Goal: Task Accomplishment & Management: Manage account settings

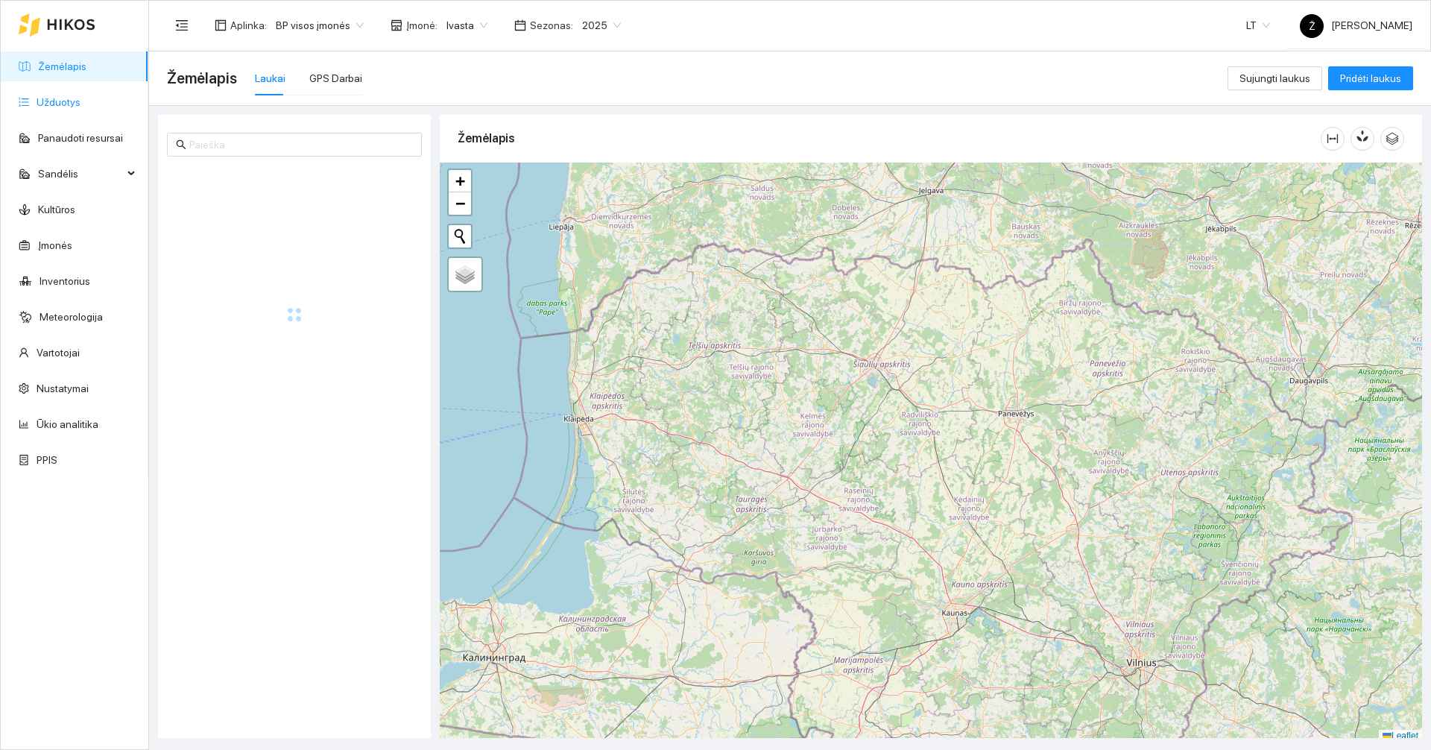
click at [75, 107] on link "Užduotys" at bounding box center [59, 102] width 44 height 12
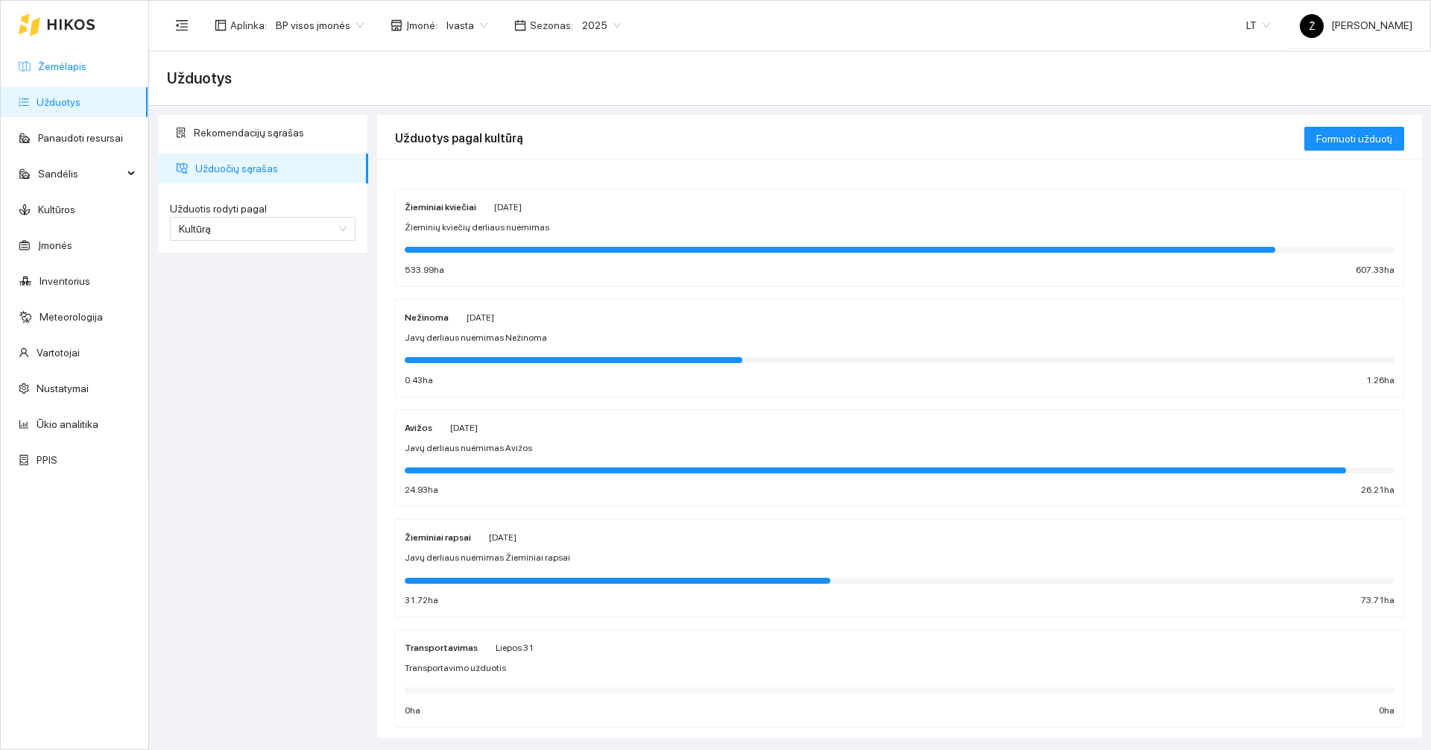
click at [54, 60] on link "Žemėlapis" at bounding box center [62, 66] width 48 height 12
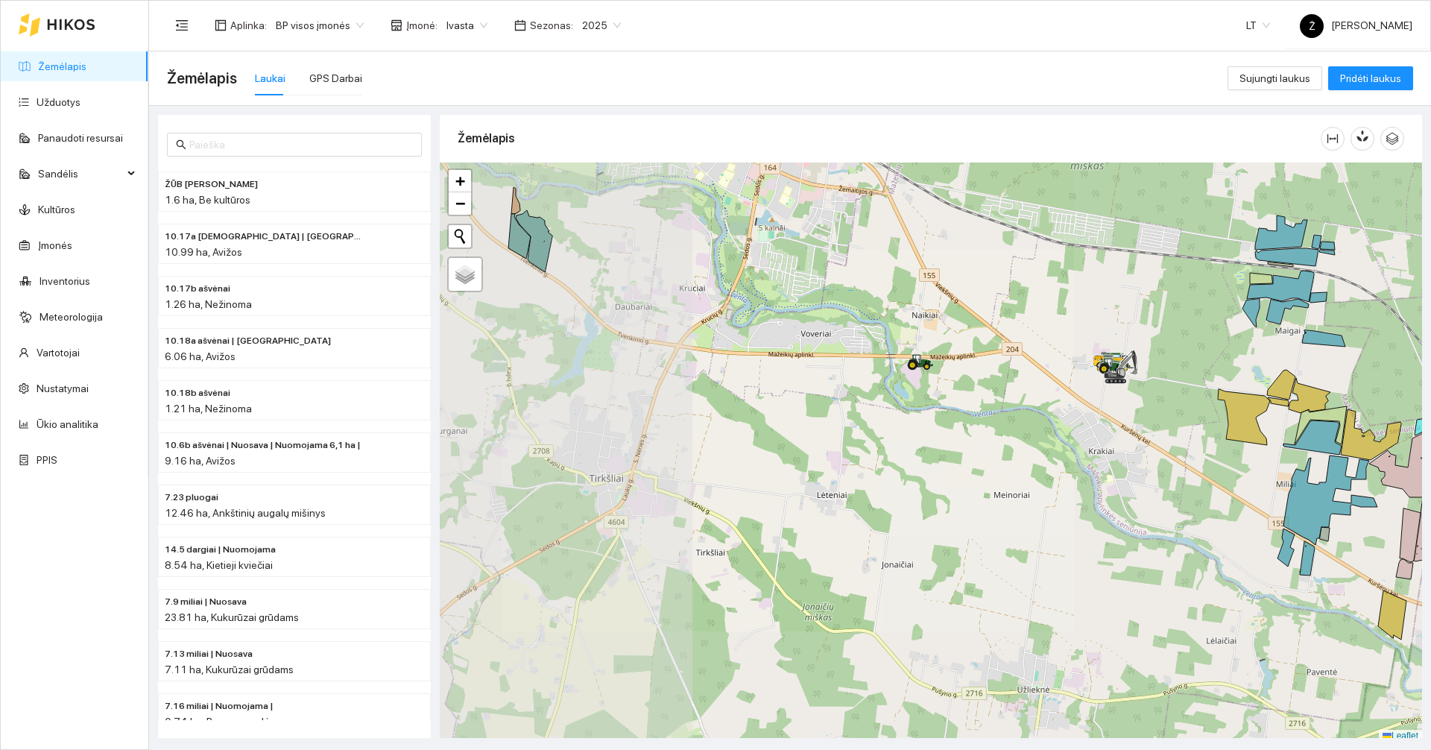
scroll to position [4, 0]
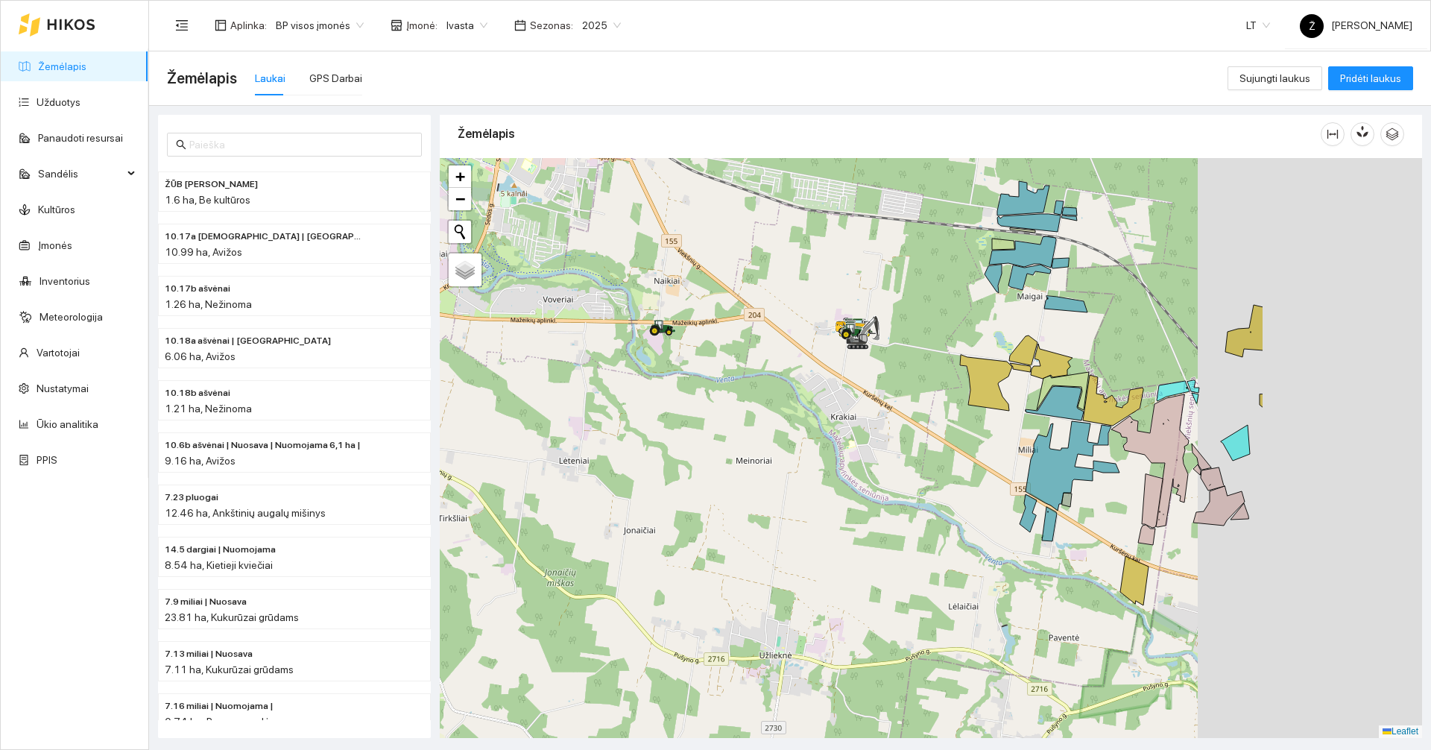
drag, startPoint x: 1170, startPoint y: 388, endPoint x: 911, endPoint y: 358, distance: 261.0
click at [911, 358] on div at bounding box center [931, 448] width 982 height 580
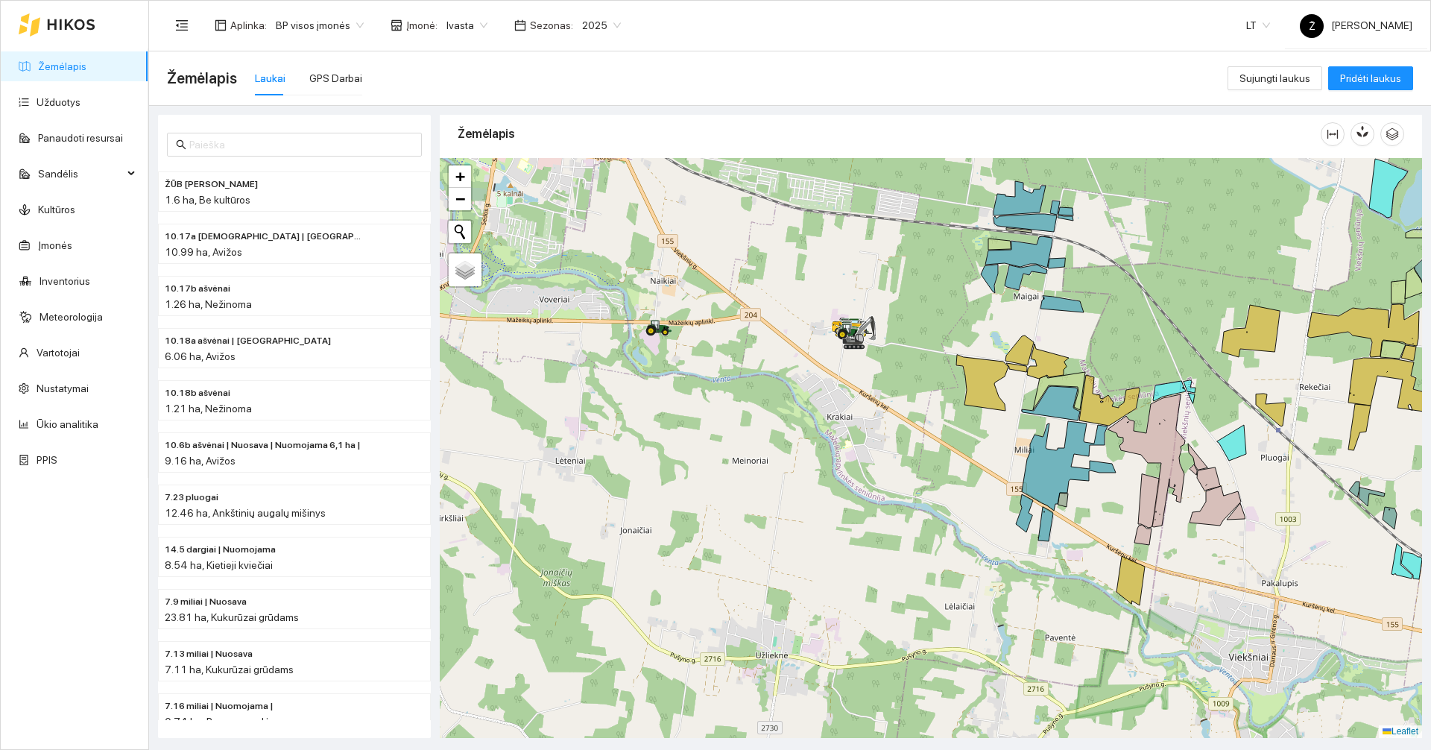
drag, startPoint x: 1221, startPoint y: 350, endPoint x: 966, endPoint y: 344, distance: 254.9
click at [966, 344] on div at bounding box center [931, 448] width 982 height 580
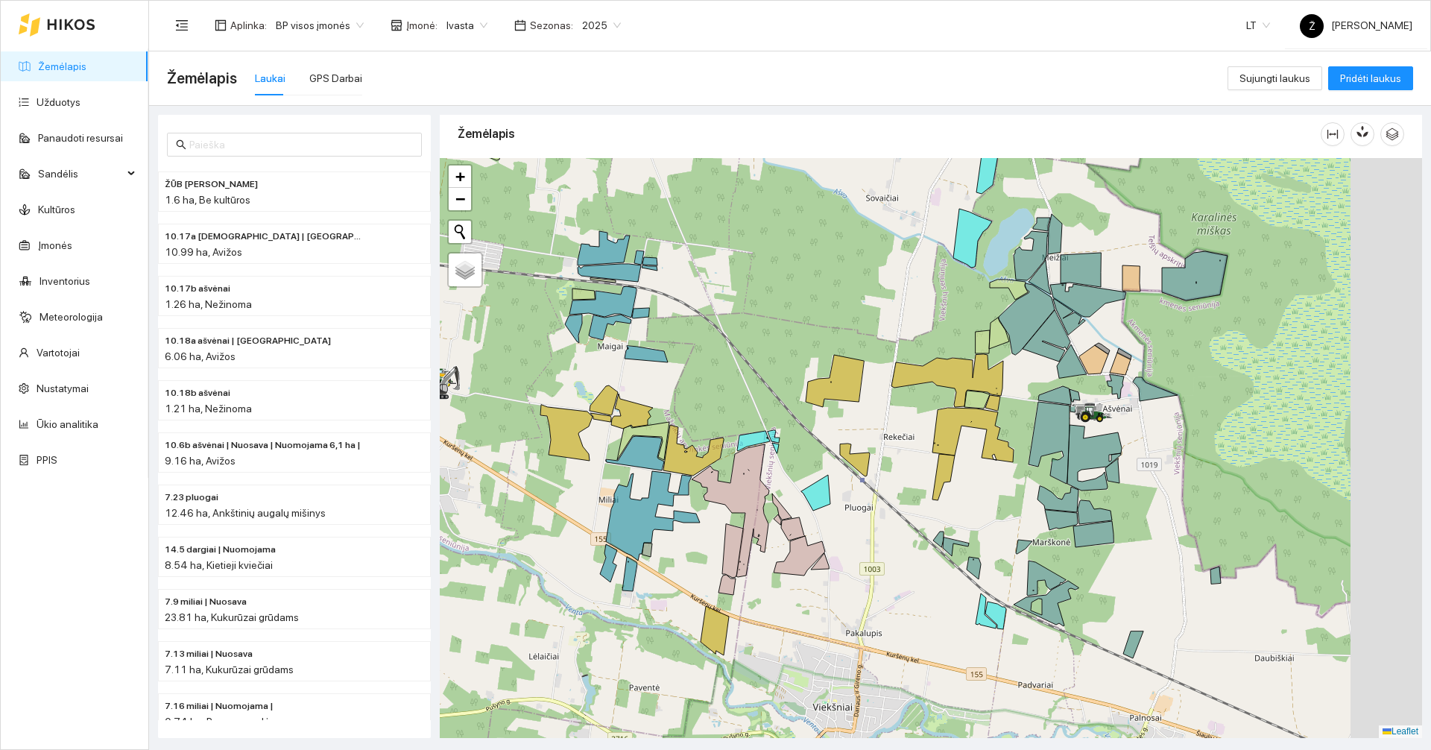
drag, startPoint x: 943, startPoint y: 331, endPoint x: 890, endPoint y: 346, distance: 55.2
click at [890, 346] on div at bounding box center [931, 448] width 982 height 580
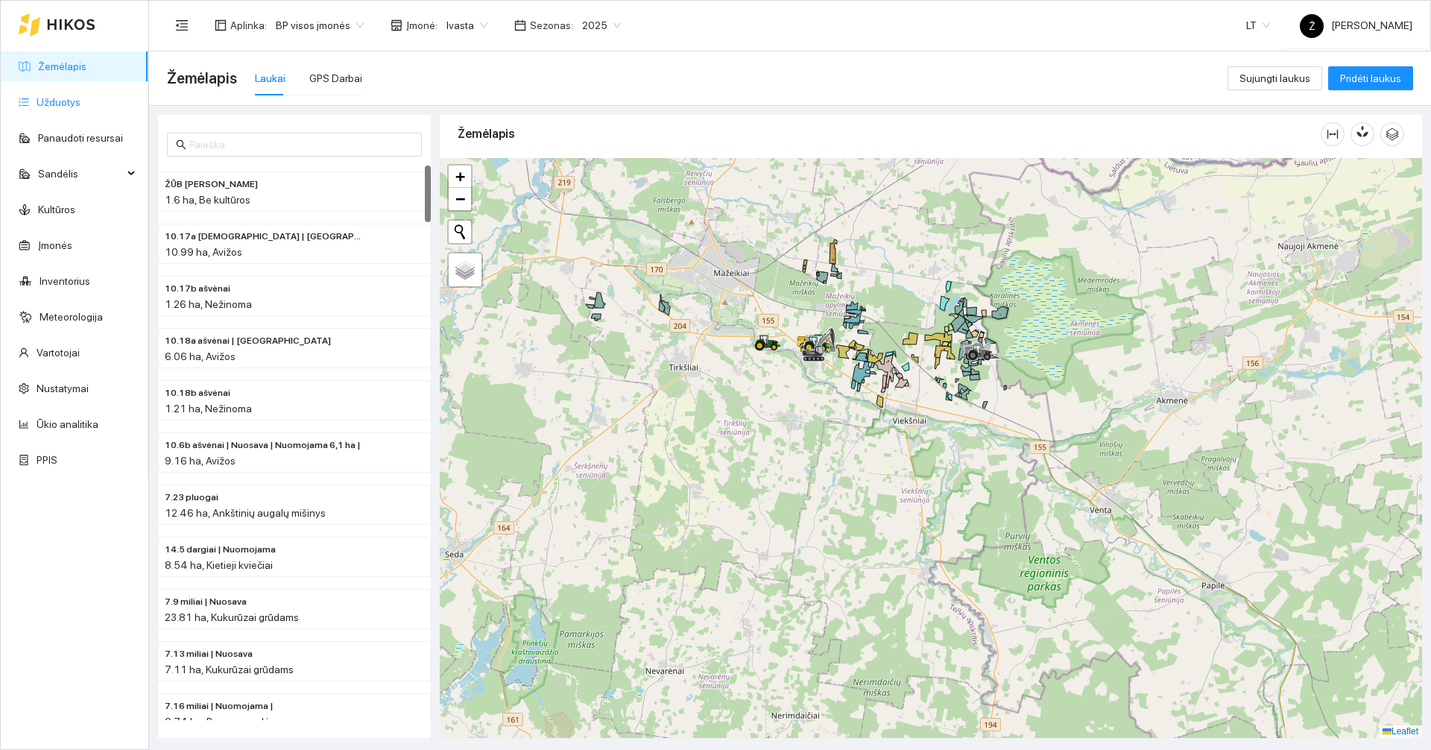
click at [48, 98] on link "Užduotys" at bounding box center [59, 102] width 44 height 12
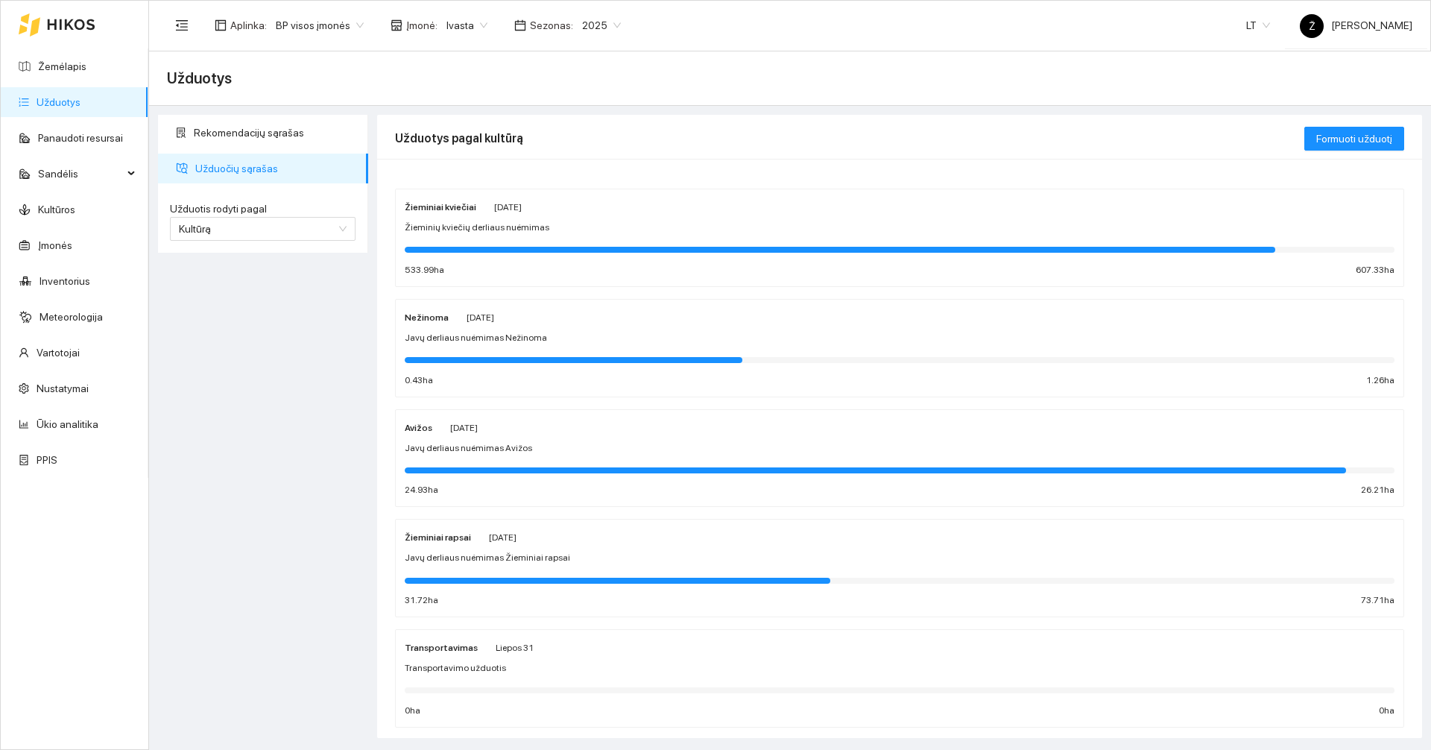
click at [490, 223] on span "Žieminių kviečių derliaus nuėmimas" at bounding box center [477, 228] width 145 height 14
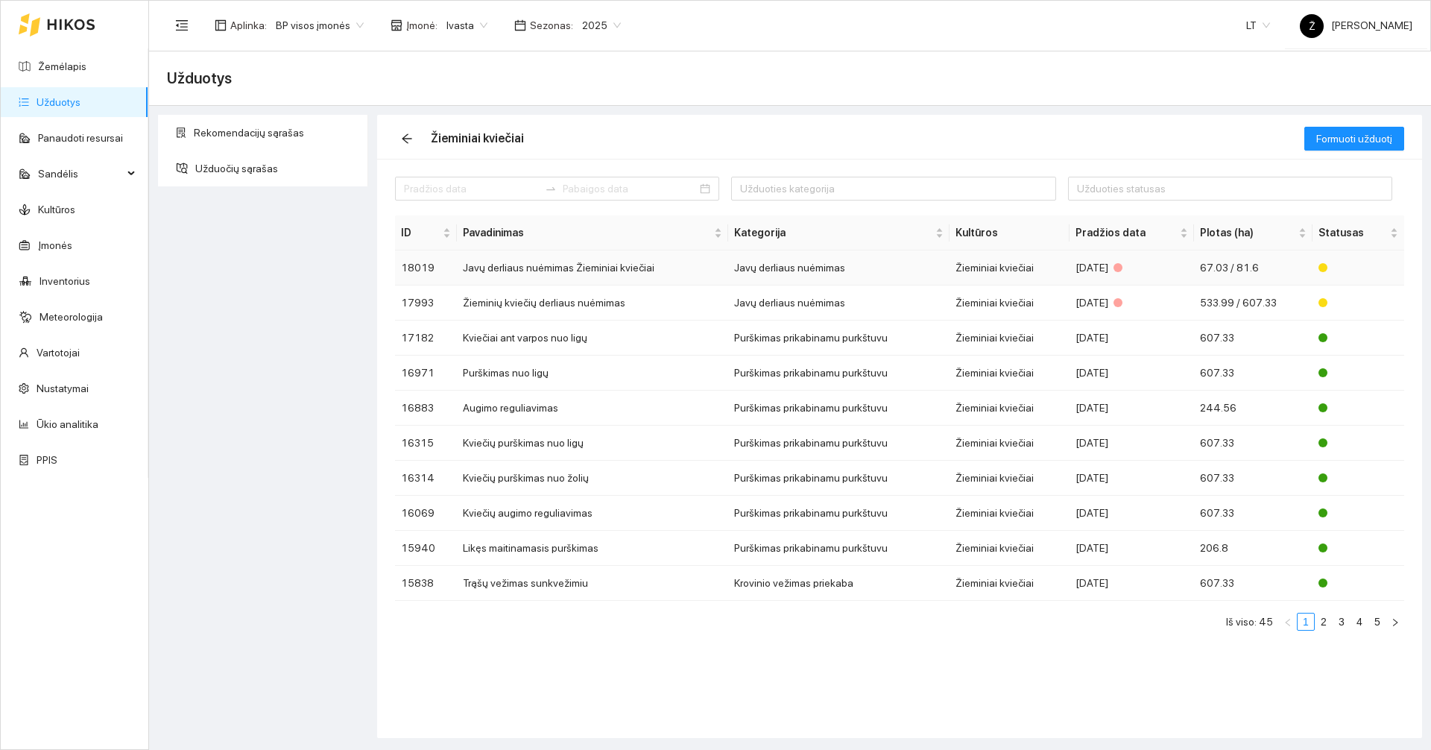
click at [555, 268] on td "Javų derliaus nuėmimas Žieminiai kviečiai" at bounding box center [593, 267] width 272 height 35
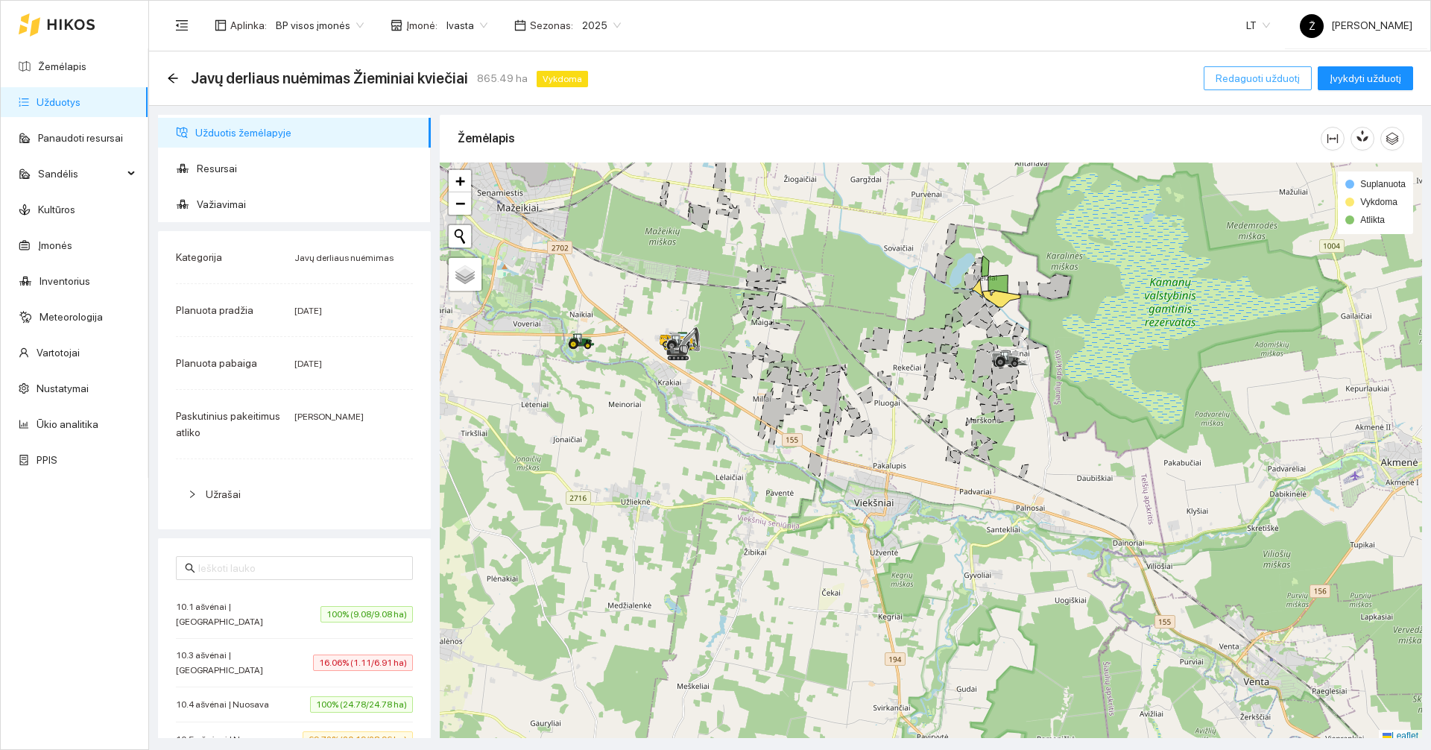
click at [1250, 75] on span "Redaguoti užduotį" at bounding box center [1257, 78] width 84 height 16
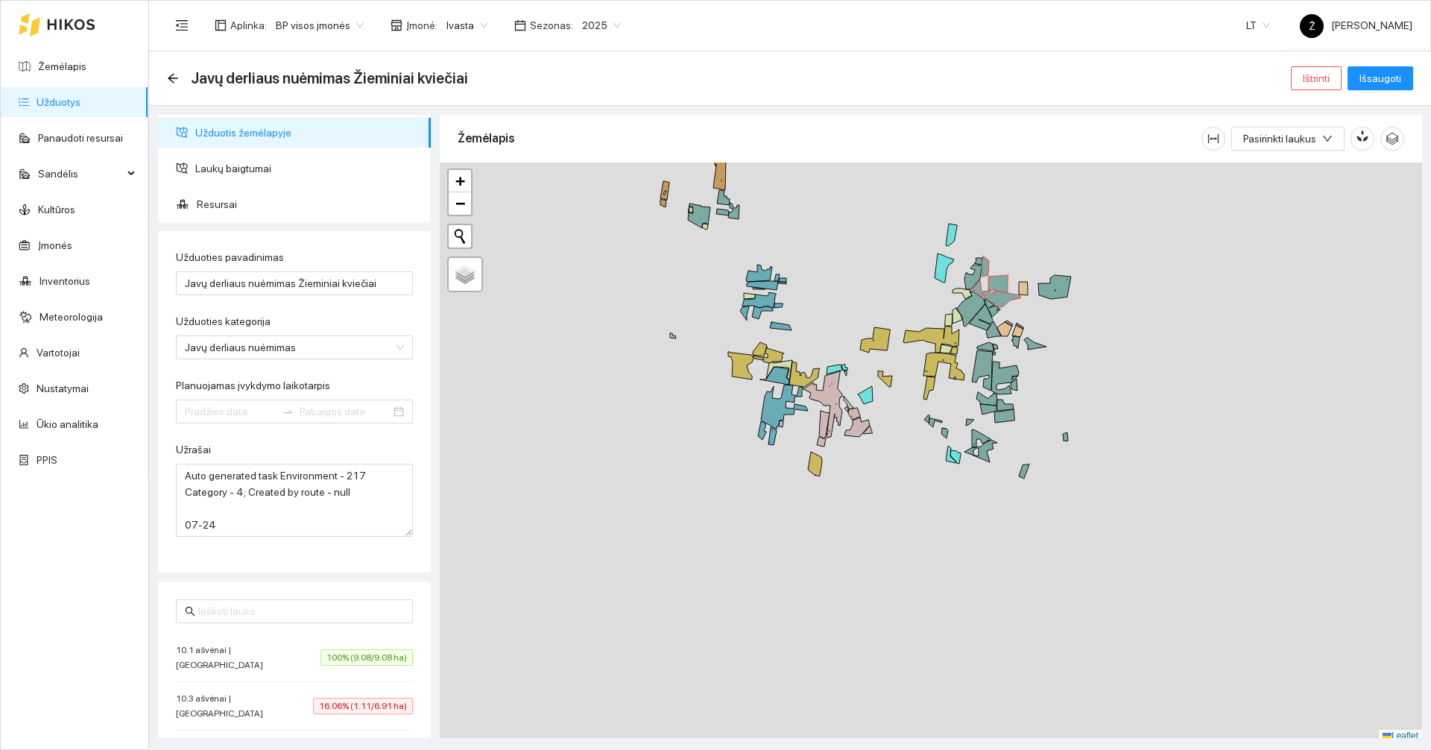
type input "[DATE]"
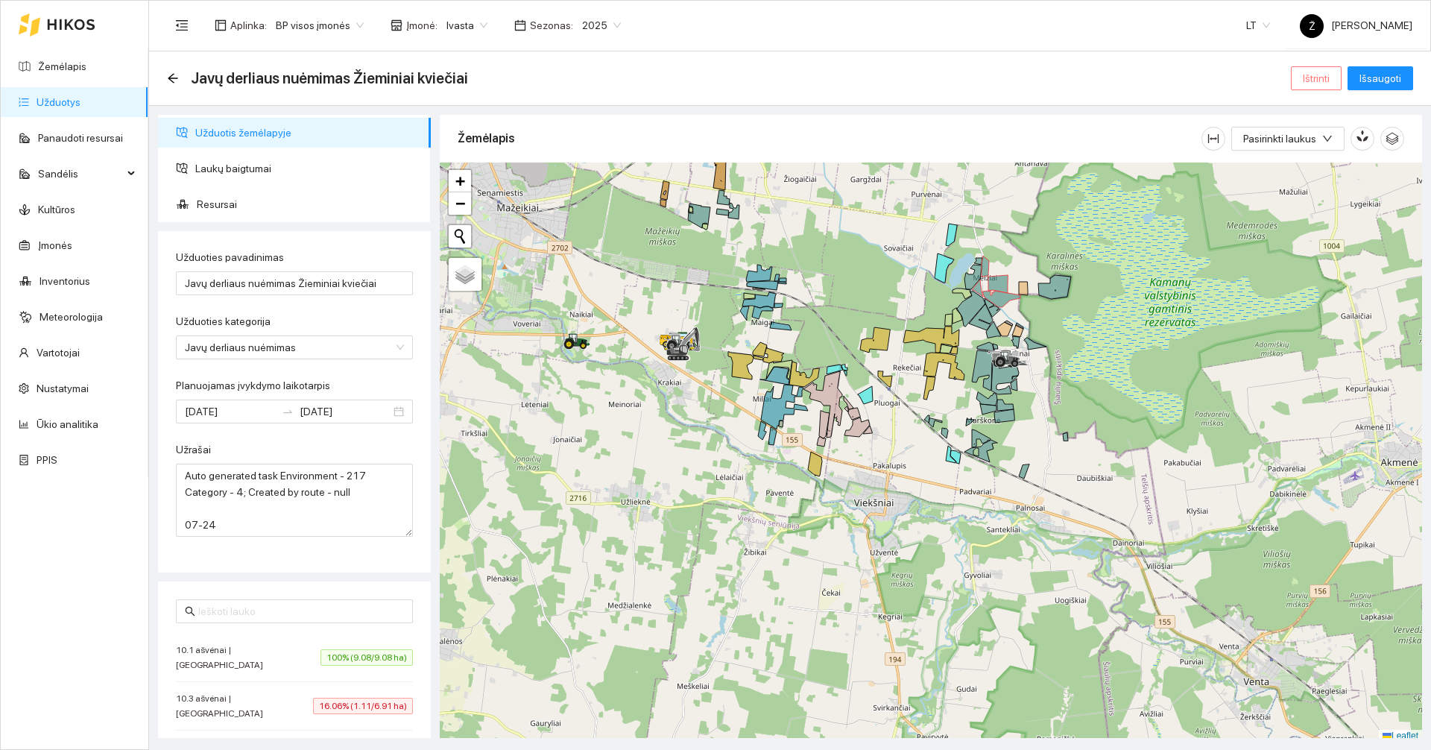
click at [1312, 69] on button "Ištrinti" at bounding box center [1316, 78] width 51 height 24
click at [1322, 158] on span "Taip" at bounding box center [1320, 150] width 19 height 16
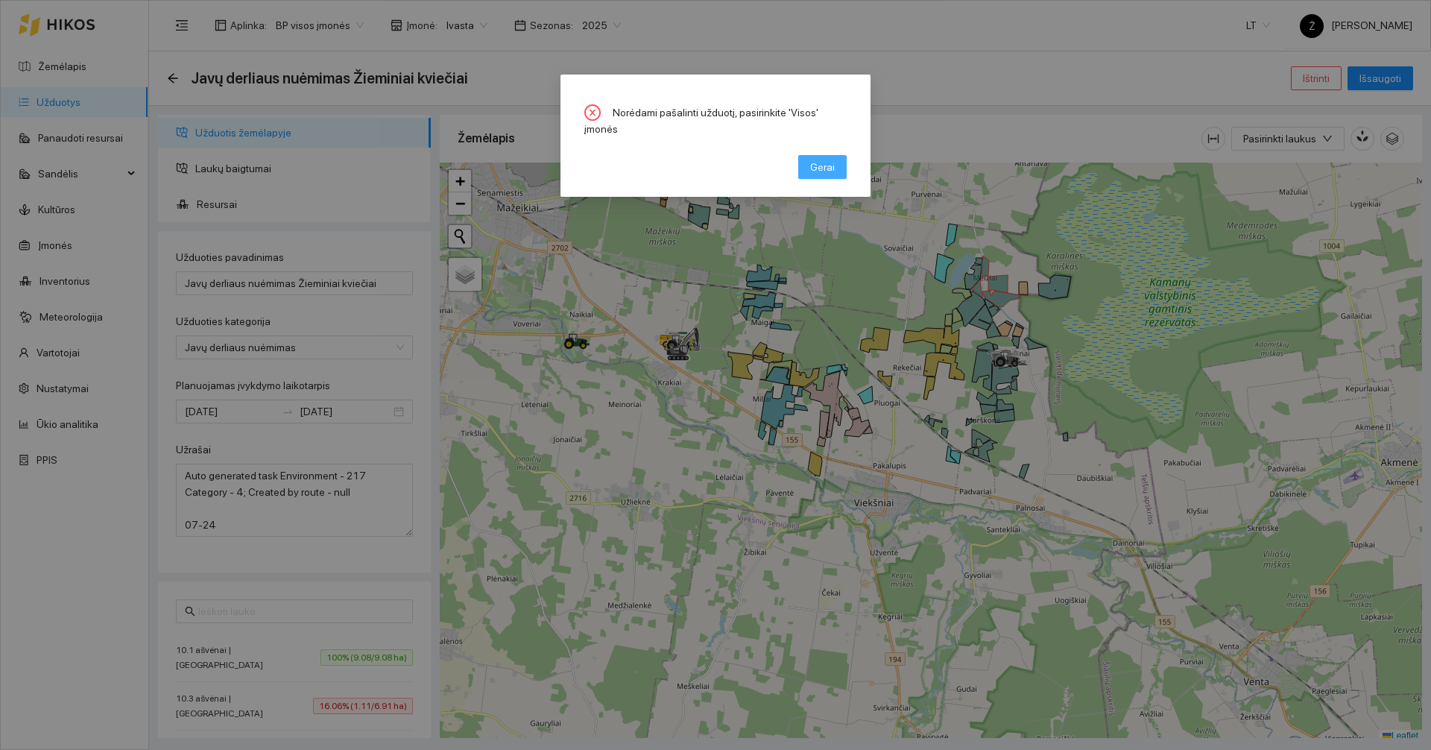
click at [837, 156] on button "Gerai" at bounding box center [822, 167] width 48 height 24
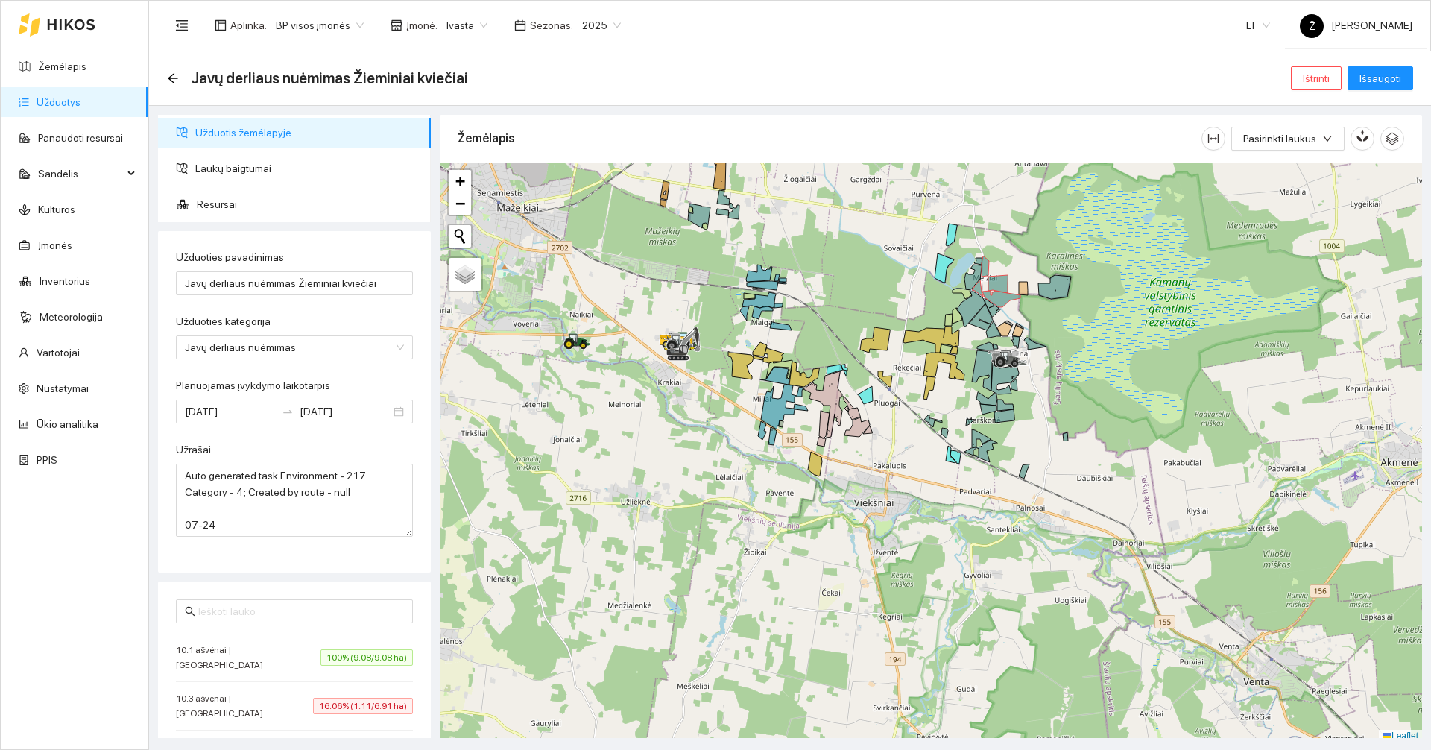
click at [448, 24] on span "Ivasta" at bounding box center [466, 25] width 41 height 22
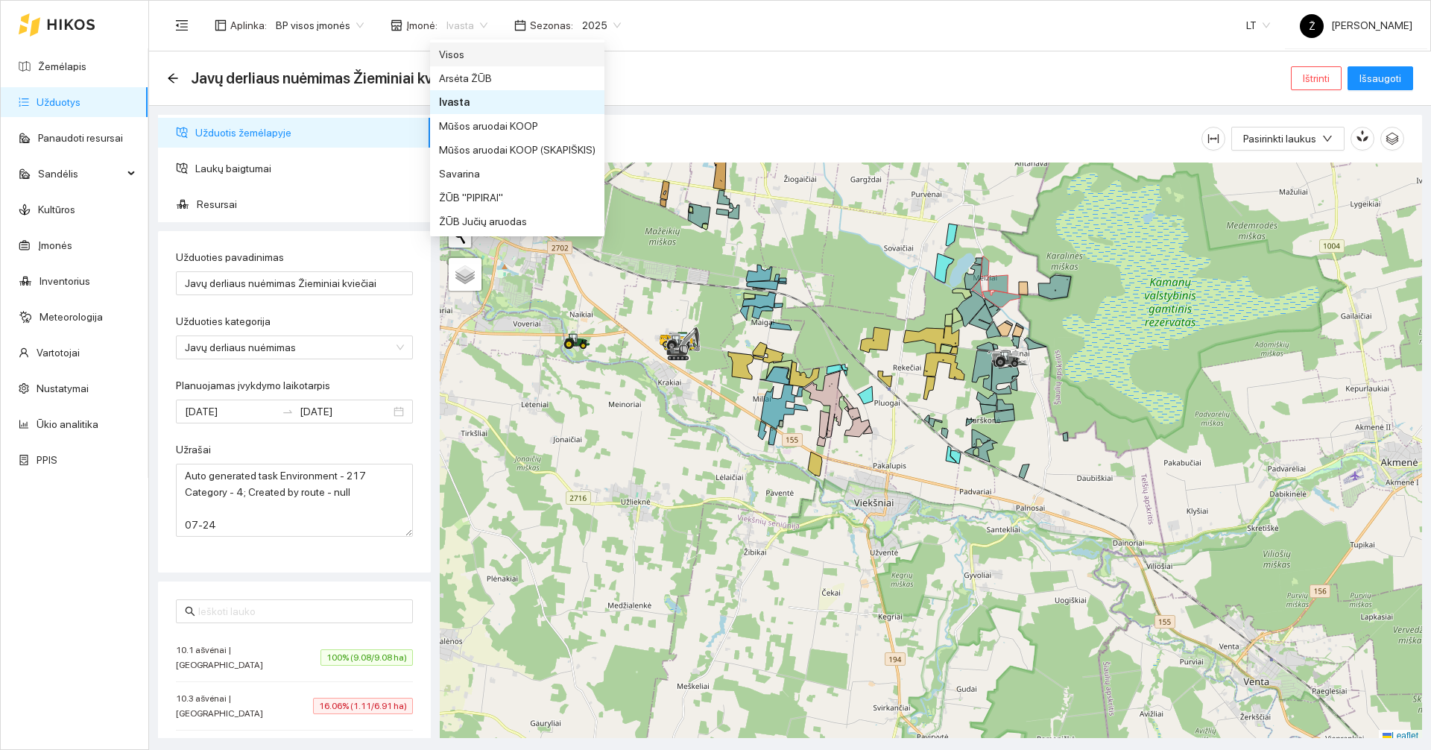
click at [461, 62] on div "Visos" at bounding box center [517, 54] width 156 height 16
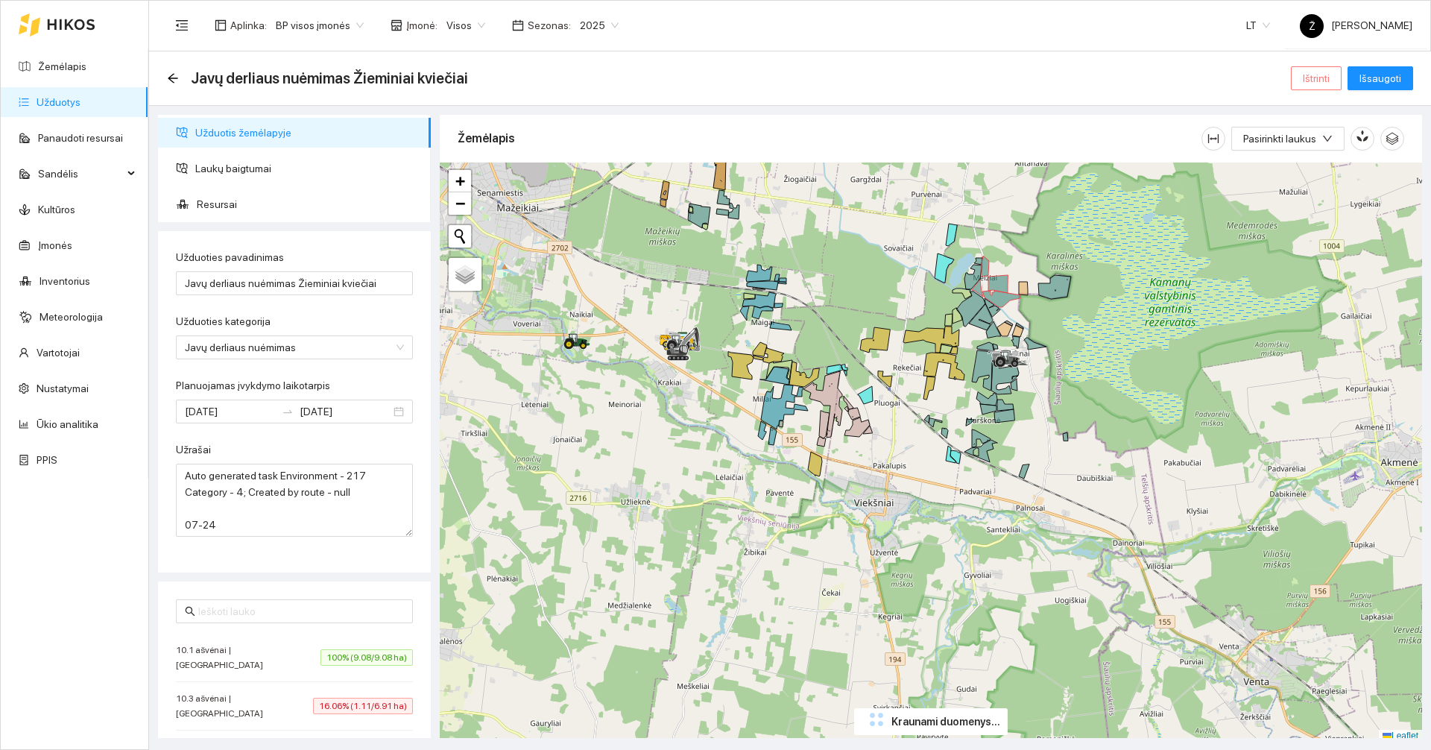
click at [1305, 73] on span "Ištrinti" at bounding box center [1315, 78] width 27 height 16
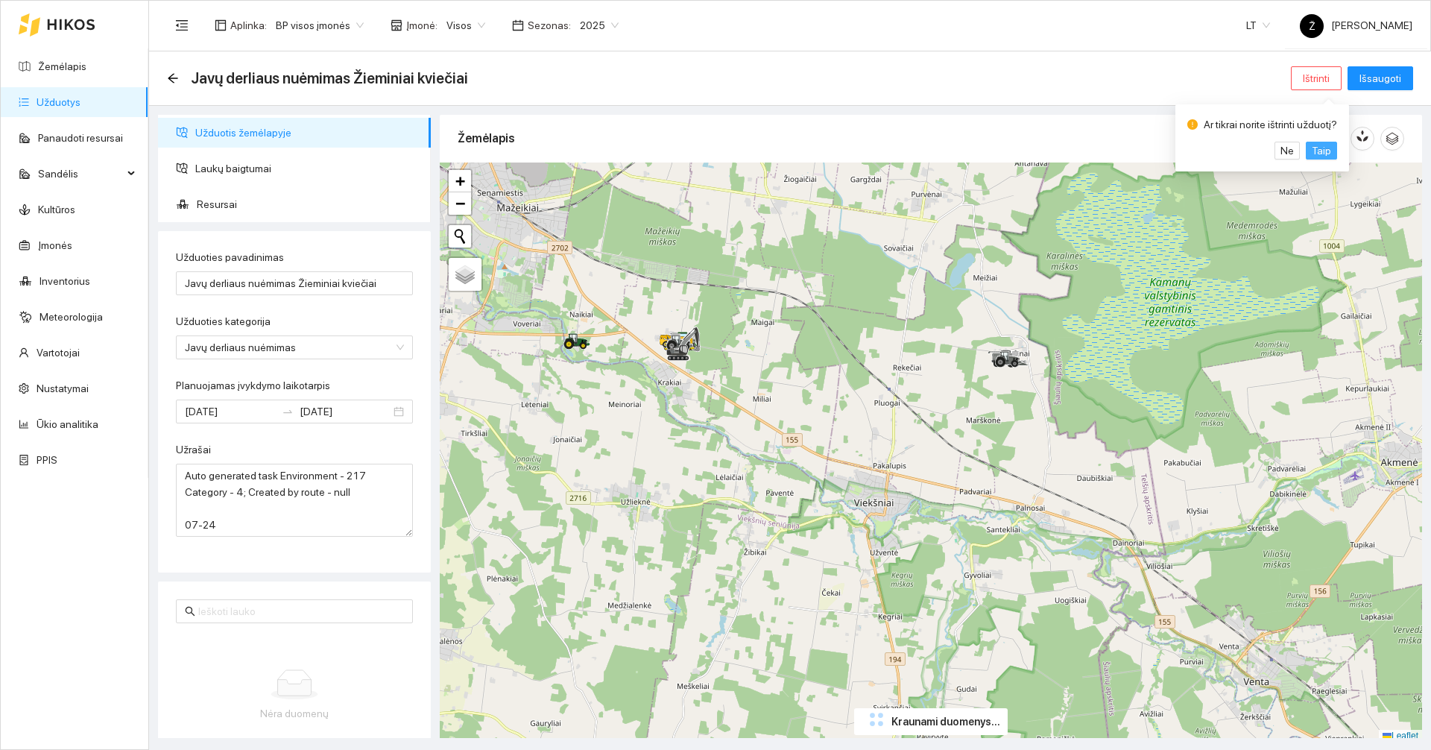
click at [1326, 159] on button "Taip" at bounding box center [1320, 151] width 31 height 18
click at [1318, 159] on span "Taip" at bounding box center [1320, 150] width 19 height 16
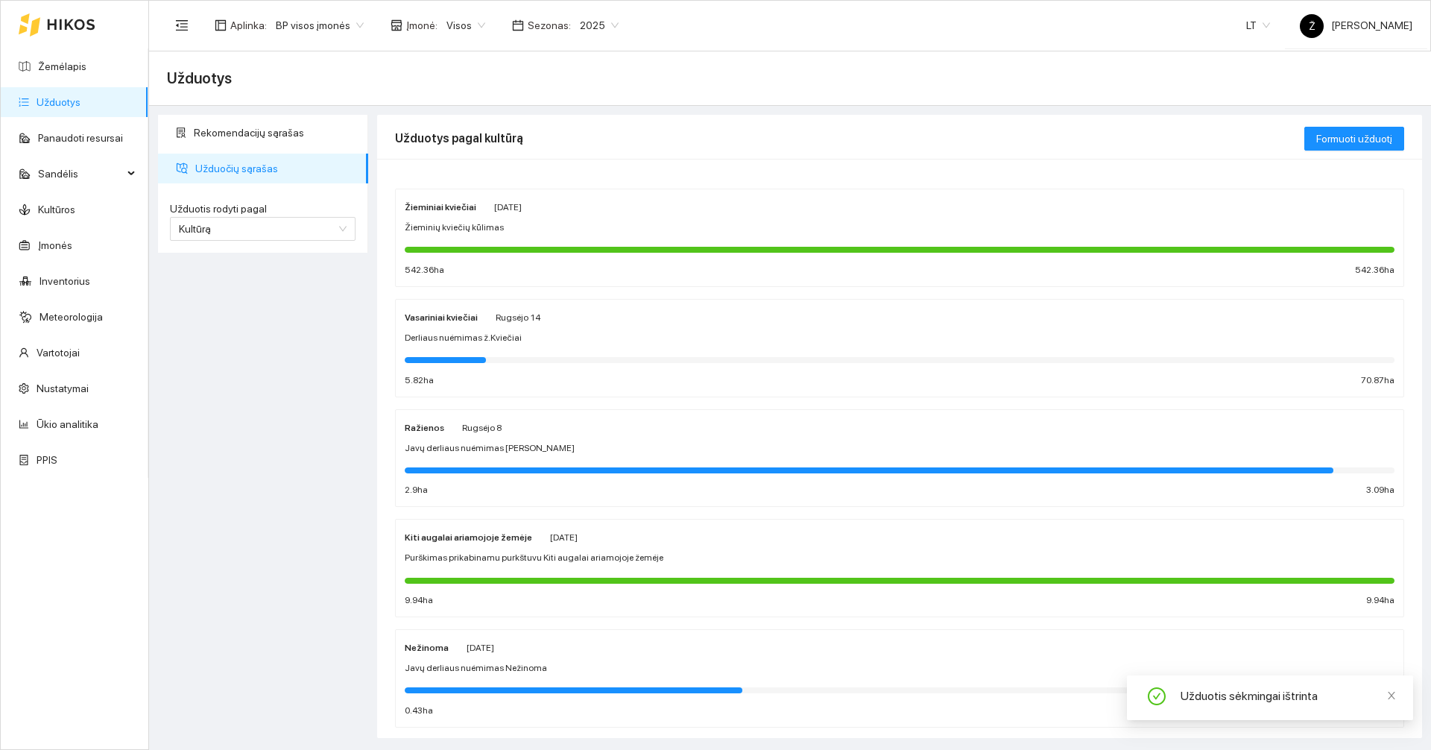
click at [451, 35] on span "Visos" at bounding box center [465, 25] width 39 height 22
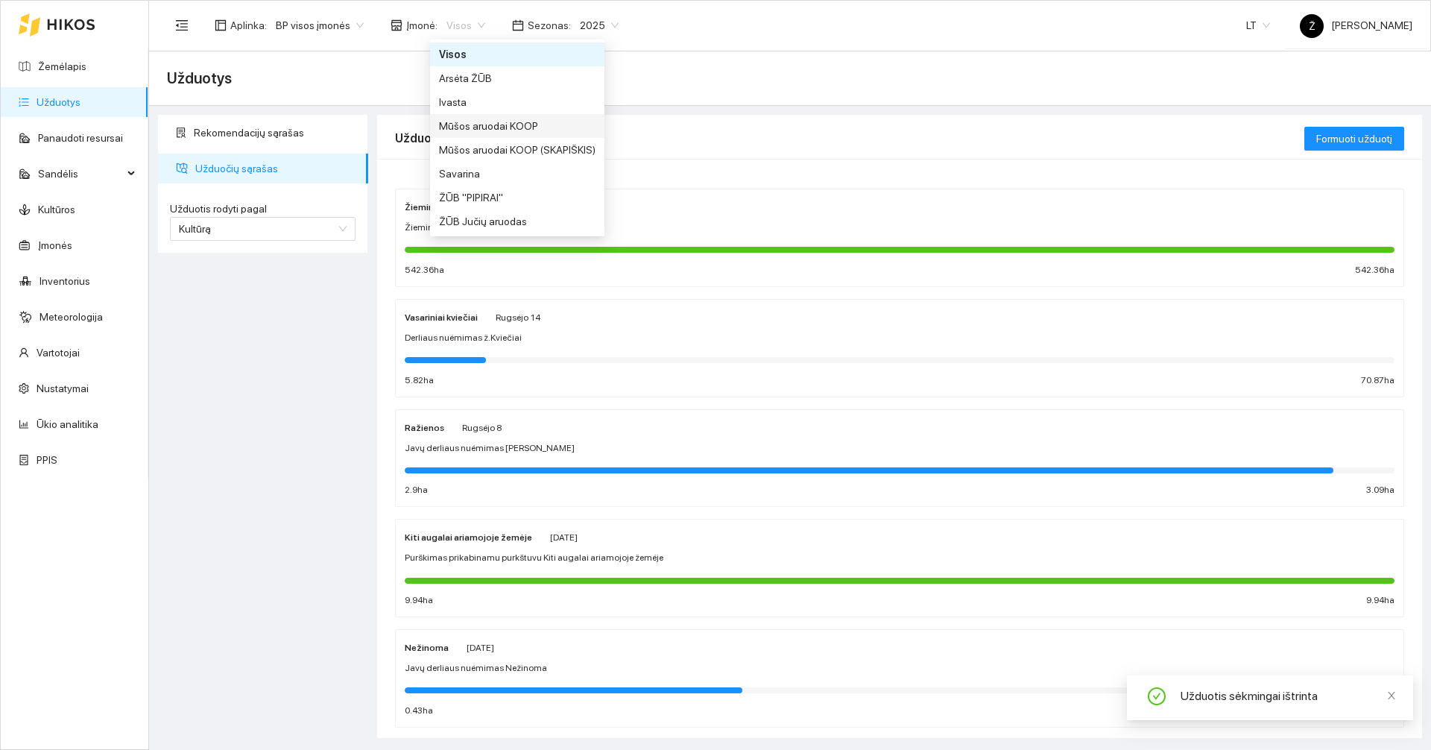
click at [461, 99] on div "Ivasta" at bounding box center [517, 102] width 156 height 16
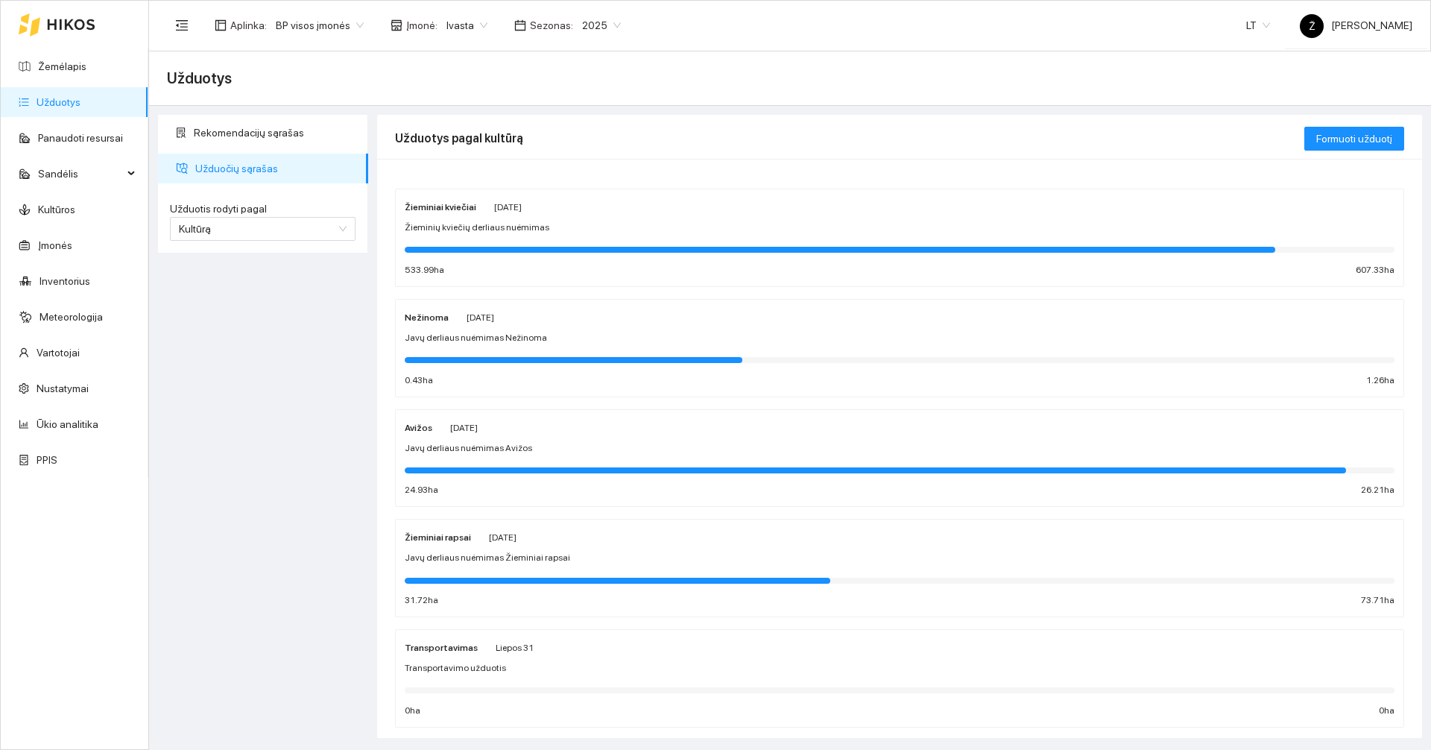
click at [504, 331] on span "Javų derliaus nuėmimas Nežinoma" at bounding box center [476, 338] width 142 height 14
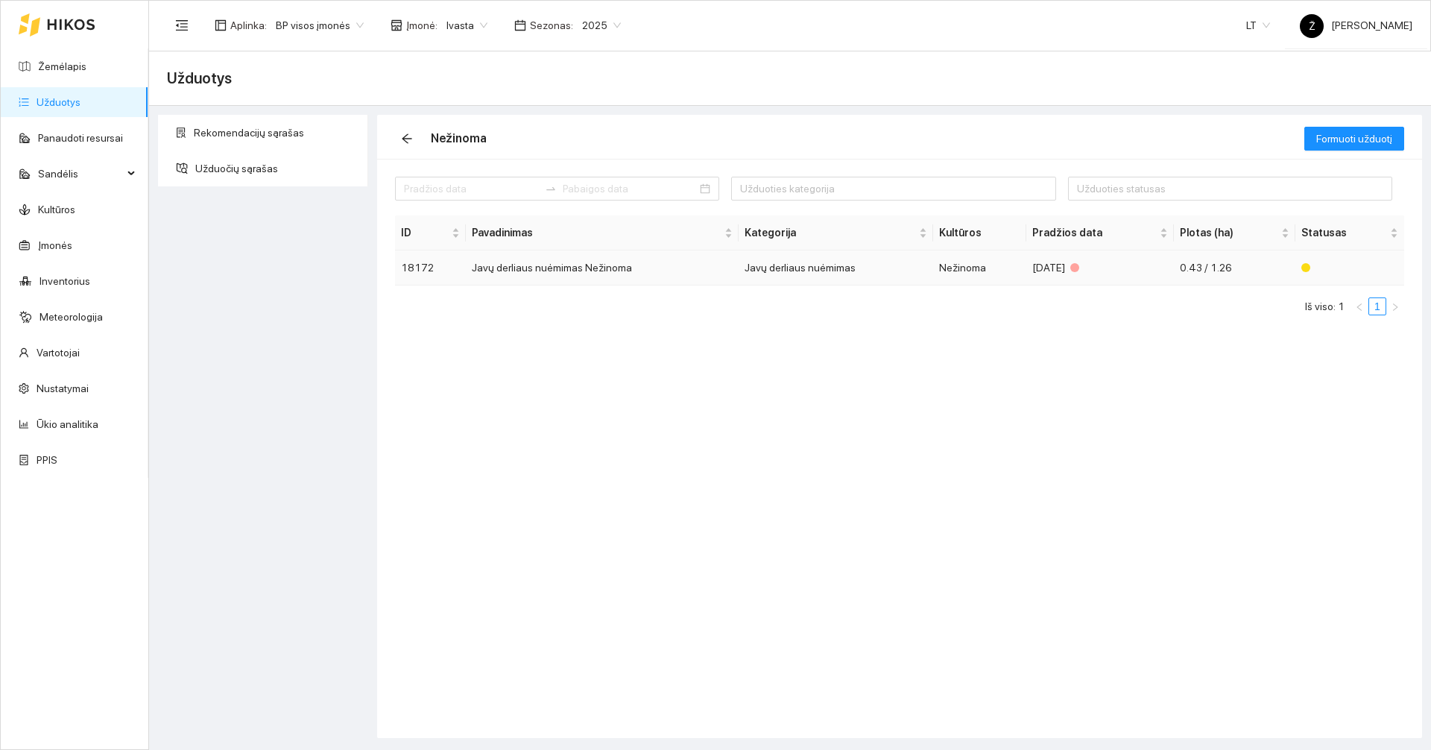
click at [784, 268] on td "Javų derliaus nuėmimas" at bounding box center [835, 267] width 194 height 35
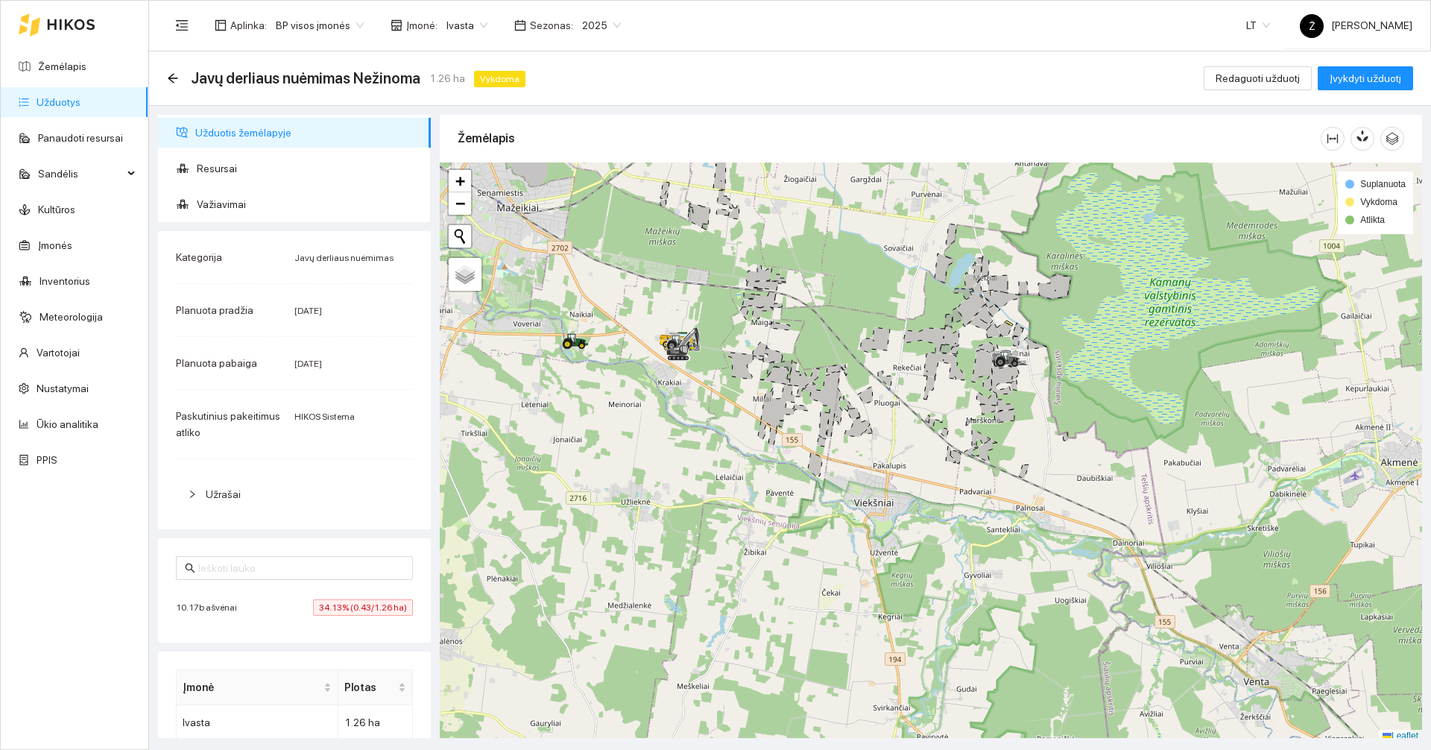
click at [454, 31] on span "Ivasta" at bounding box center [466, 25] width 41 height 22
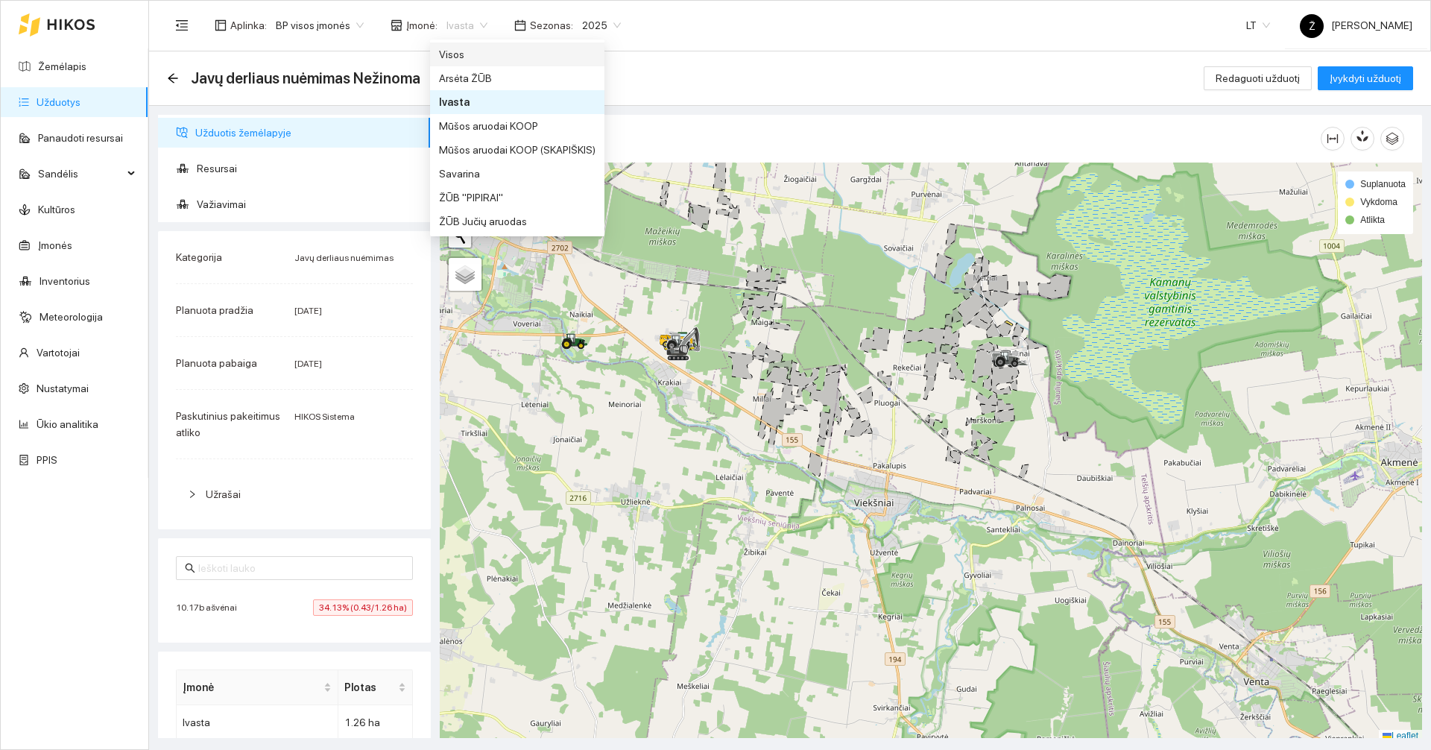
click at [455, 53] on div "Visos" at bounding box center [517, 54] width 156 height 16
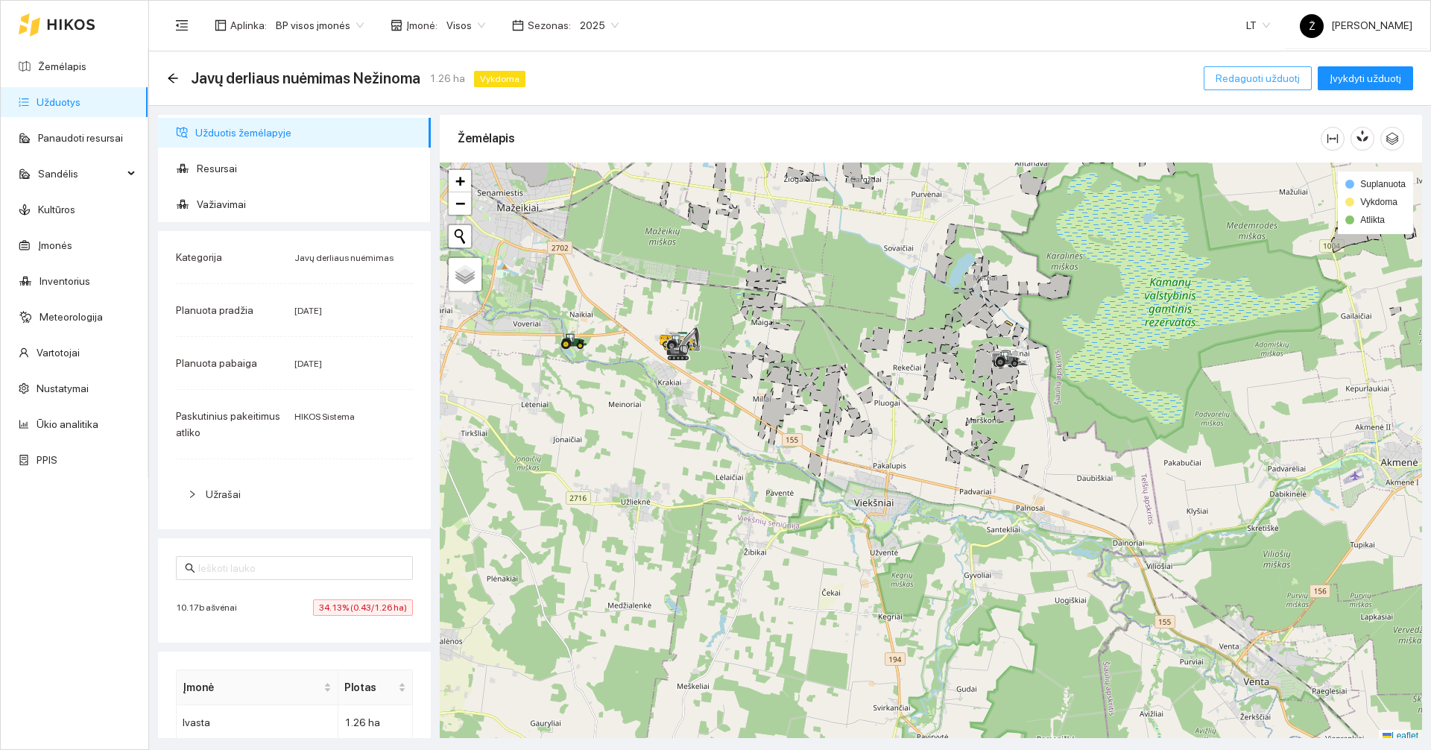
click at [1264, 75] on span "Redaguoti užduotį" at bounding box center [1257, 78] width 84 height 16
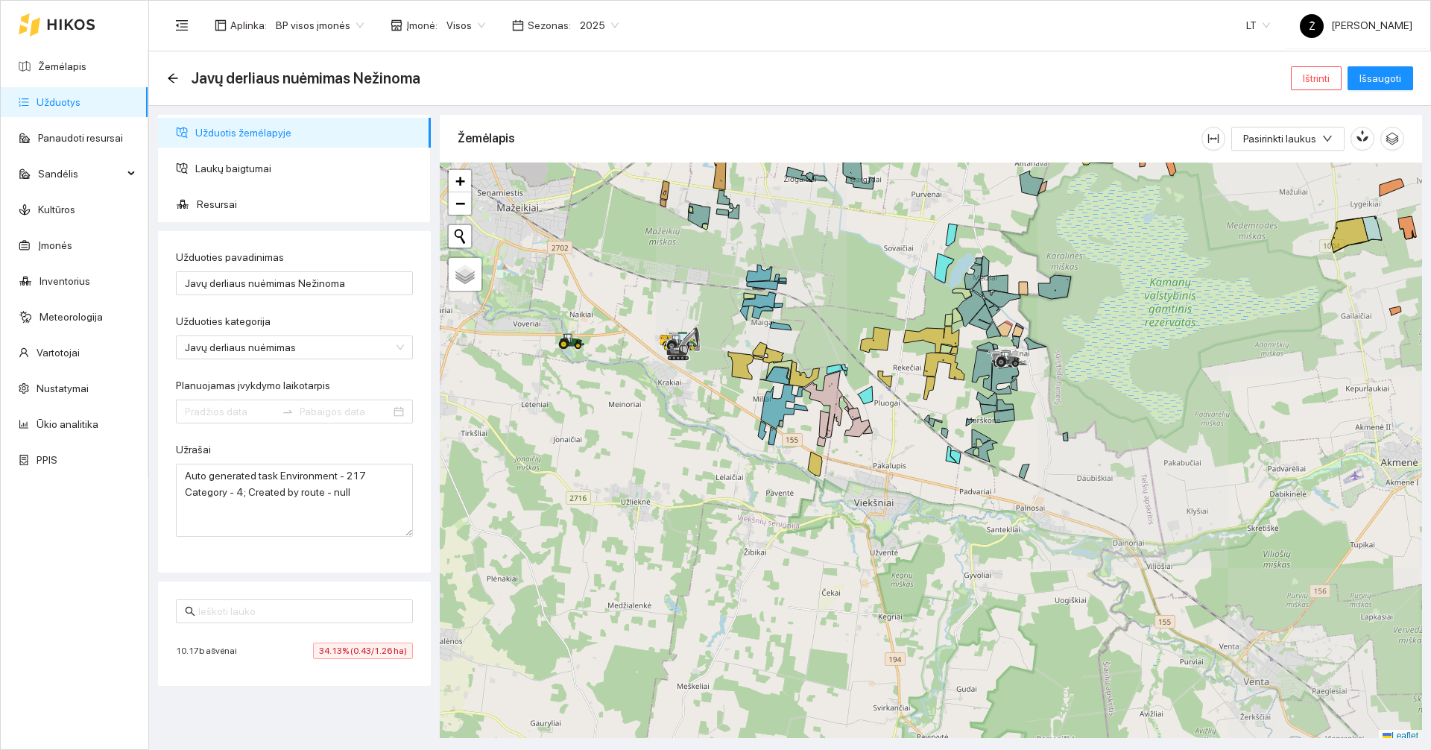
type input "[DATE]"
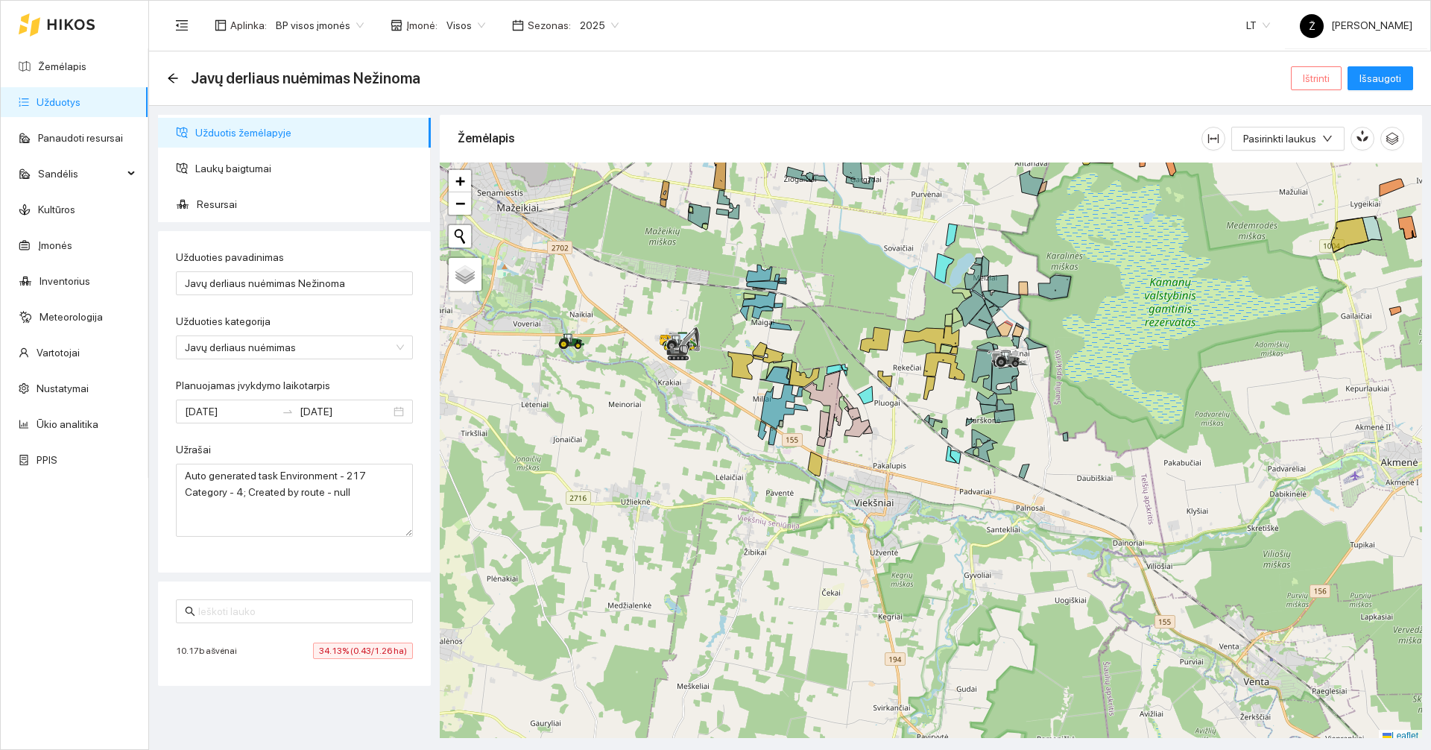
click at [1308, 77] on span "Ištrinti" at bounding box center [1315, 78] width 27 height 16
click at [1314, 159] on span "Taip" at bounding box center [1320, 150] width 19 height 16
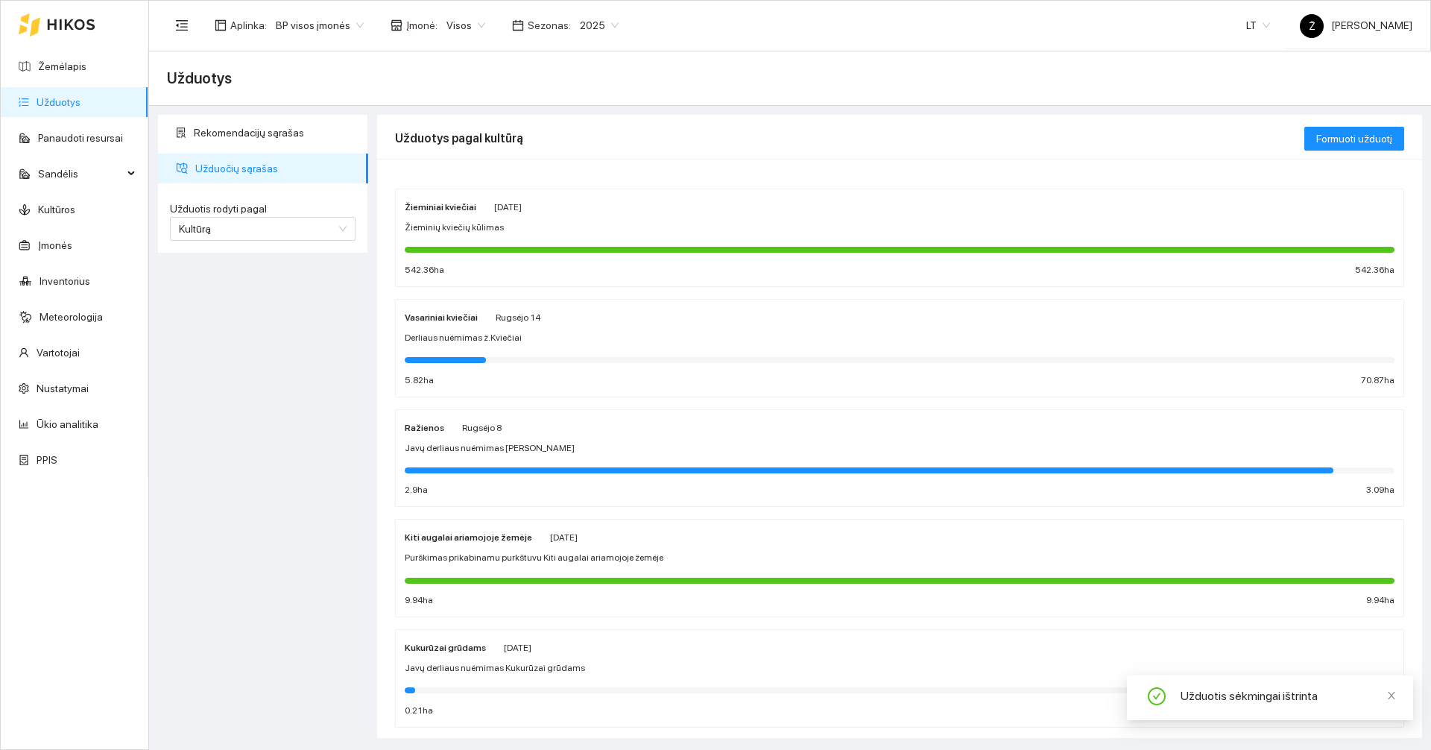
click at [459, 17] on span "Visos" at bounding box center [465, 25] width 39 height 22
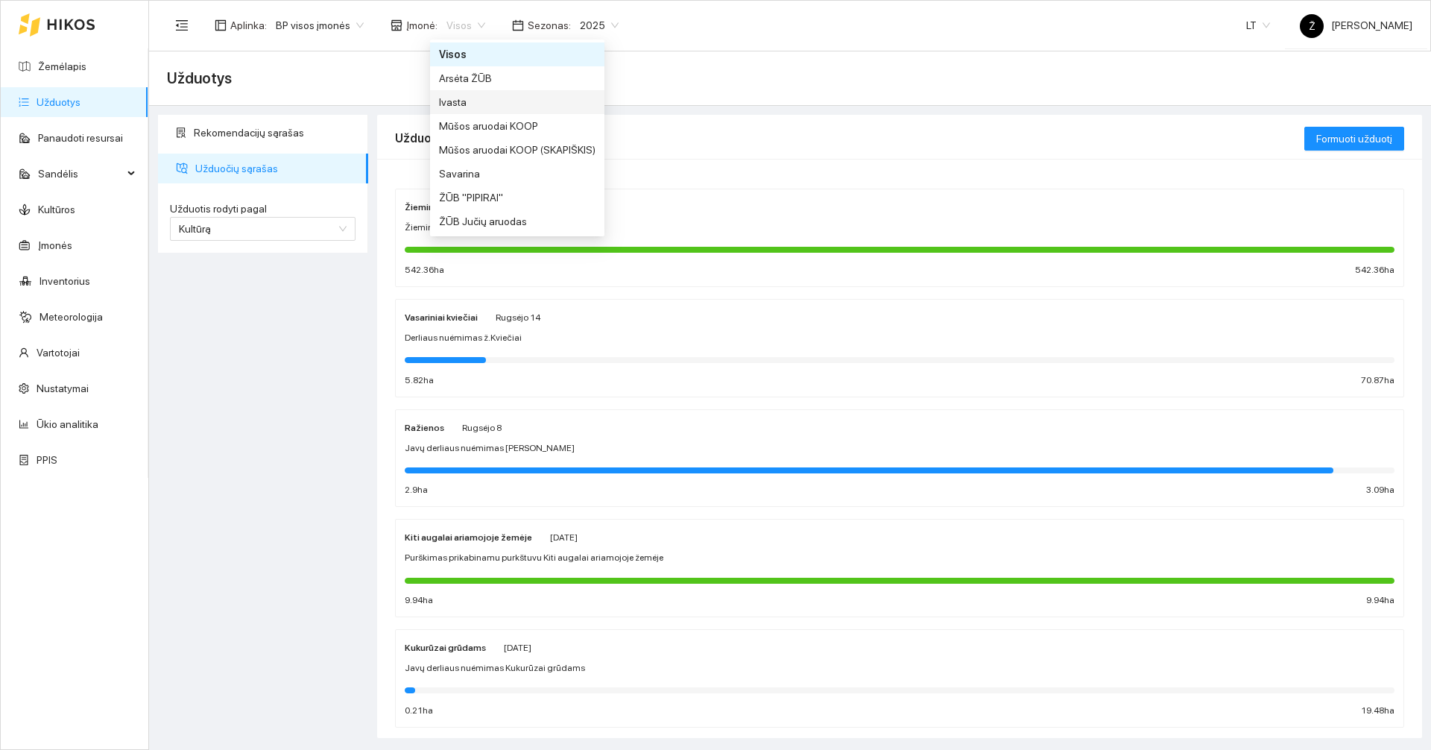
click at [472, 98] on div "Ivasta" at bounding box center [517, 102] width 156 height 16
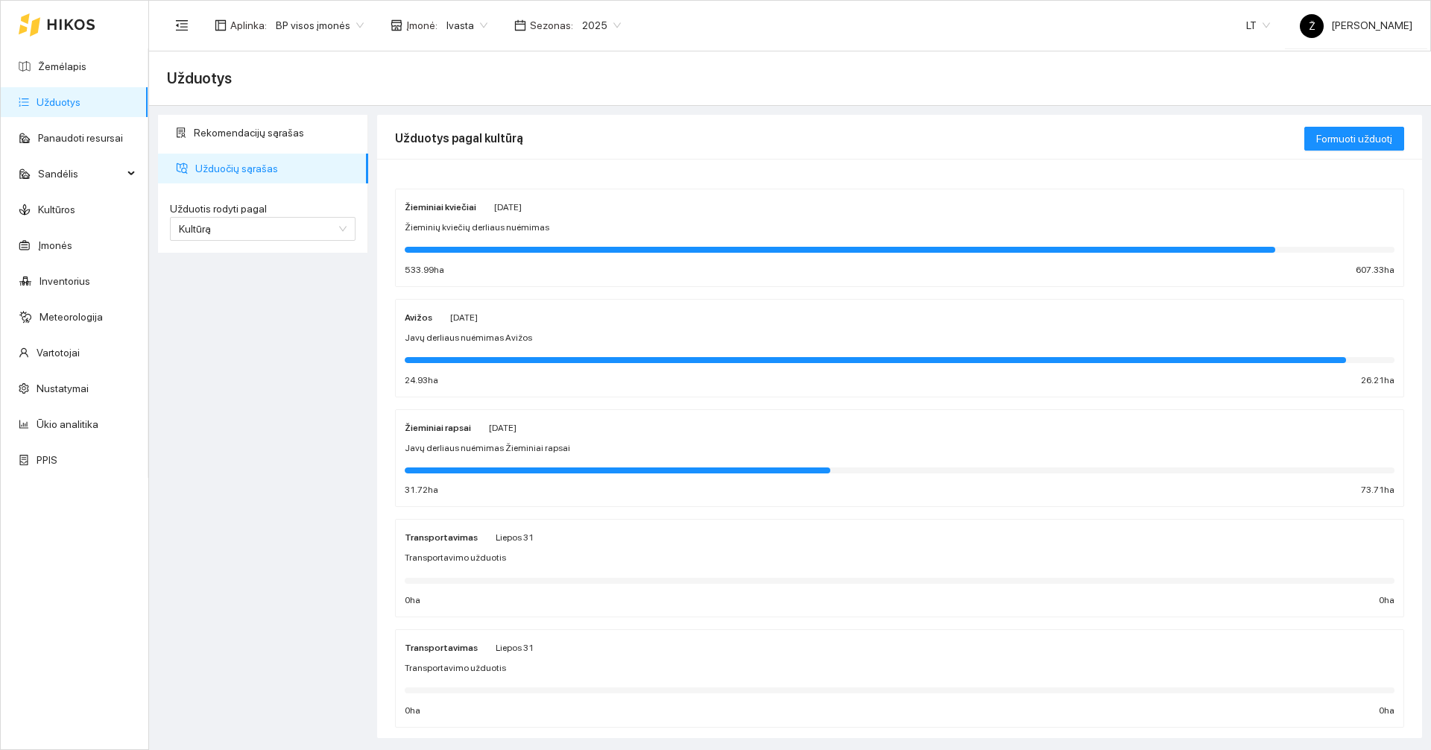
click at [528, 343] on div "Javų derliaus nuėmimas Avižos" at bounding box center [900, 338] width 990 height 14
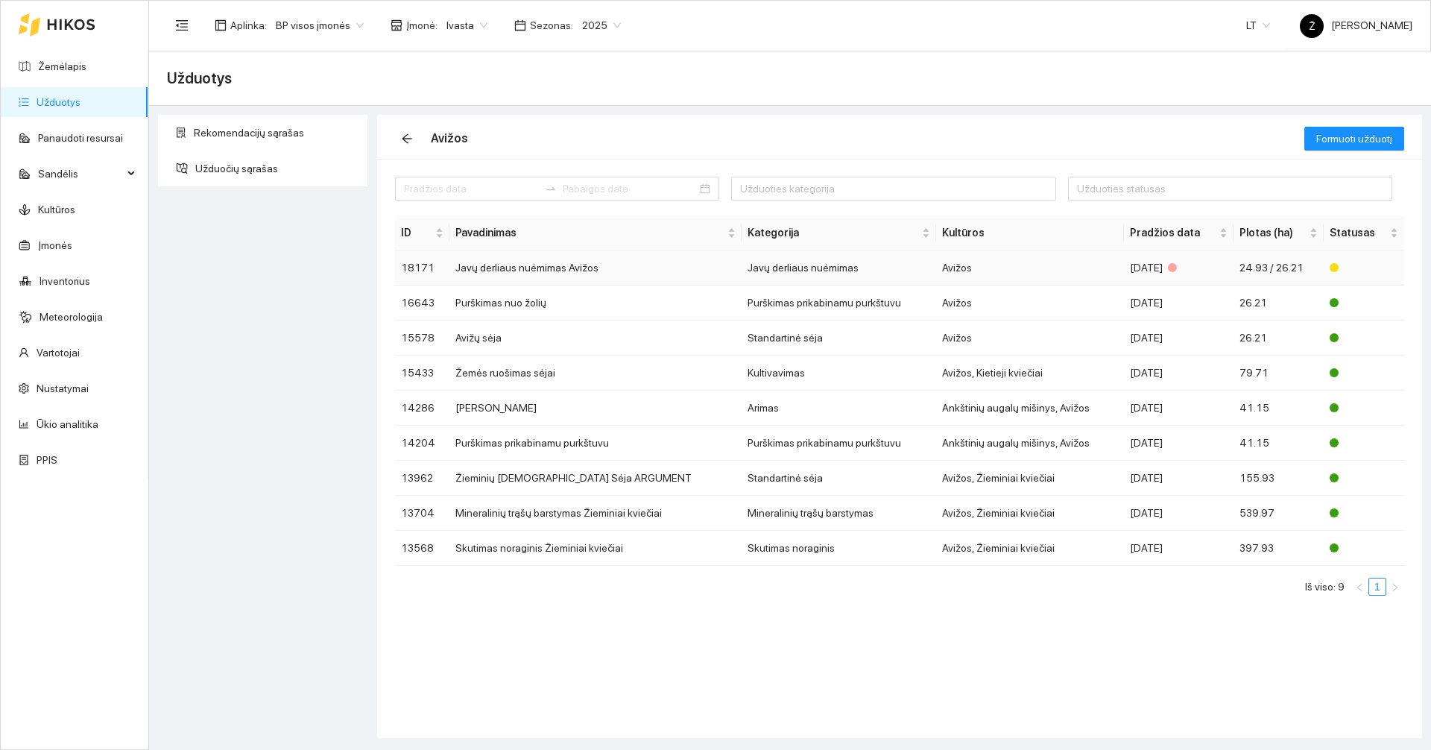
click at [549, 261] on td "Javų derliaus nuėmimas Avižos" at bounding box center [595, 267] width 292 height 35
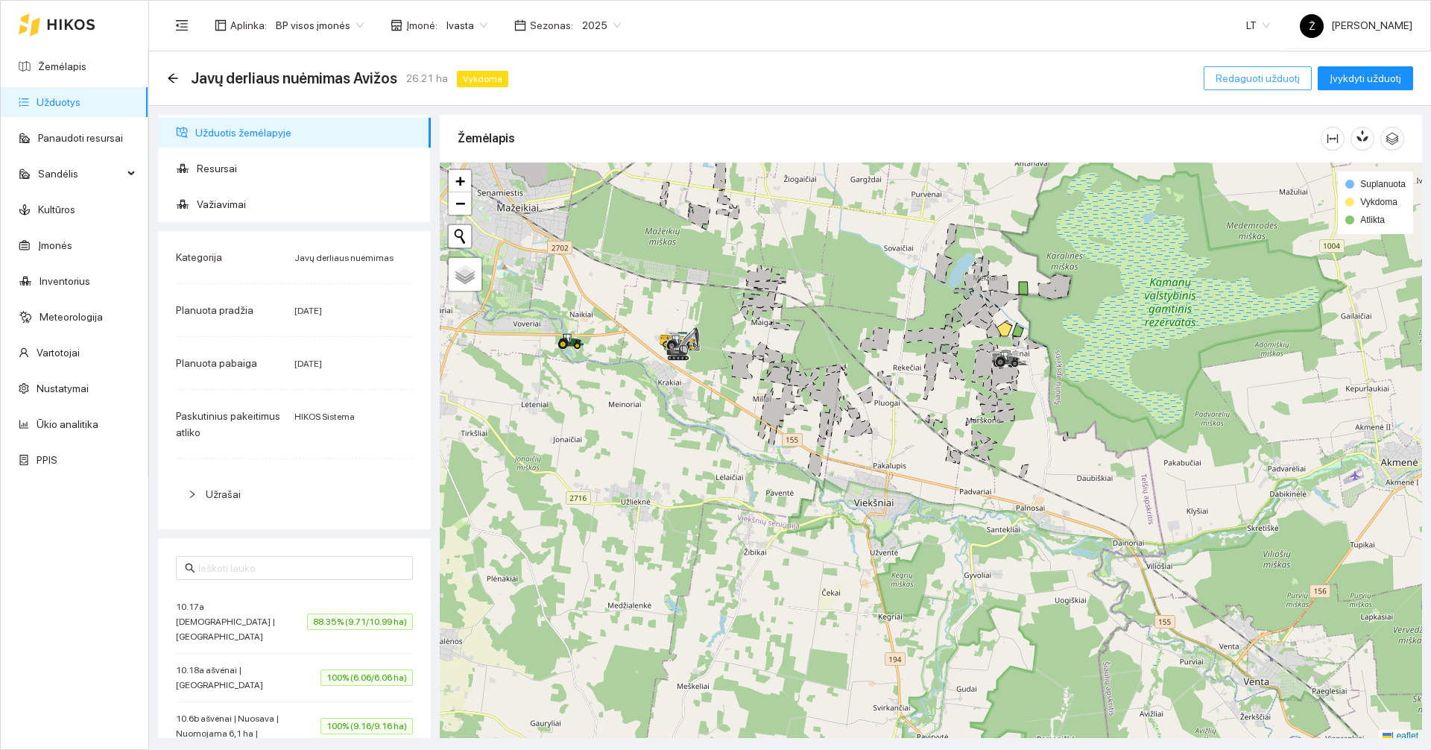
click at [1259, 83] on span "Redaguoti užduotį" at bounding box center [1257, 78] width 84 height 16
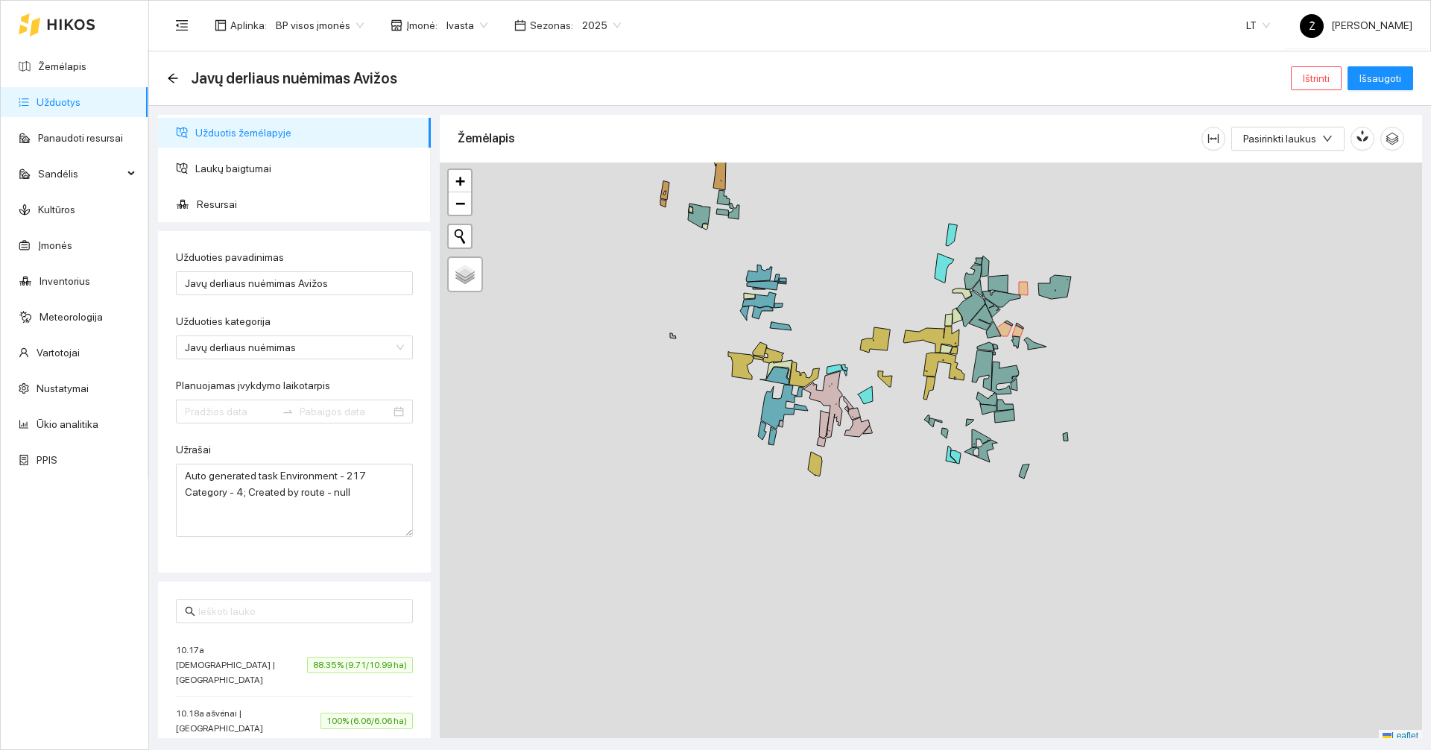
type input "[DATE]"
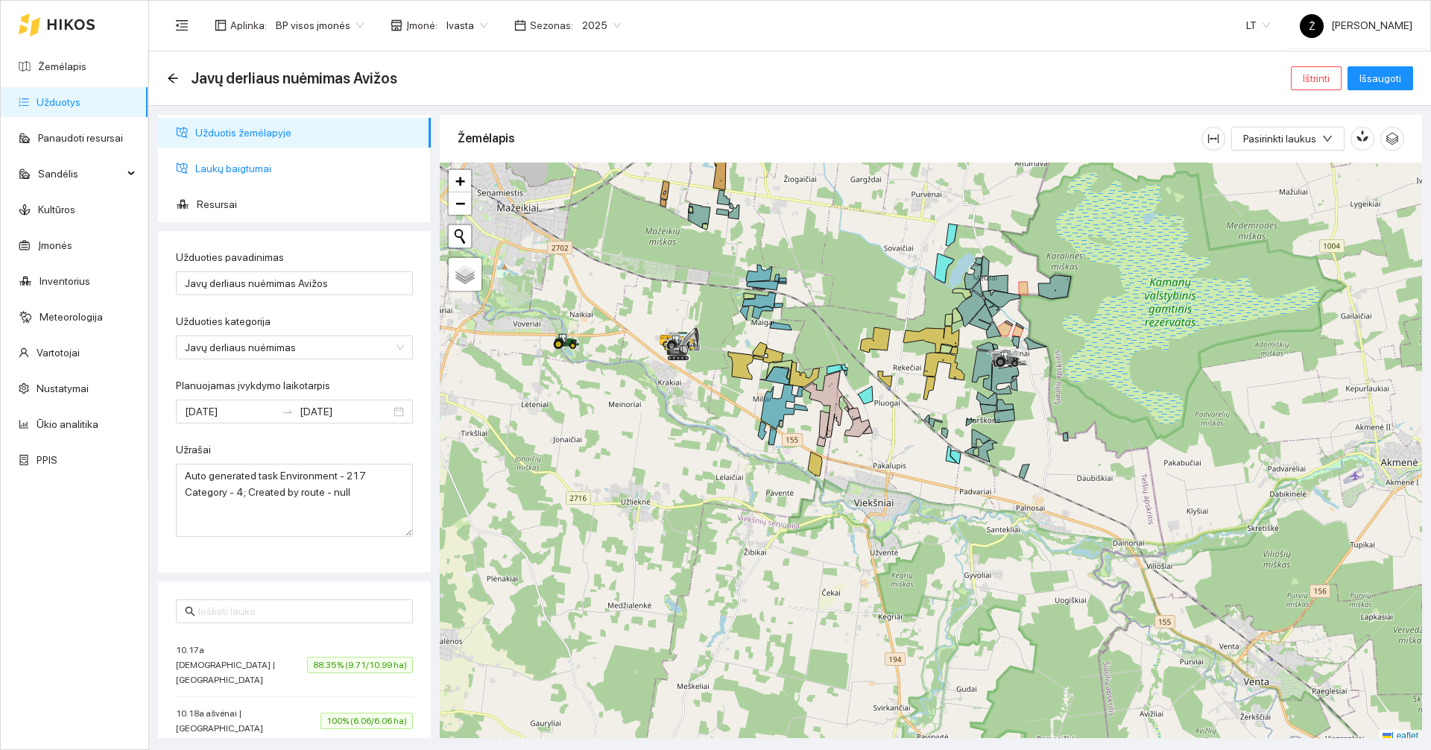
click at [267, 168] on span "Laukų baigtumai" at bounding box center [307, 168] width 224 height 30
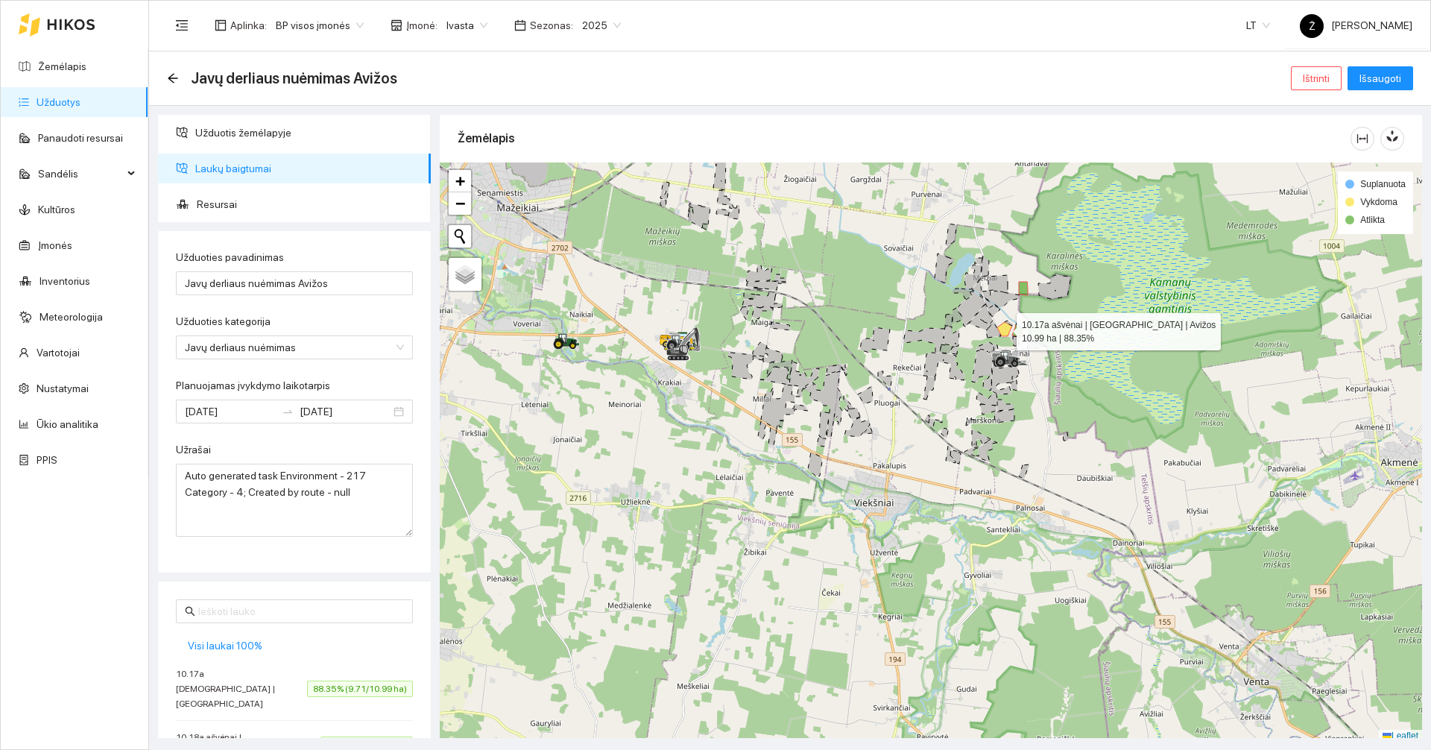
click at [1002, 328] on icon at bounding box center [1004, 329] width 15 height 14
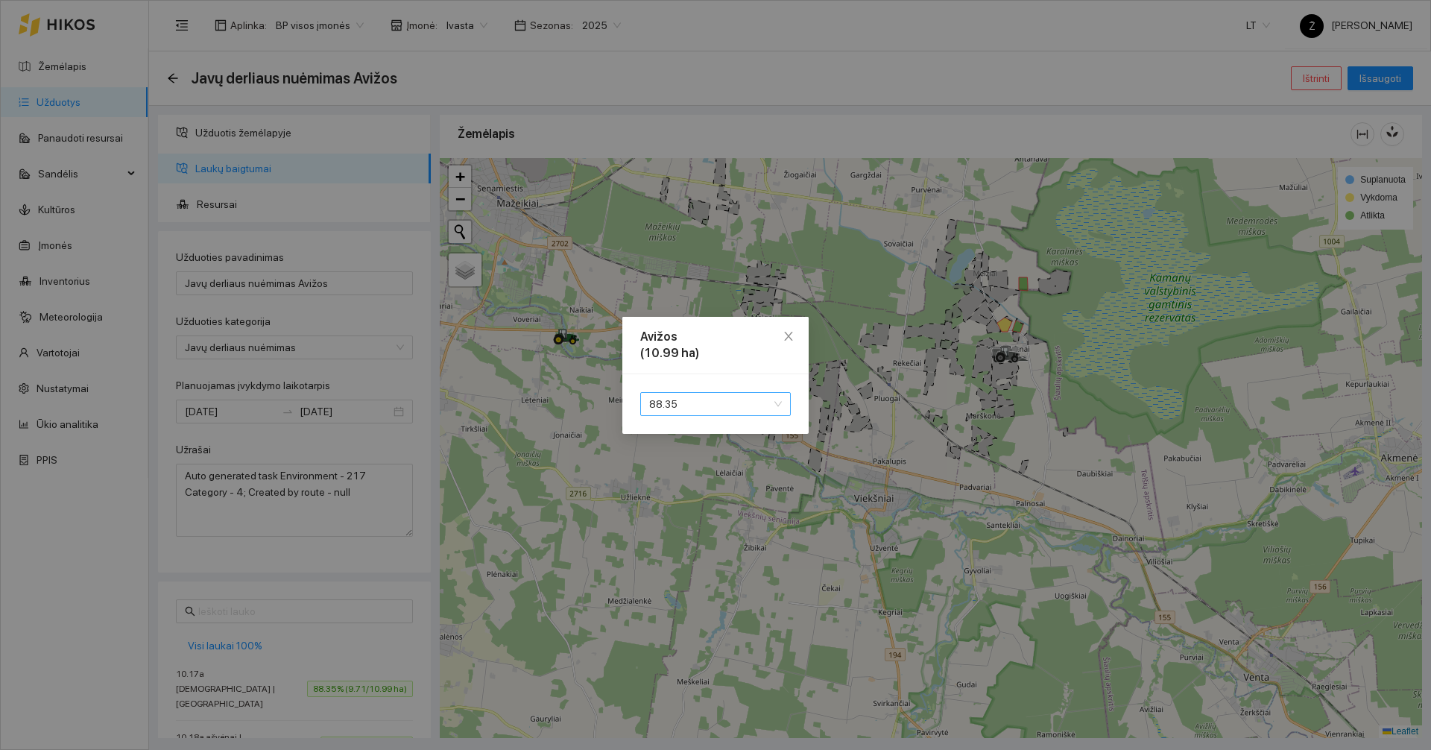
click at [703, 405] on span "88.35" at bounding box center [715, 404] width 133 height 22
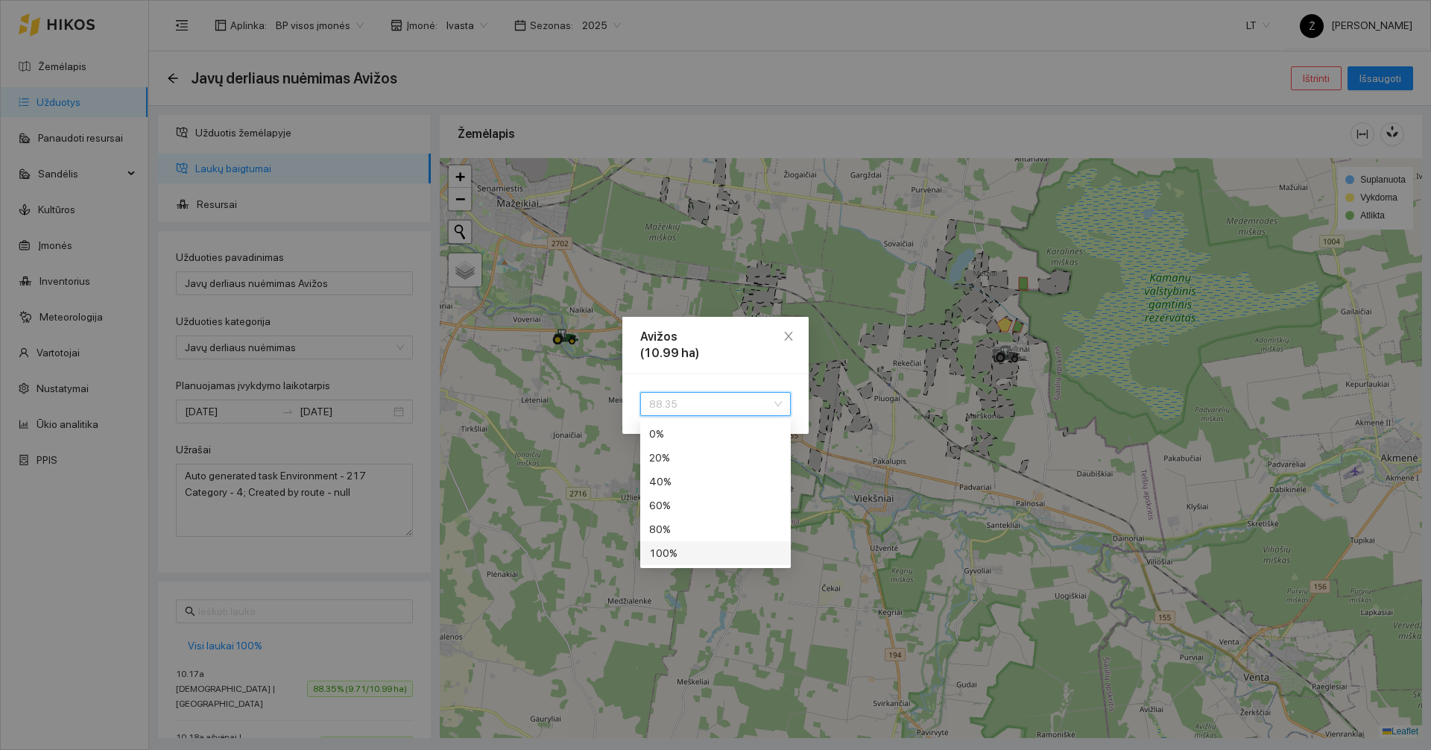
click at [674, 545] on div "100 %" at bounding box center [715, 553] width 133 height 16
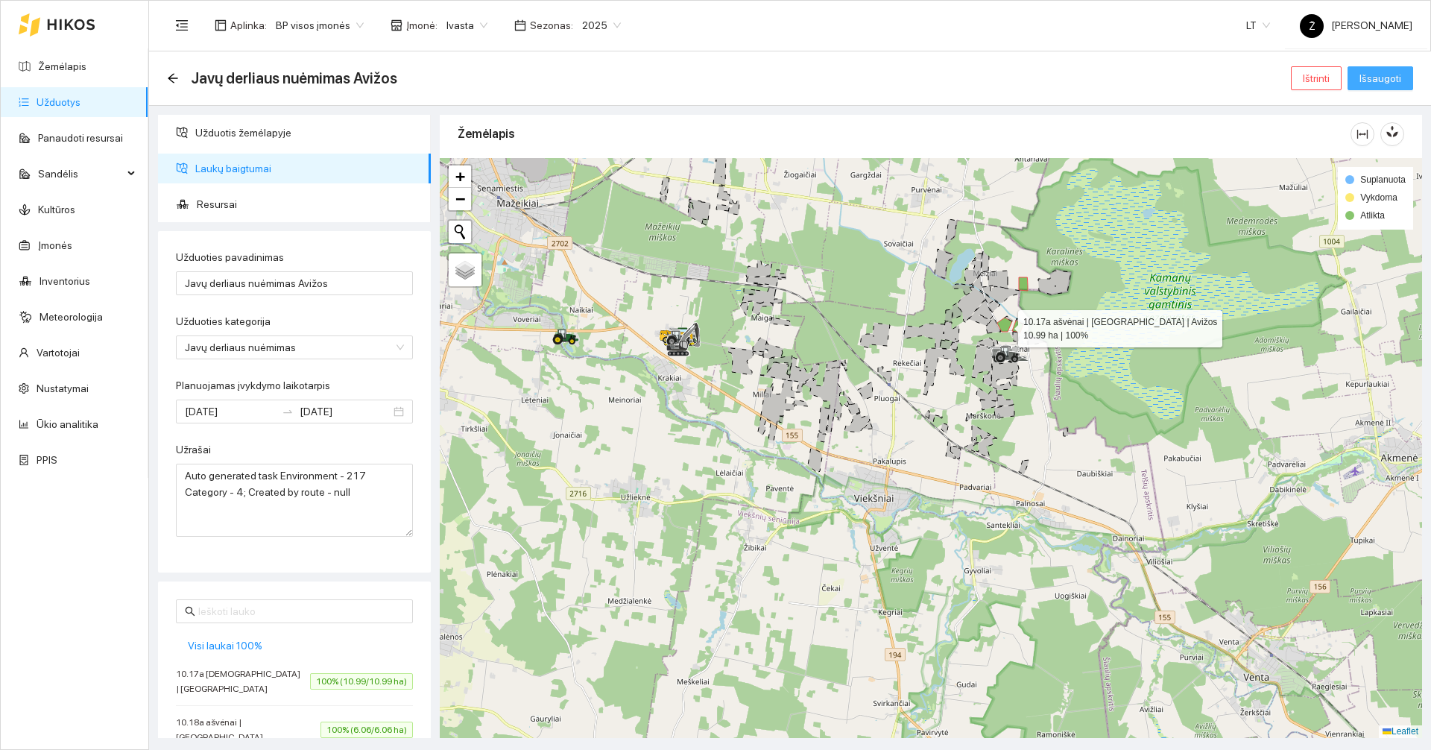
click at [1389, 75] on span "Išsaugoti" at bounding box center [1380, 78] width 42 height 16
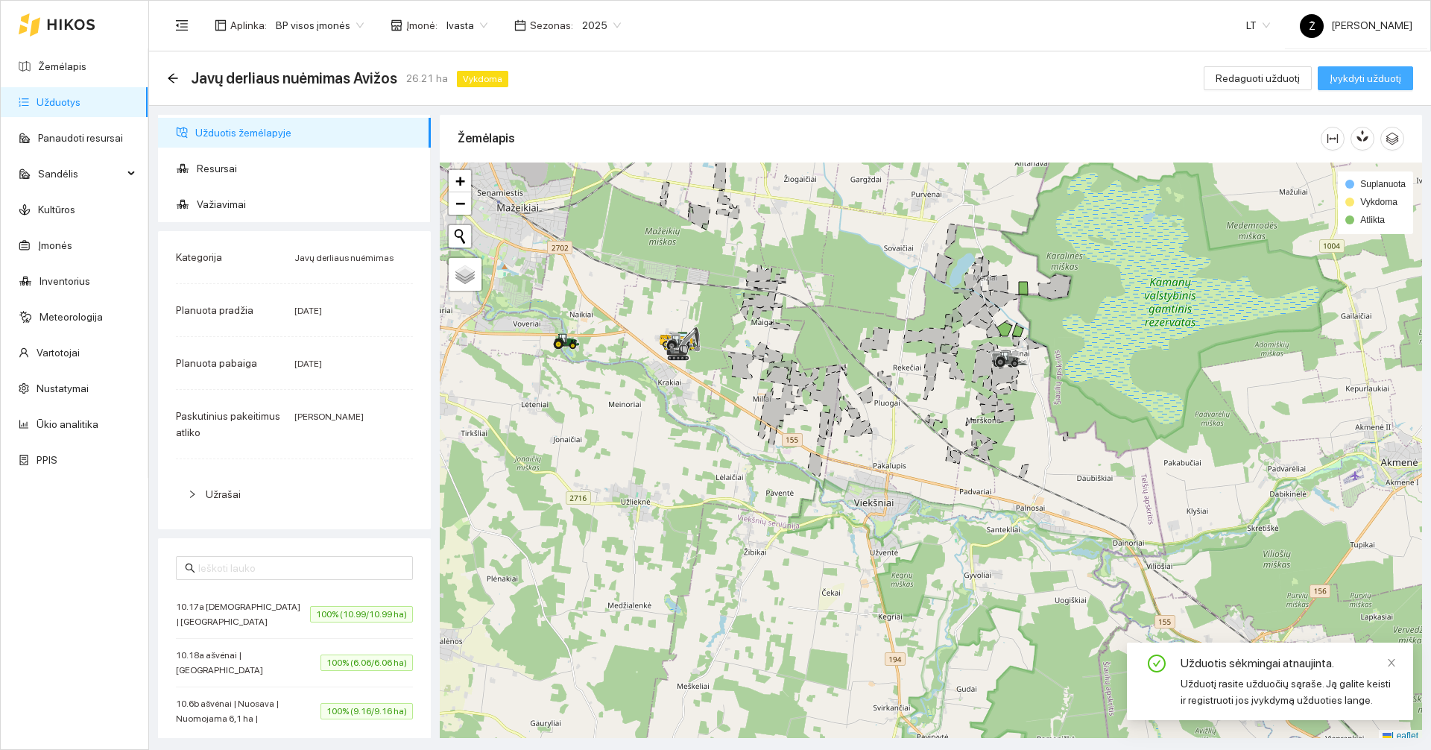
click at [1391, 80] on span "Įvykdyti užduotį" at bounding box center [1365, 78] width 72 height 16
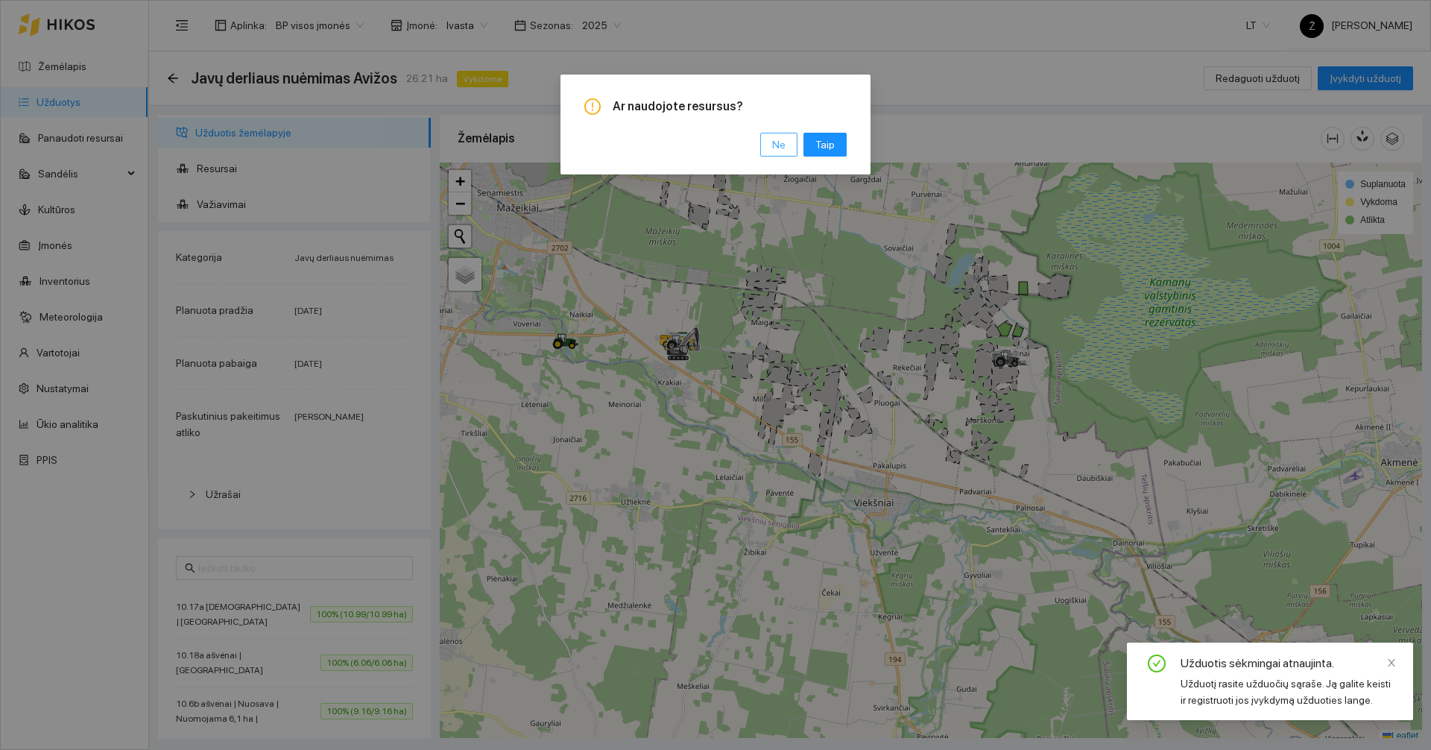
click at [779, 146] on span "Ne" at bounding box center [778, 144] width 13 height 16
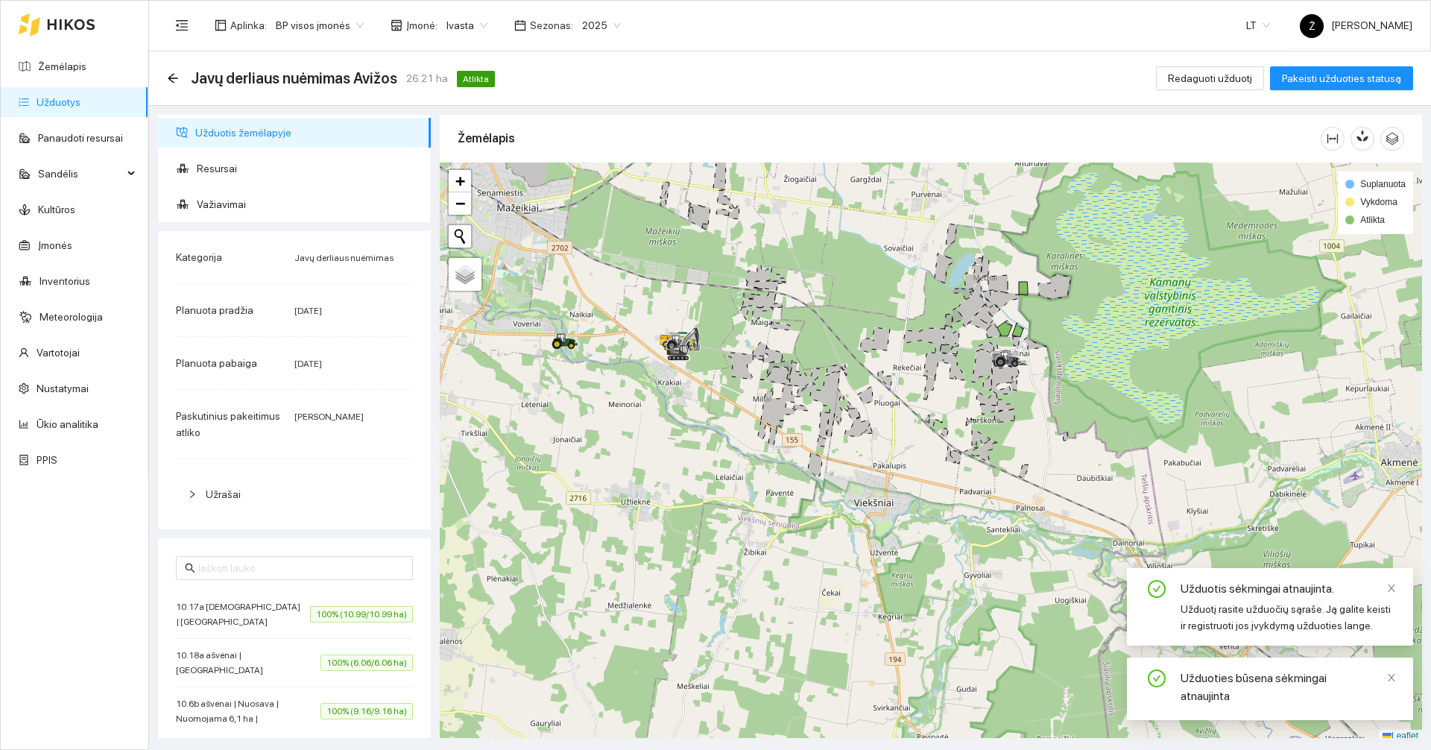
click at [43, 107] on link "Užduotys" at bounding box center [59, 102] width 44 height 12
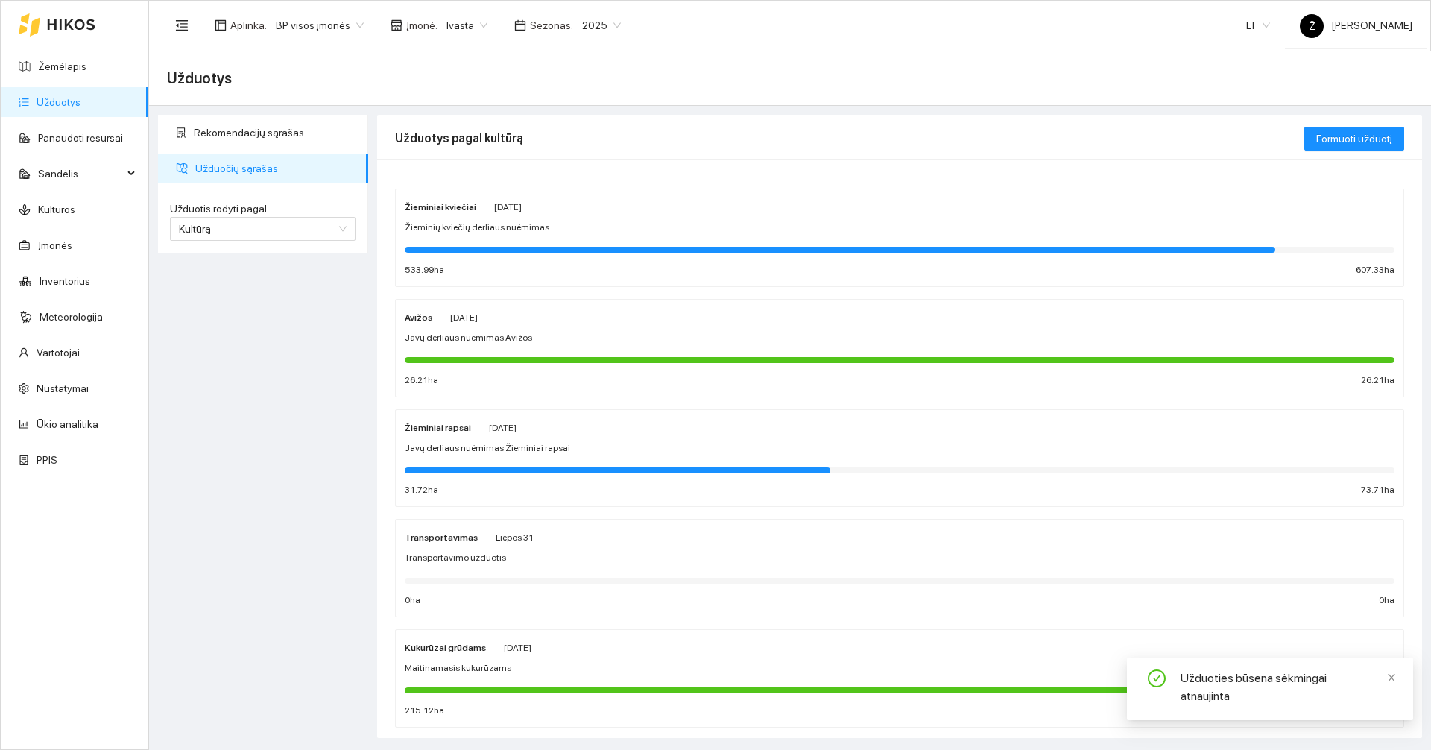
click at [579, 452] on div "Javų derliaus nuėmimas Žieminiai rapsai" at bounding box center [900, 448] width 990 height 14
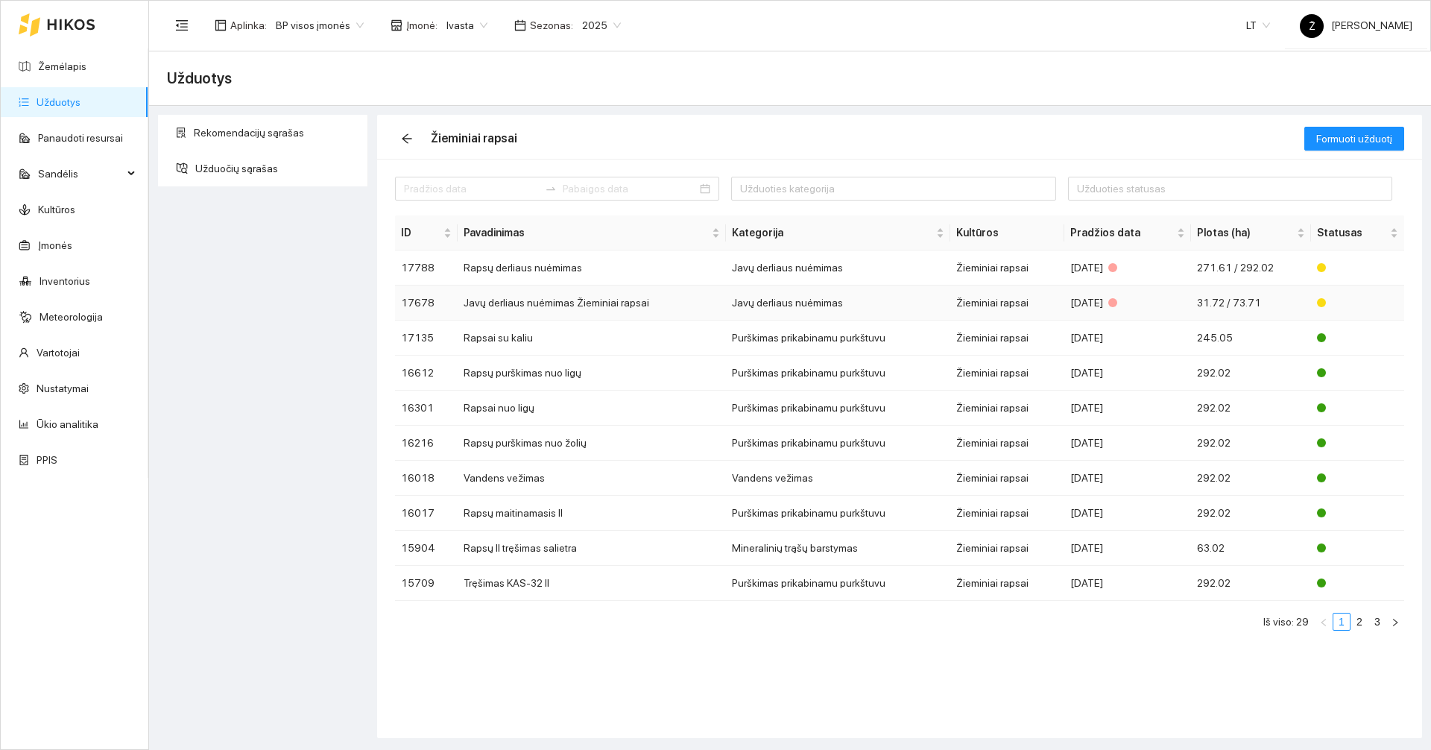
click at [548, 303] on td "Javų derliaus nuėmimas Žieminiai rapsai" at bounding box center [592, 302] width 268 height 35
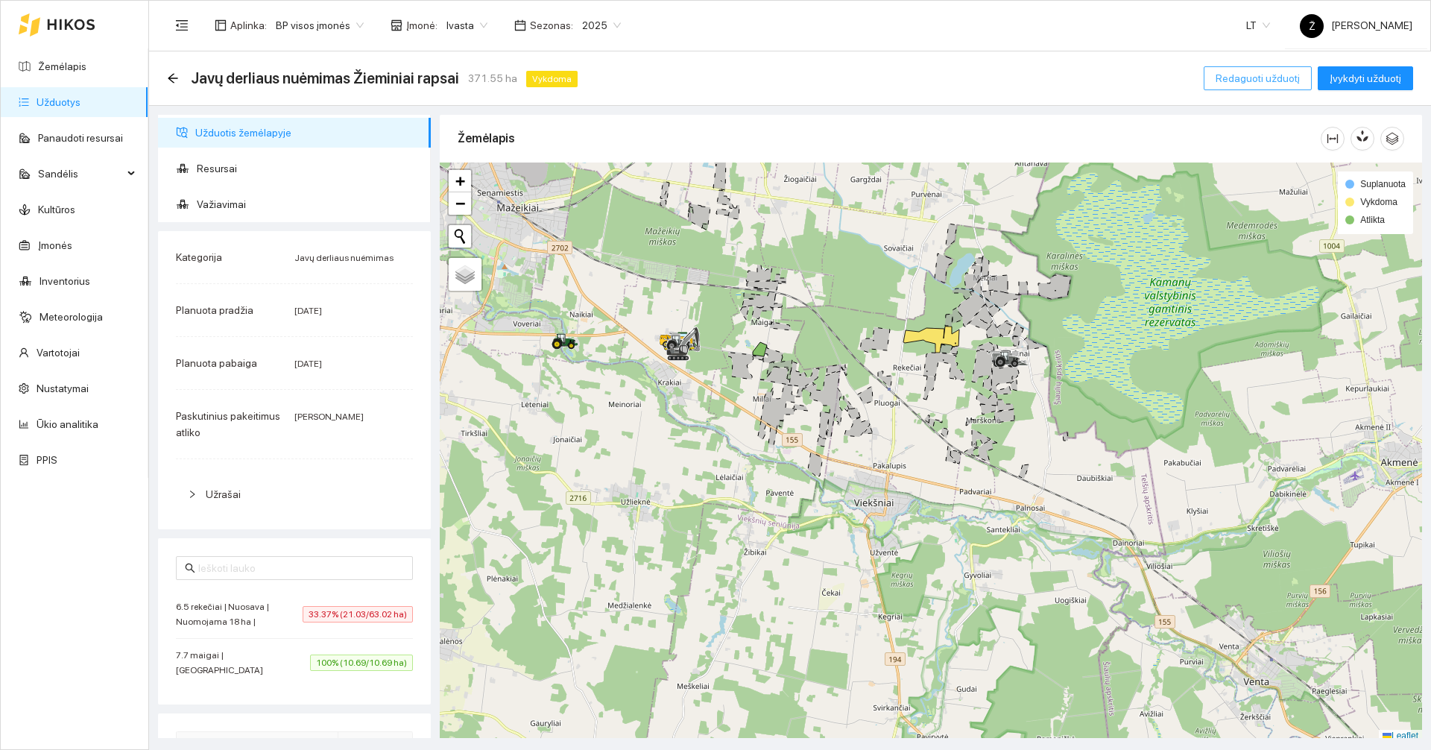
click at [1287, 75] on span "Redaguoti užduotį" at bounding box center [1257, 78] width 84 height 16
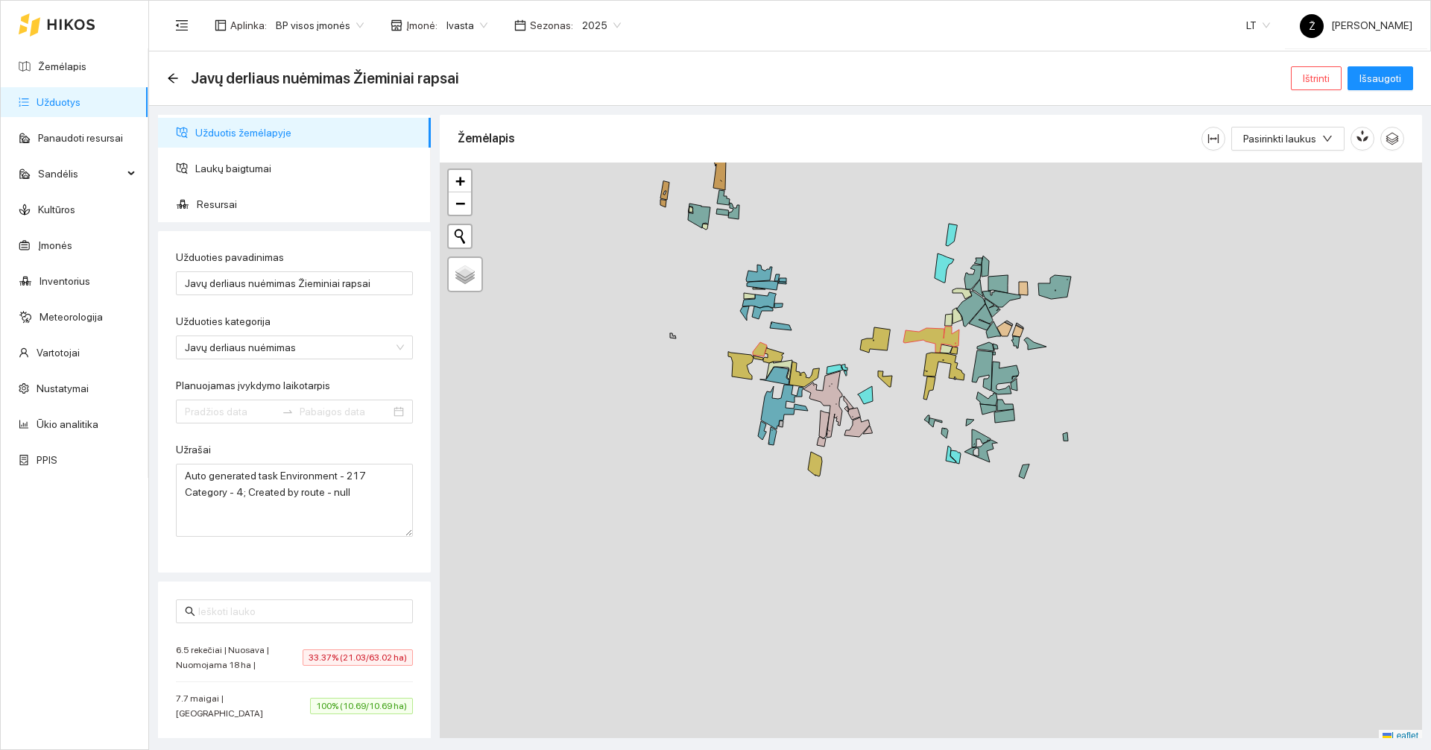
type input "[DATE]"
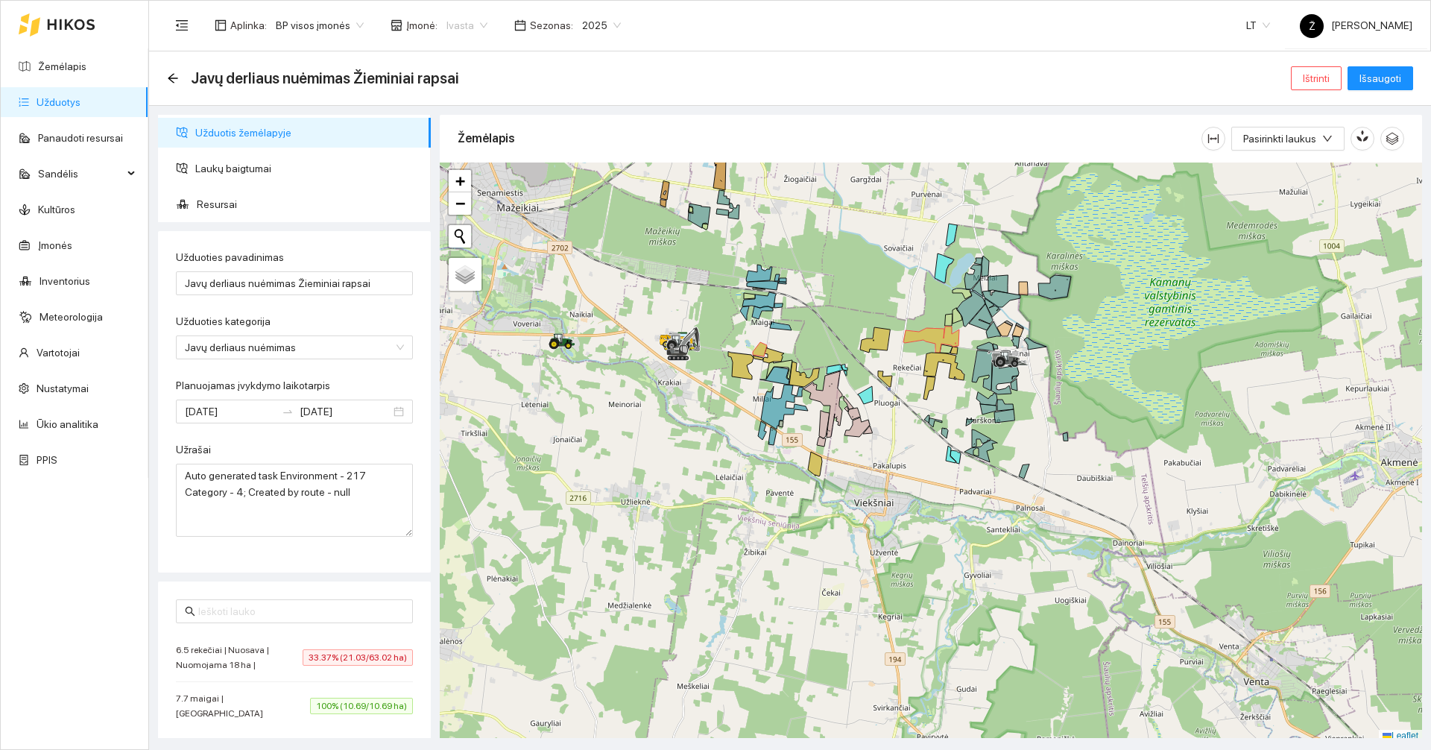
click at [446, 25] on span "Ivasta" at bounding box center [466, 25] width 41 height 22
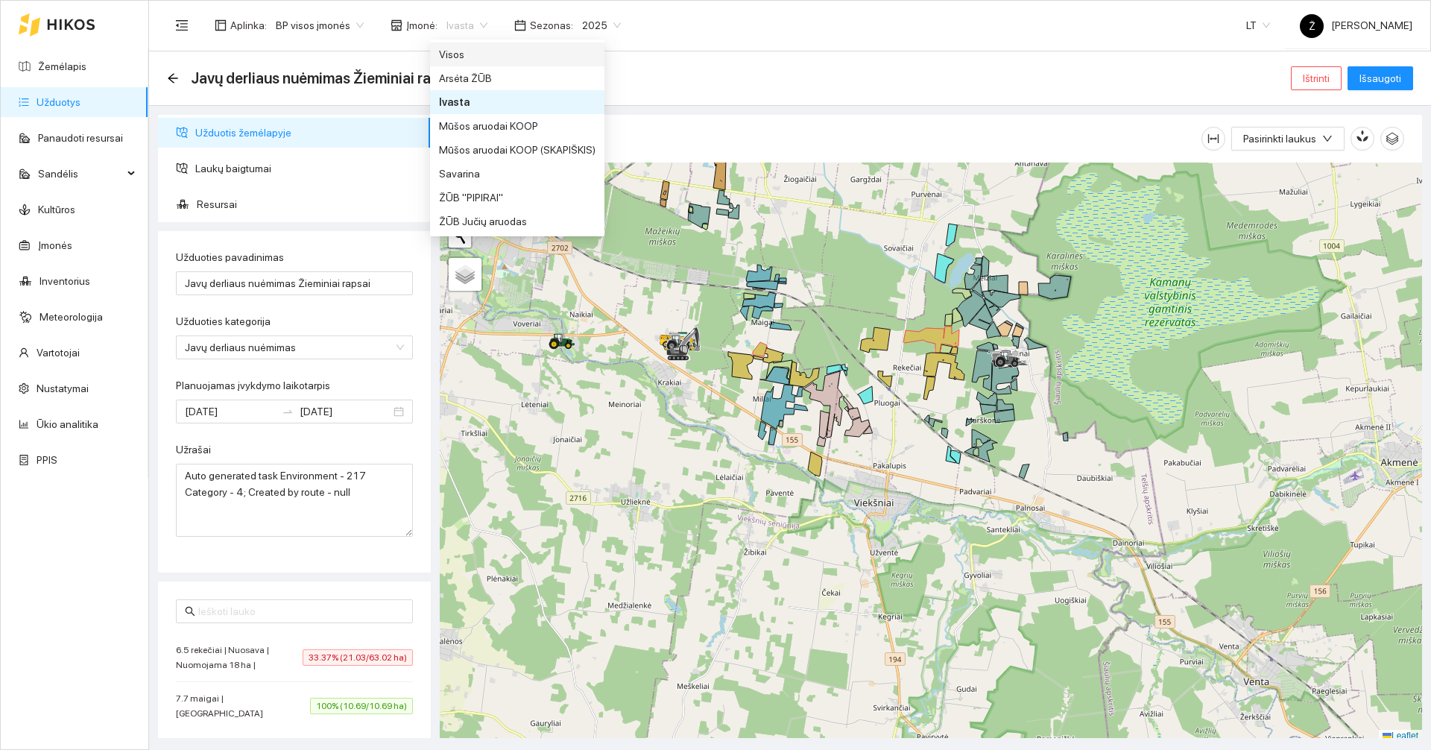
click at [461, 51] on div "Visos" at bounding box center [517, 54] width 156 height 16
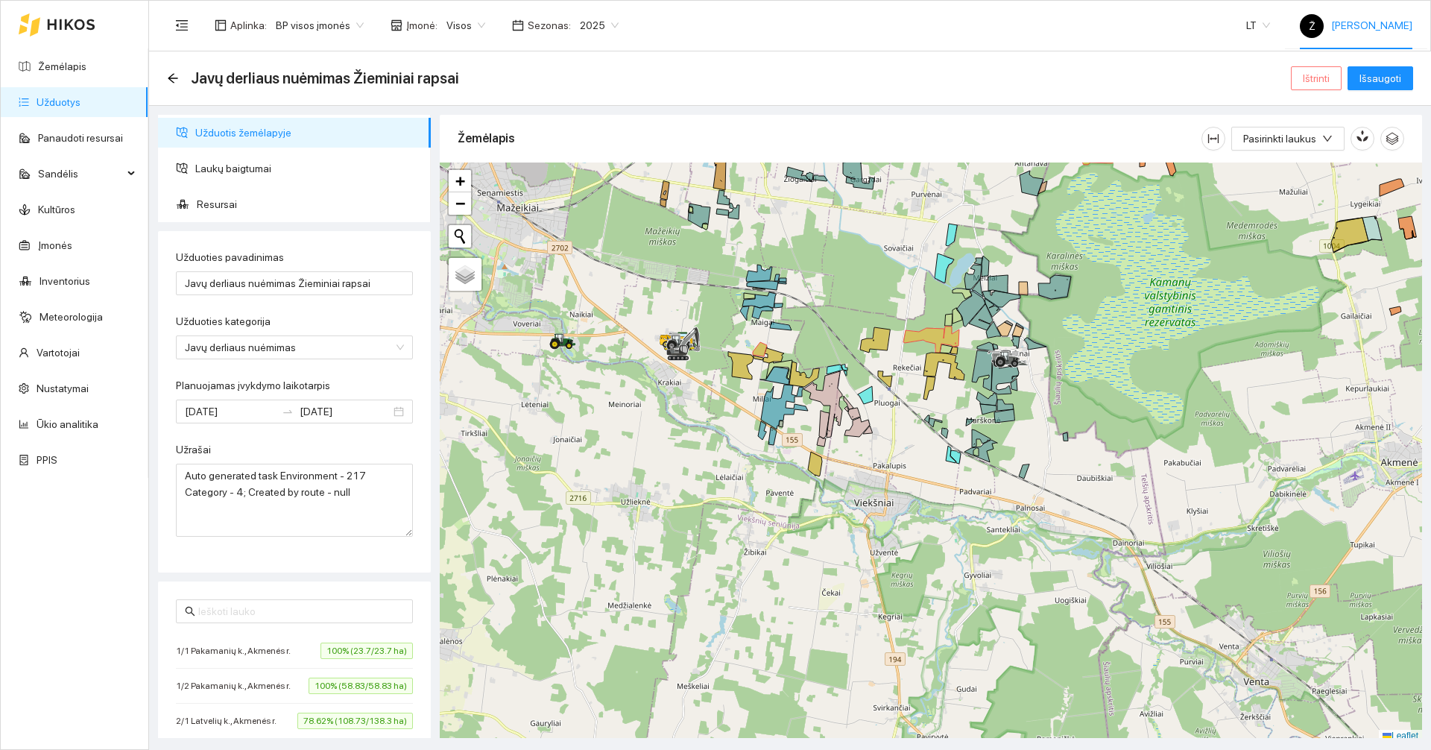
click at [1329, 77] on span "Ištrinti" at bounding box center [1315, 78] width 27 height 16
click at [1319, 147] on span "Taip" at bounding box center [1320, 150] width 19 height 16
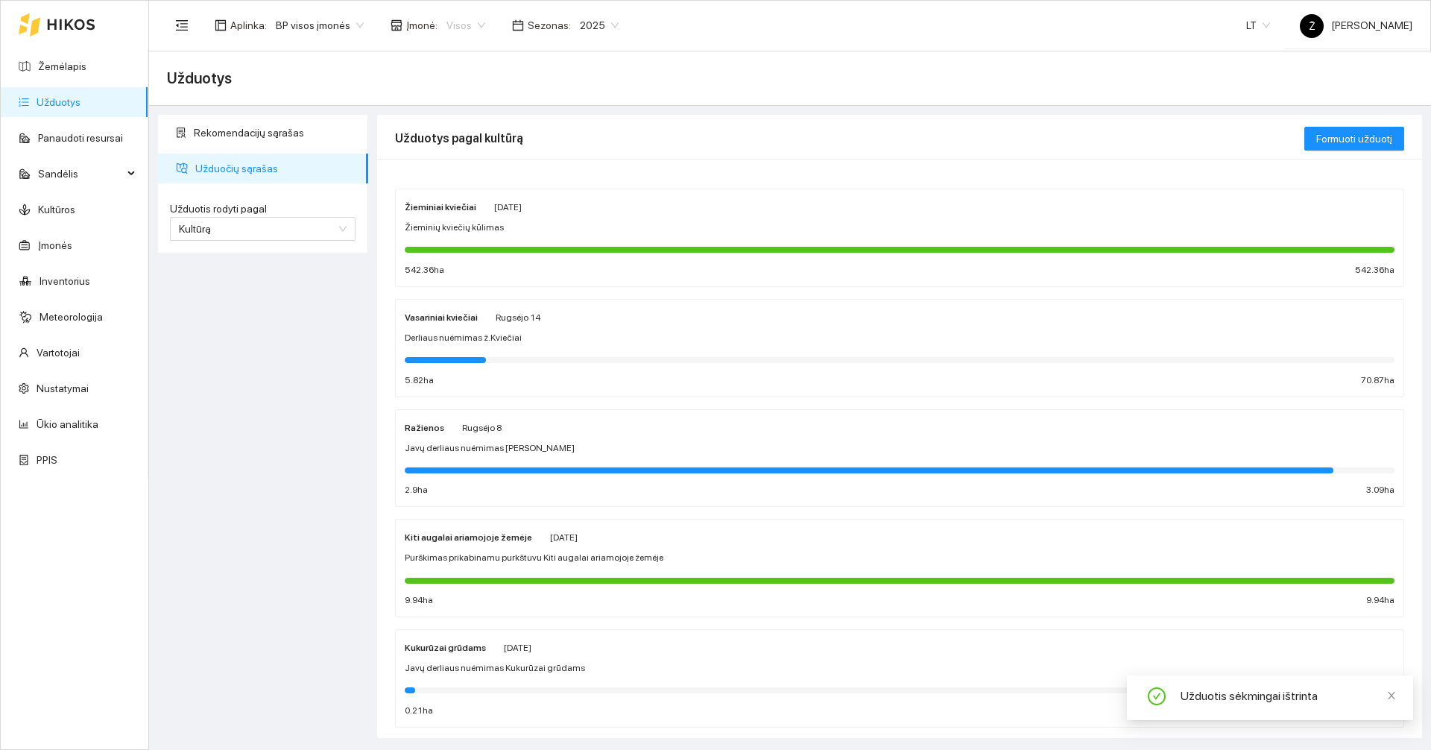
click at [462, 21] on span "Visos" at bounding box center [465, 25] width 39 height 22
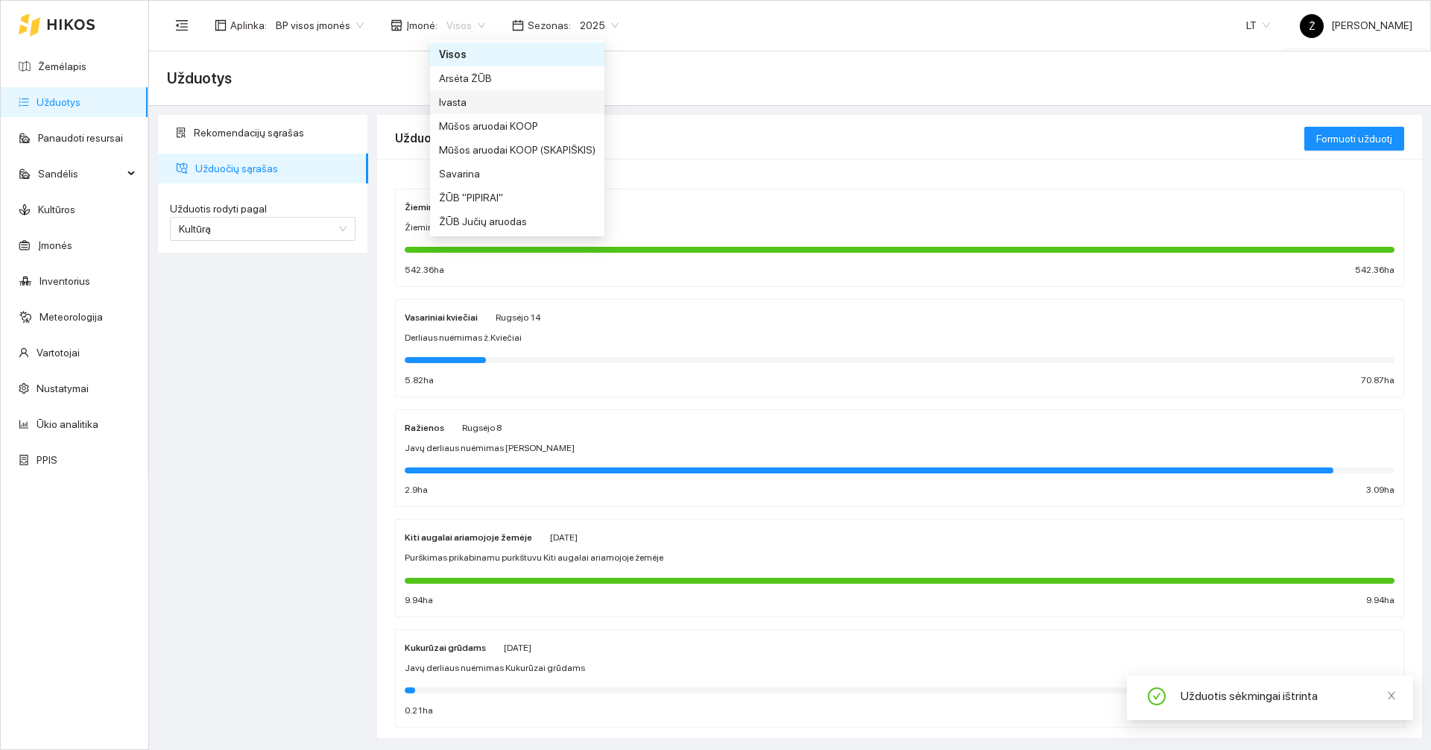
click at [457, 104] on div "Ivasta" at bounding box center [517, 102] width 156 height 16
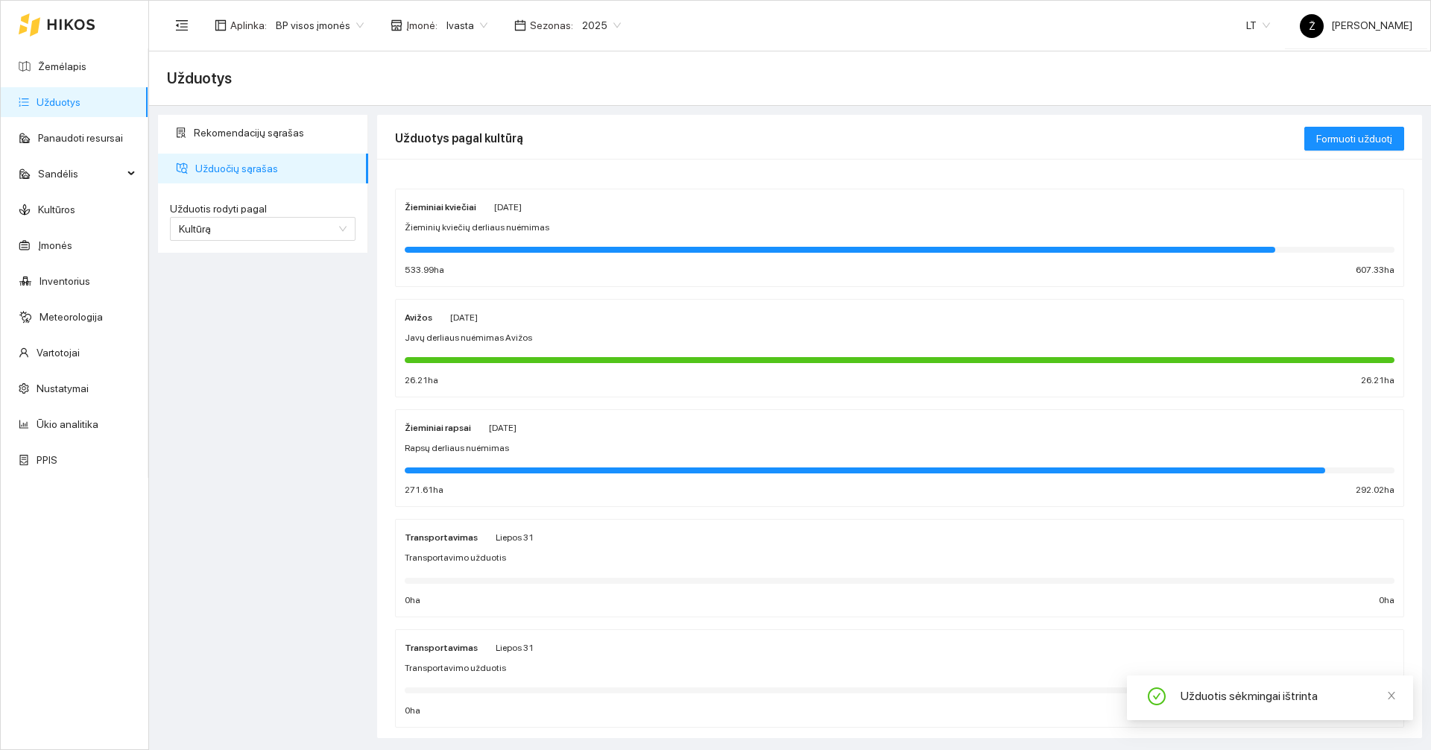
click at [501, 446] on div "Rapsų derliaus nuėmimas" at bounding box center [900, 448] width 990 height 14
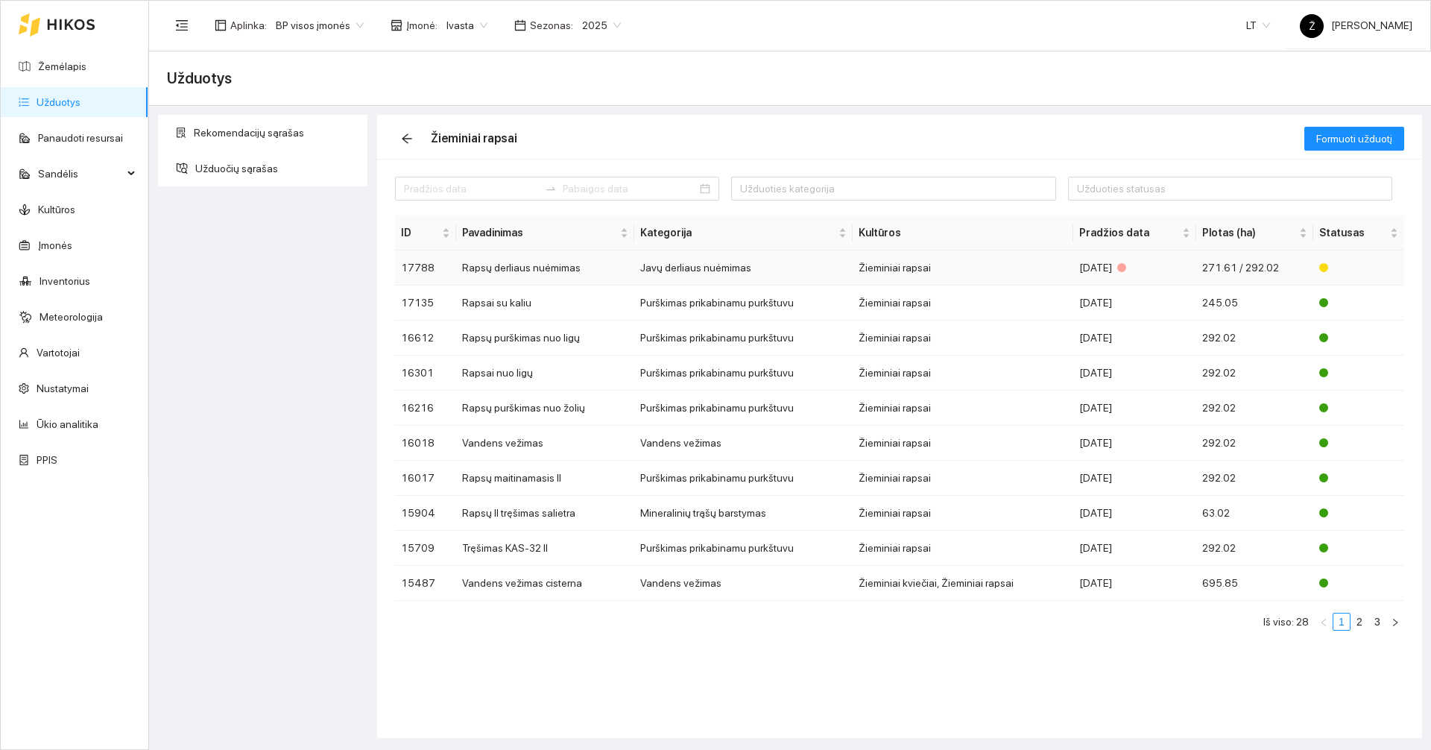
click at [541, 265] on td "Rapsų derliaus nuėmimas" at bounding box center [545, 267] width 178 height 35
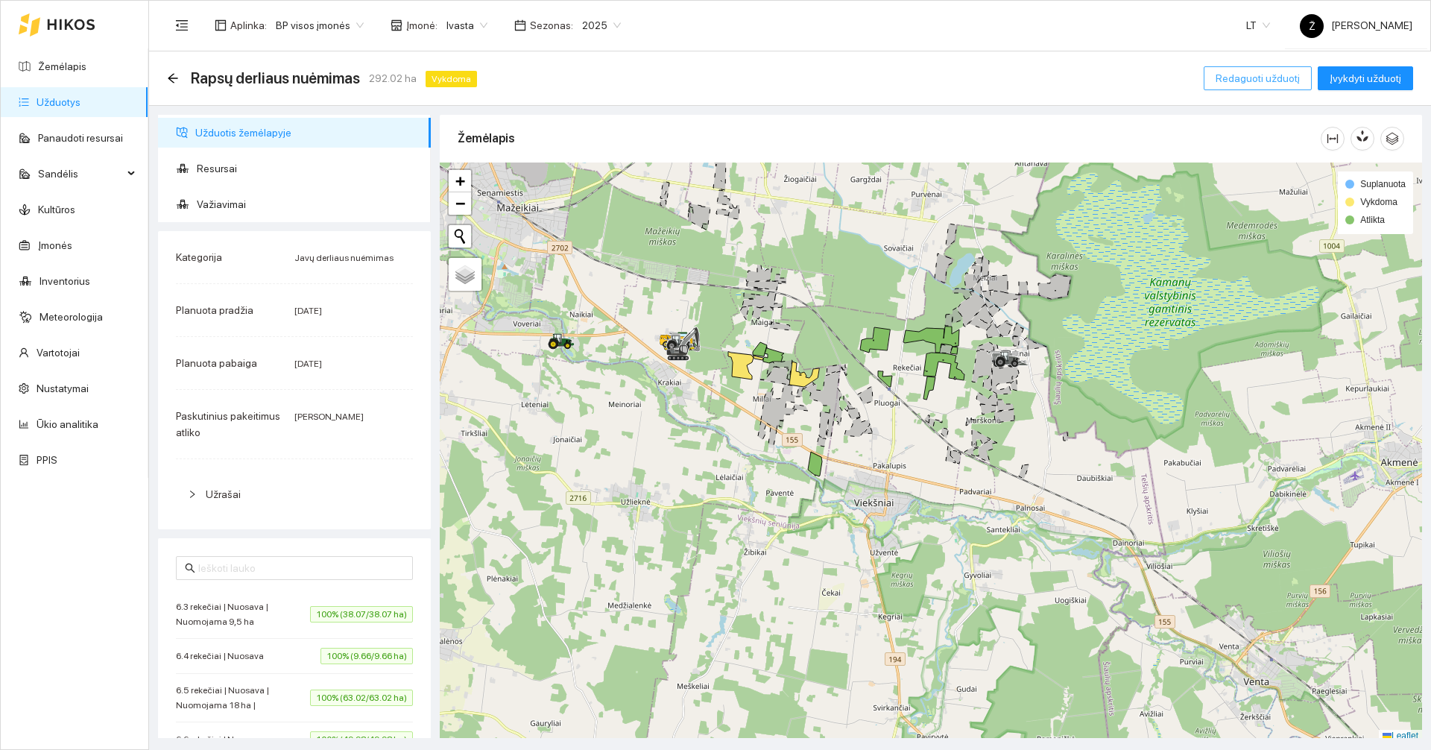
click at [1256, 83] on span "Redaguoti užduotį" at bounding box center [1257, 78] width 84 height 16
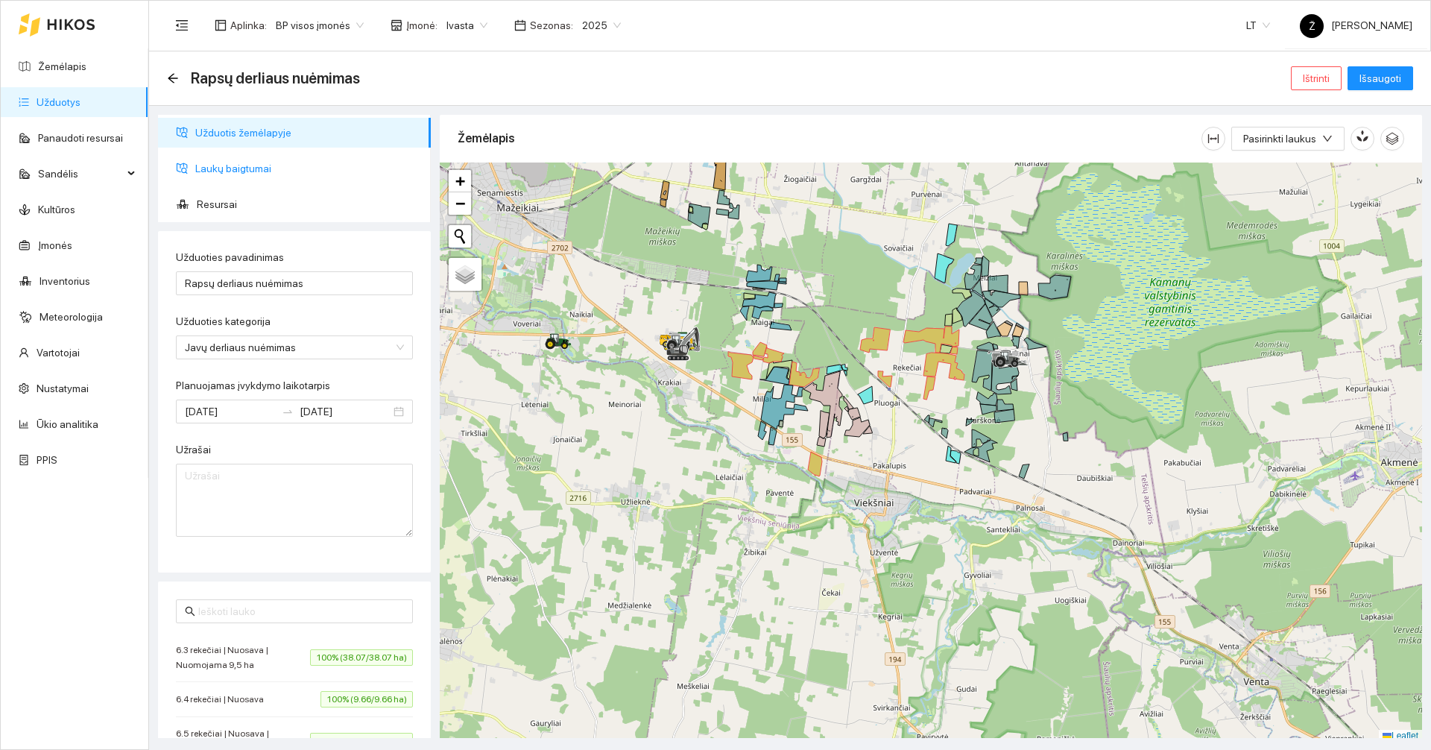
click at [260, 167] on span "Laukų baigtumai" at bounding box center [307, 168] width 224 height 30
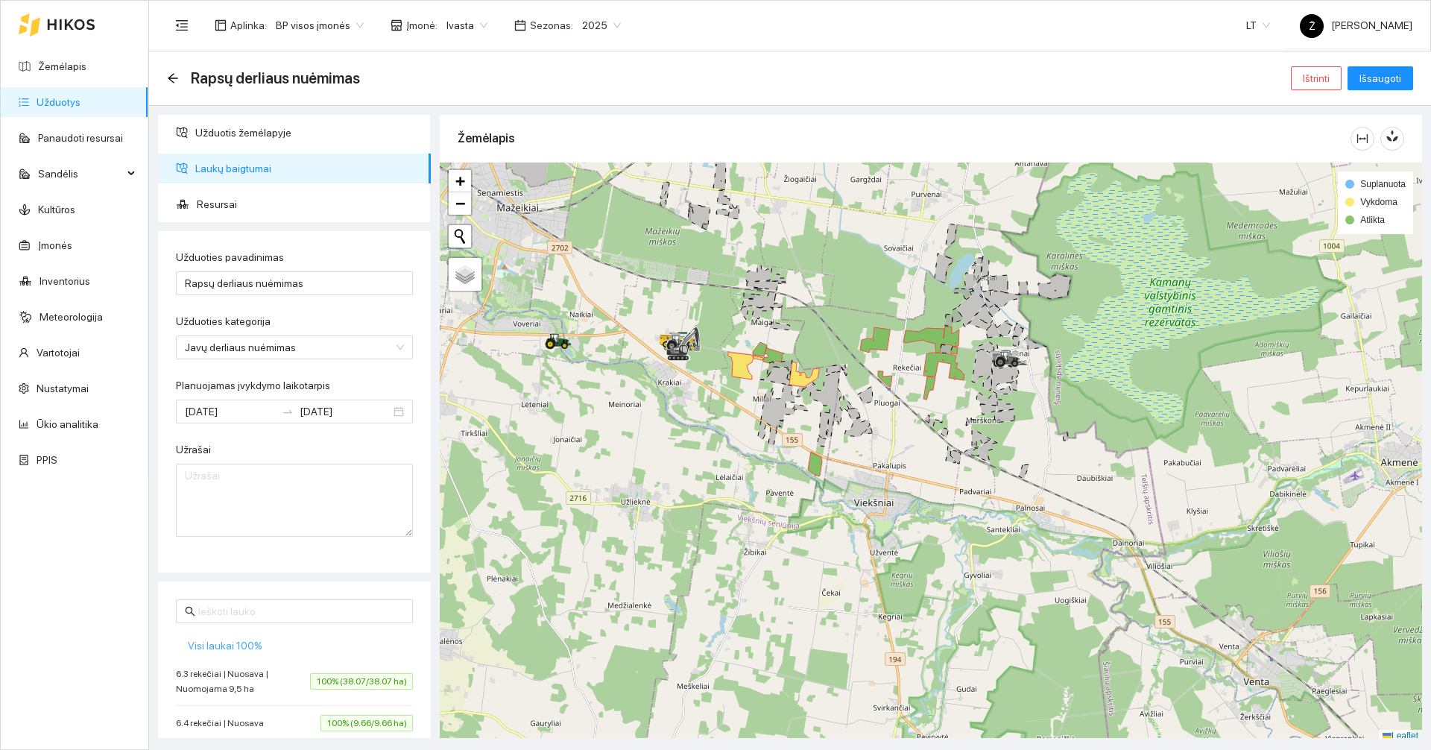
click at [241, 645] on span "Visi laukai 100%" at bounding box center [225, 645] width 75 height 16
click at [1405, 72] on button "Išsaugoti" at bounding box center [1380, 78] width 66 height 24
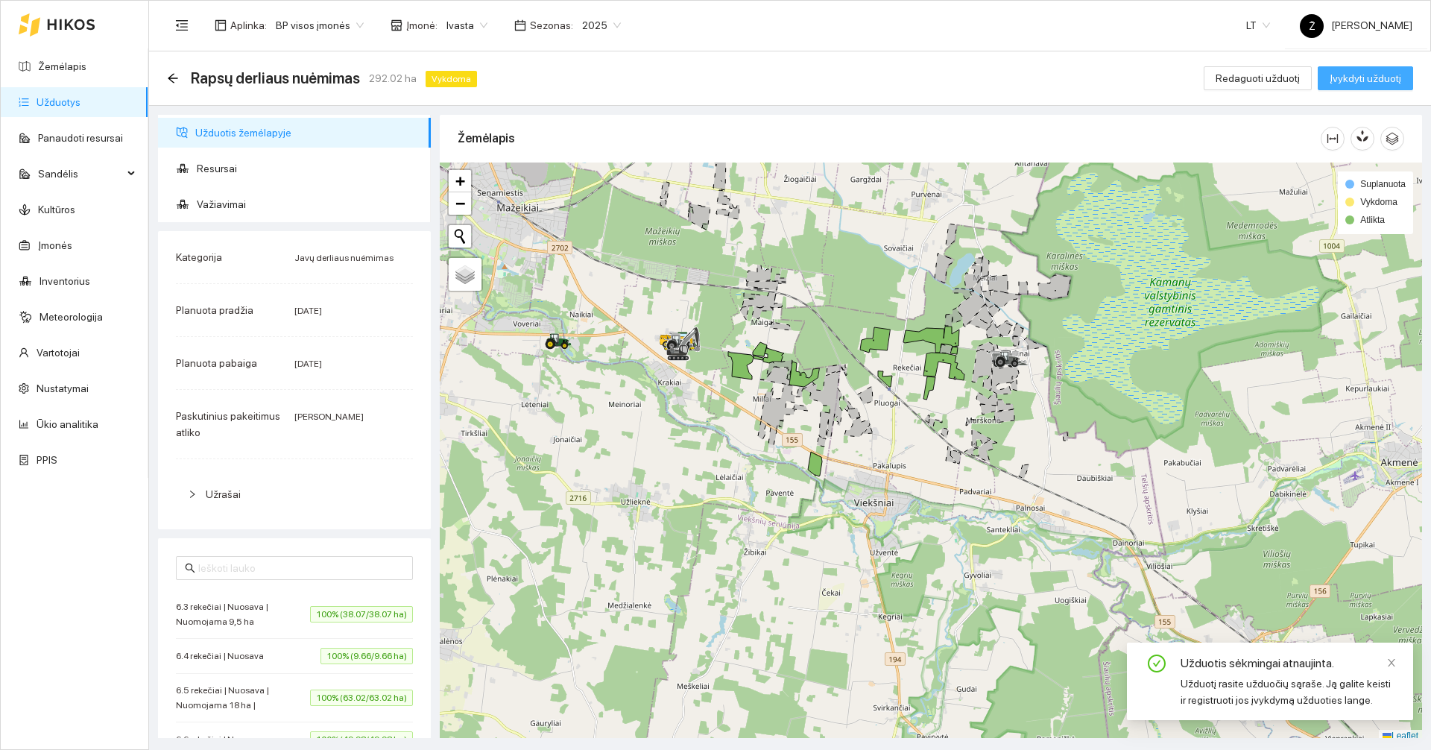
click at [1405, 72] on button "Įvykdyti užduotį" at bounding box center [1364, 78] width 95 height 24
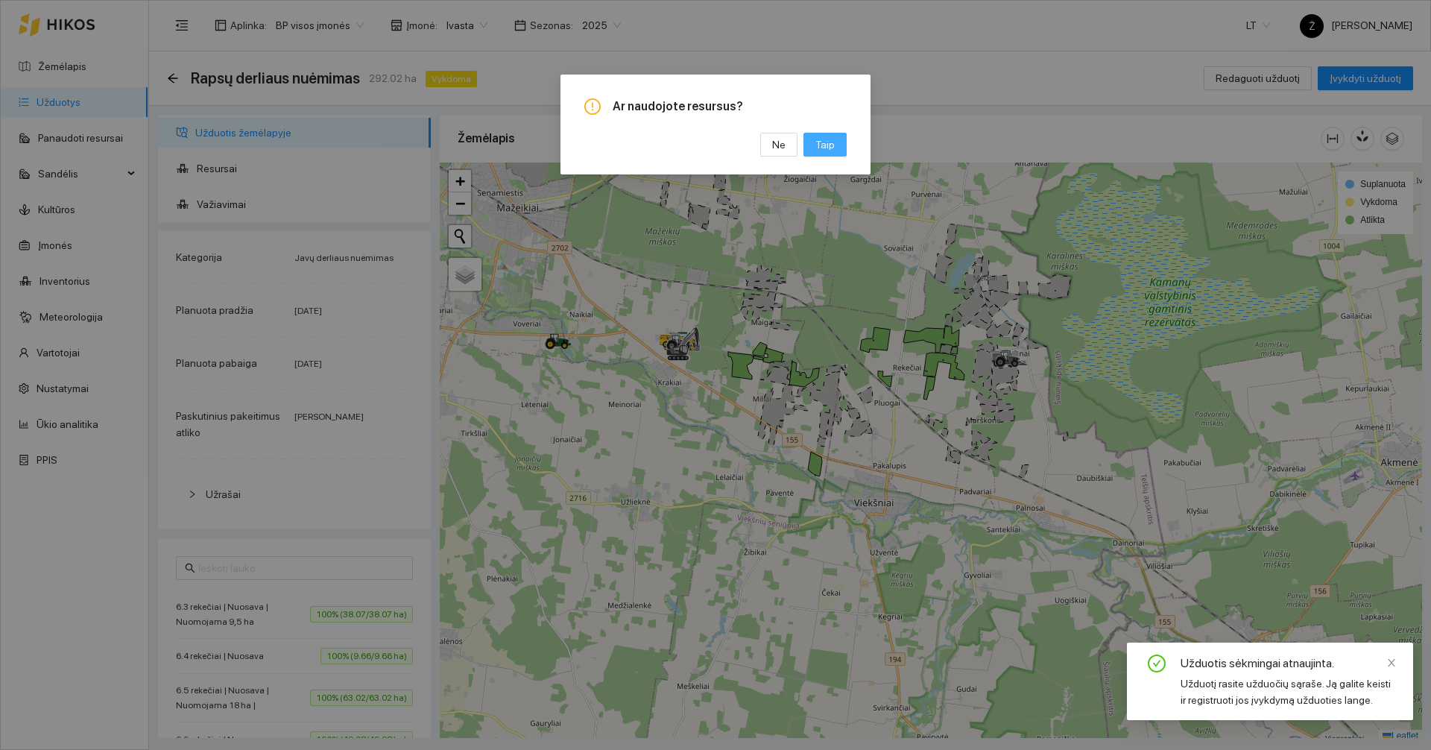
click at [831, 143] on span "Taip" at bounding box center [824, 144] width 19 height 16
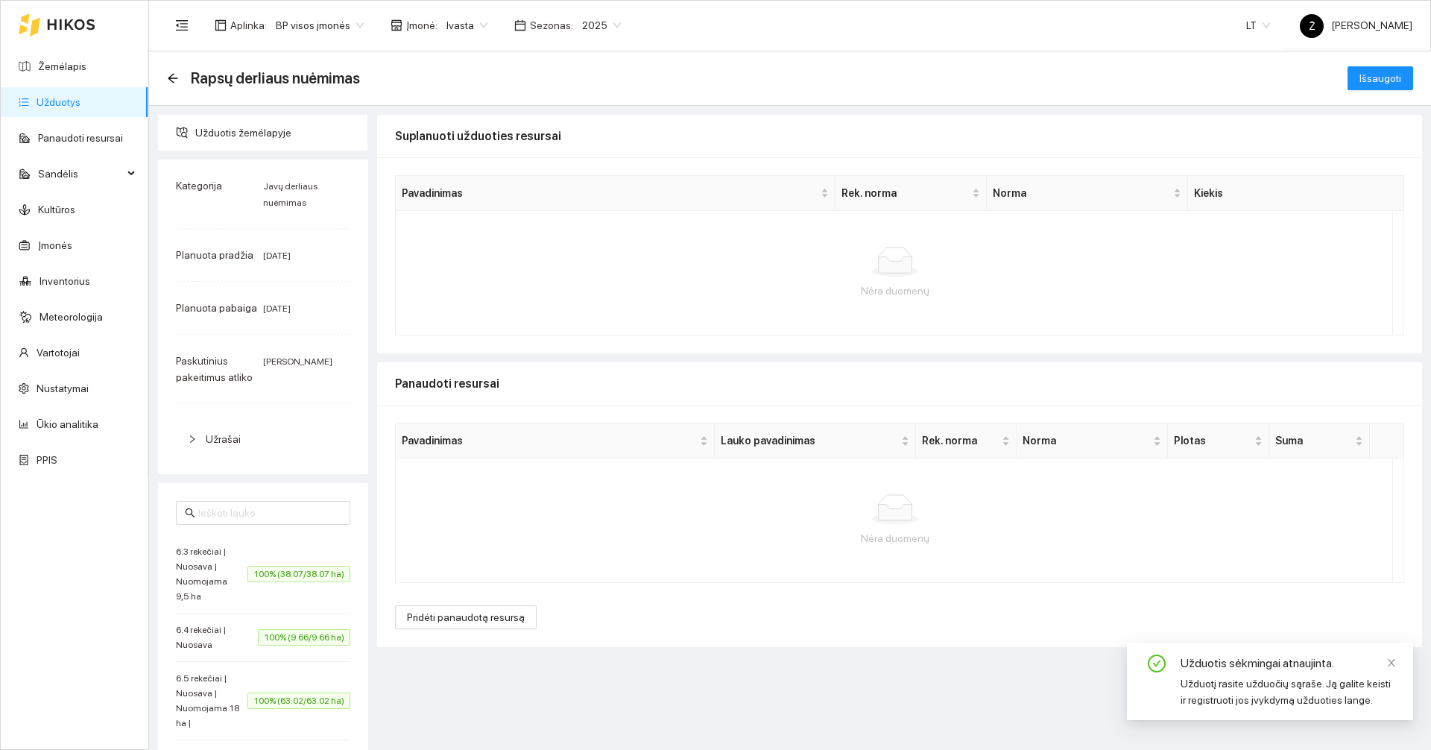
click at [61, 102] on link "Užduotys" at bounding box center [59, 102] width 44 height 12
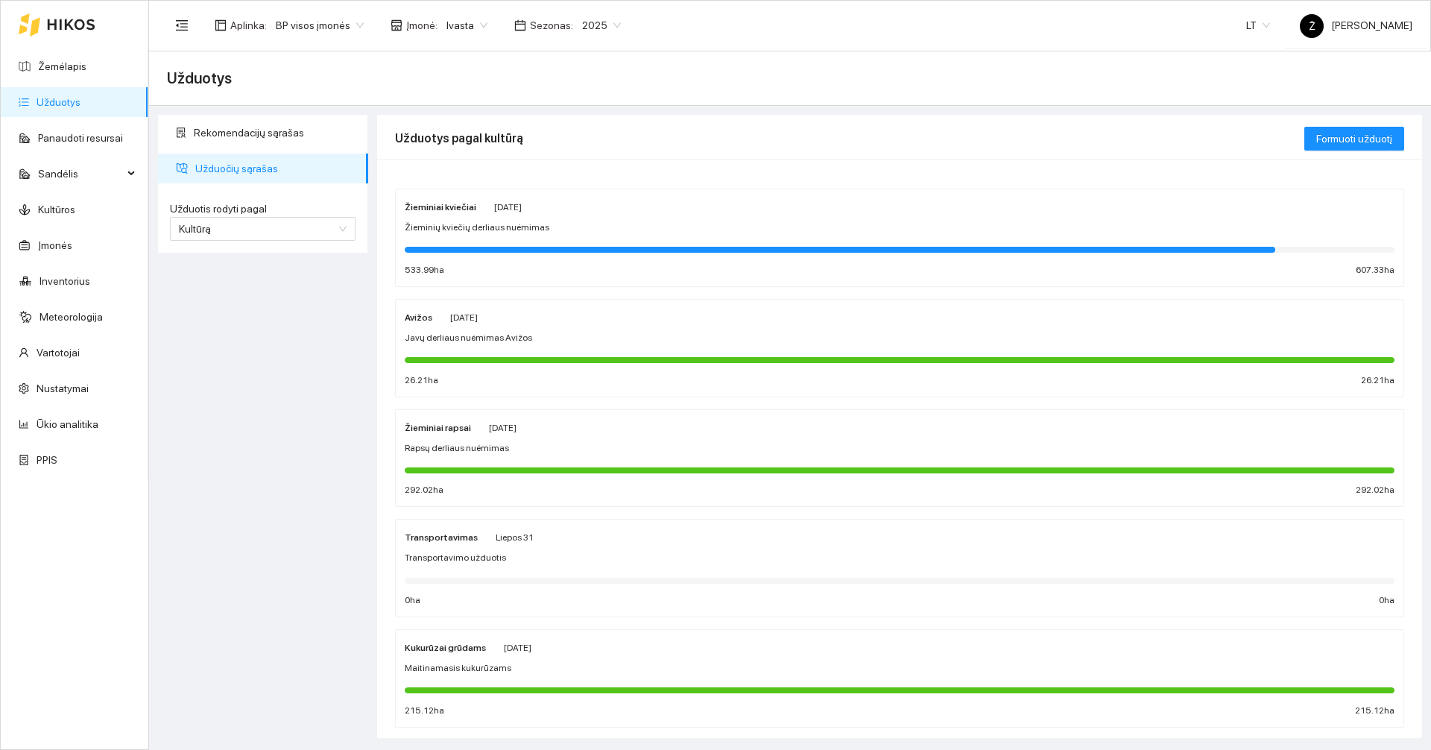
click at [498, 216] on div "Žieminiai kviečiai [DATE] Žieminių kviečių derliaus nuėmimas 533.99 ha 607.33 ha" at bounding box center [900, 237] width 990 height 79
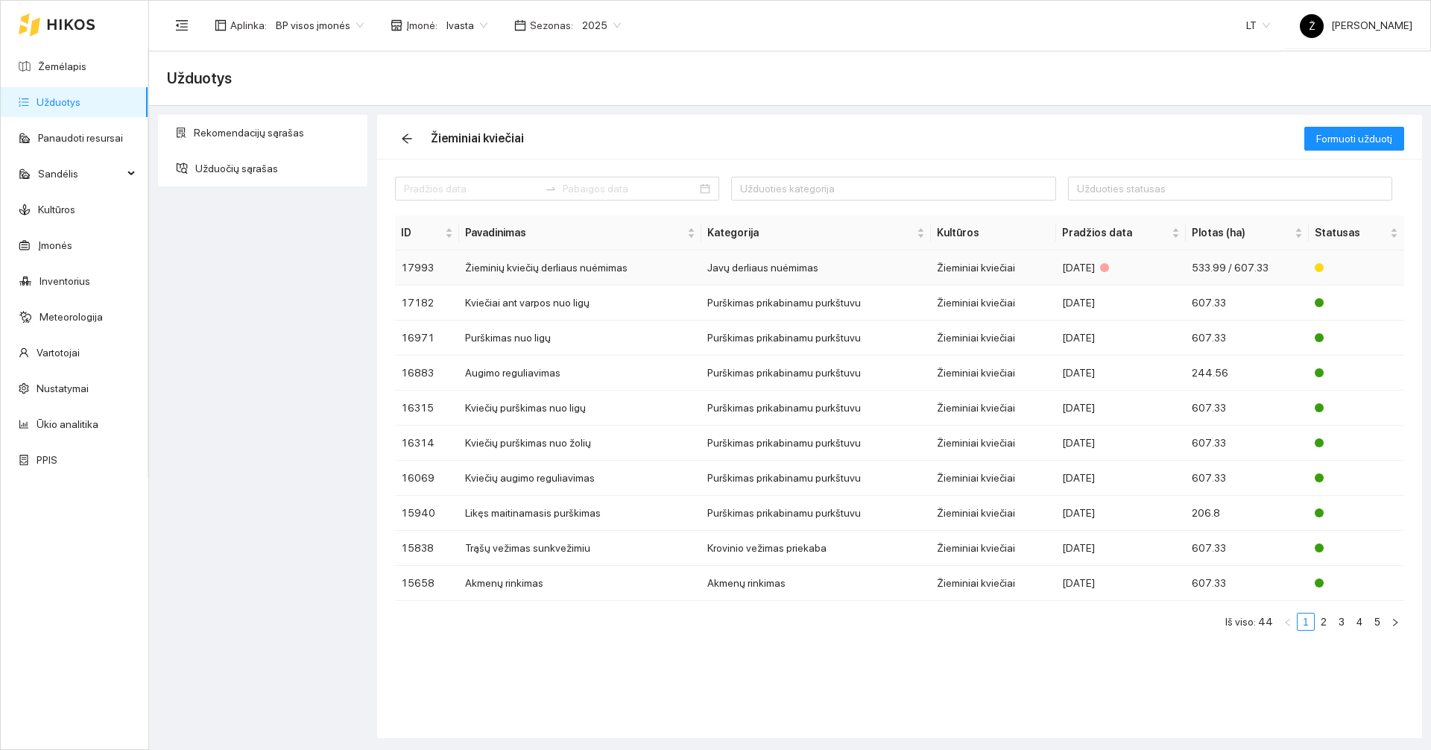
click at [521, 265] on td "Žieminių kviečių derliaus nuėmimas" at bounding box center [580, 267] width 242 height 35
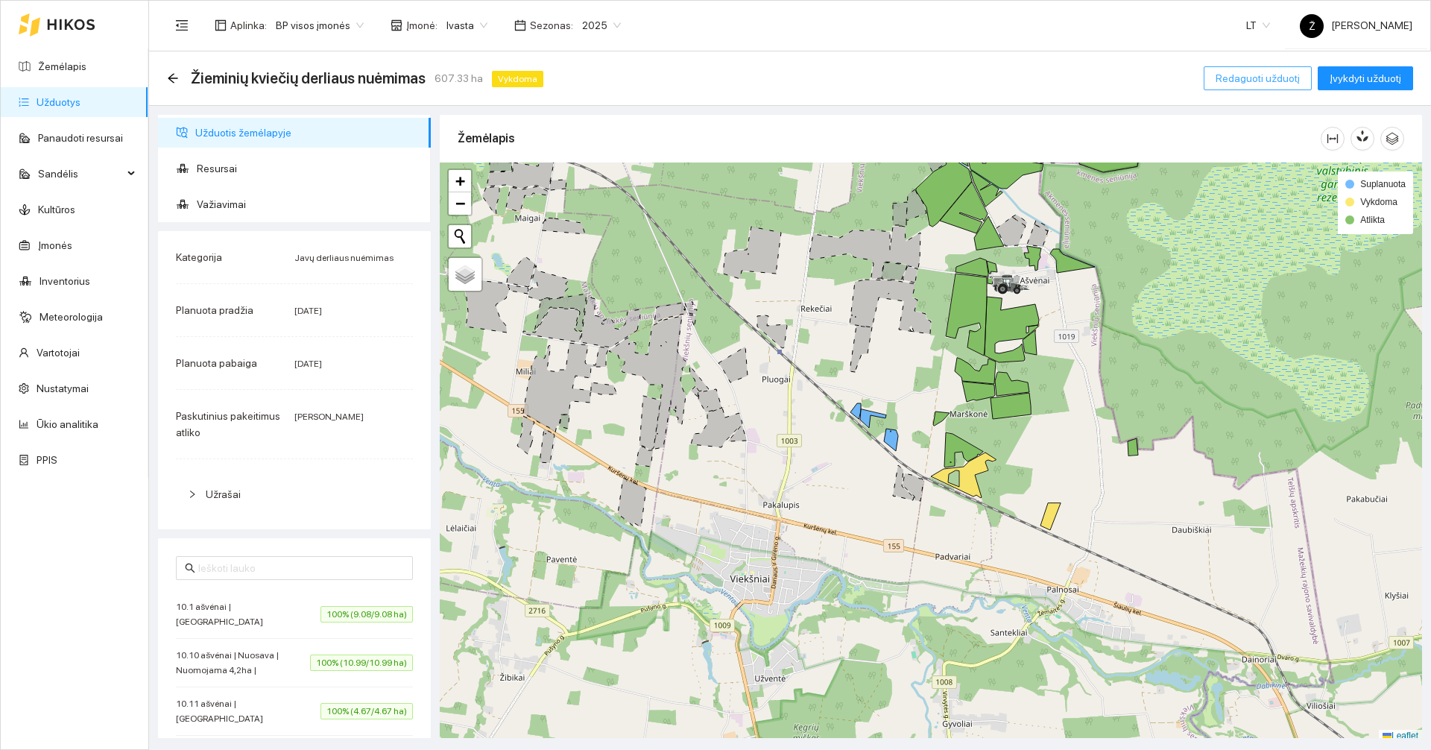
click at [1241, 79] on span "Redaguoti užduotį" at bounding box center [1257, 78] width 84 height 16
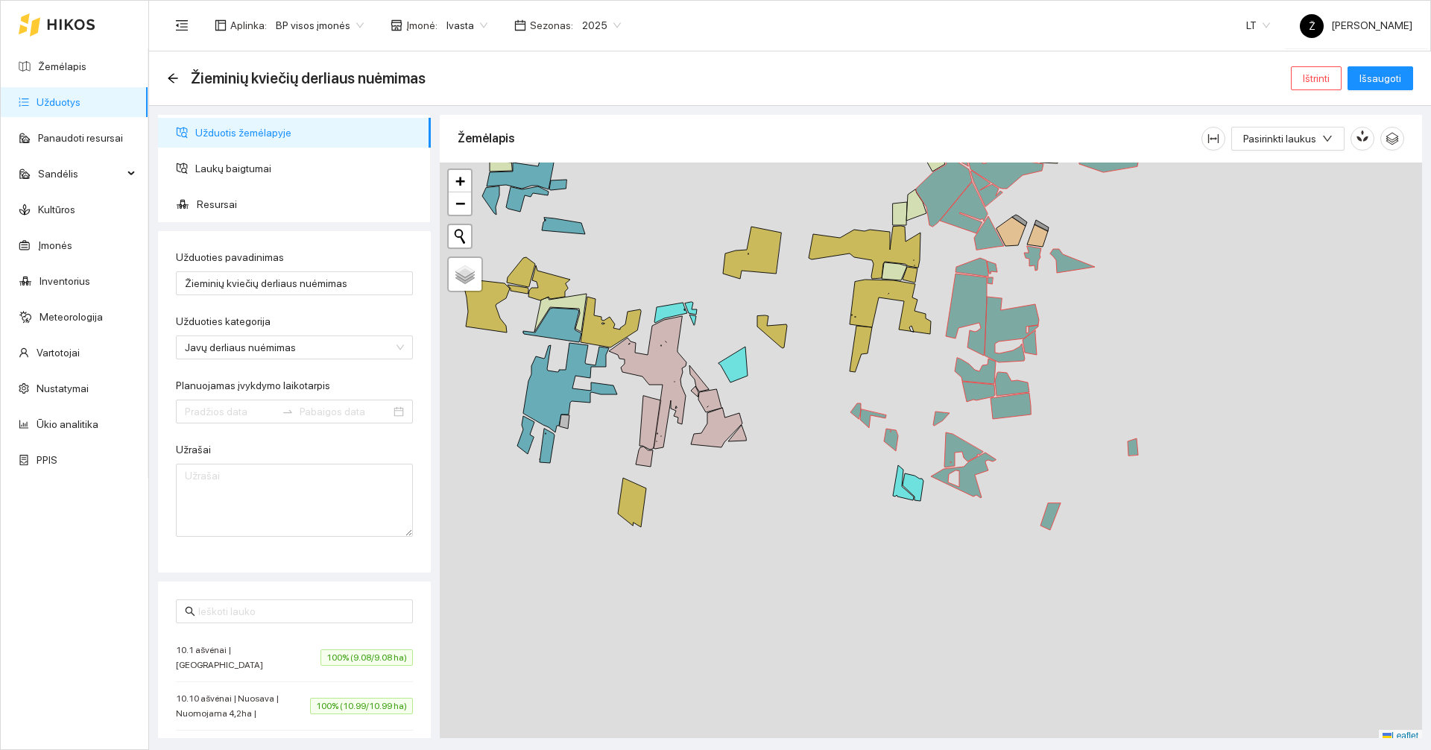
type input "[DATE]"
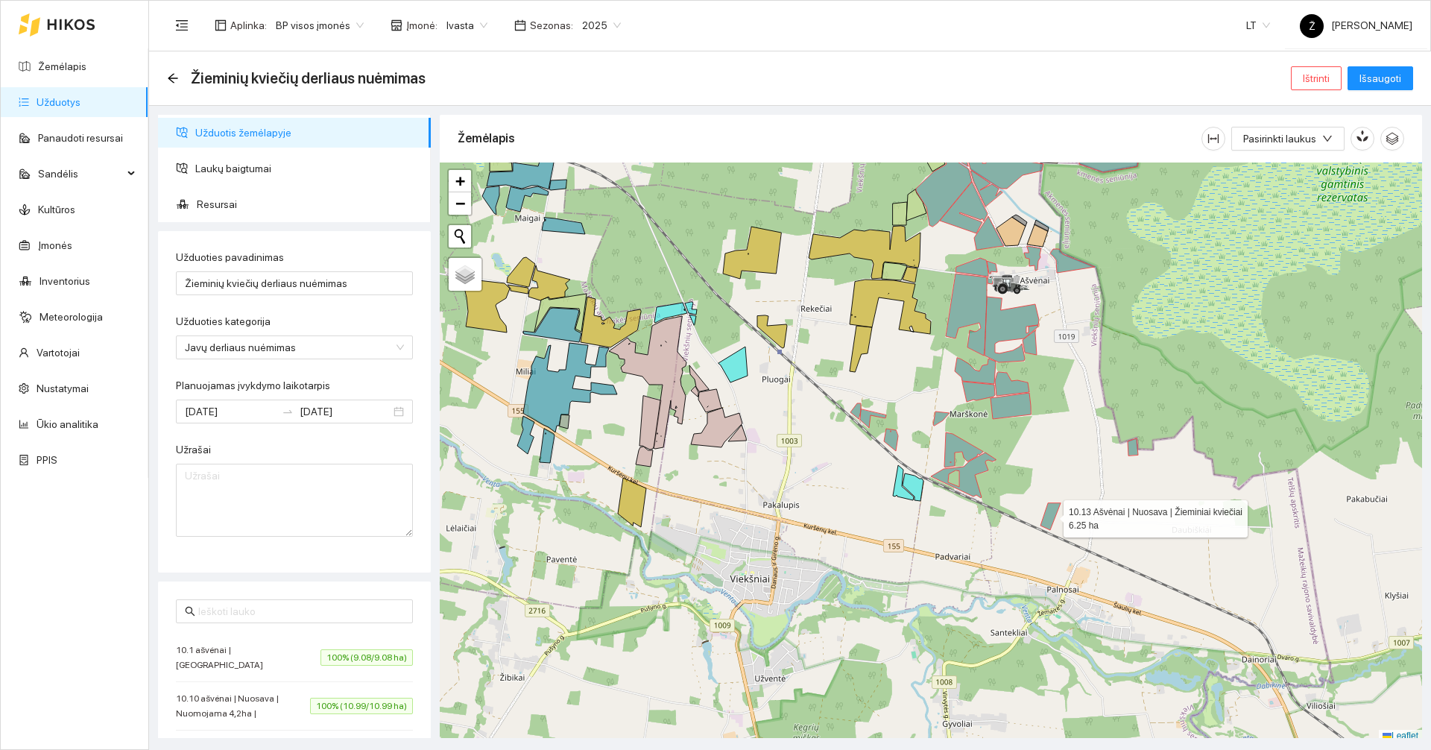
click at [1048, 516] on icon at bounding box center [1050, 516] width 20 height 27
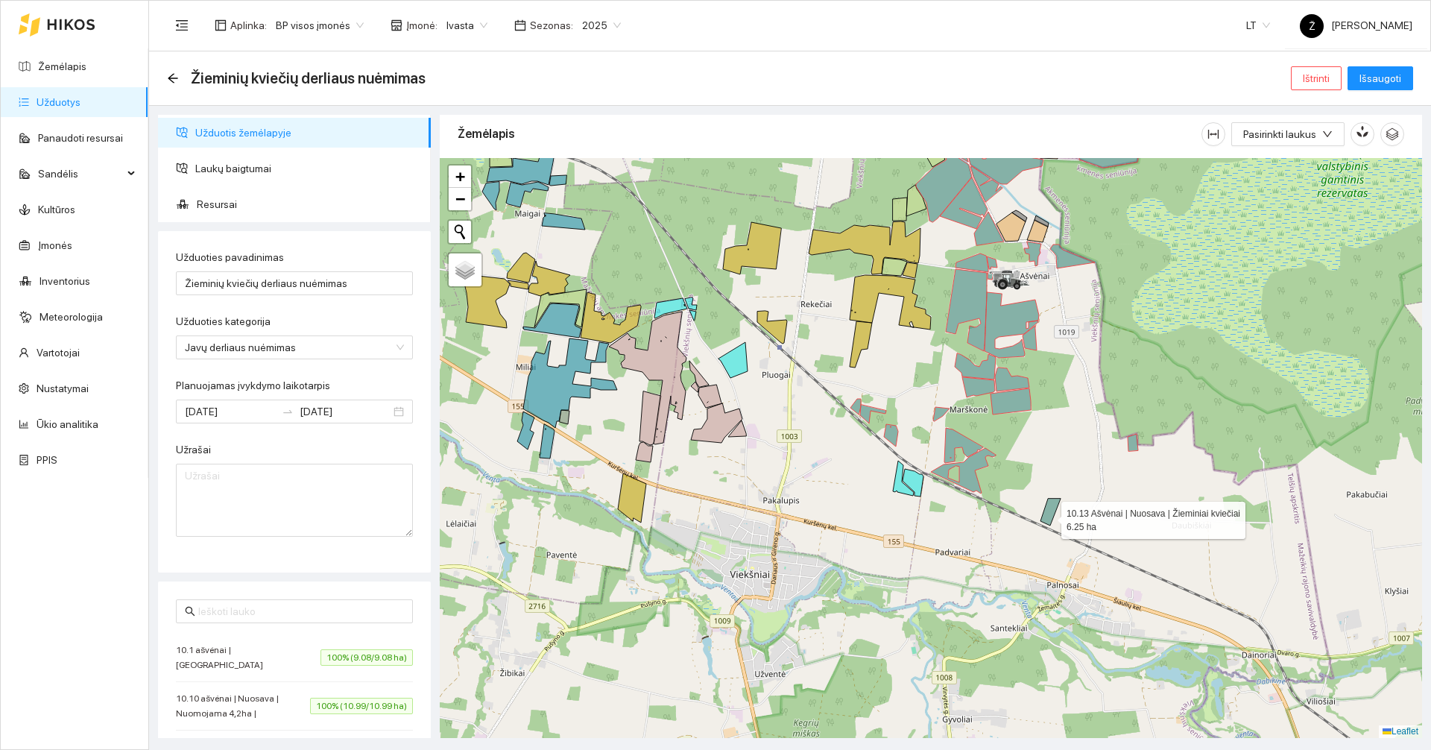
click at [1048, 516] on icon at bounding box center [1050, 511] width 20 height 27
click at [210, 156] on span "Laukų baigtumai" at bounding box center [307, 168] width 224 height 30
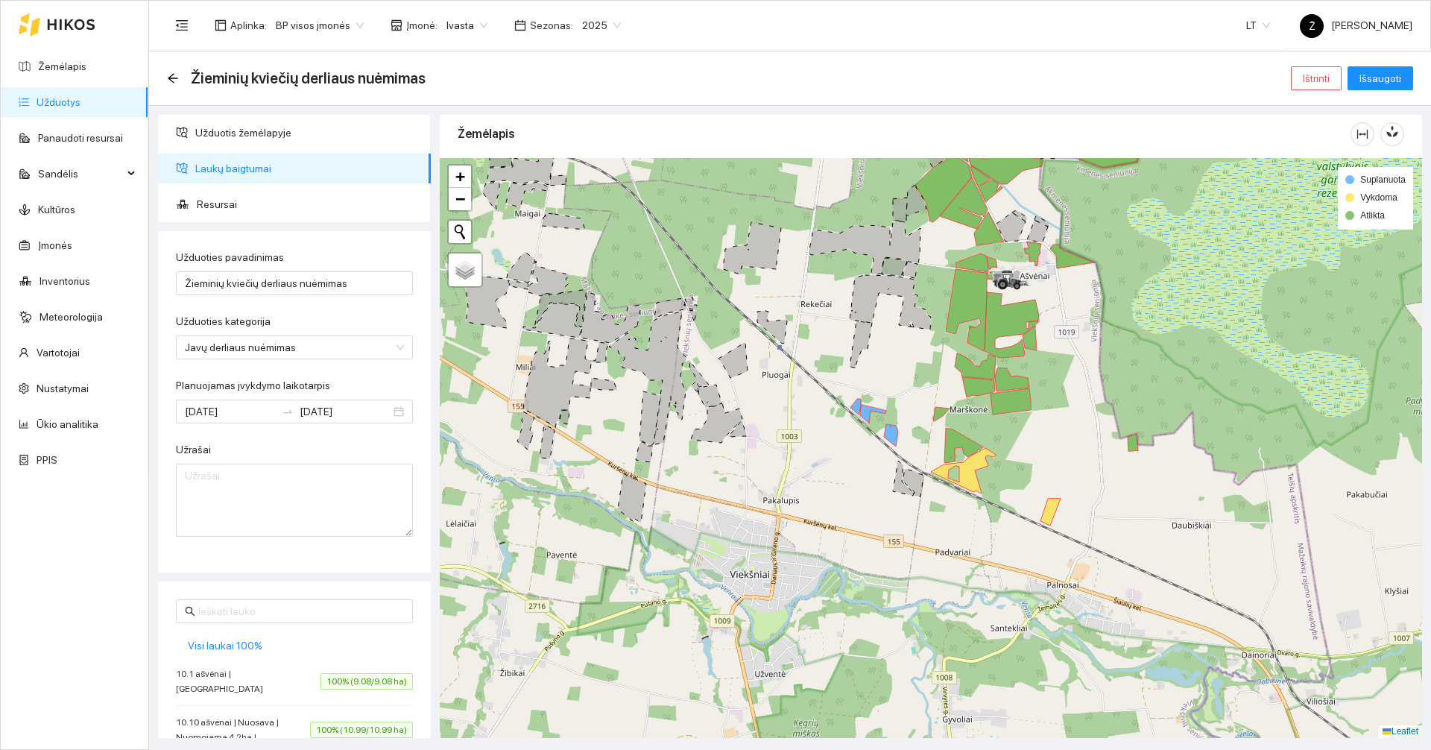
click at [1045, 509] on div at bounding box center [931, 448] width 982 height 580
click at [1048, 510] on icon at bounding box center [1052, 512] width 20 height 27
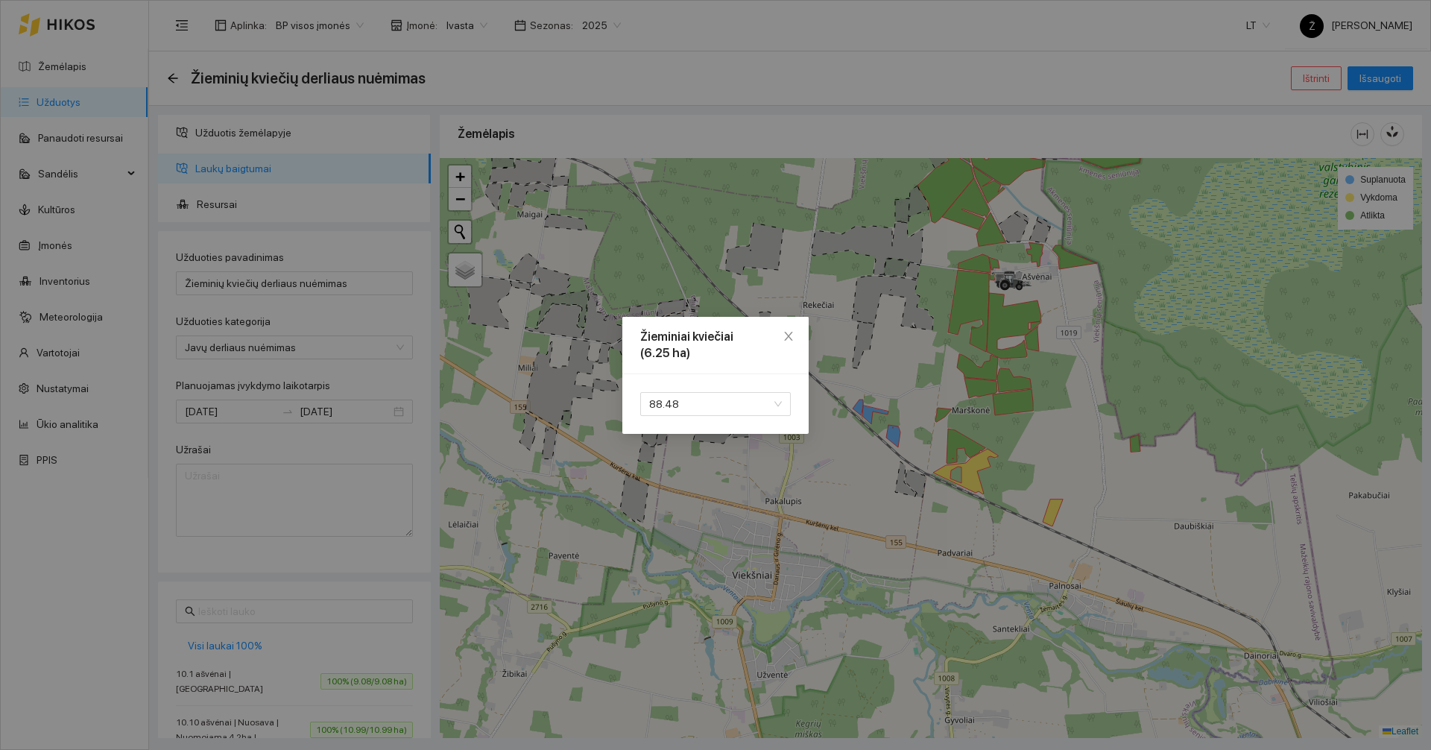
click at [701, 425] on div "88.48" at bounding box center [715, 404] width 186 height 60
click at [701, 410] on span "88.48" at bounding box center [715, 404] width 133 height 22
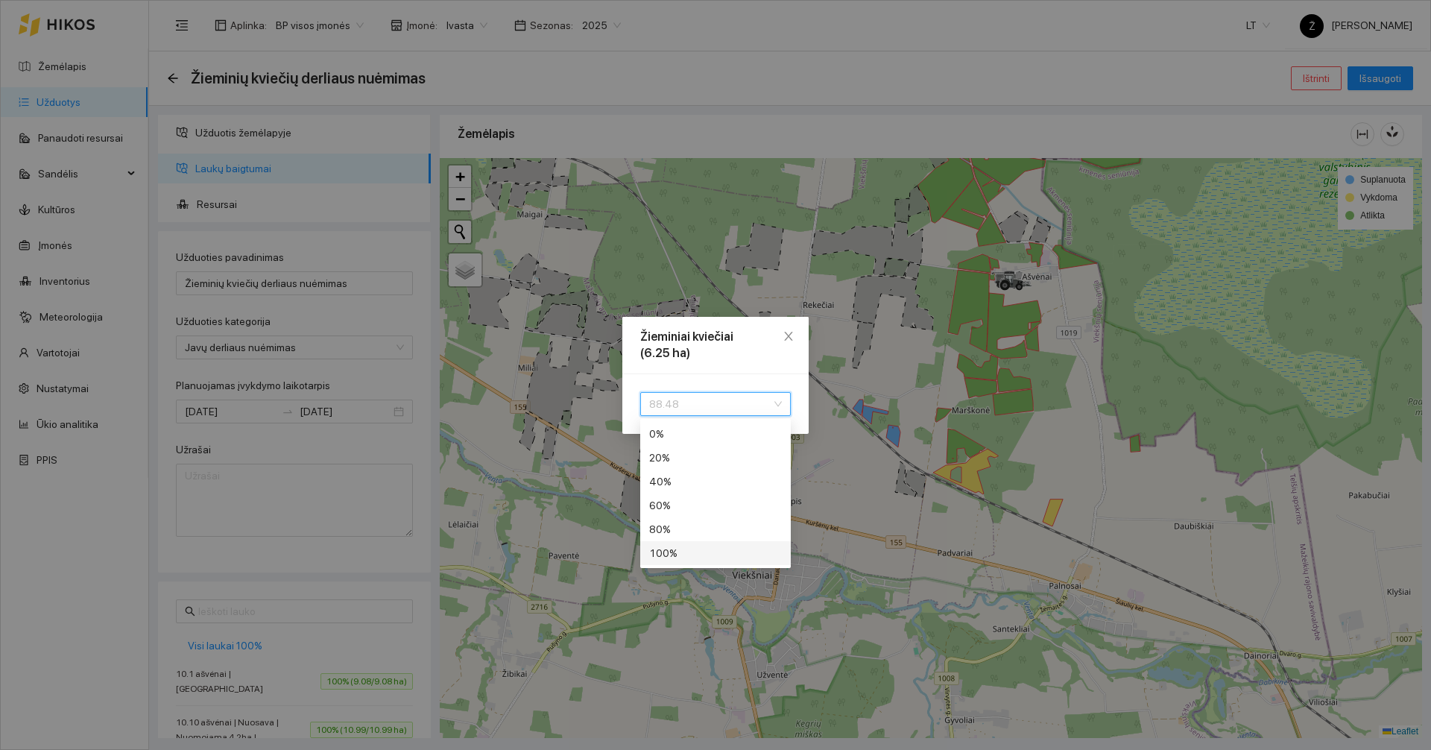
click at [662, 549] on div "100 %" at bounding box center [715, 553] width 133 height 16
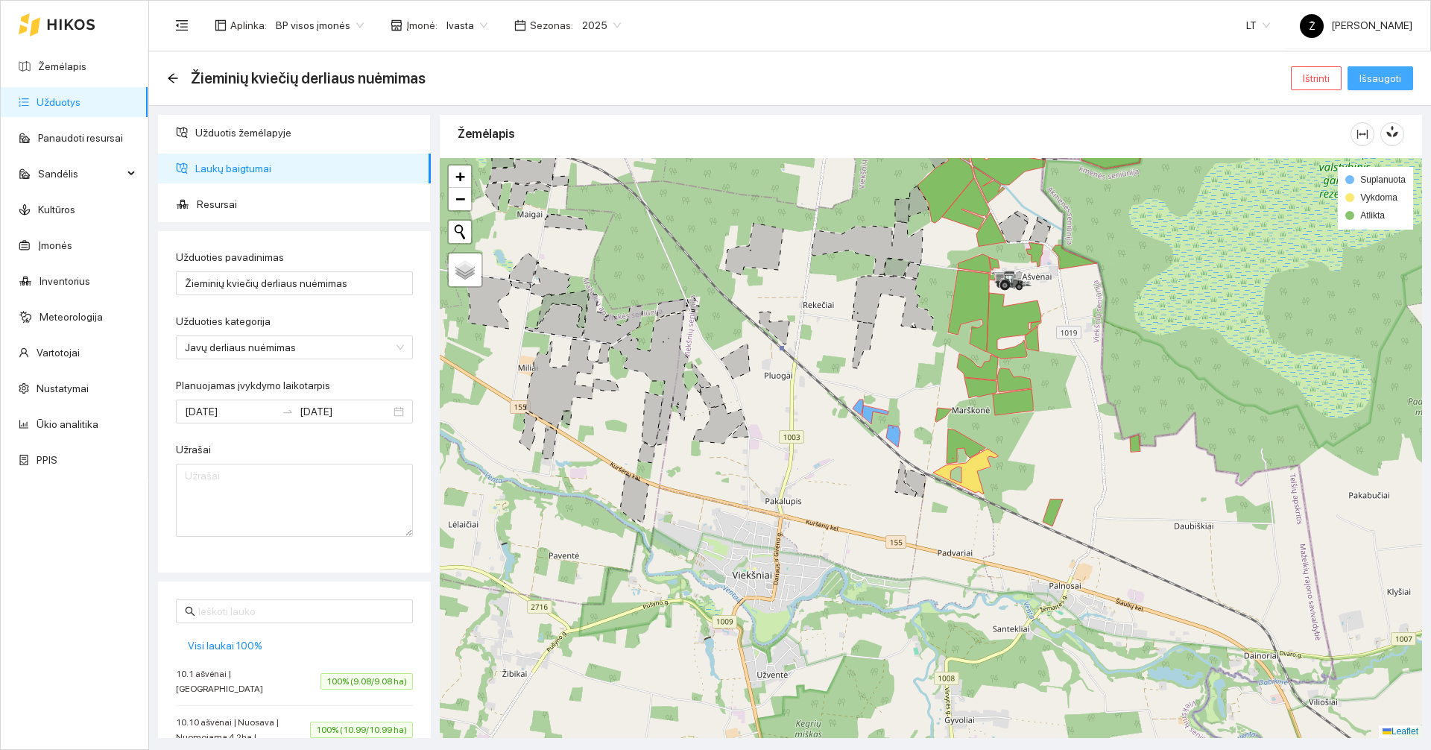
click at [1397, 83] on span "Išsaugoti" at bounding box center [1380, 78] width 42 height 16
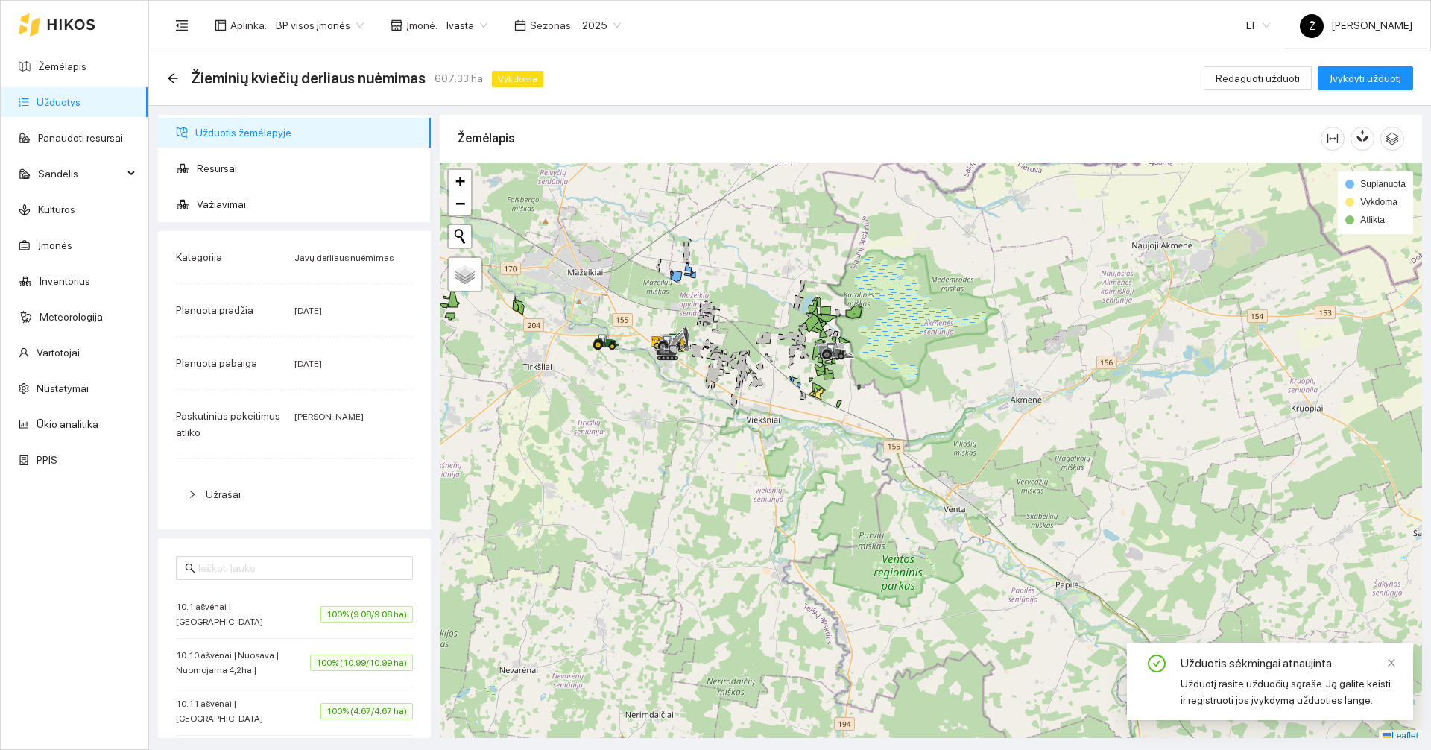
scroll to position [4, 0]
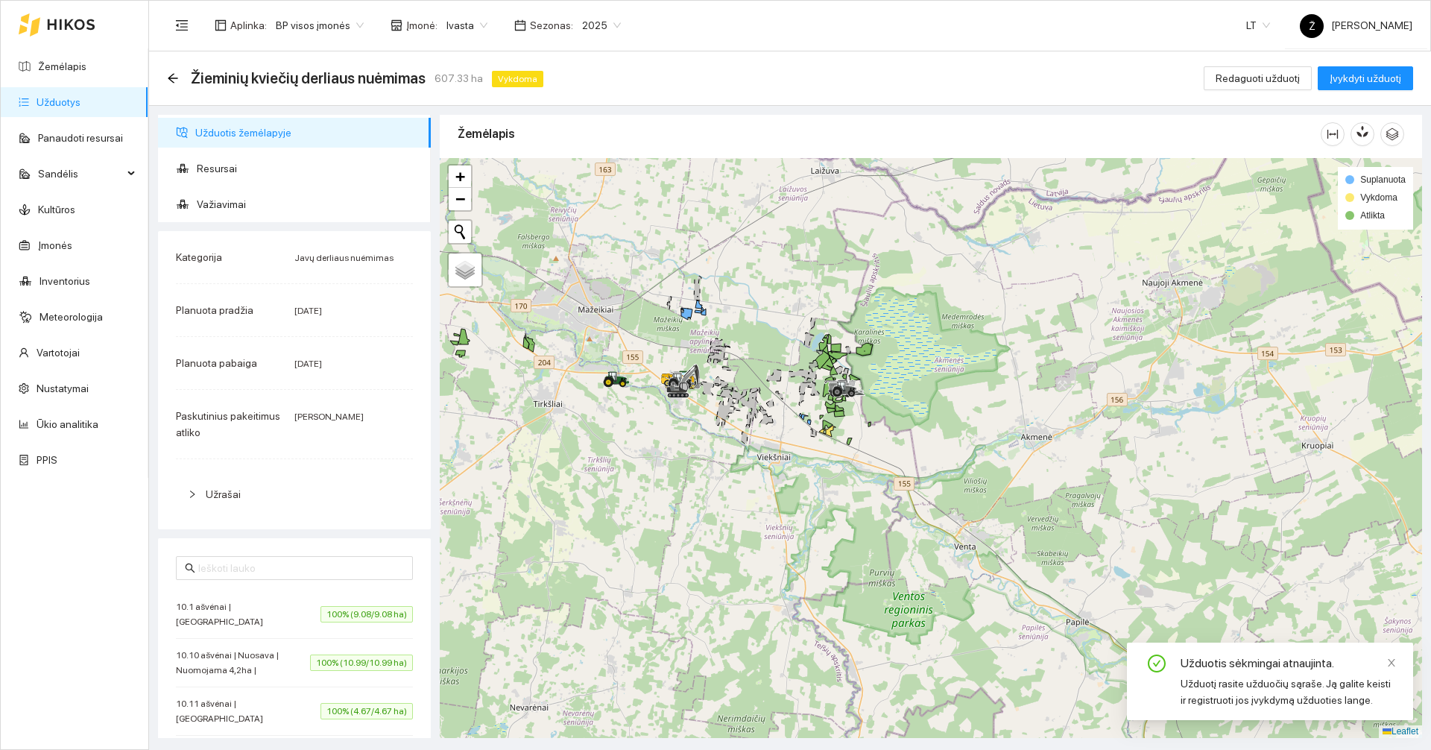
drag, startPoint x: 725, startPoint y: 302, endPoint x: 735, endPoint y: 344, distance: 43.0
click at [735, 344] on div at bounding box center [931, 448] width 982 height 580
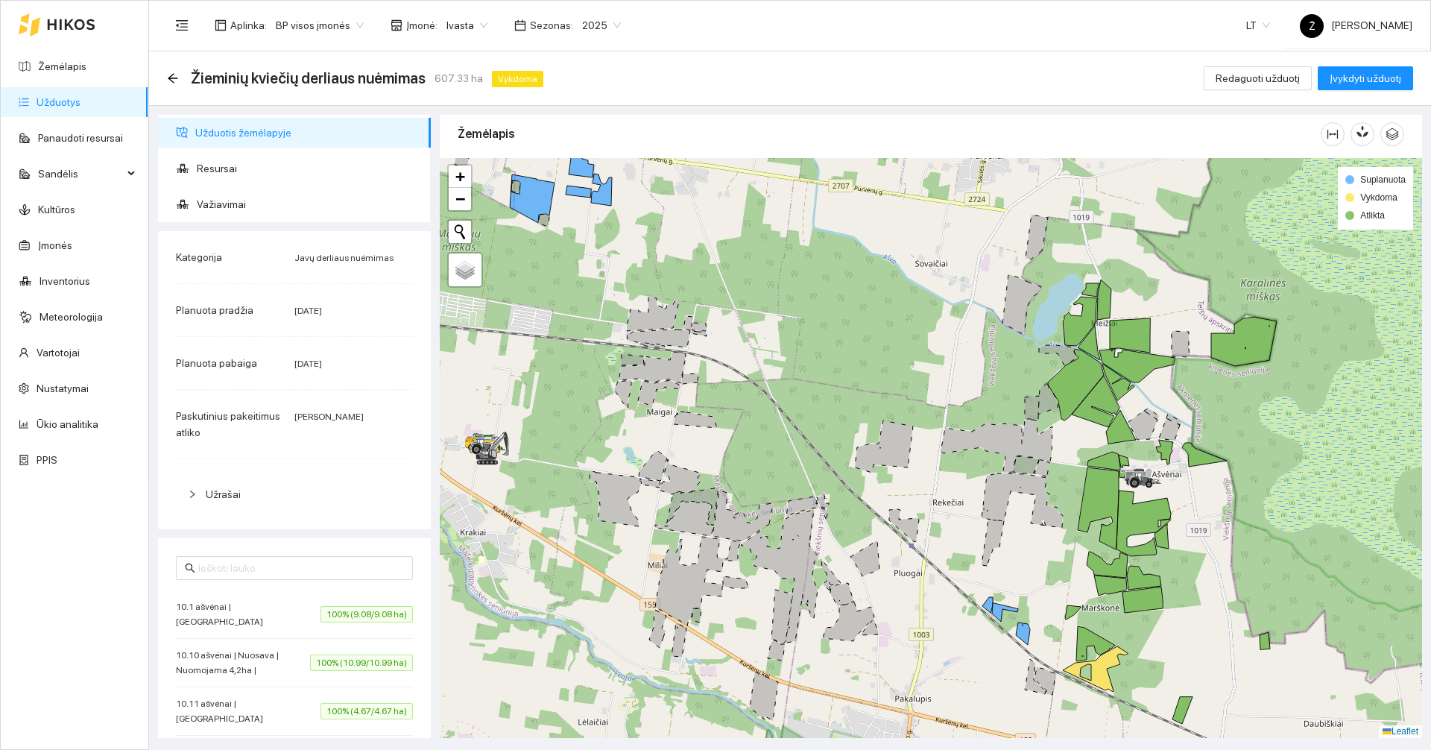
click at [60, 86] on ul "Žemėlapis Užduotys Panaudoti resursai Sandėlis Kultūros Įmonės Inventorius Mete…" at bounding box center [75, 262] width 148 height 429
click at [60, 98] on link "Užduotys" at bounding box center [59, 102] width 44 height 12
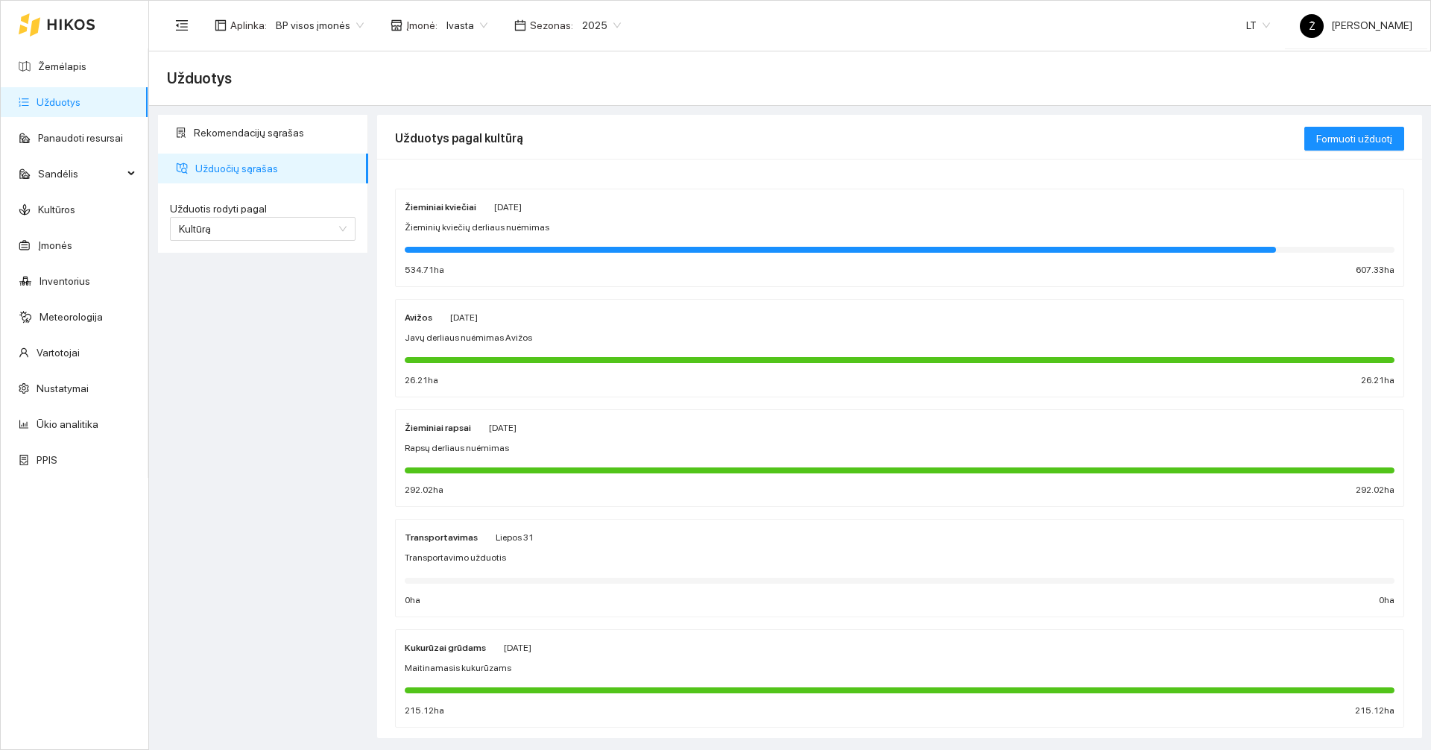
click at [610, 32] on div "2025" at bounding box center [601, 25] width 57 height 24
click at [63, 108] on link "Užduotys" at bounding box center [59, 102] width 44 height 12
click at [468, 29] on span "Ivasta" at bounding box center [466, 25] width 41 height 22
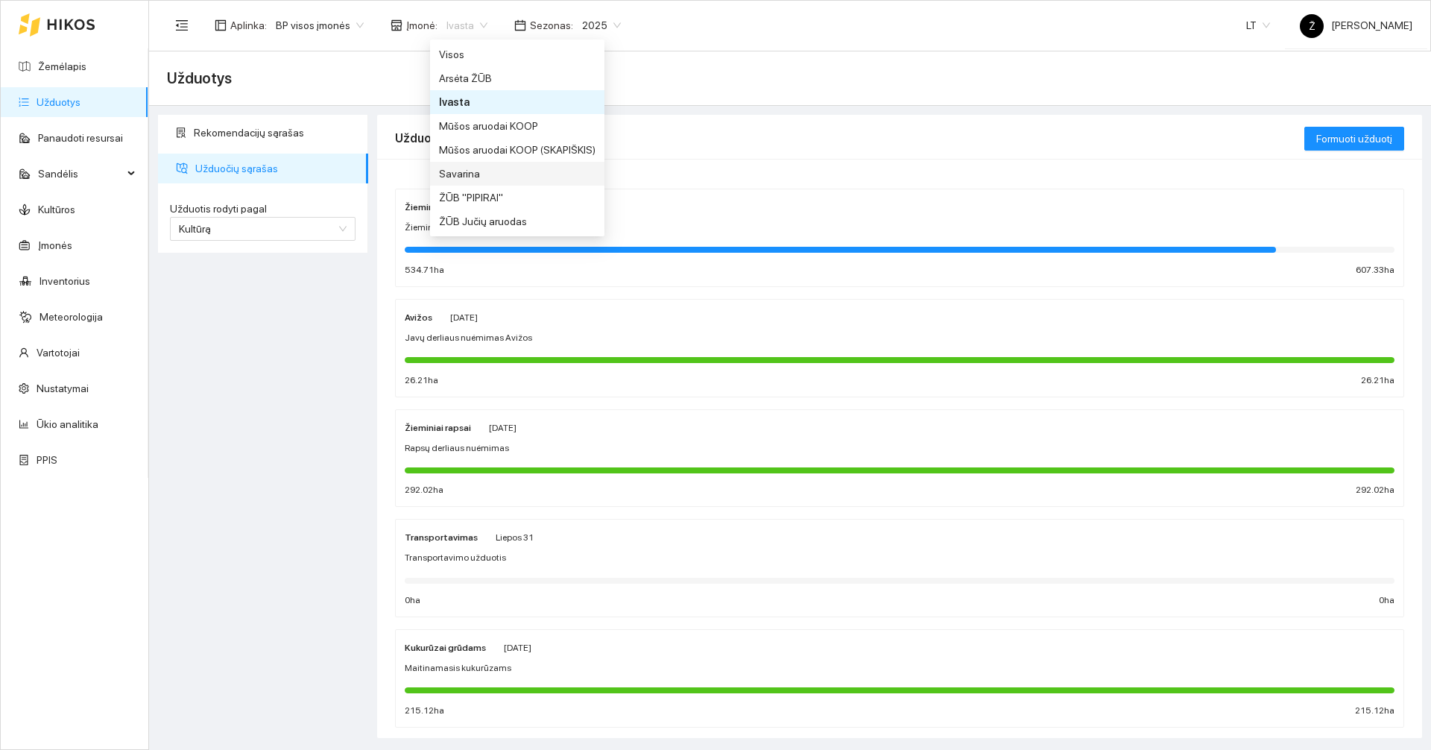
click at [469, 177] on div "Savarina" at bounding box center [517, 173] width 156 height 16
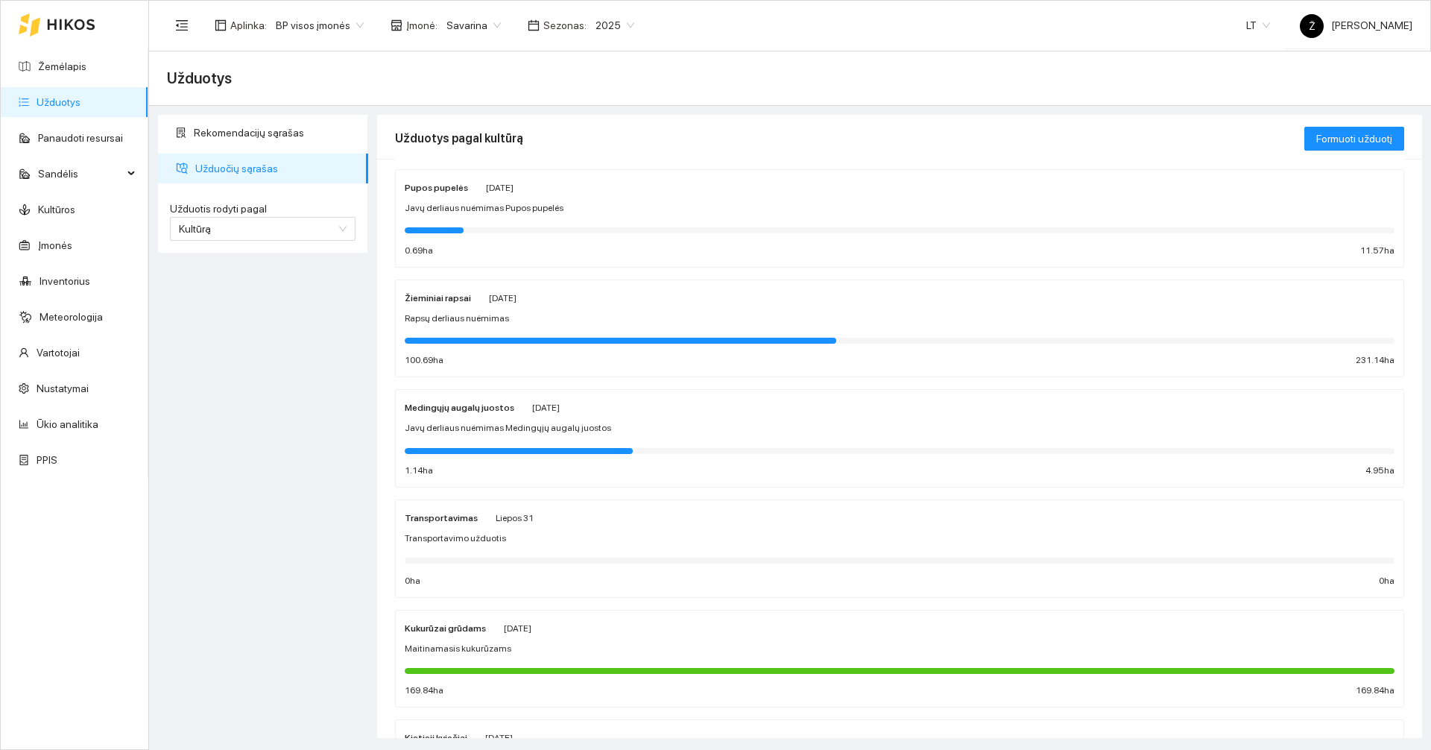
scroll to position [149, 0]
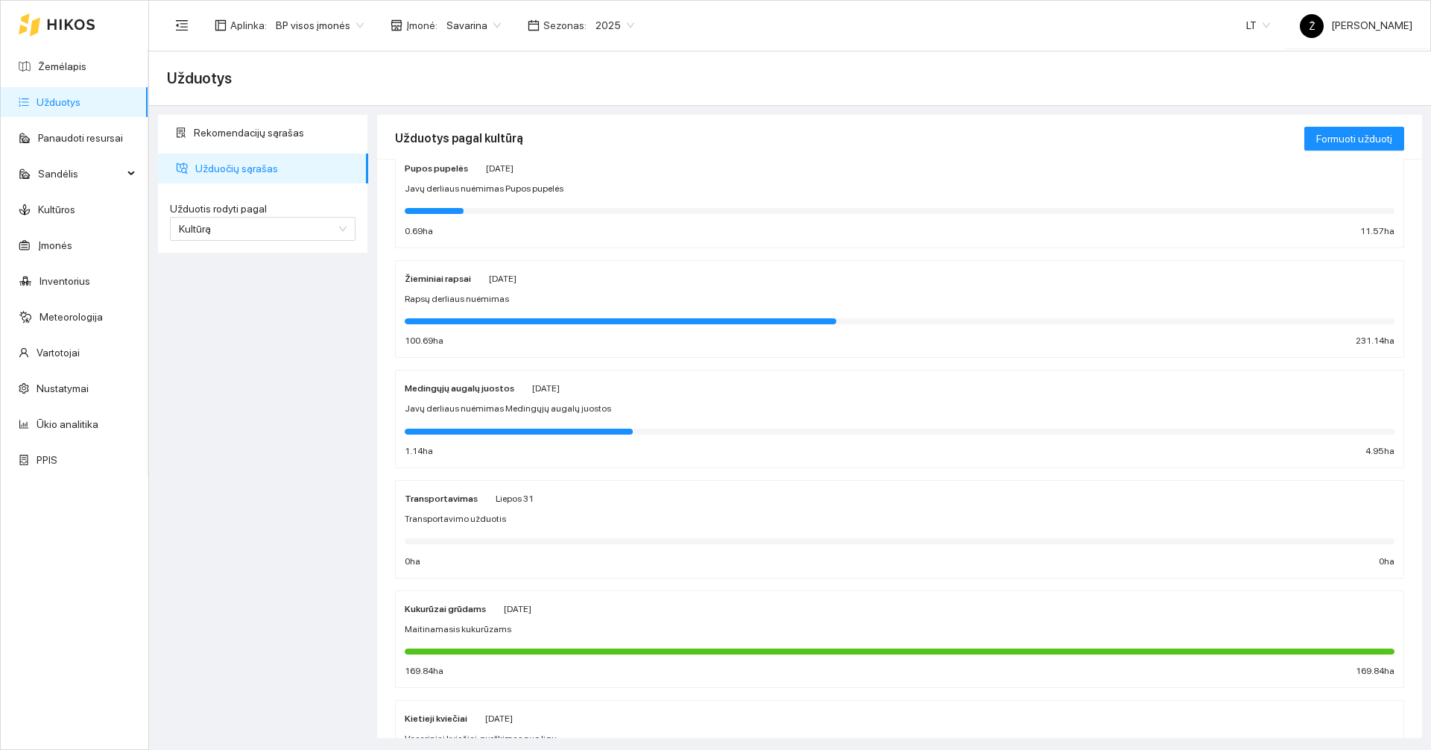
click at [560, 419] on div "Medingųjų augalų juostos [DATE] Javų derliaus nuėmimas Medingųjų augalų juostos…" at bounding box center [900, 418] width 990 height 79
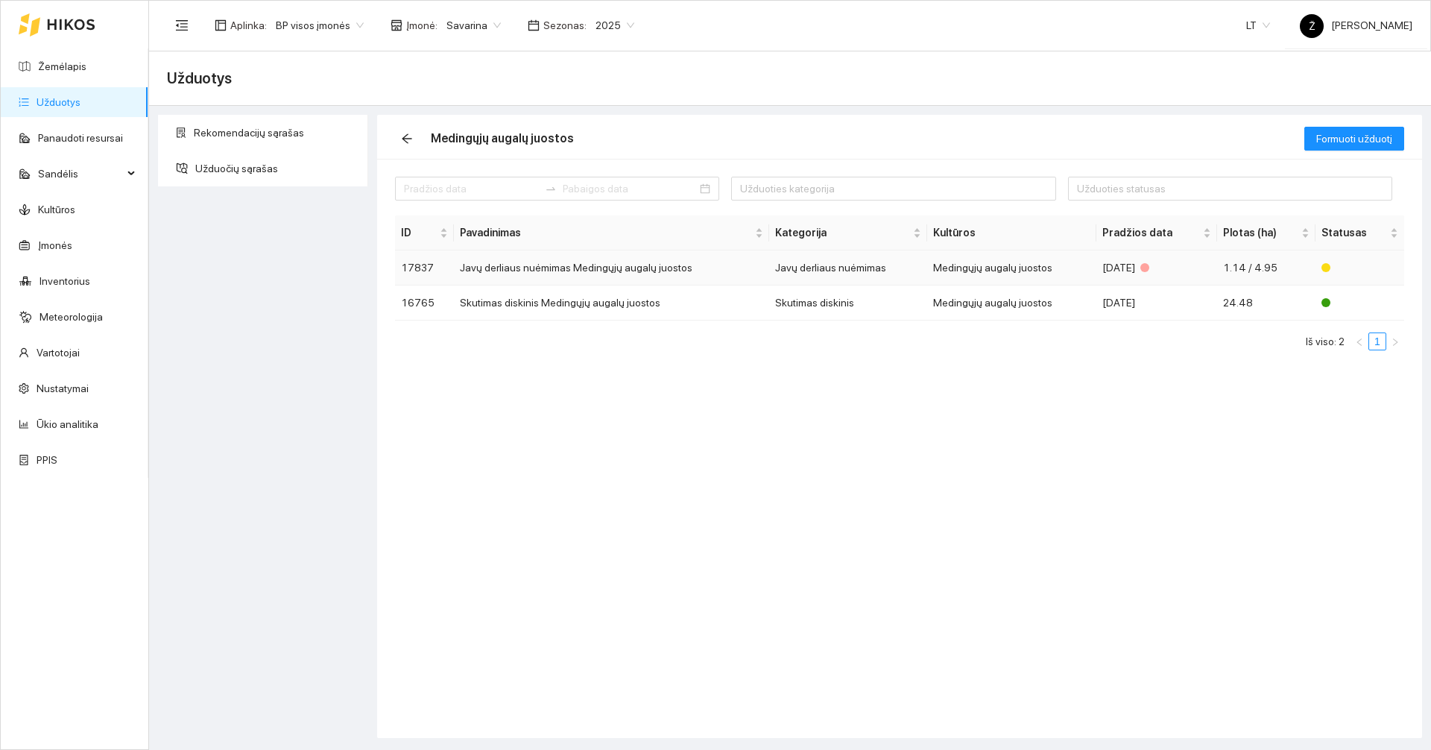
click at [566, 276] on td "Javų derliaus nuėmimas Medingųjų augalų juostos" at bounding box center [611, 267] width 315 height 35
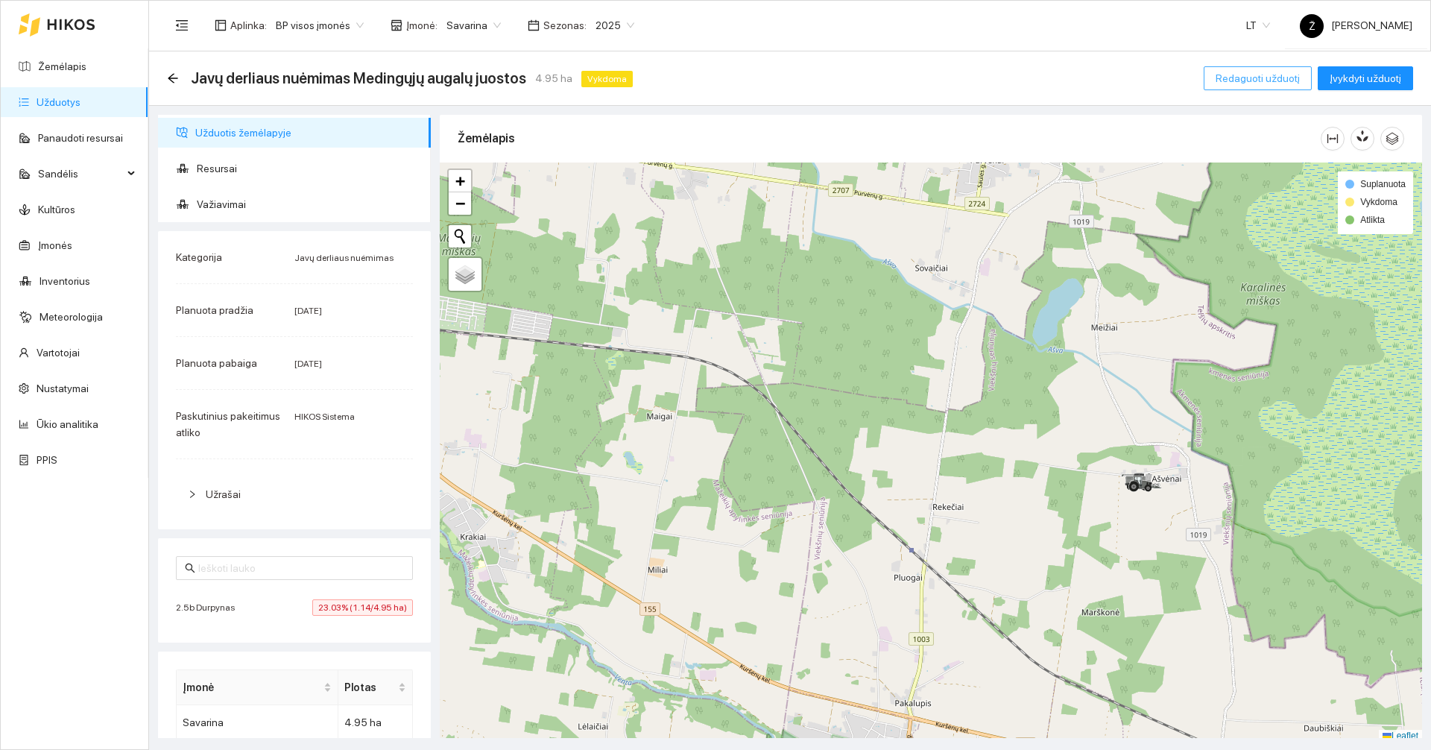
click at [1292, 83] on span "Redaguoti užduotį" at bounding box center [1257, 78] width 84 height 16
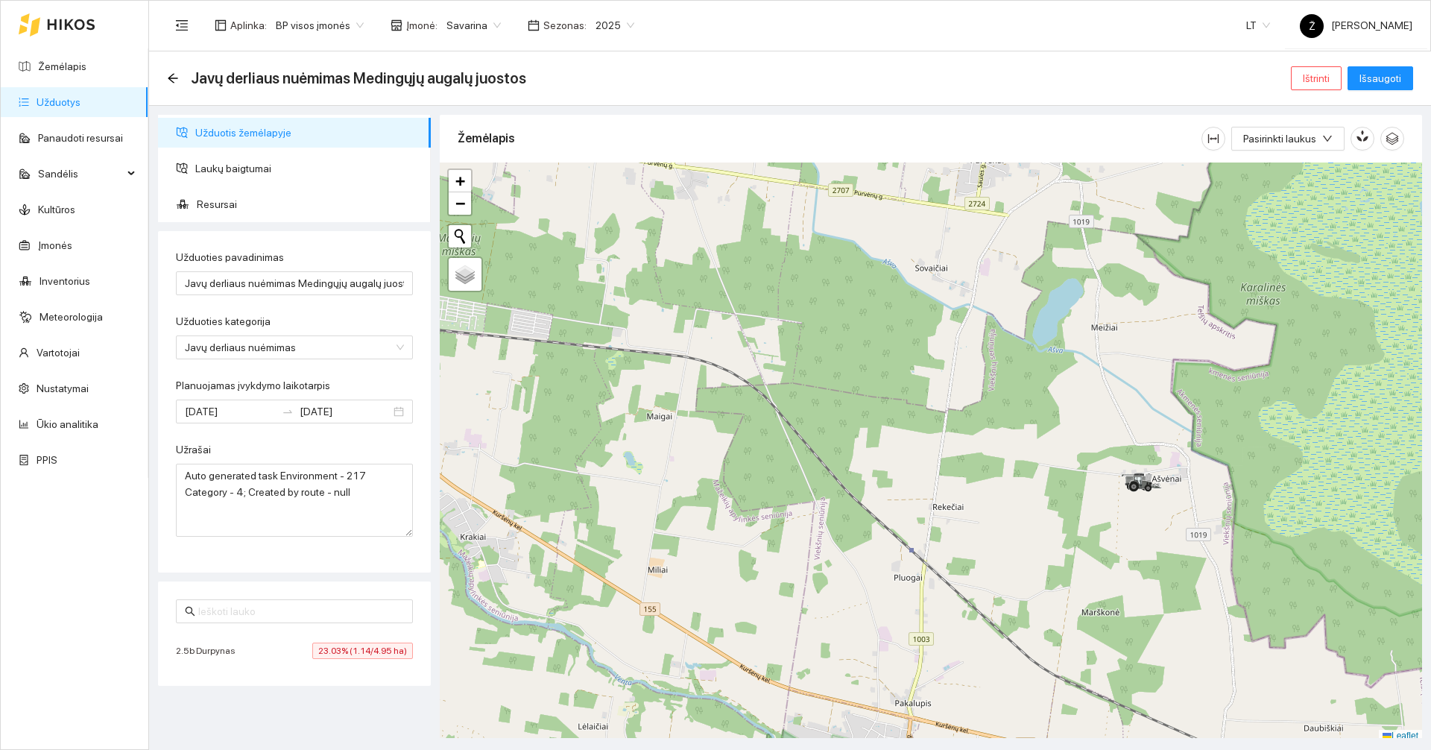
click at [471, 31] on span "Savarina" at bounding box center [473, 25] width 54 height 22
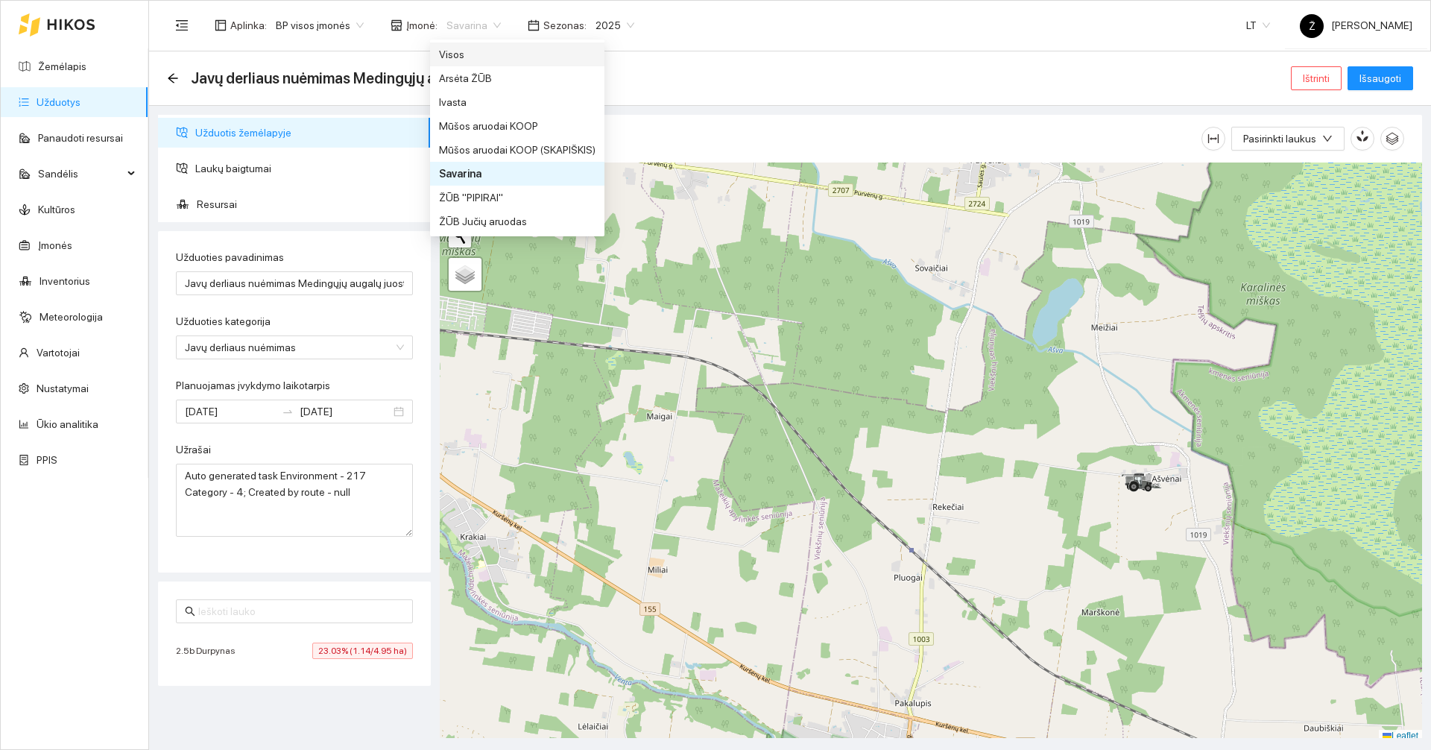
click at [447, 60] on div "Visos" at bounding box center [517, 54] width 156 height 16
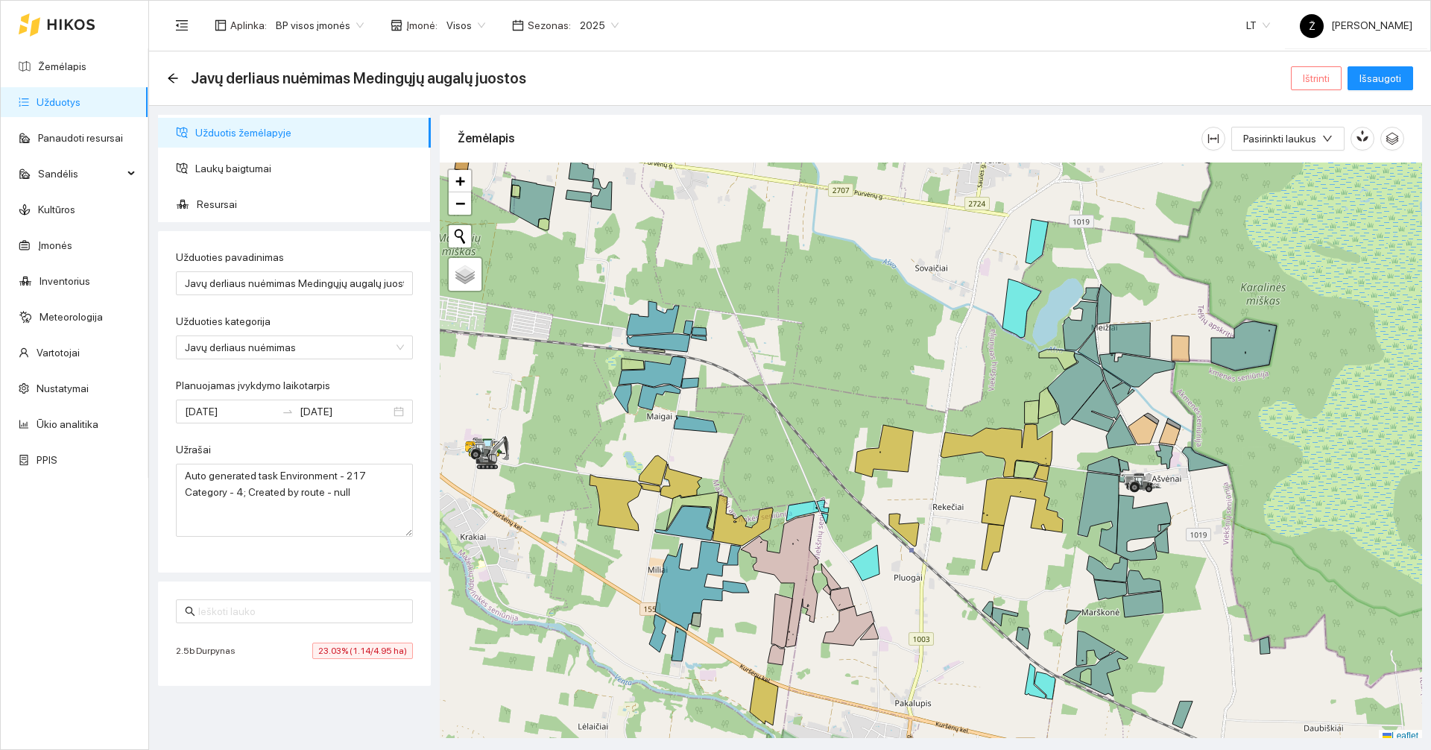
click at [1314, 80] on span "Ištrinti" at bounding box center [1315, 78] width 27 height 16
click at [1318, 150] on span "Taip" at bounding box center [1320, 150] width 19 height 16
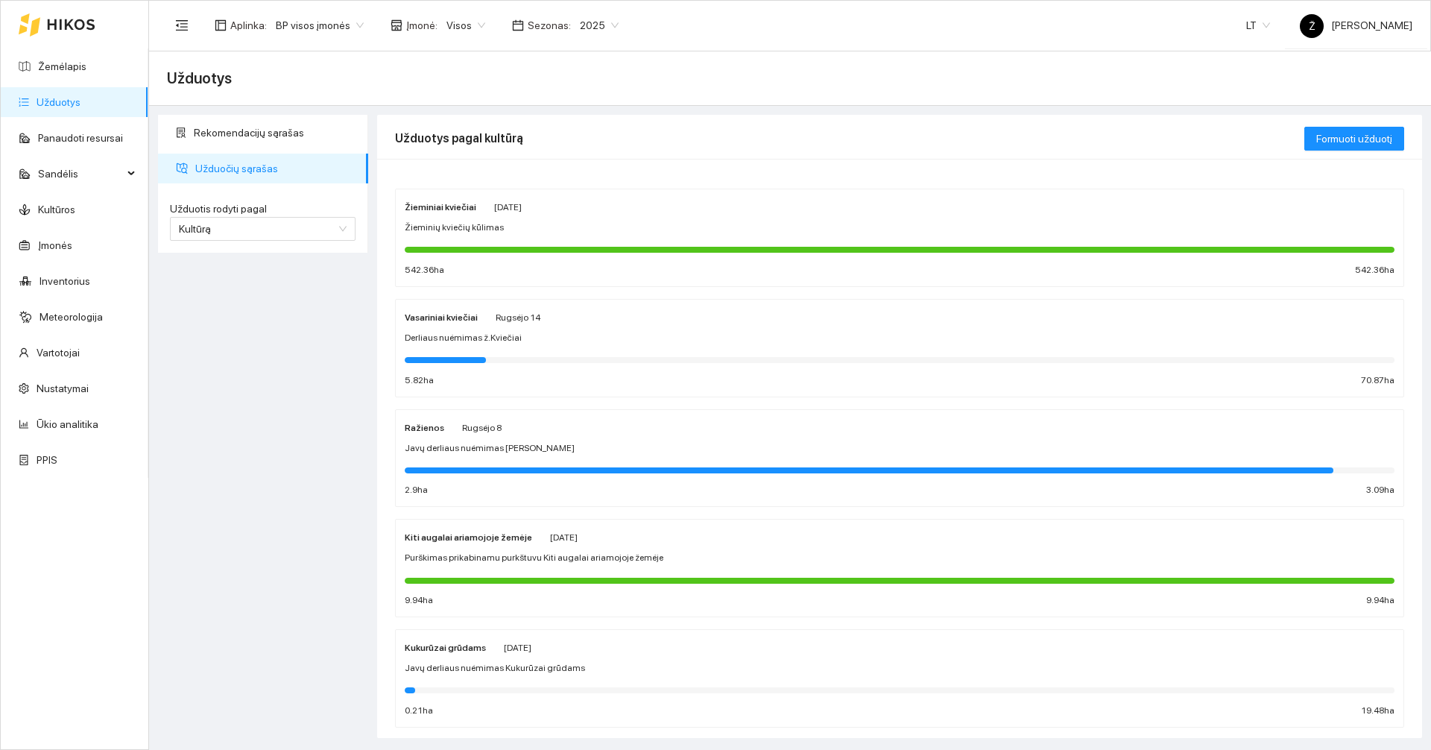
click at [600, 338] on div "Derliaus nuėmimas ž.Kviečiai" at bounding box center [900, 338] width 990 height 14
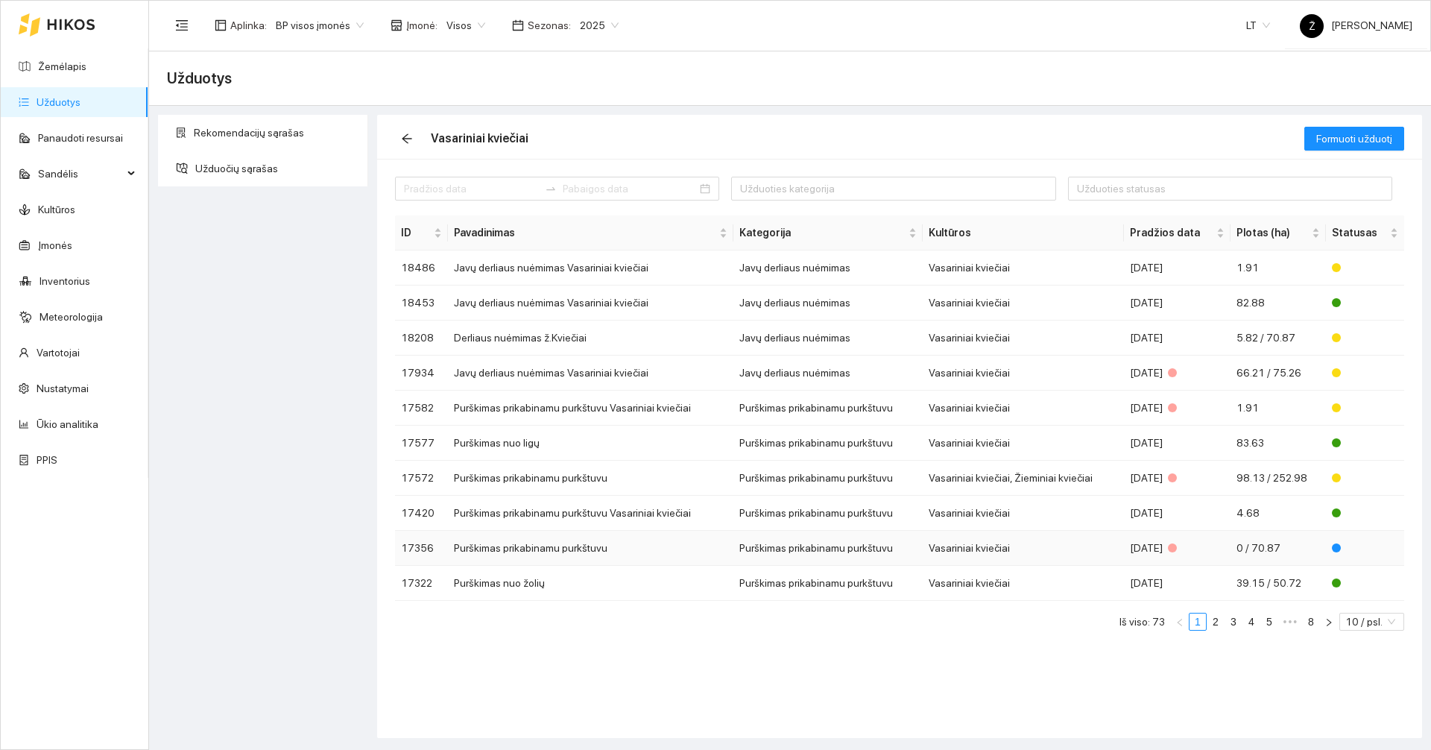
click at [611, 543] on td "Purškimas prikabinamu purkštuvu" at bounding box center [590, 548] width 285 height 35
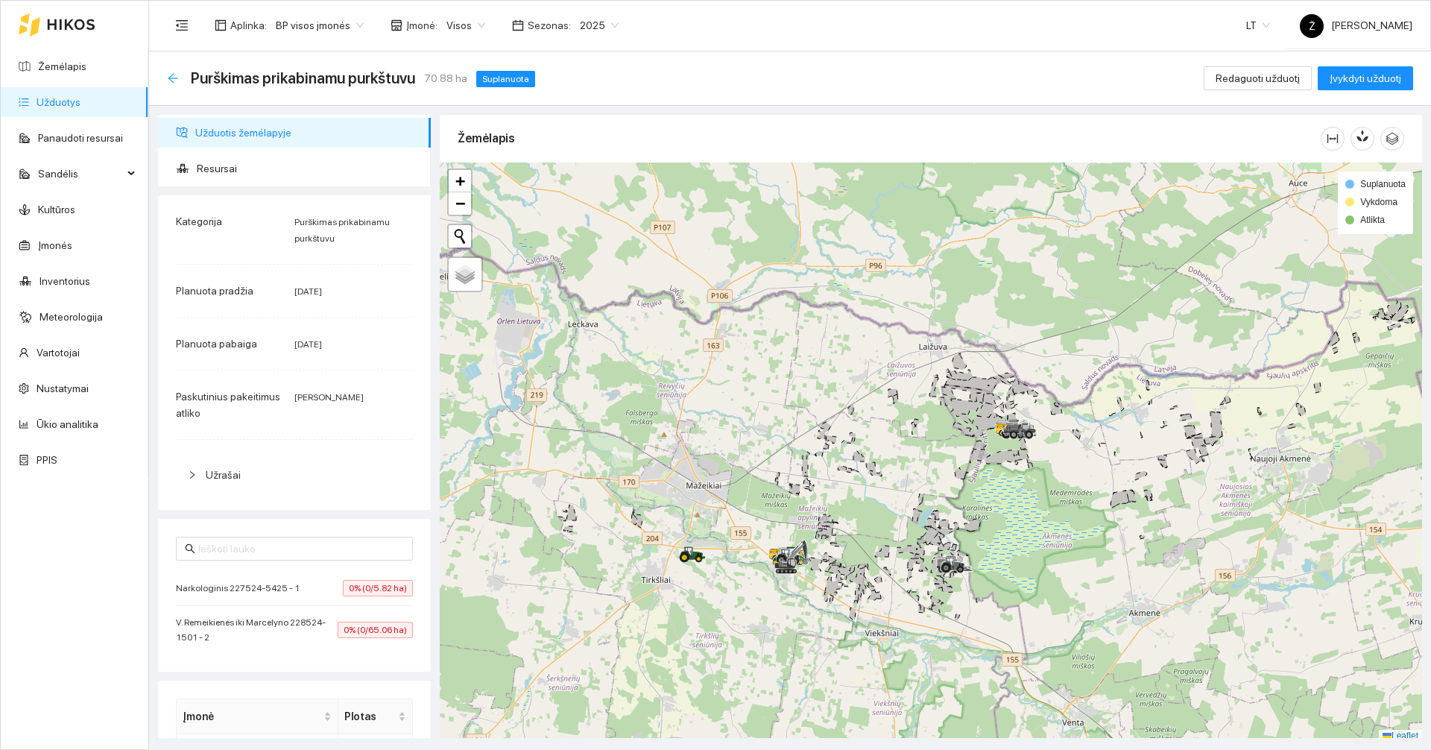
click at [169, 80] on icon "arrow-left" at bounding box center [173, 78] width 12 height 12
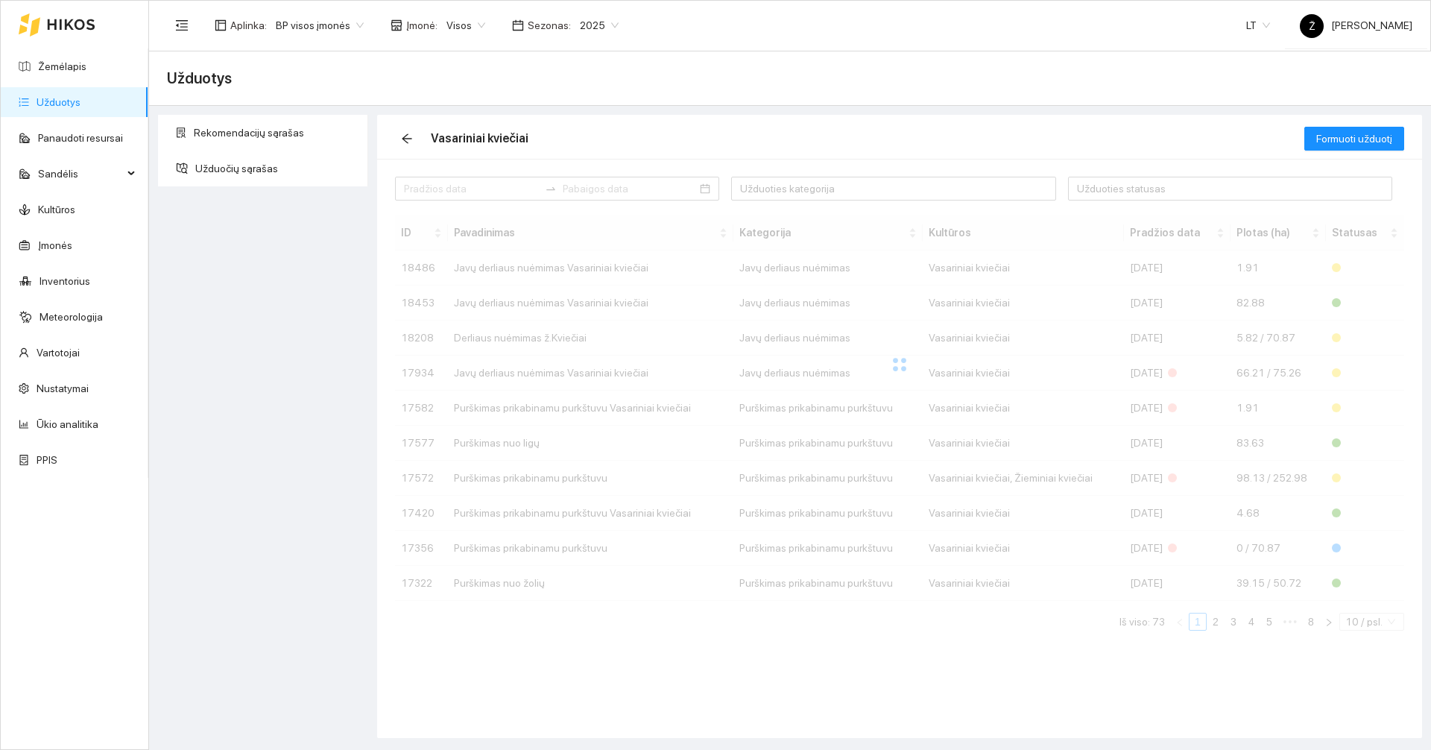
click at [472, 30] on span "Visos" at bounding box center [465, 25] width 39 height 22
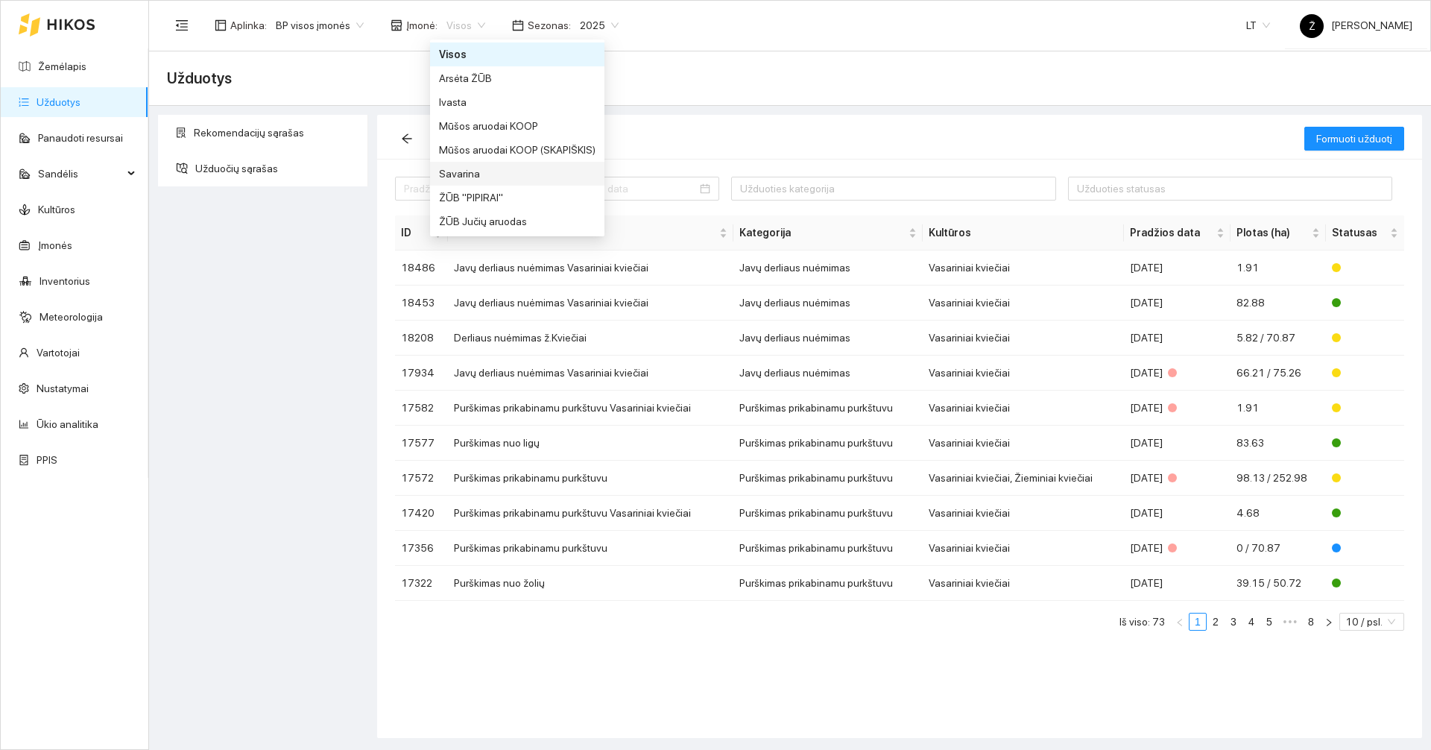
click at [466, 172] on div "Savarina" at bounding box center [517, 173] width 156 height 16
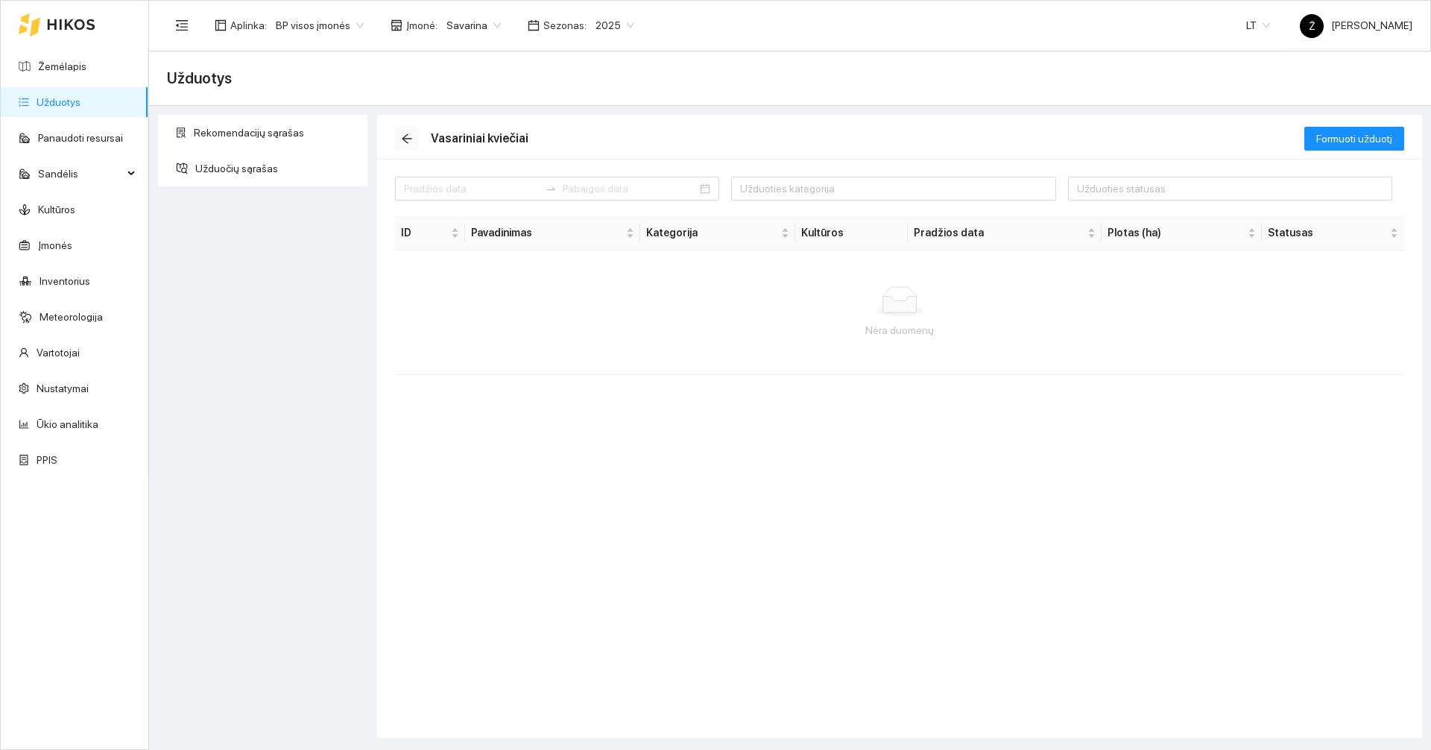
click at [408, 138] on icon "arrow-left" at bounding box center [407, 139] width 12 height 12
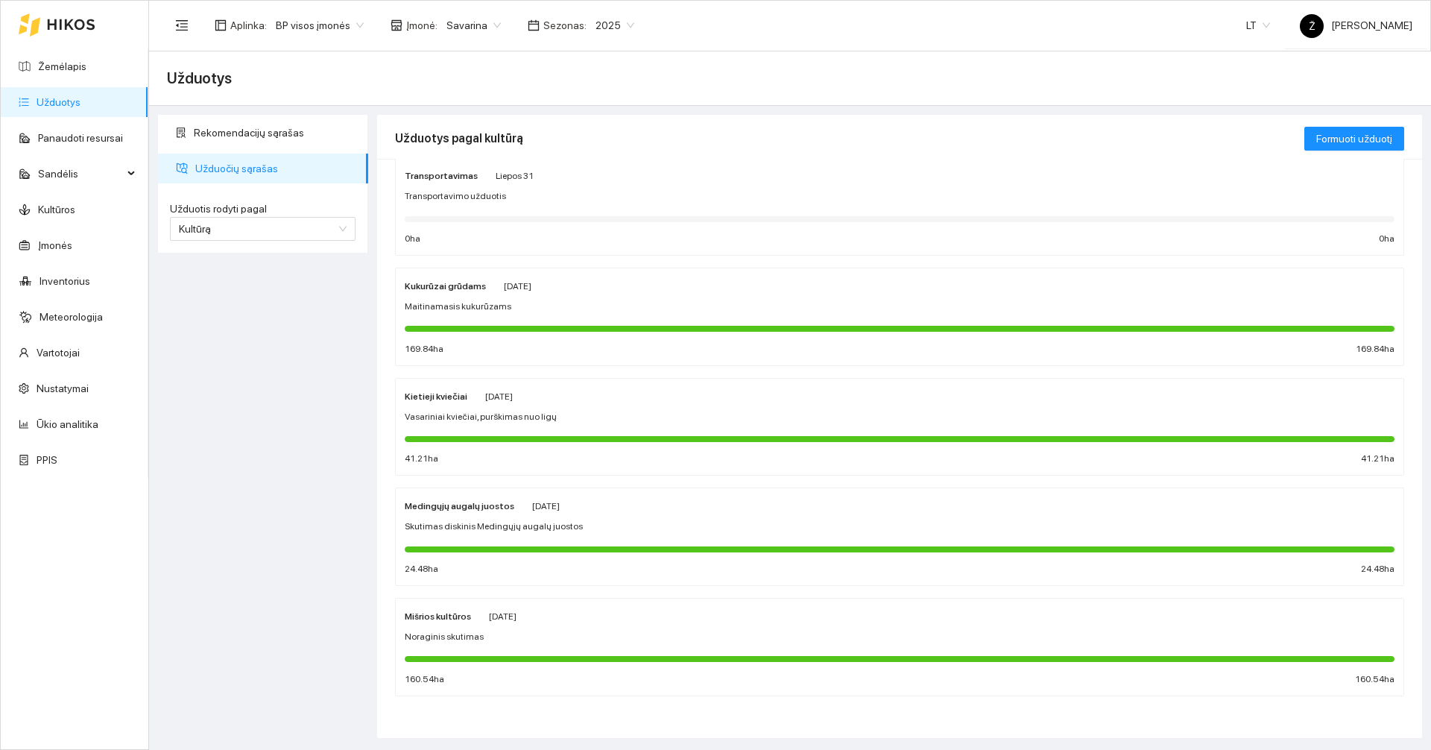
scroll to position [63, 0]
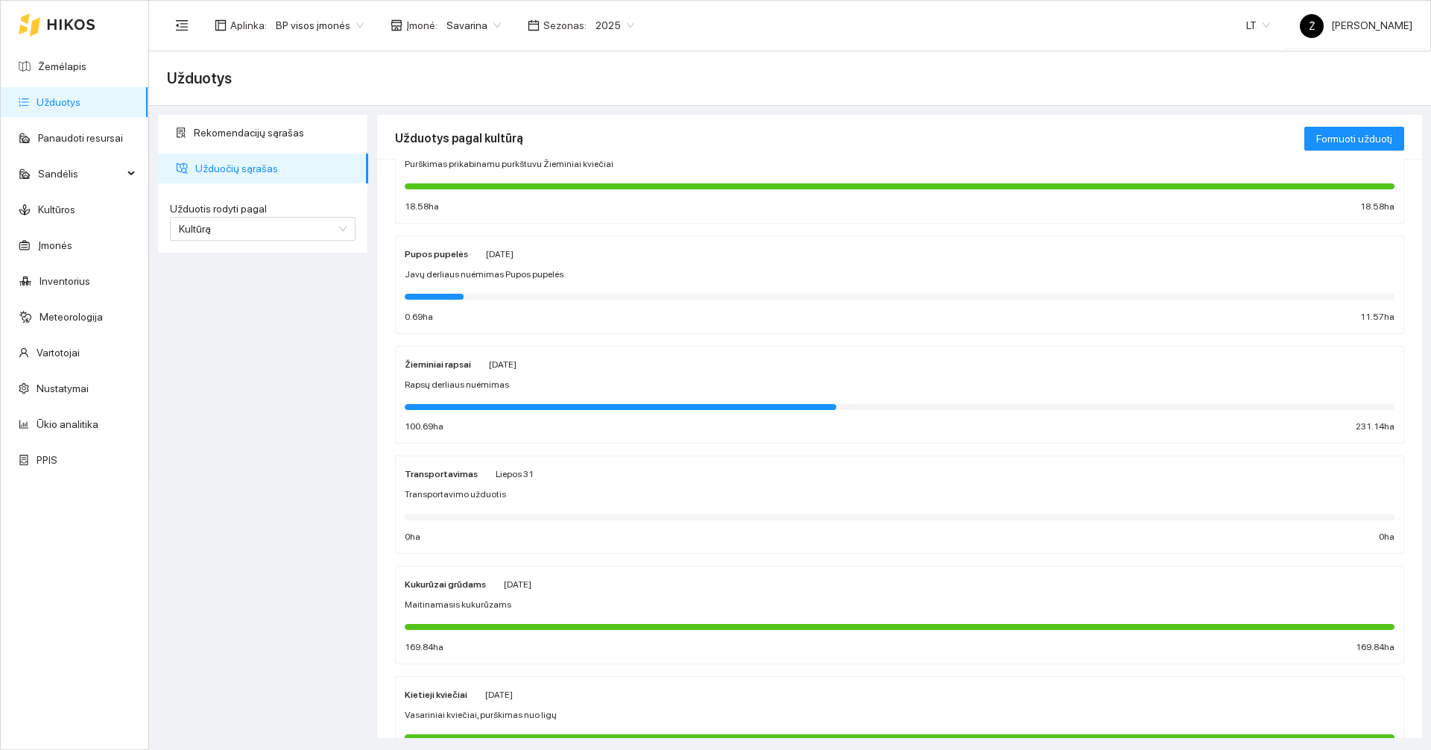
click at [543, 399] on div at bounding box center [900, 405] width 990 height 16
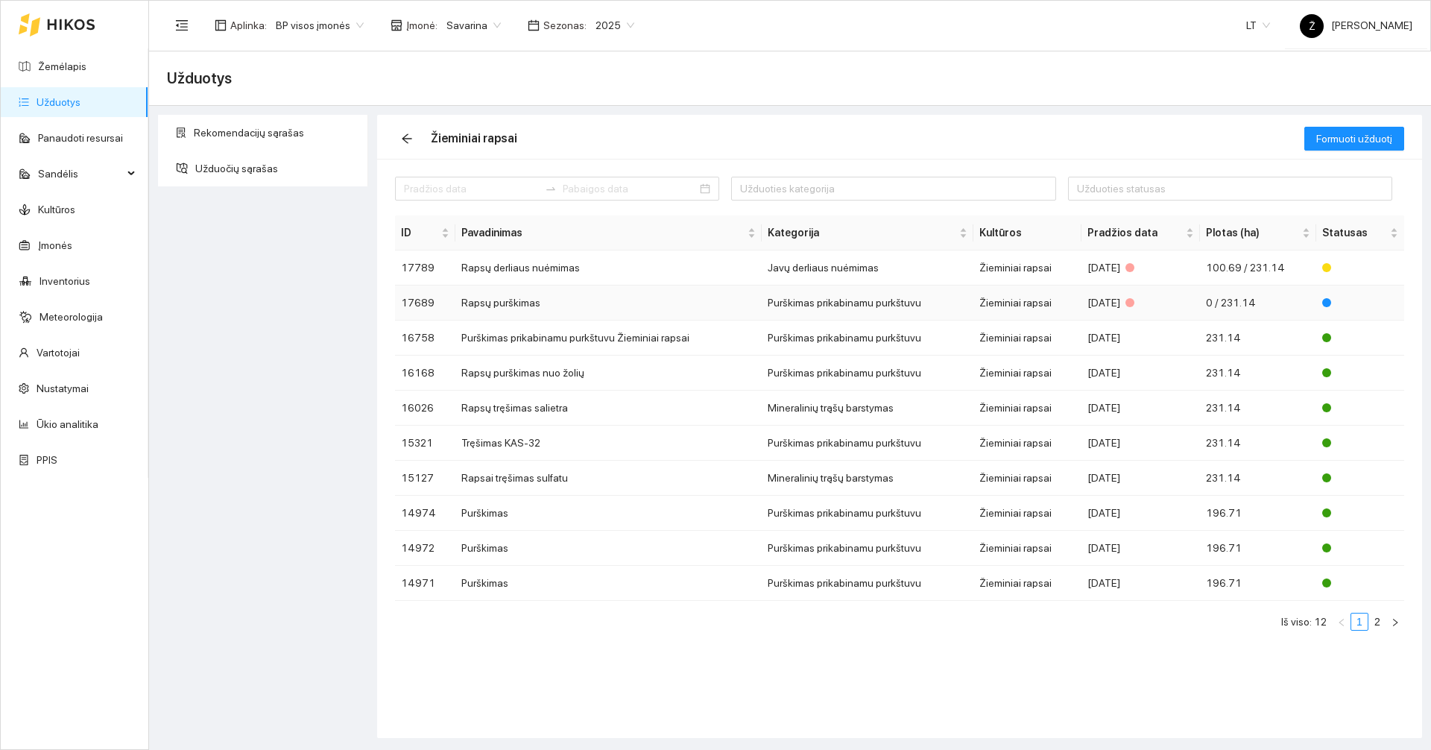
click at [528, 303] on td "Rapsų purškimas" at bounding box center [608, 302] width 307 height 35
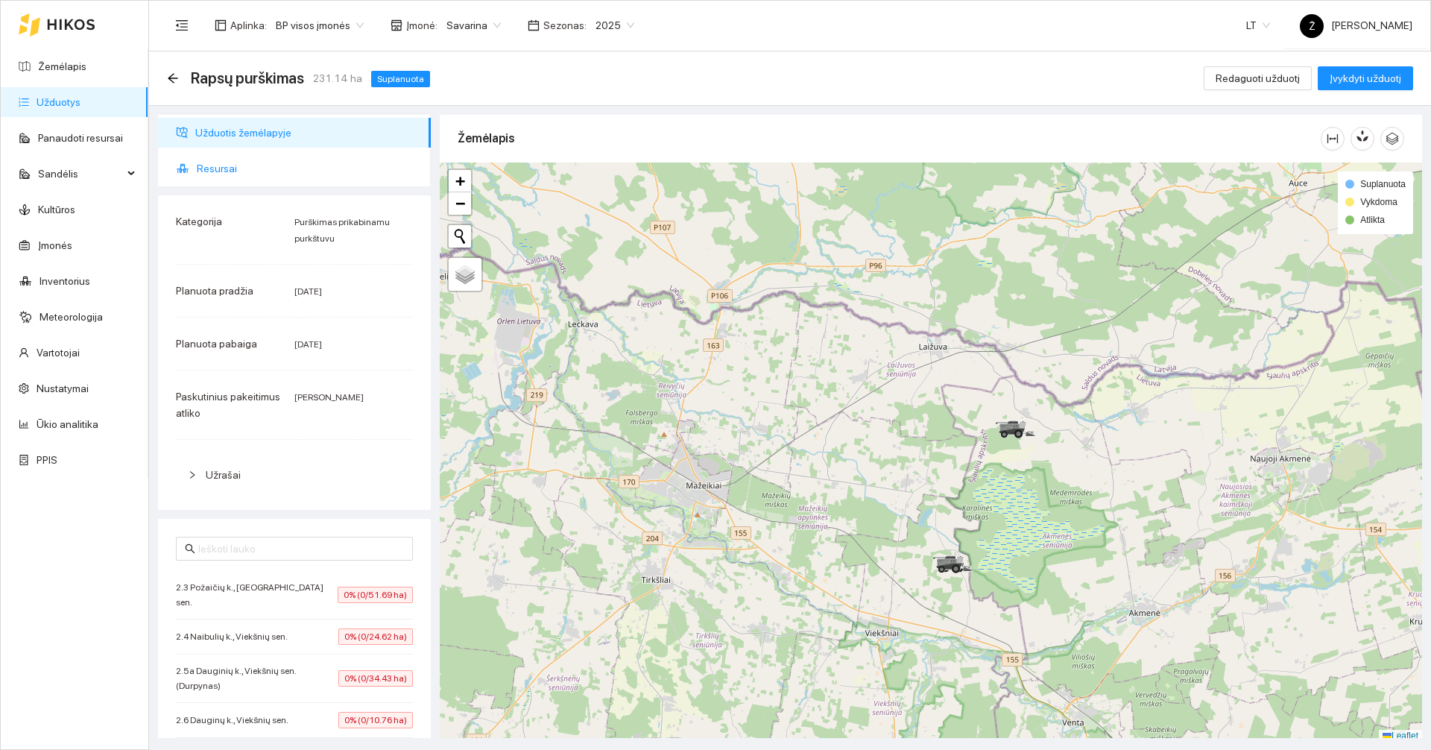
click at [240, 179] on span "Resursai" at bounding box center [308, 168] width 222 height 30
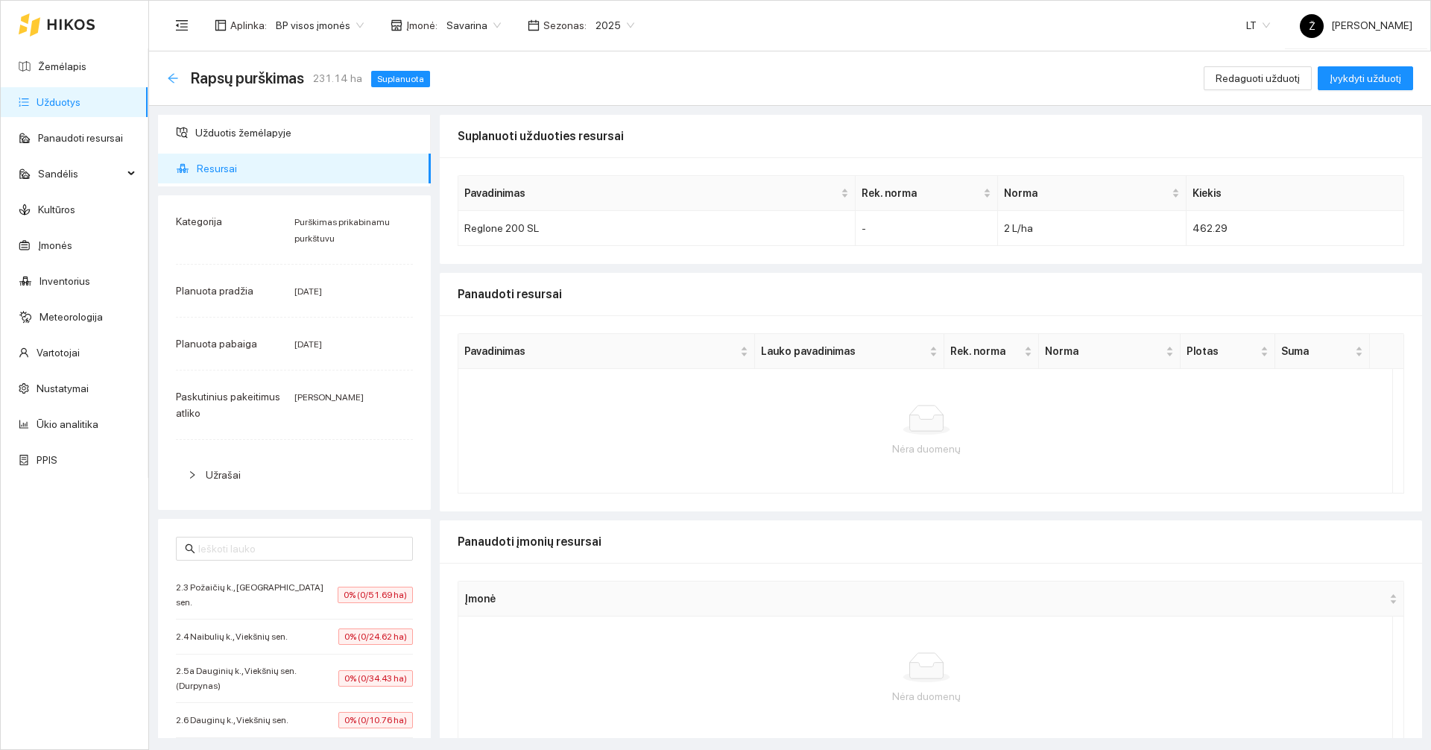
click at [177, 73] on icon "arrow-left" at bounding box center [173, 78] width 12 height 12
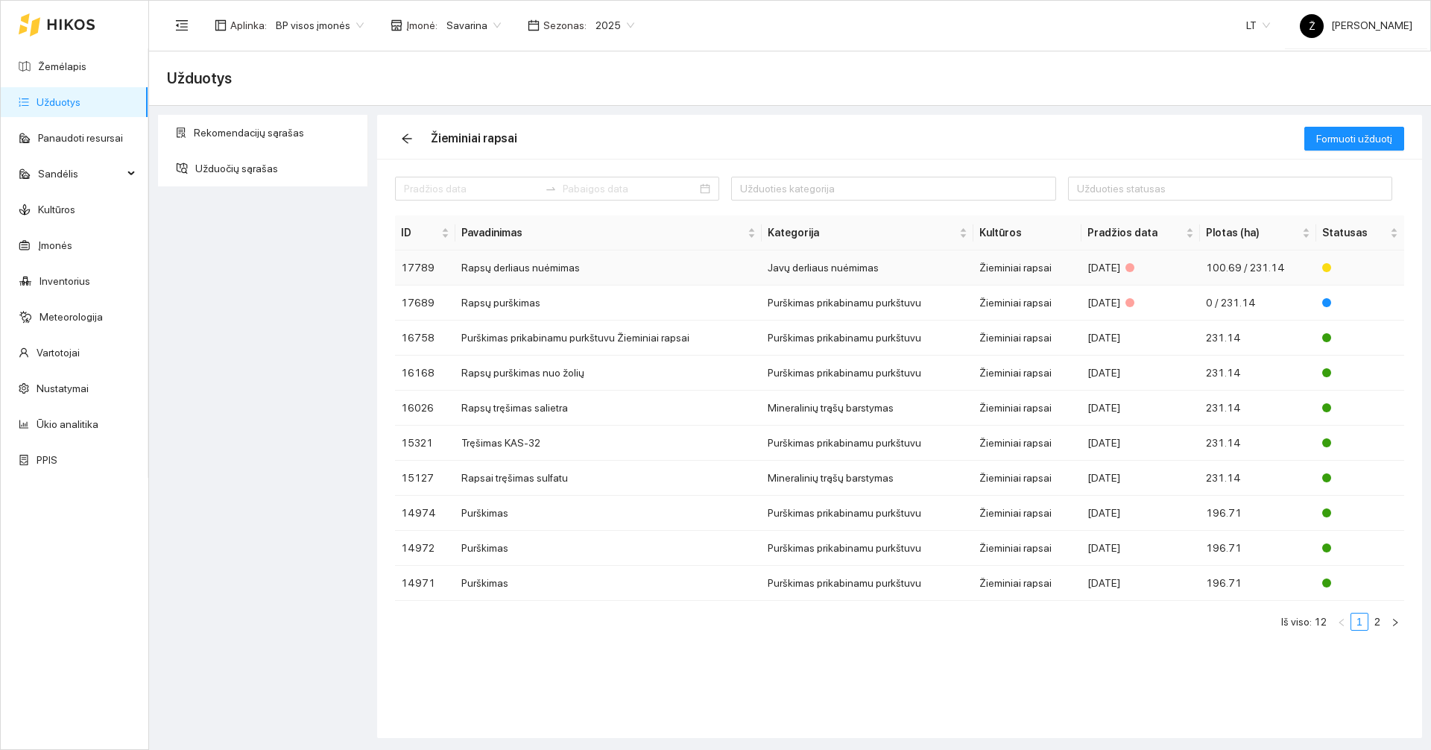
click at [569, 270] on td "Rapsų derliaus nuėmimas" at bounding box center [608, 267] width 307 height 35
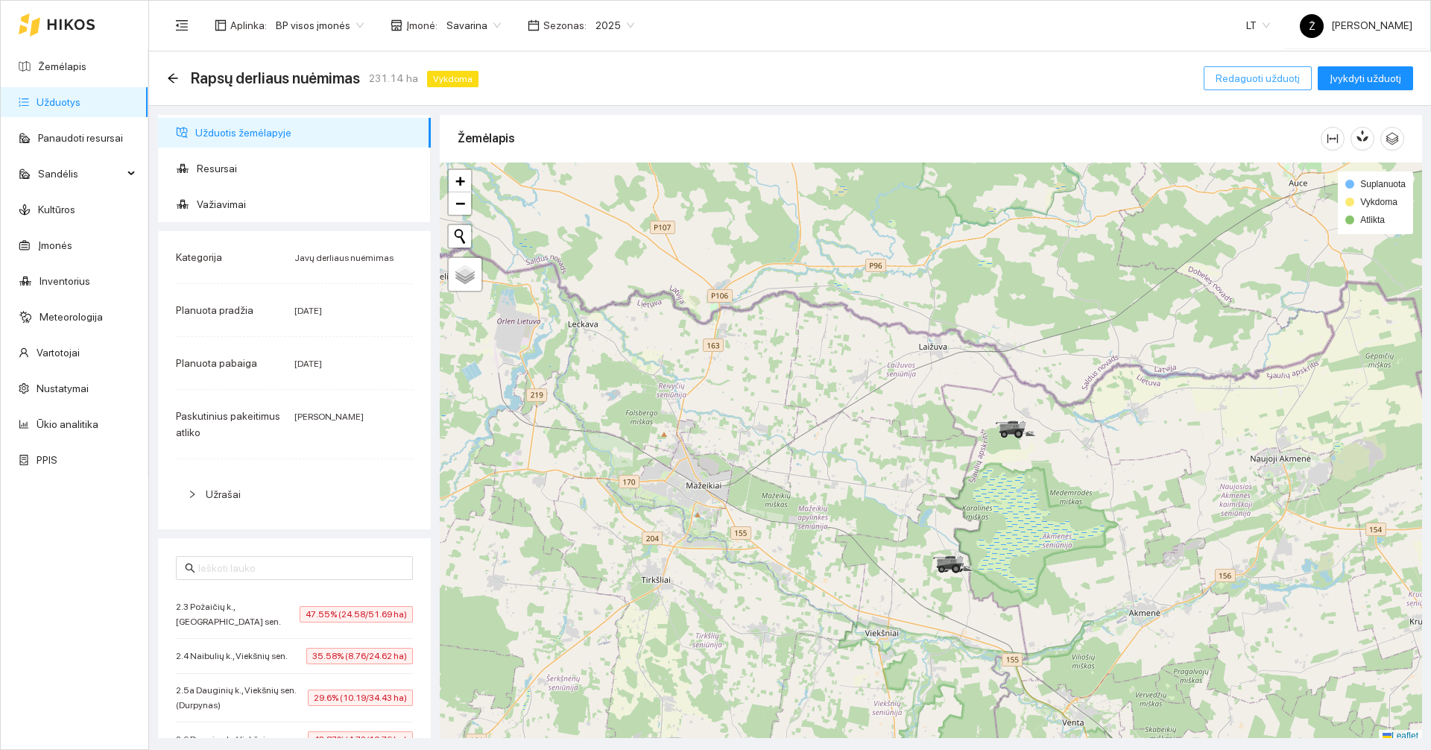
click at [1228, 71] on span "Redaguoti užduotį" at bounding box center [1257, 78] width 84 height 16
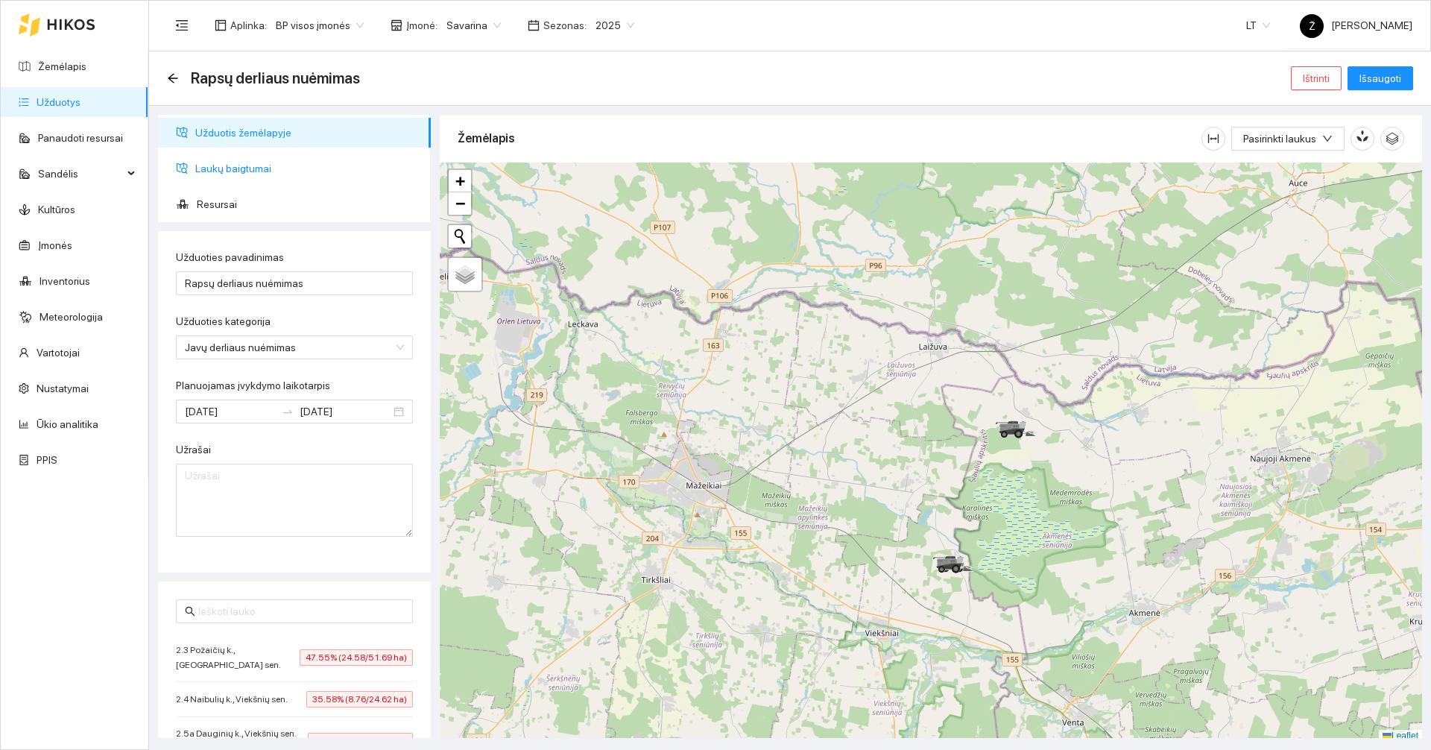
click at [260, 164] on span "Laukų baigtumai" at bounding box center [307, 168] width 224 height 30
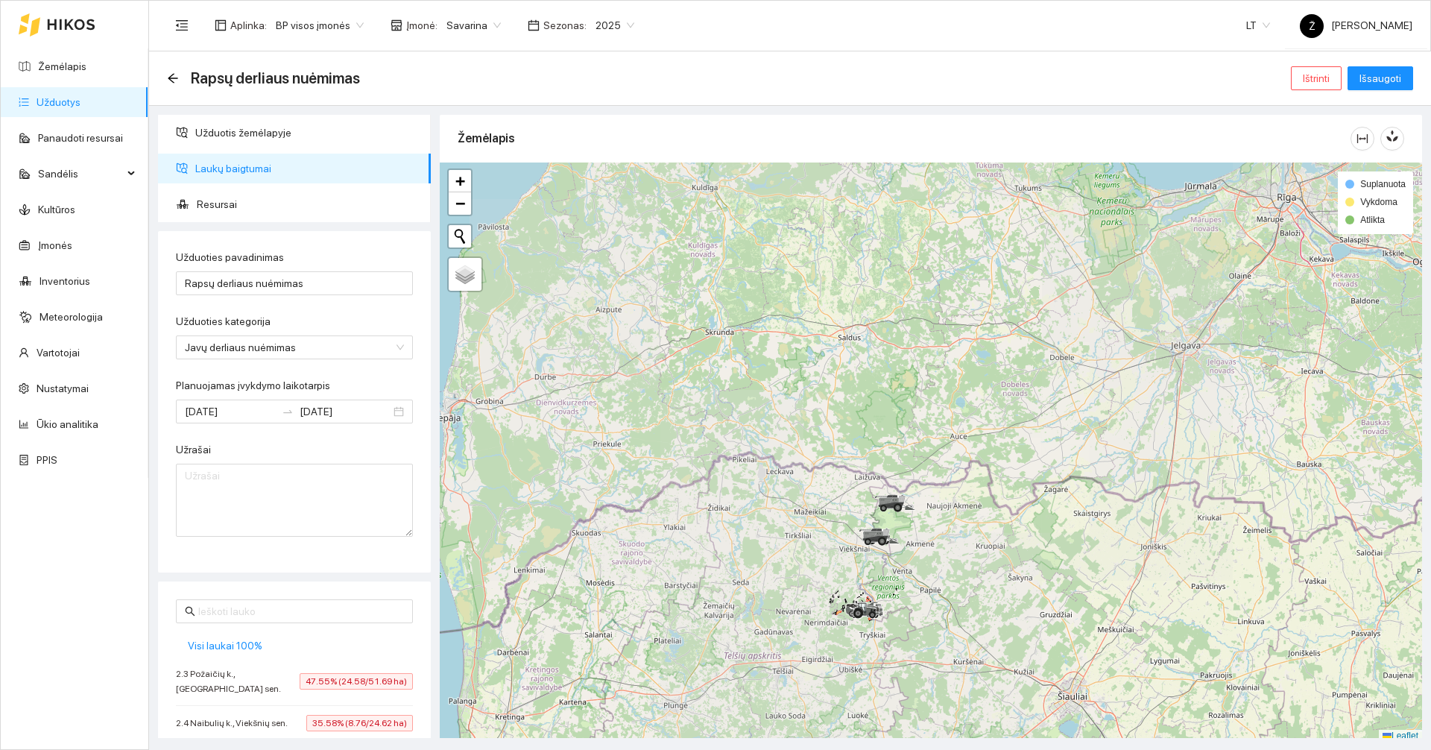
scroll to position [4, 0]
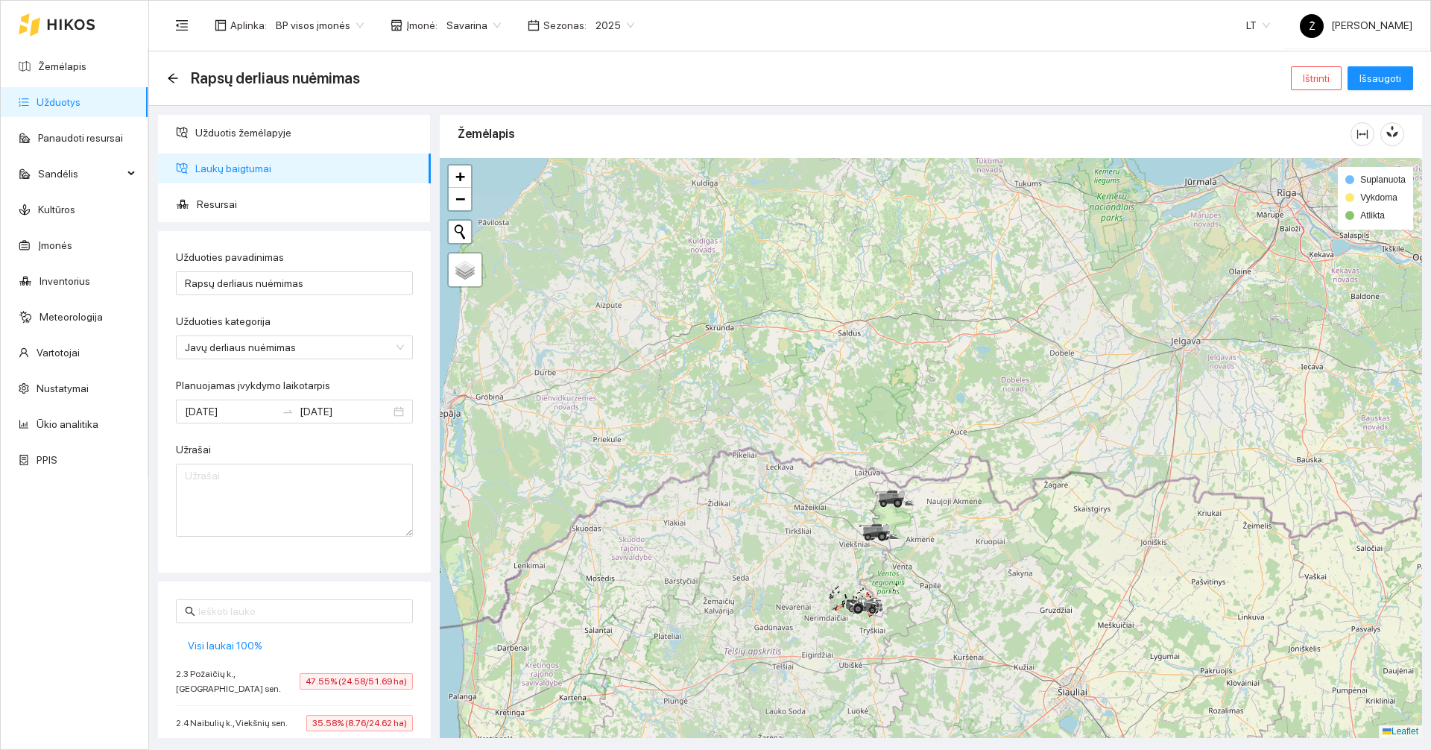
drag, startPoint x: 922, startPoint y: 538, endPoint x: 931, endPoint y: 449, distance: 89.9
click at [931, 449] on div at bounding box center [931, 448] width 982 height 580
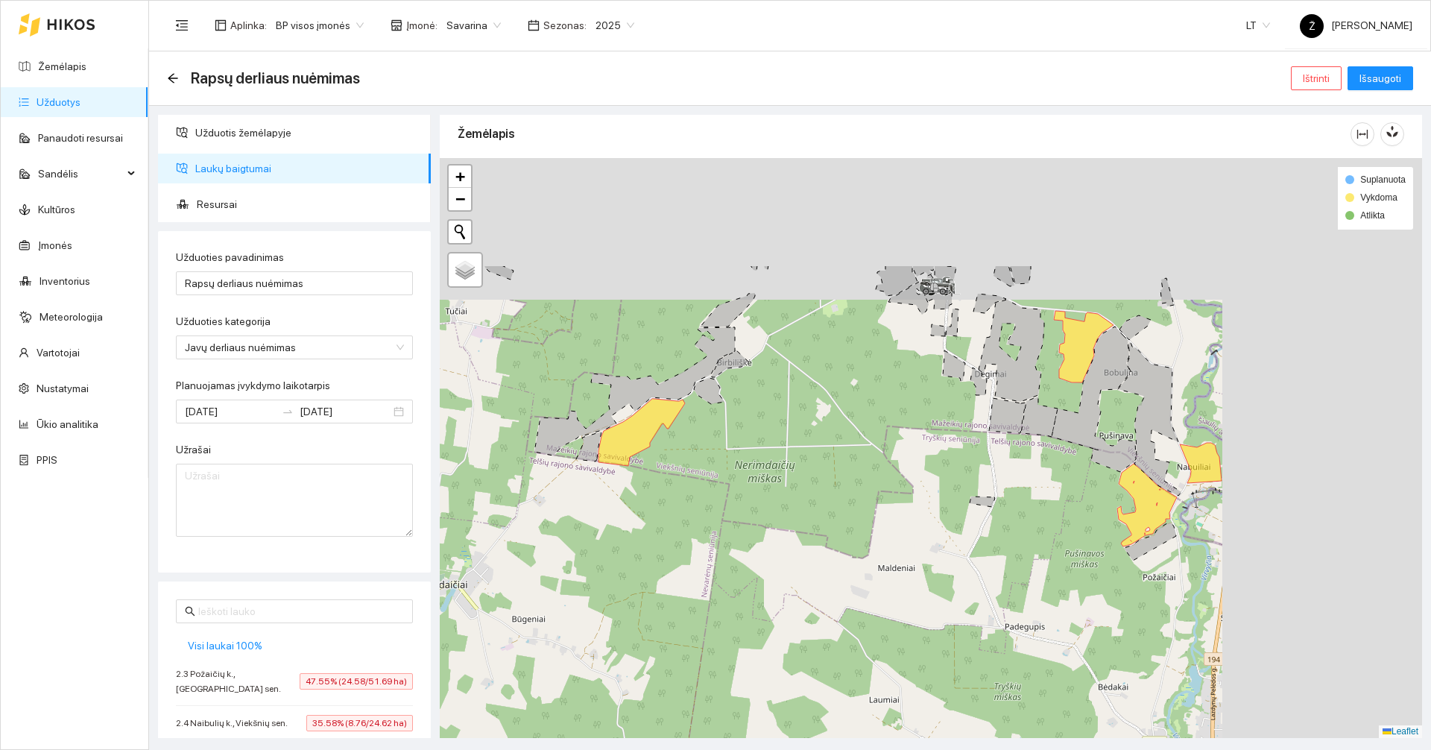
drag, startPoint x: 914, startPoint y: 450, endPoint x: 645, endPoint y: 626, distance: 320.7
click at [645, 627] on div at bounding box center [931, 448] width 982 height 580
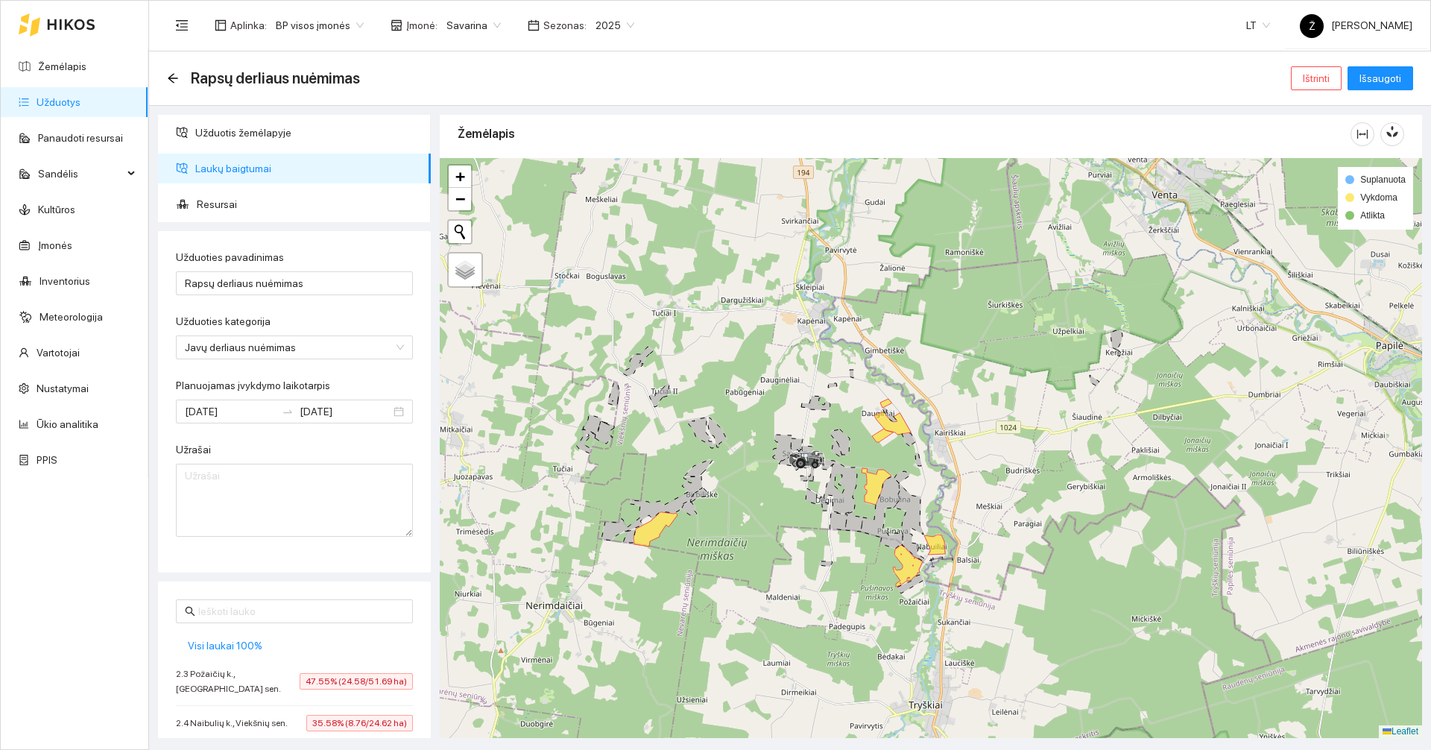
drag, startPoint x: 805, startPoint y: 499, endPoint x: 782, endPoint y: 523, distance: 32.7
click at [782, 523] on div at bounding box center [931, 448] width 982 height 580
click at [229, 646] on span "Visi laukai 100%" at bounding box center [225, 645] width 75 height 16
click at [1375, 80] on span "Išsaugoti" at bounding box center [1380, 78] width 42 height 16
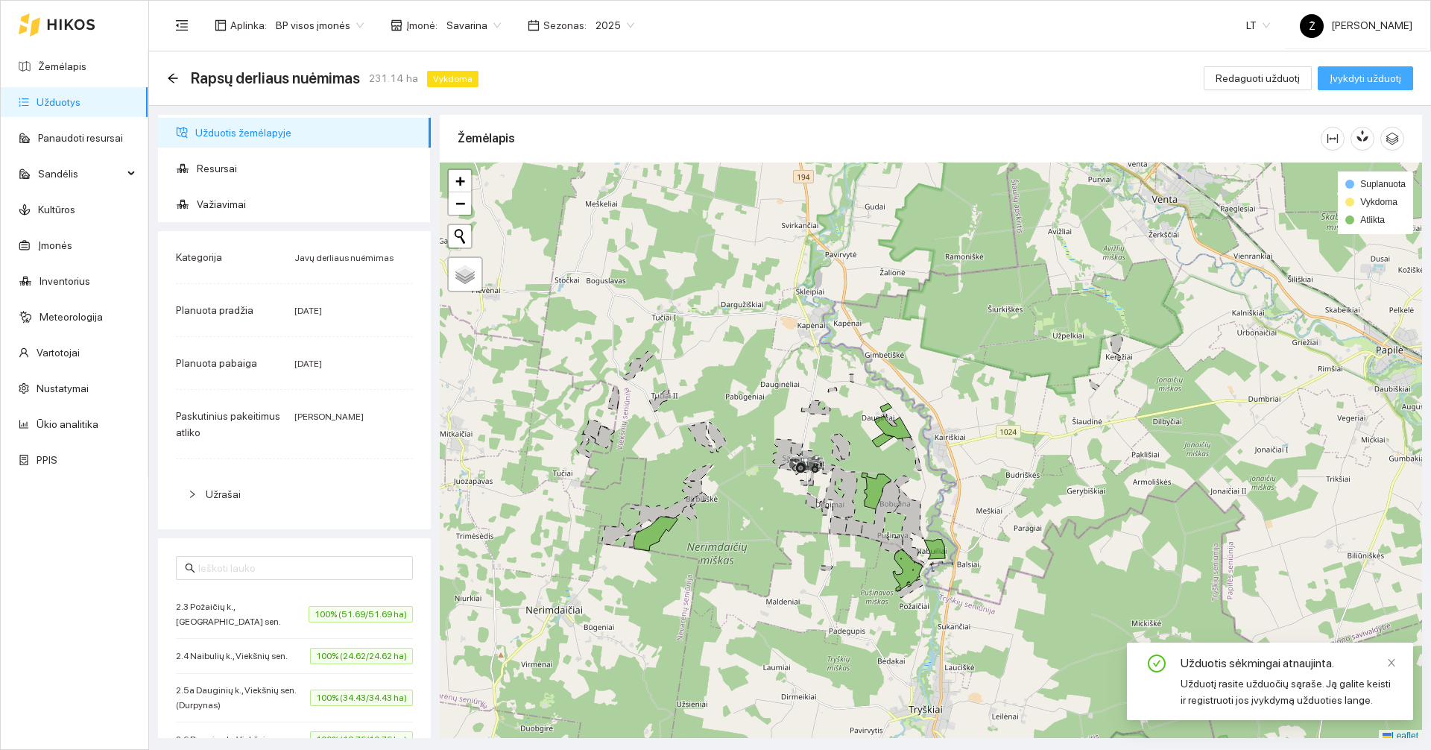
click at [1341, 80] on span "Įvykdyti užduotį" at bounding box center [1365, 78] width 72 height 16
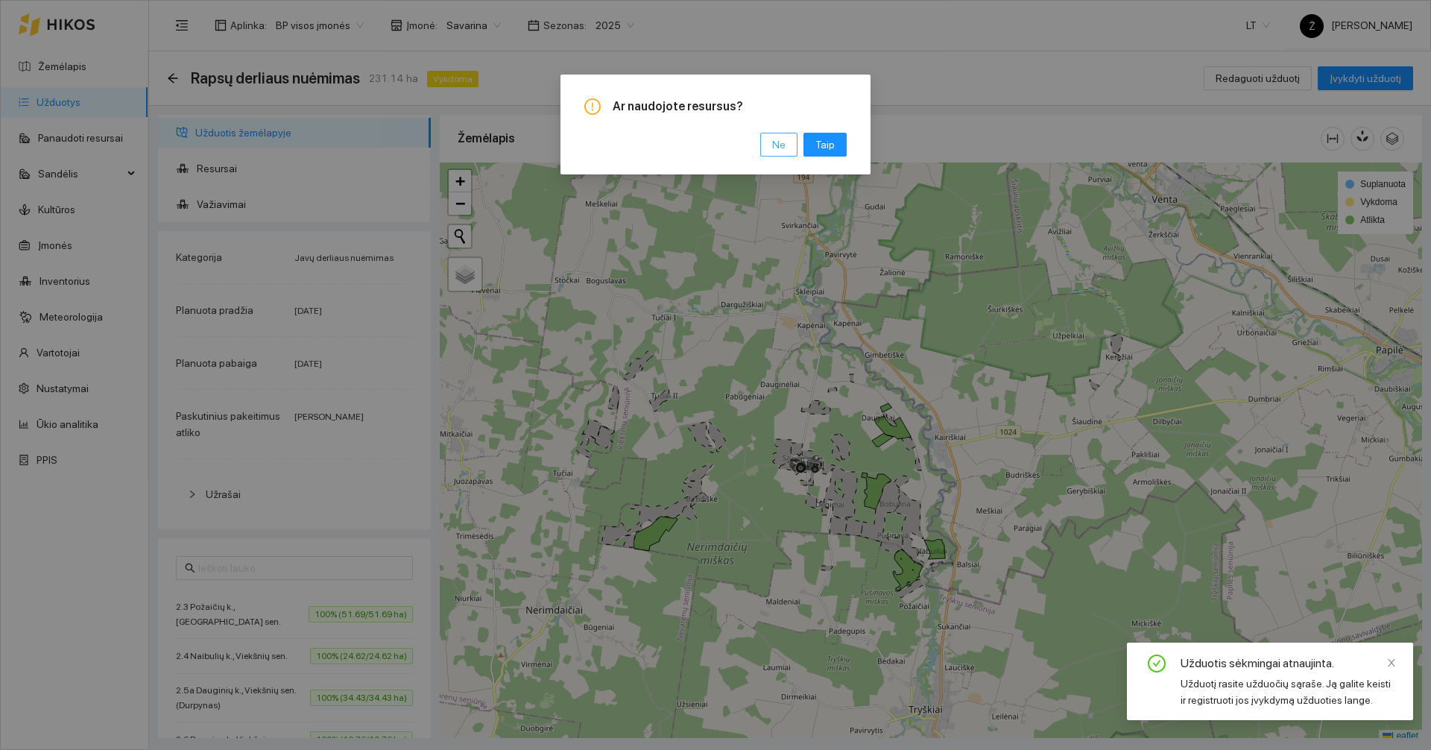
click at [794, 146] on button "Ne" at bounding box center [778, 145] width 37 height 24
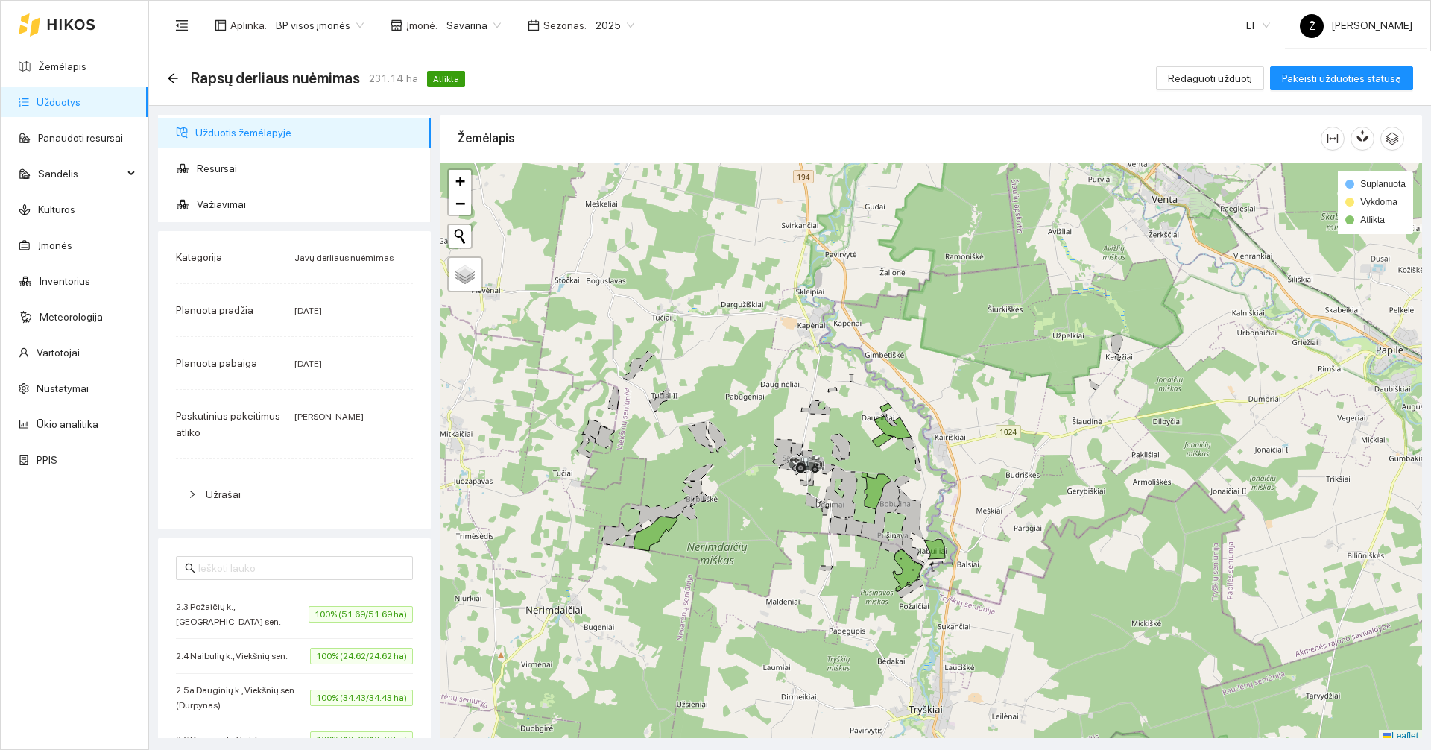
click at [62, 96] on link "Užduotys" at bounding box center [59, 102] width 44 height 12
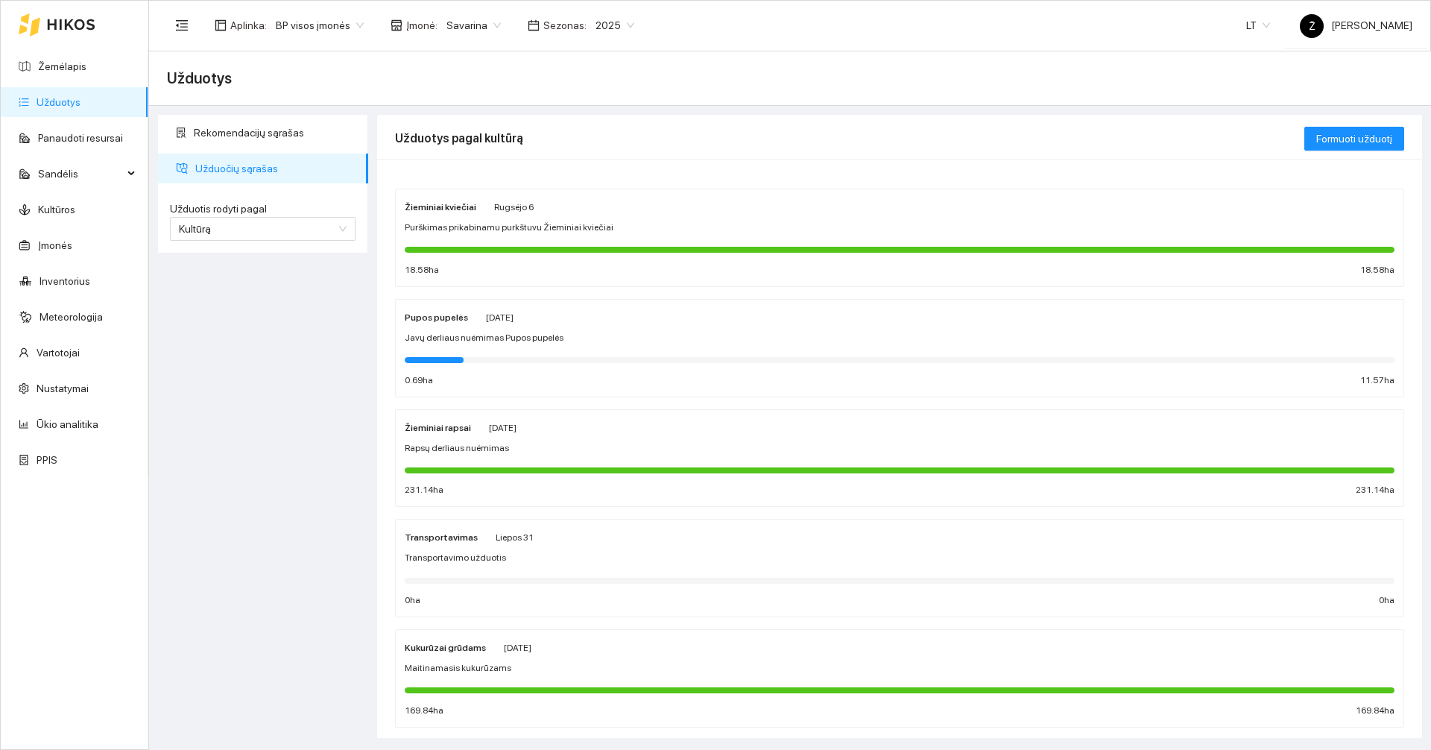
click at [643, 346] on div "Pupos pupelės [DATE] Javų derliaus nuėmimas Pupos pupelės 0.69 ha 11.57 ha" at bounding box center [900, 347] width 990 height 79
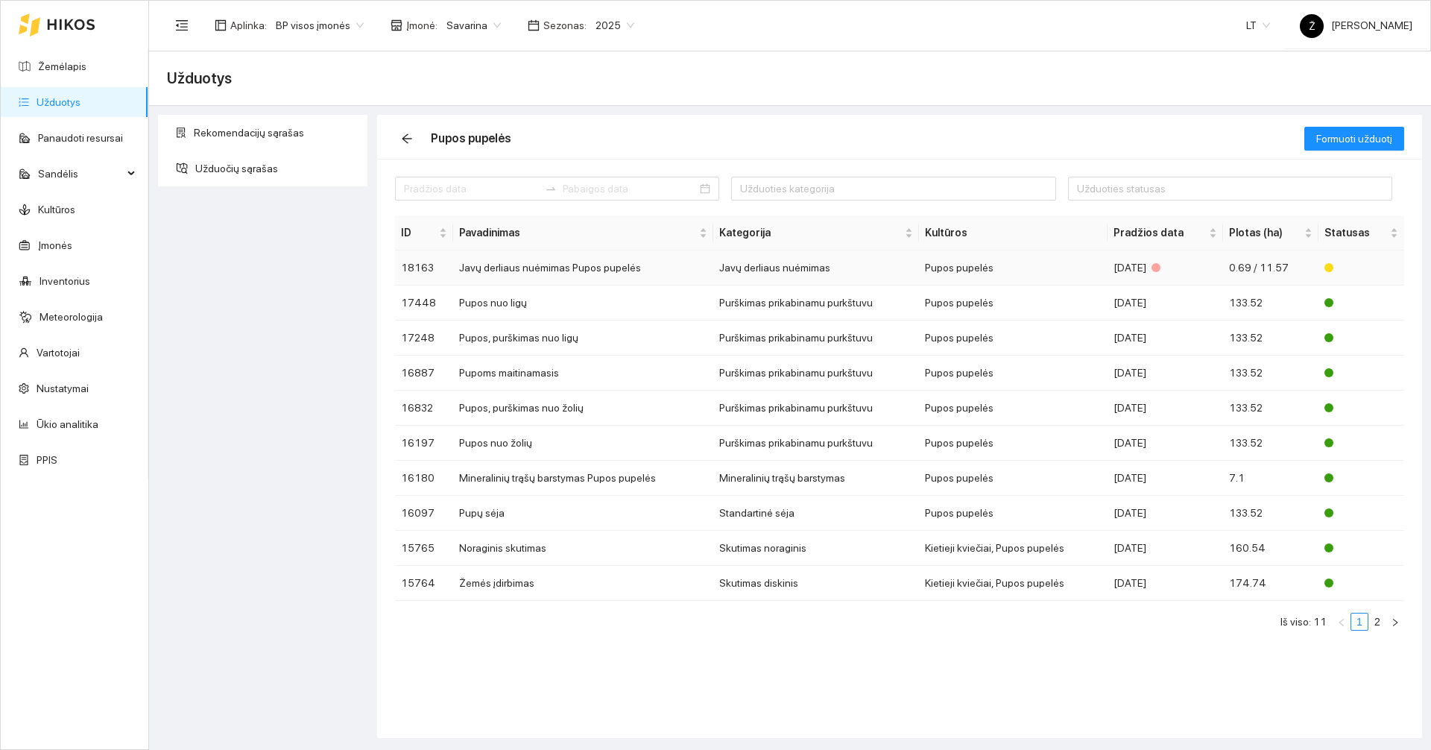
click at [607, 269] on td "Javų derliaus nuėmimas Pupos pupelės" at bounding box center [582, 267] width 259 height 35
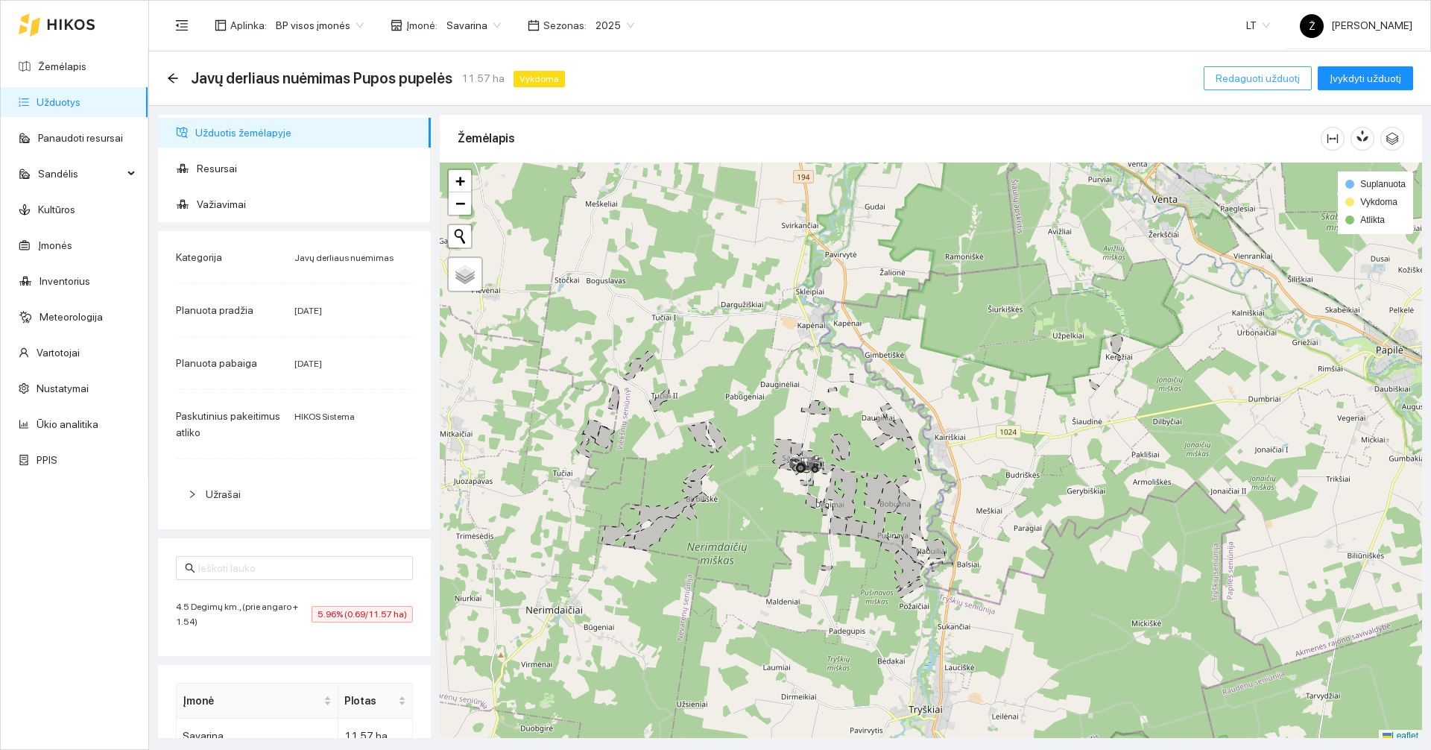
click at [1251, 79] on span "Redaguoti užduotį" at bounding box center [1257, 78] width 84 height 16
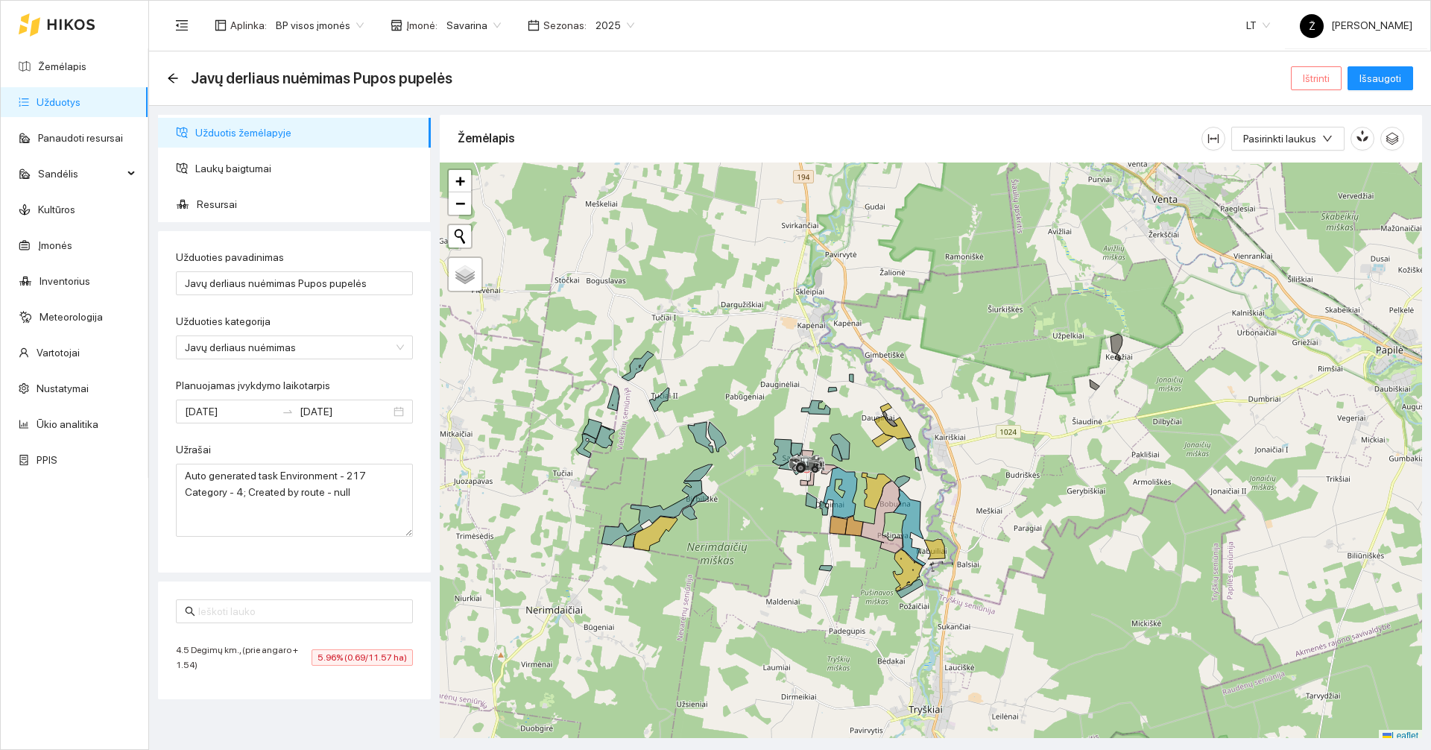
click at [1314, 76] on span "Ištrinti" at bounding box center [1315, 78] width 27 height 16
click at [505, 13] on div "Aplinka : BP visos įmonės Įmonė : Savarina Sezonas : 2025" at bounding box center [405, 25] width 476 height 30
click at [473, 21] on span "Savarina" at bounding box center [473, 25] width 54 height 22
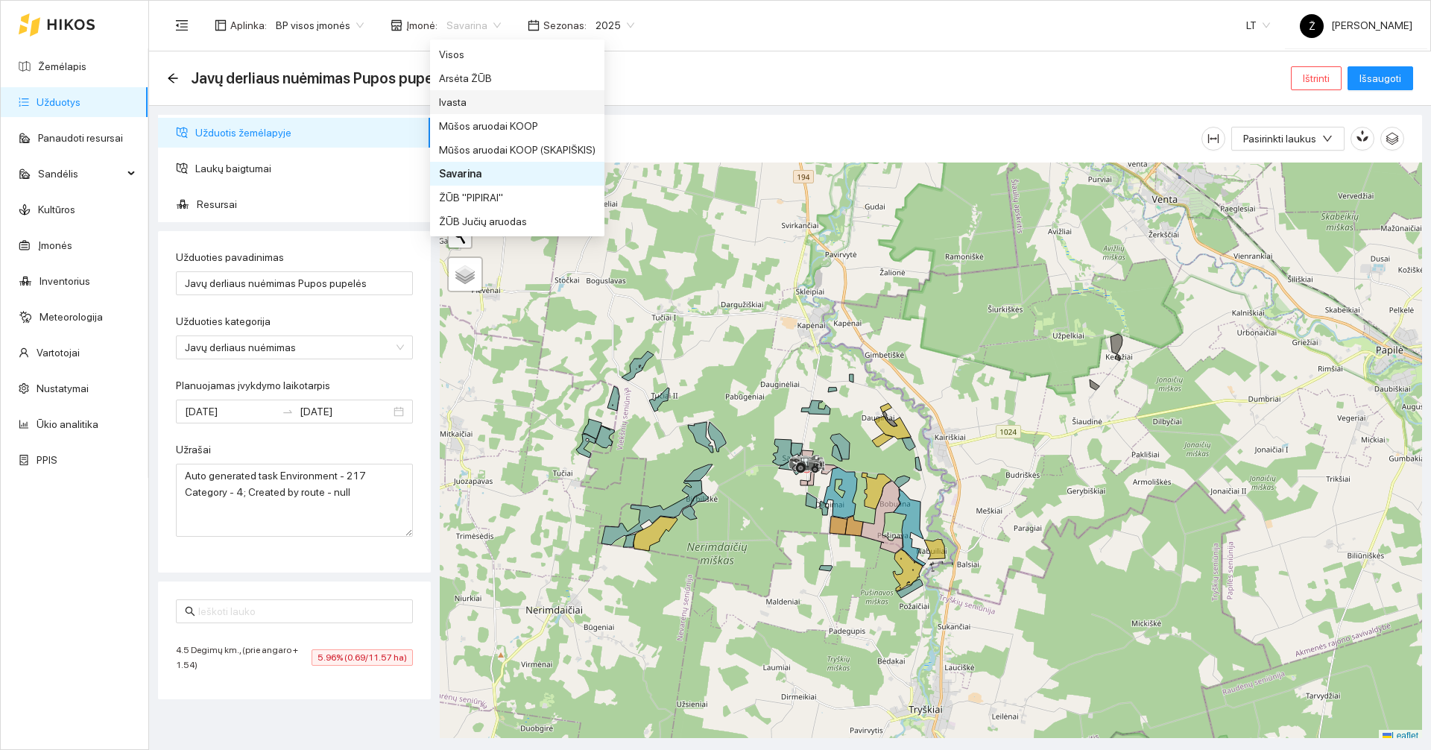
click at [461, 96] on div "Ivasta" at bounding box center [517, 102] width 156 height 16
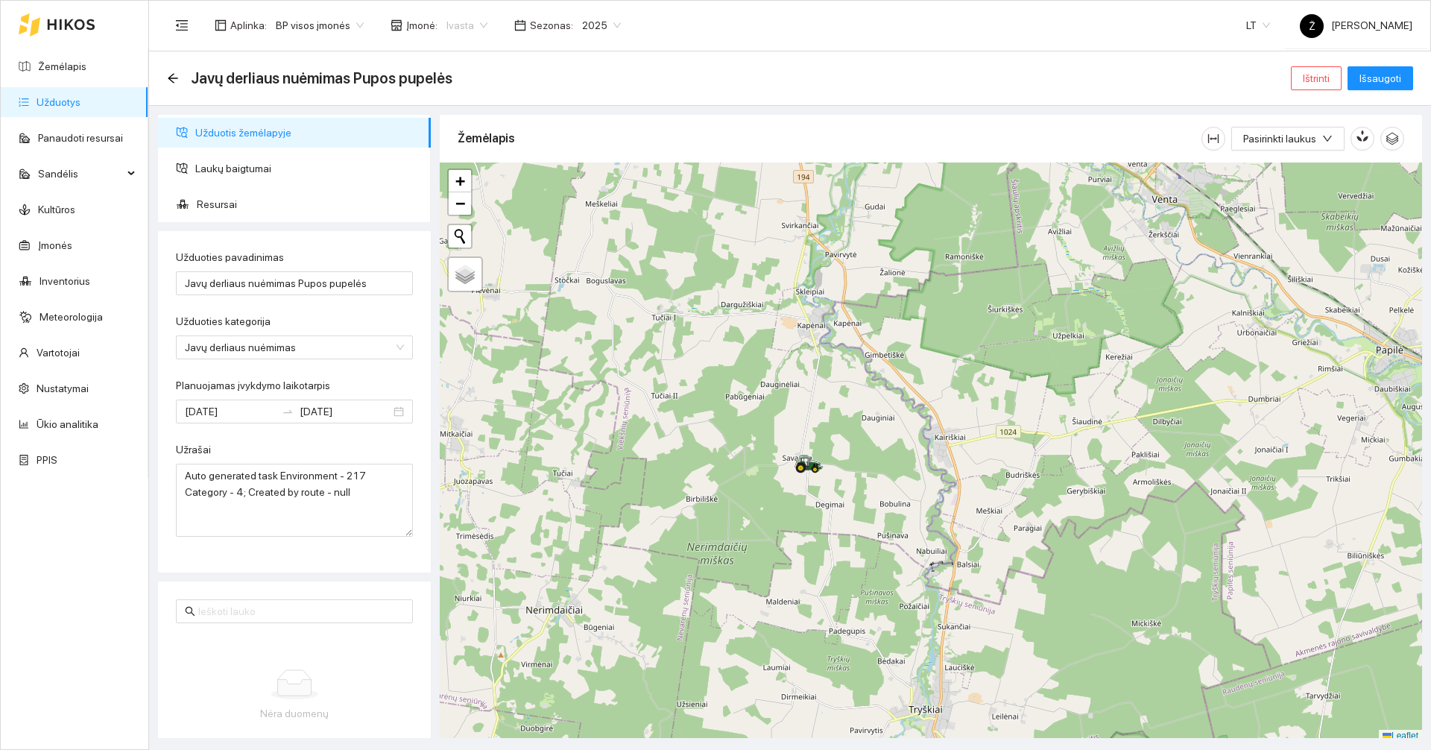
click at [470, 28] on span "Ivasta" at bounding box center [466, 25] width 41 height 22
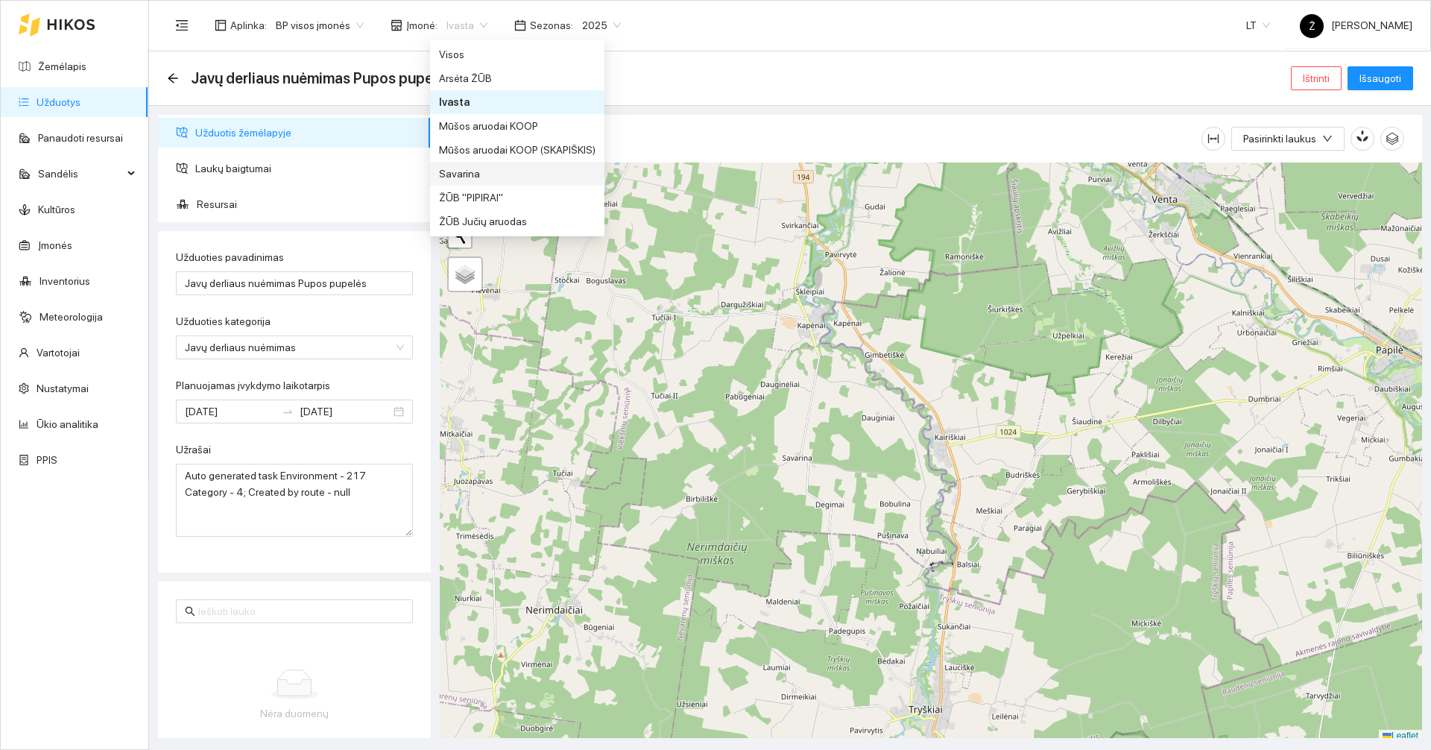
click at [465, 165] on div "Savarina" at bounding box center [517, 174] width 174 height 24
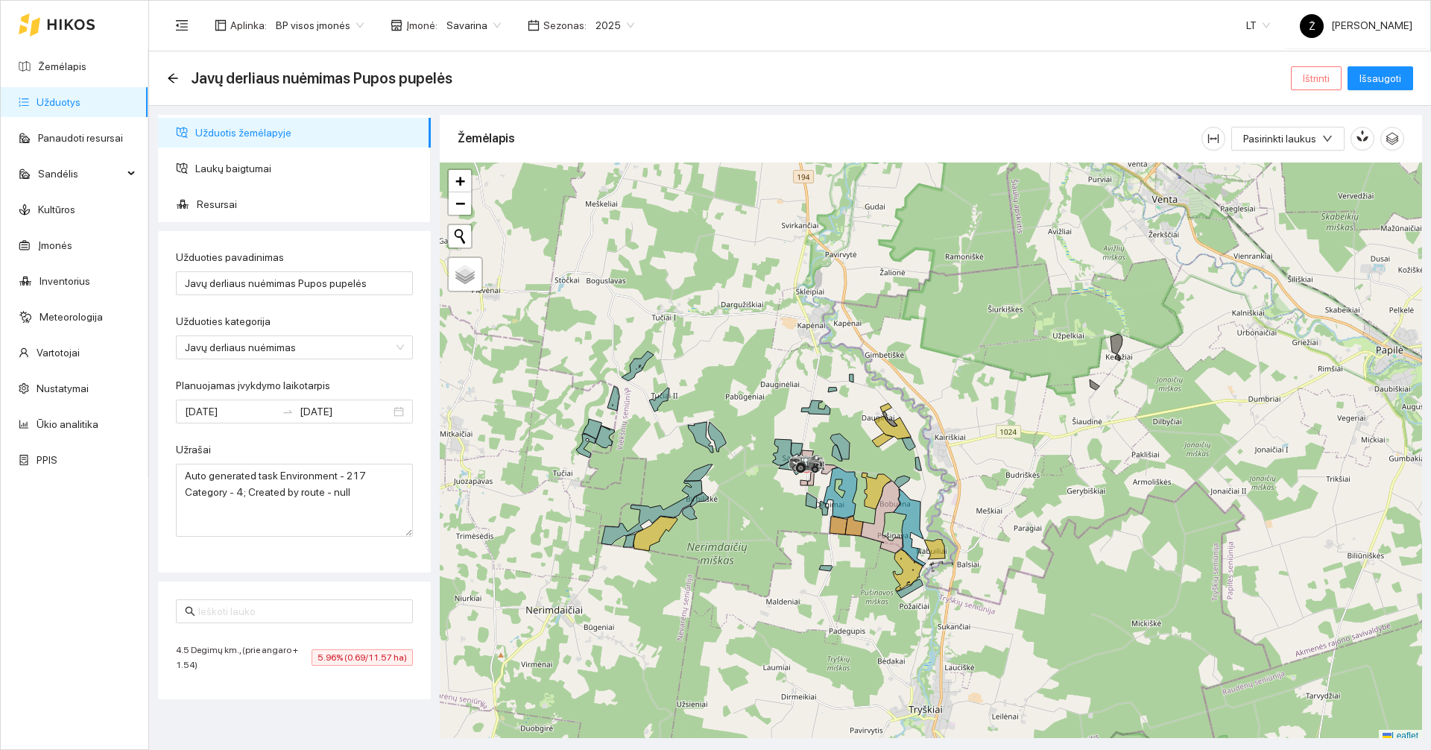
click at [1315, 82] on span "Ištrinti" at bounding box center [1315, 78] width 27 height 16
click at [468, 19] on span "Savarina" at bounding box center [473, 25] width 54 height 22
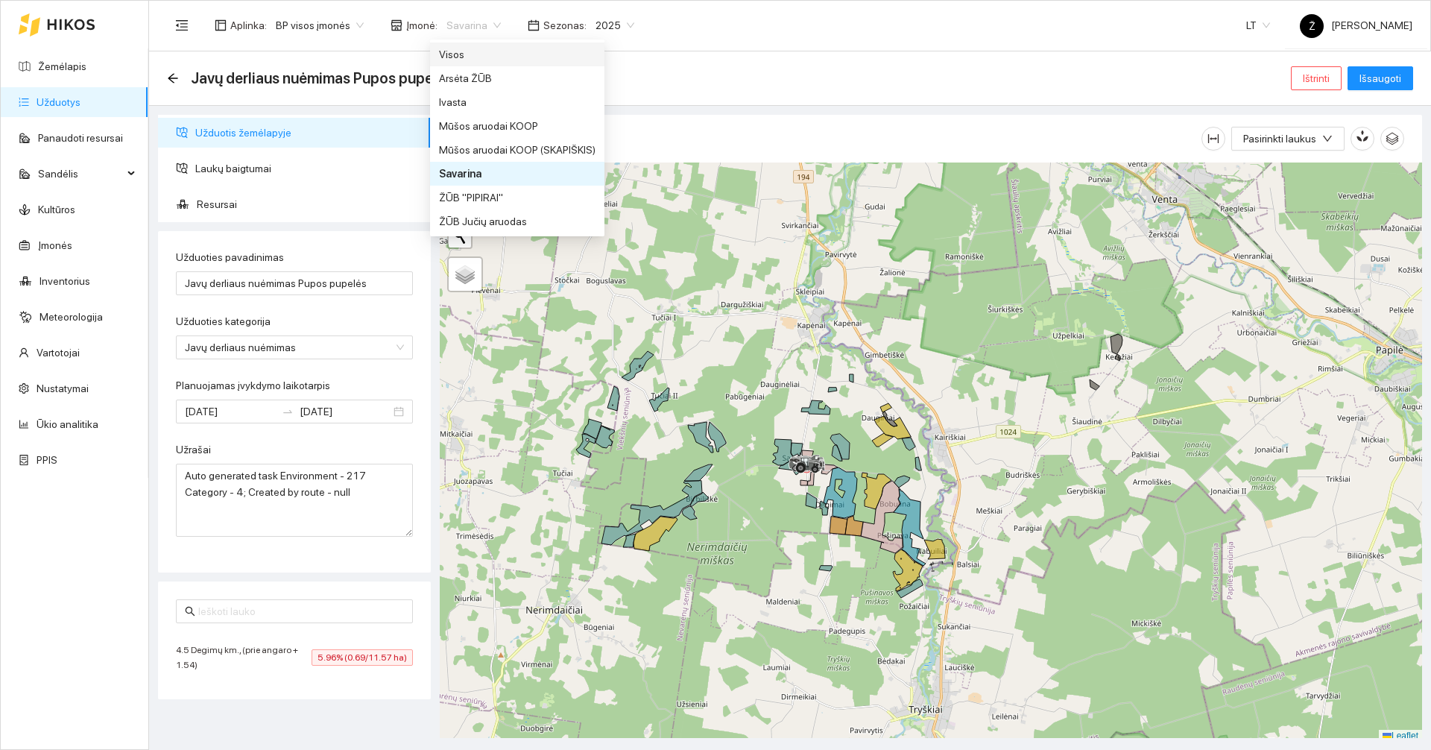
click at [457, 49] on div "Visos" at bounding box center [517, 54] width 156 height 16
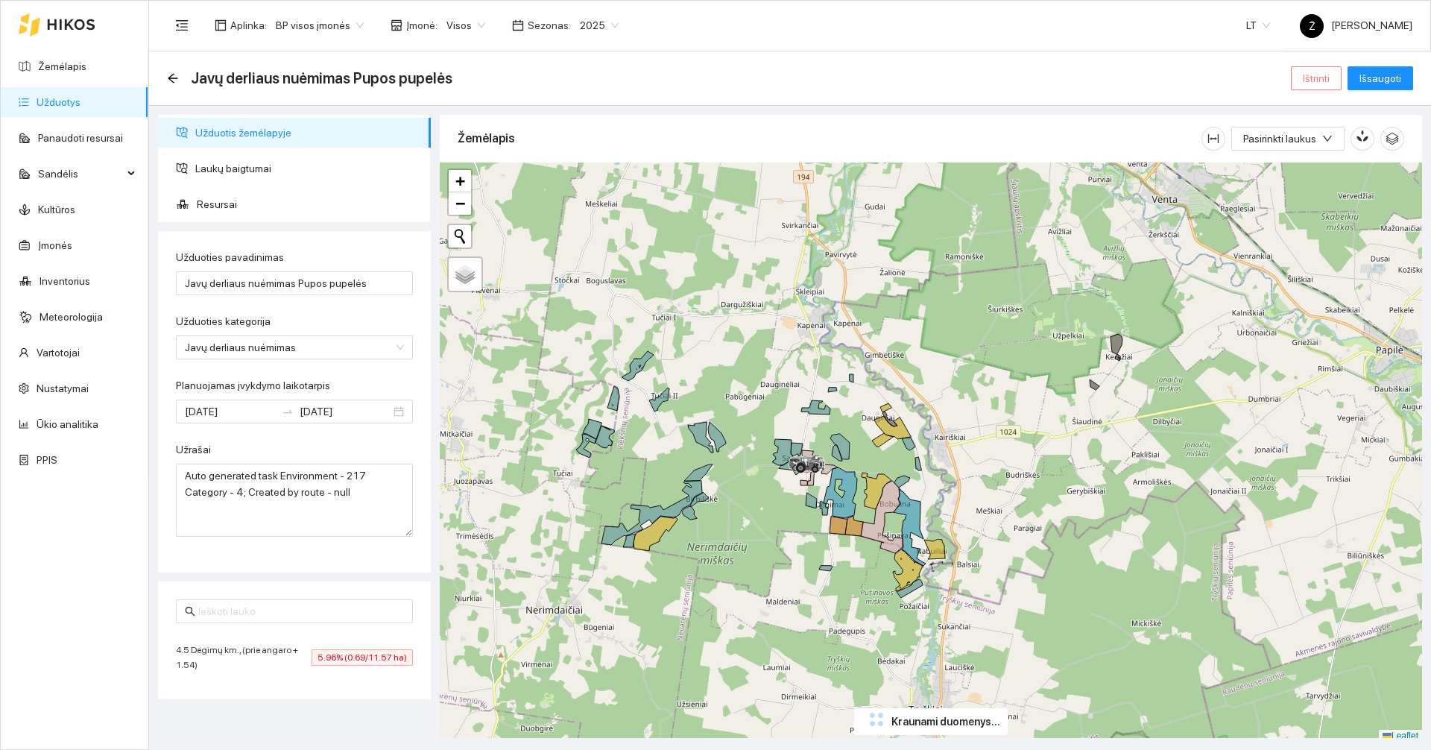
click at [1325, 77] on span "Ištrinti" at bounding box center [1315, 78] width 27 height 16
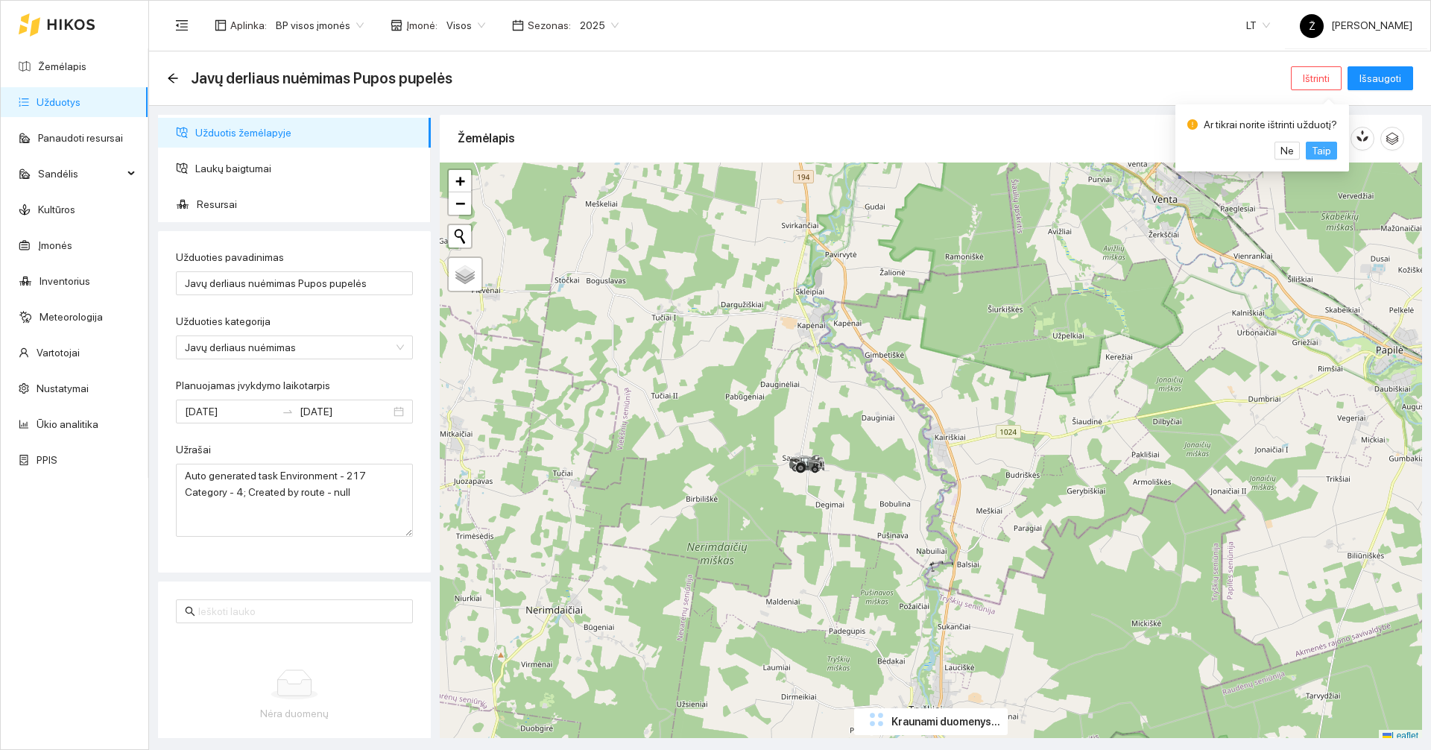
click at [1314, 154] on span "Taip" at bounding box center [1320, 150] width 19 height 16
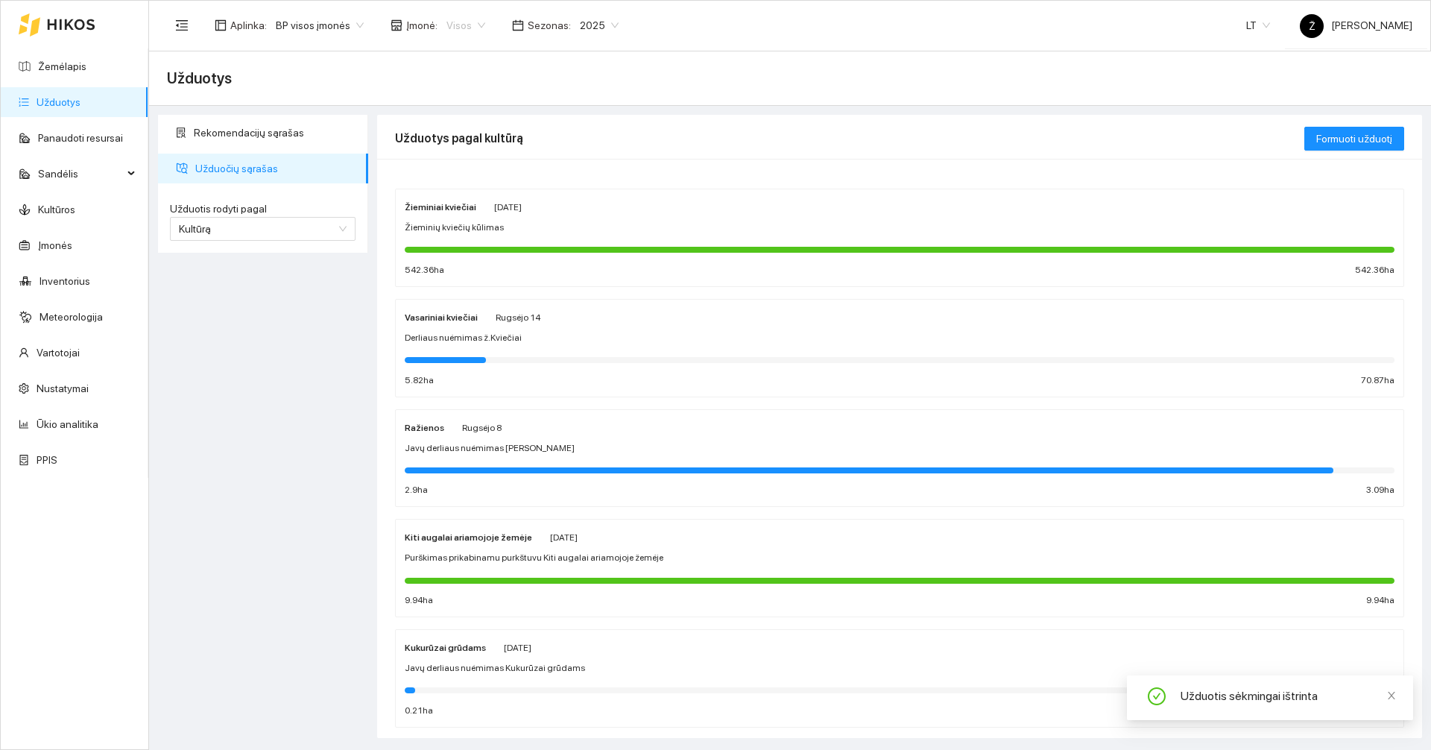
click at [453, 22] on span "Visos" at bounding box center [465, 25] width 39 height 22
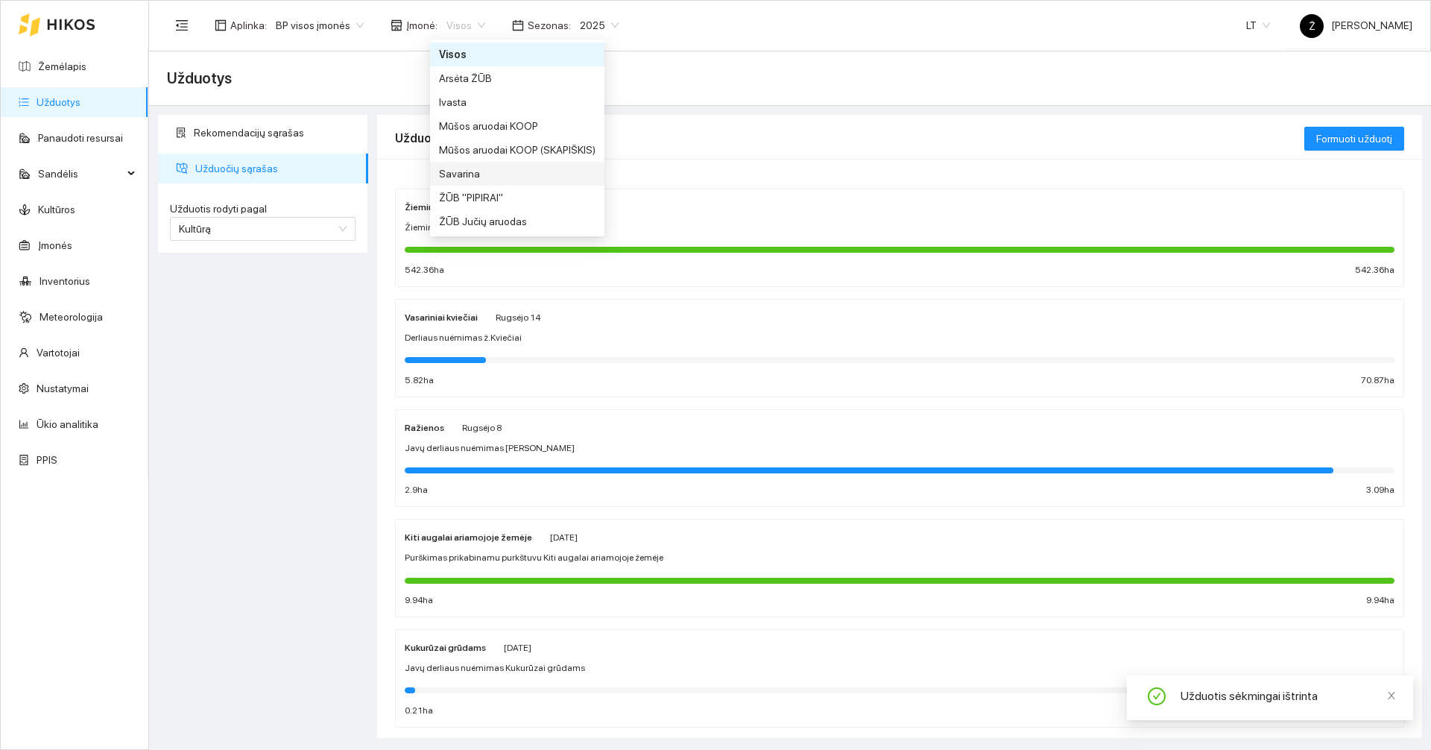
click at [458, 172] on div "Savarina" at bounding box center [517, 173] width 156 height 16
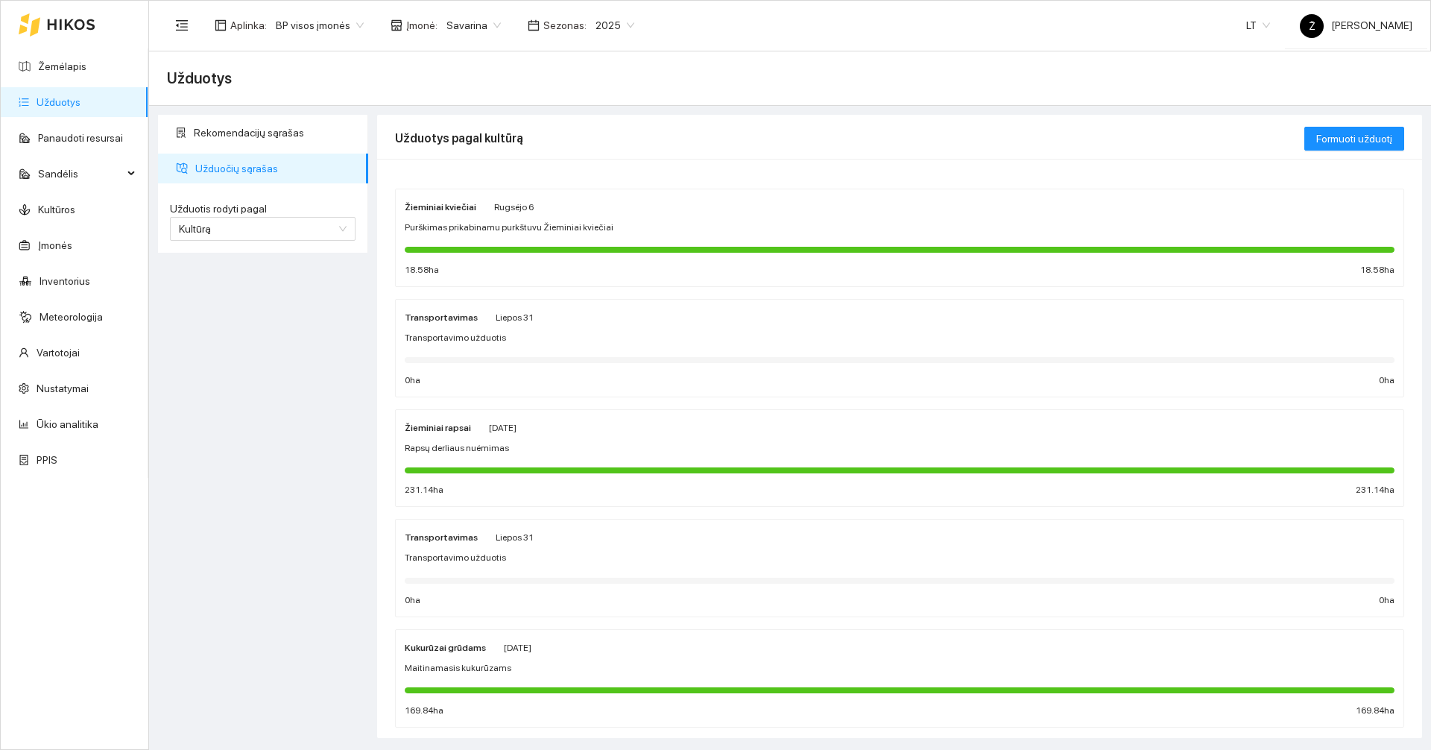
click at [551, 224] on span "Purškimas prikabinamu purkštuvu Žieminiai kviečiai" at bounding box center [509, 228] width 209 height 14
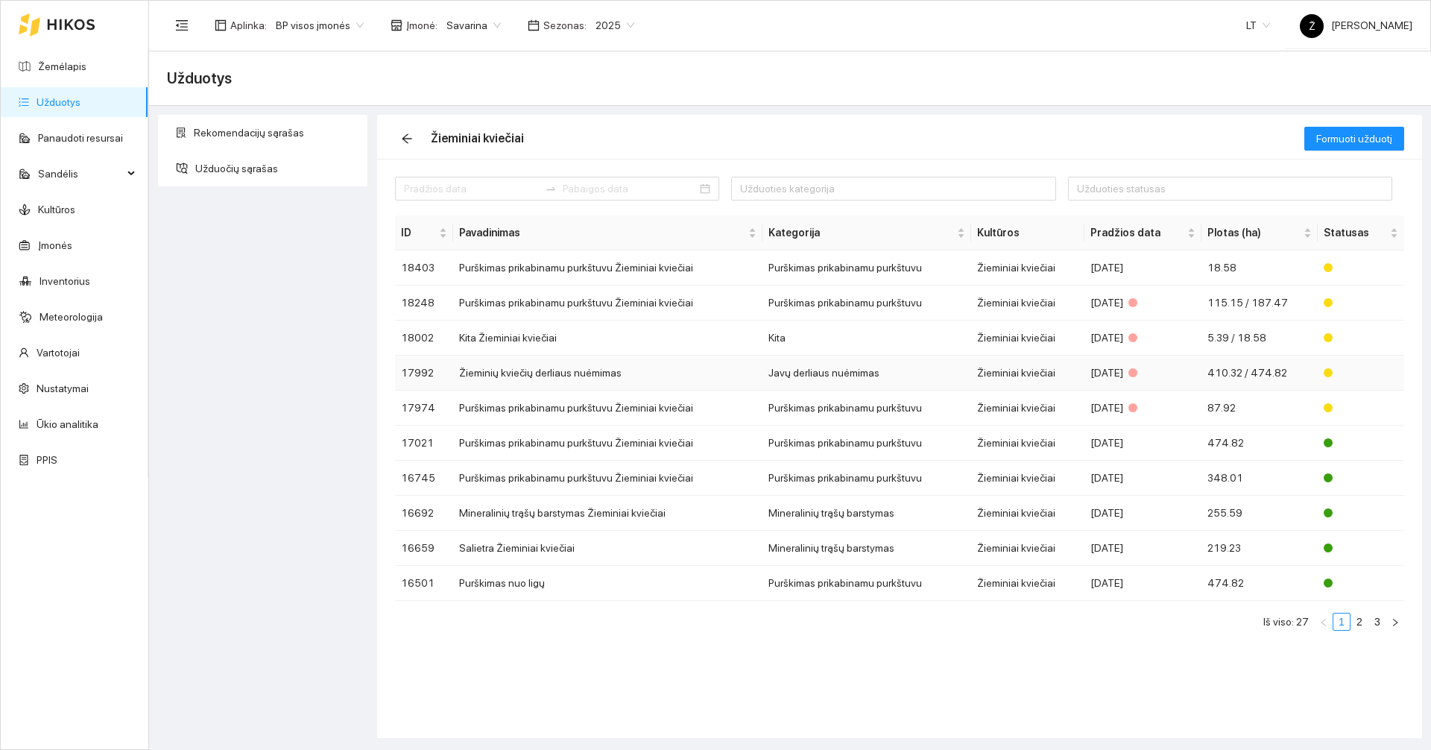
click at [615, 367] on td "Žieminių kviečių derliaus nuėmimas" at bounding box center [607, 372] width 309 height 35
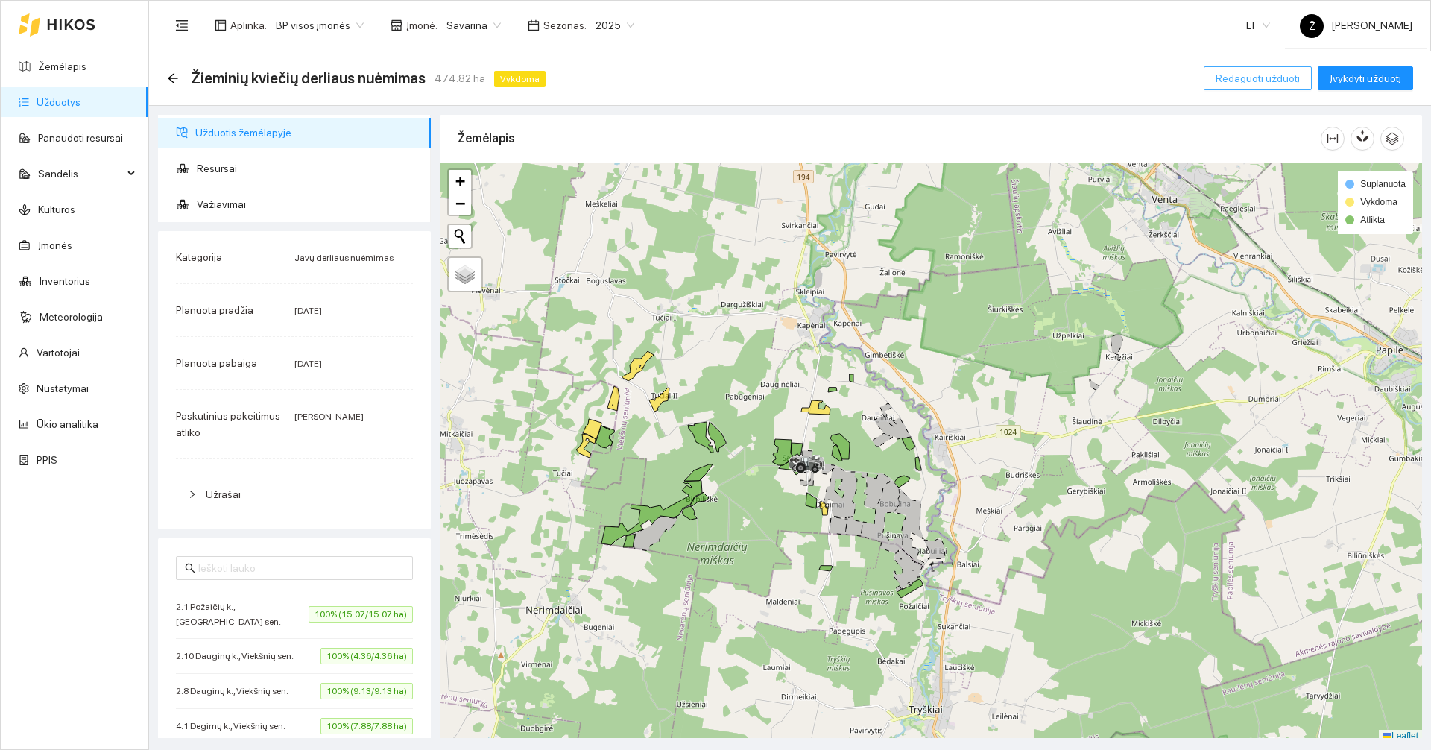
click at [1244, 76] on span "Redaguoti užduotį" at bounding box center [1257, 78] width 84 height 16
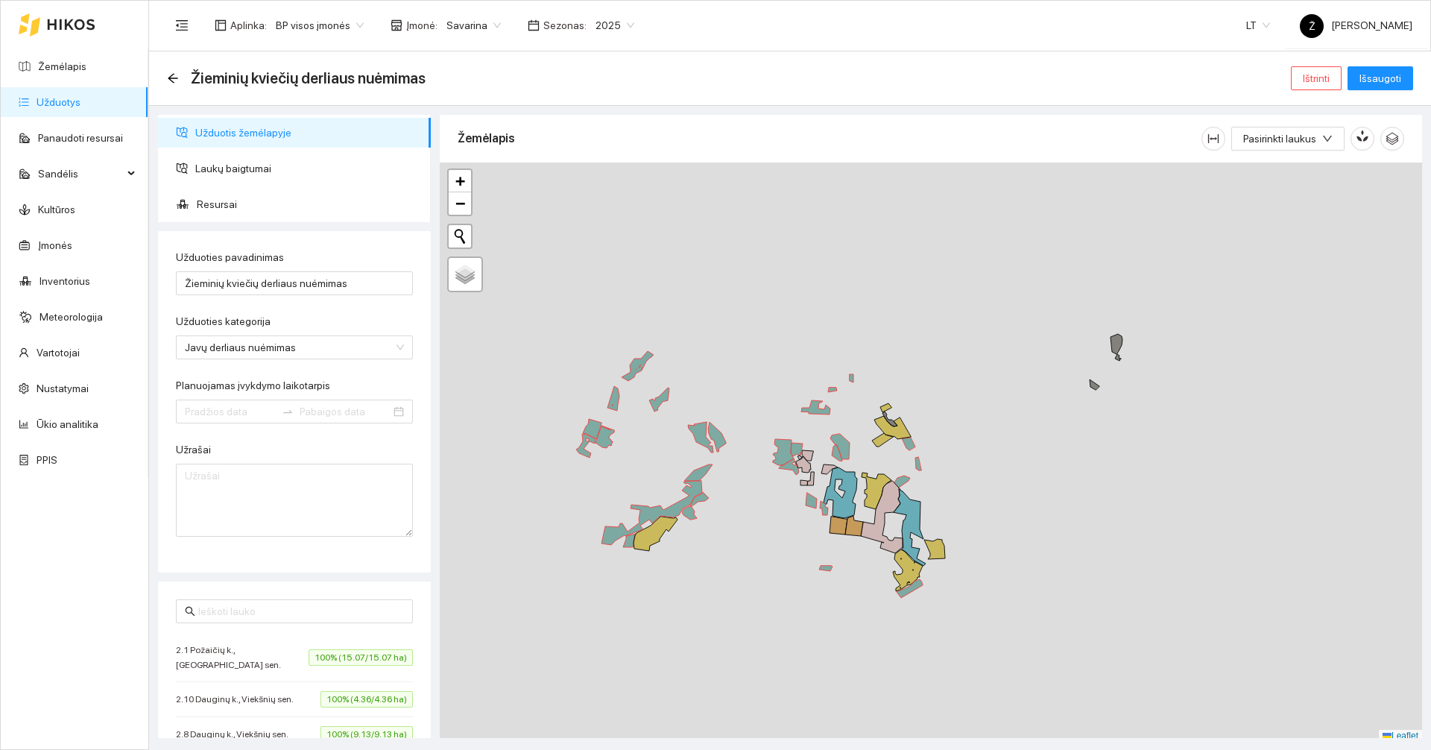
type input "[DATE]"
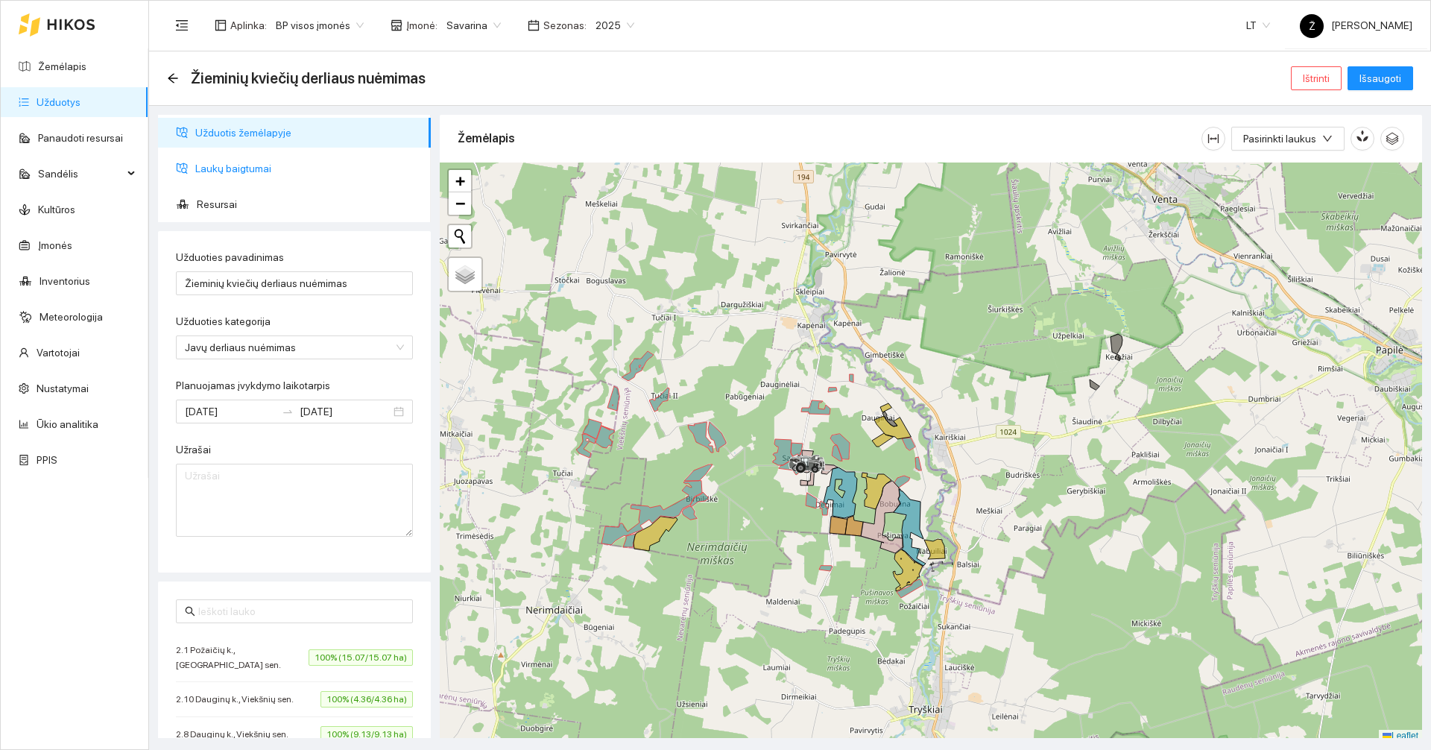
click at [242, 170] on span "Laukų baigtumai" at bounding box center [307, 168] width 224 height 30
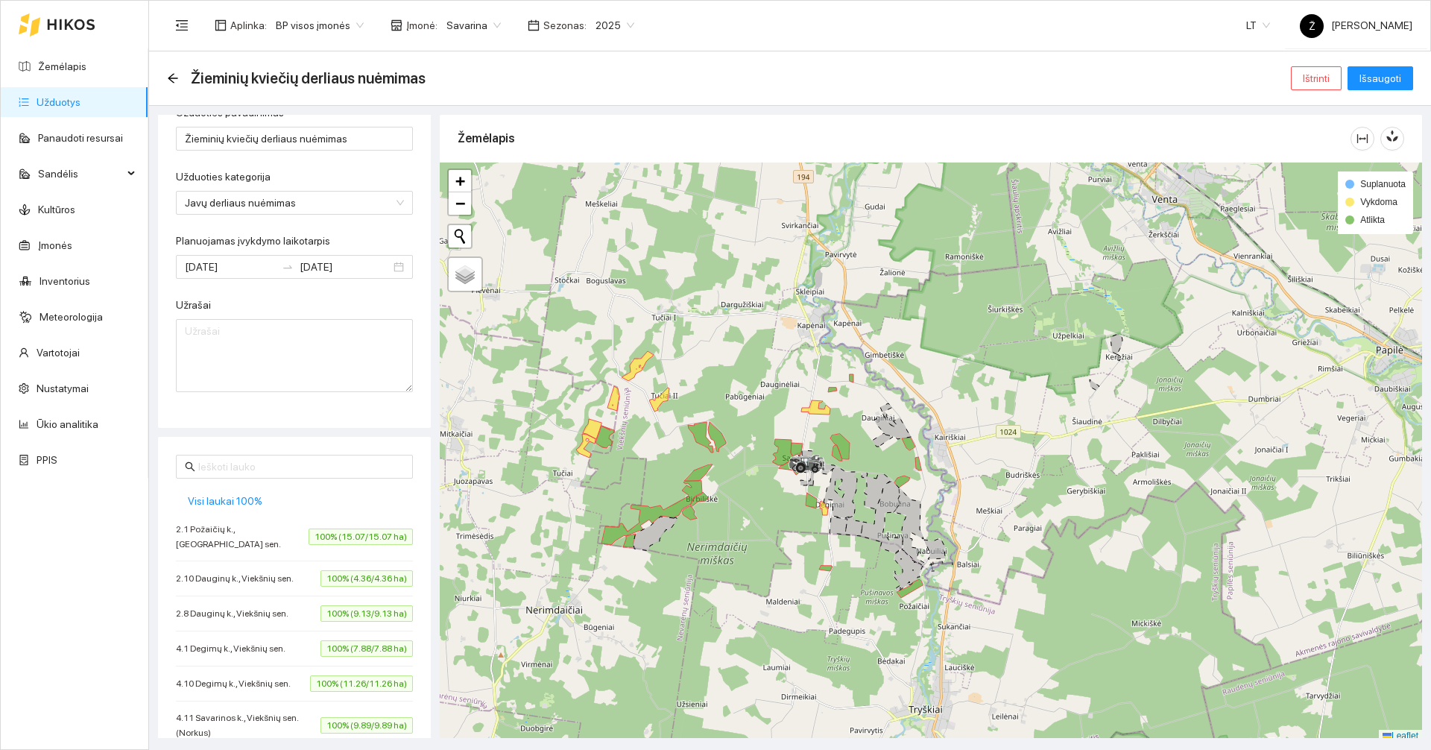
scroll to position [149, 0]
click at [238, 497] on span "Visi laukai 100%" at bounding box center [225, 496] width 75 height 16
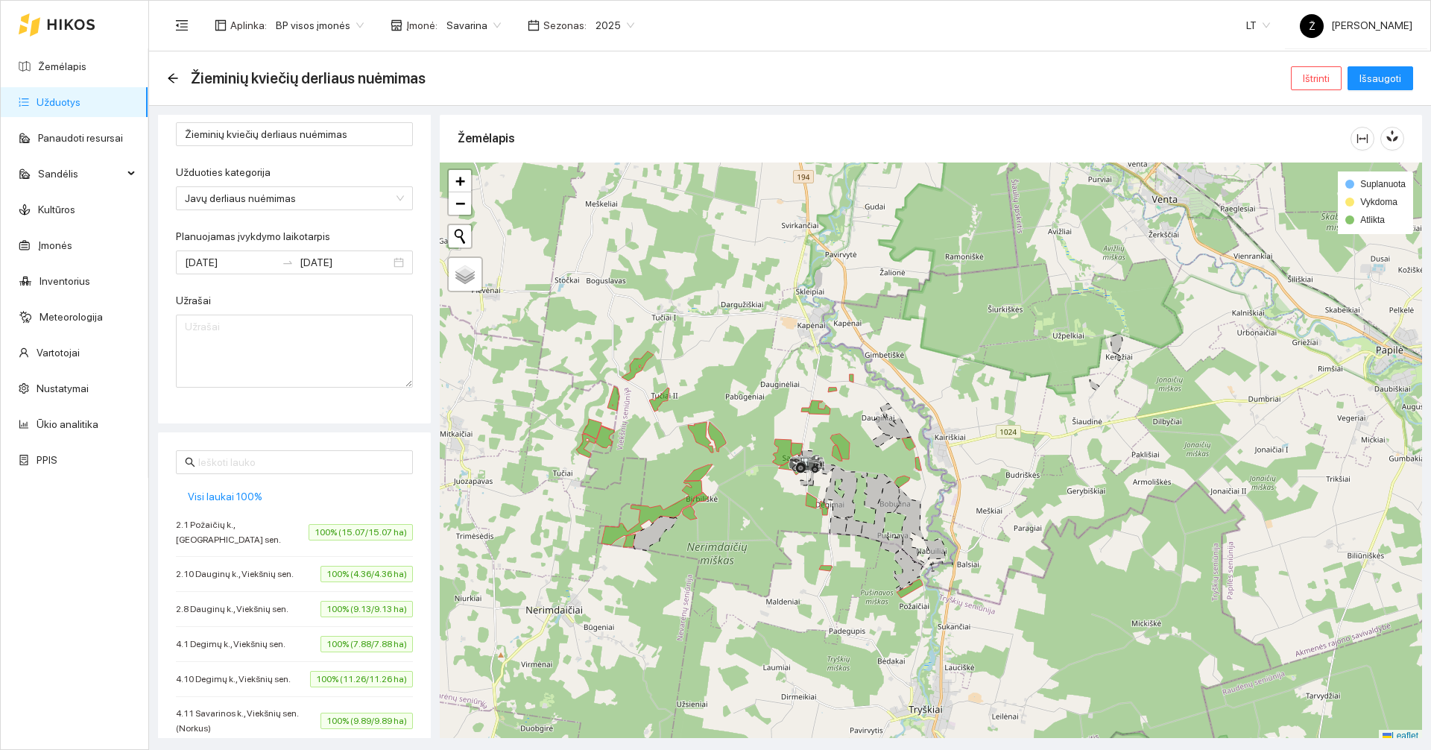
click at [1384, 90] on div "Žieminių kviečių derliaus nuėmimas Ištrinti Išsaugoti" at bounding box center [790, 78] width 1246 height 30
click at [1386, 82] on span "Išsaugoti" at bounding box center [1380, 78] width 42 height 16
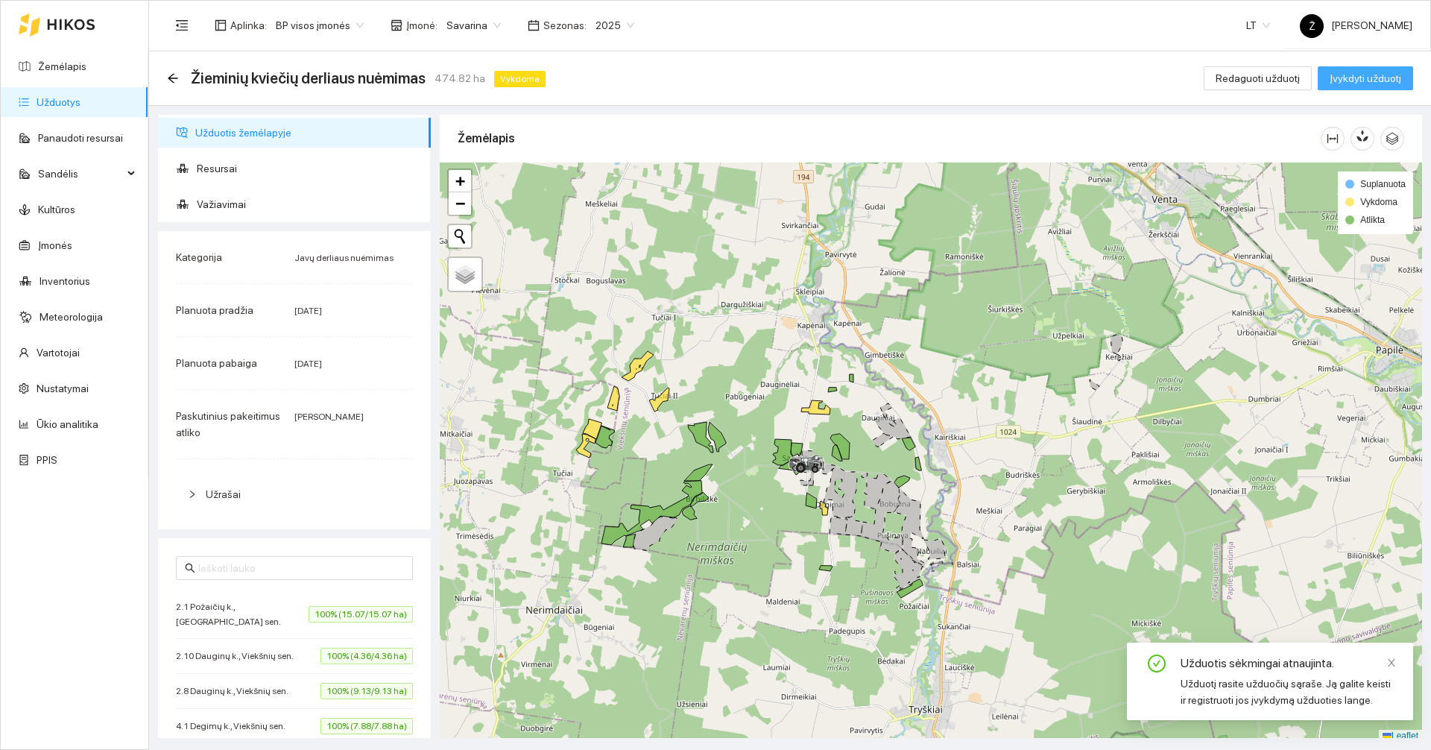
click at [1386, 82] on span "Įvykdyti užduotį" at bounding box center [1365, 78] width 72 height 16
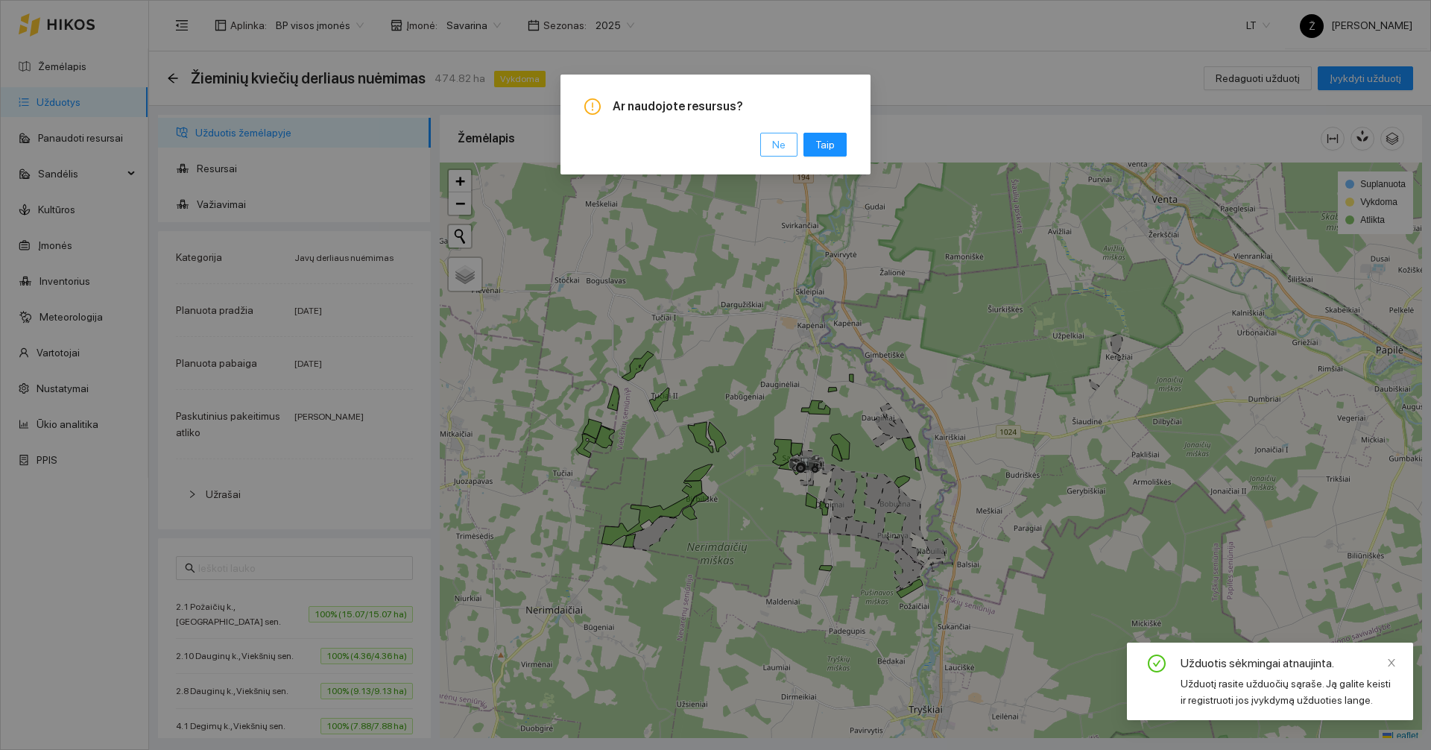
click at [791, 144] on button "Ne" at bounding box center [778, 145] width 37 height 24
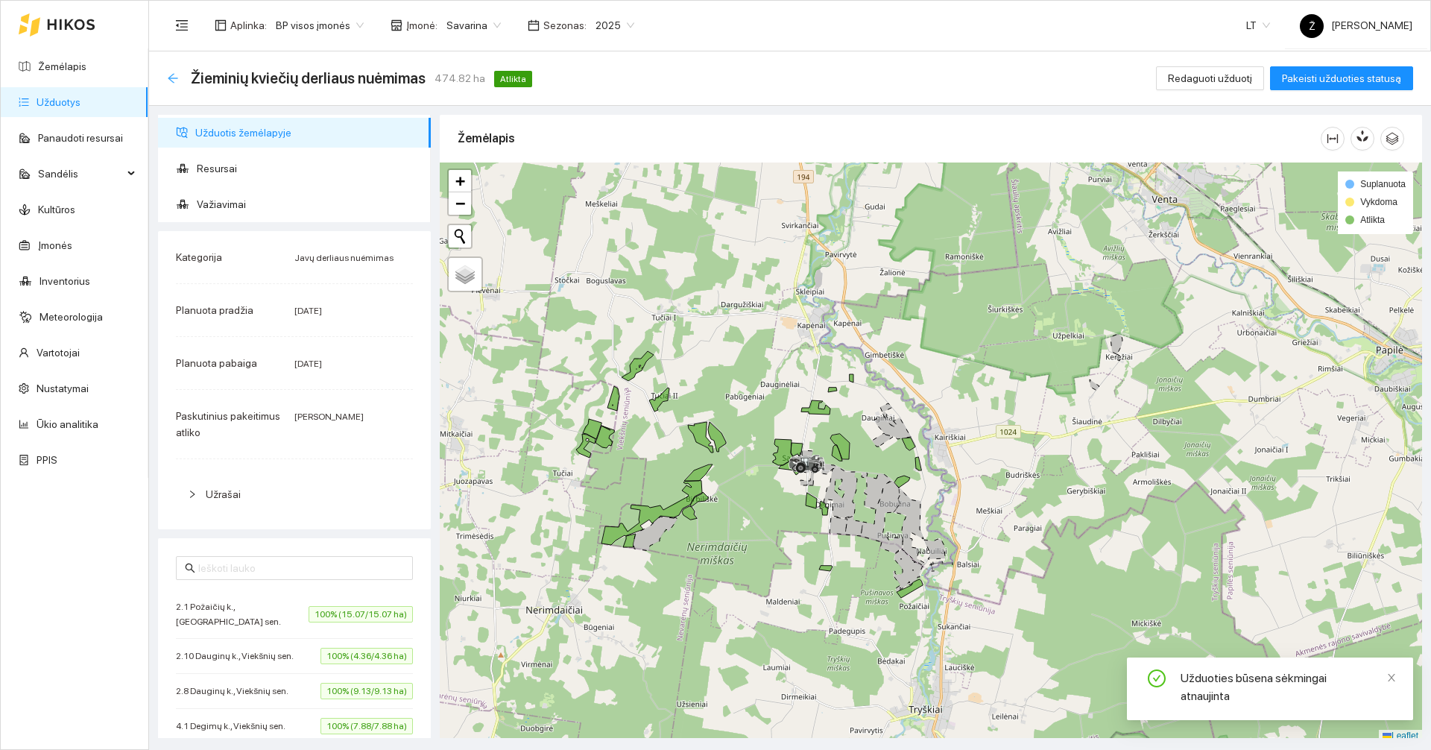
click at [171, 77] on icon "arrow-left" at bounding box center [173, 78] width 12 height 12
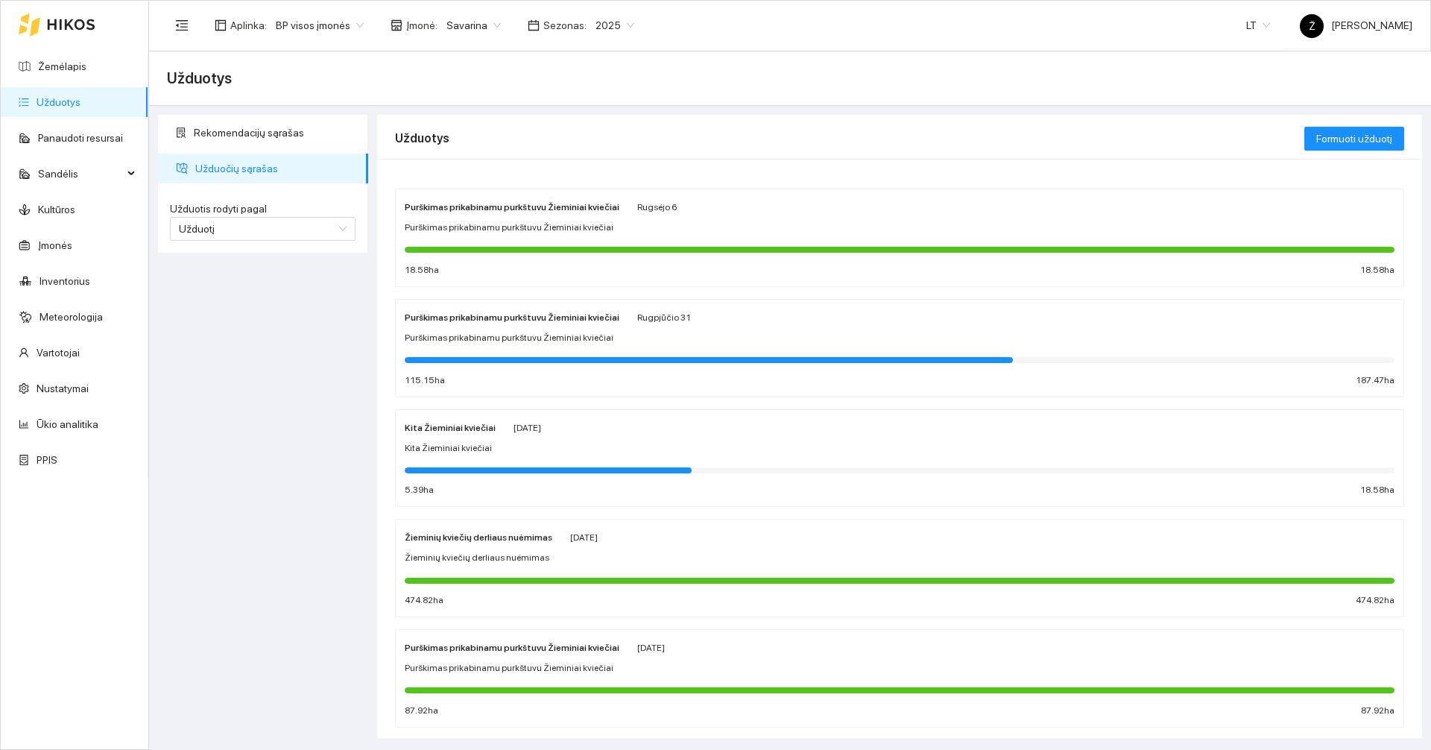
click at [551, 436] on div "Kita Žieminiai kviečiai Rugpjūčio 21 Kita Žieminiai kviečiai 5.39 ha 18.58 ha" at bounding box center [900, 458] width 990 height 79
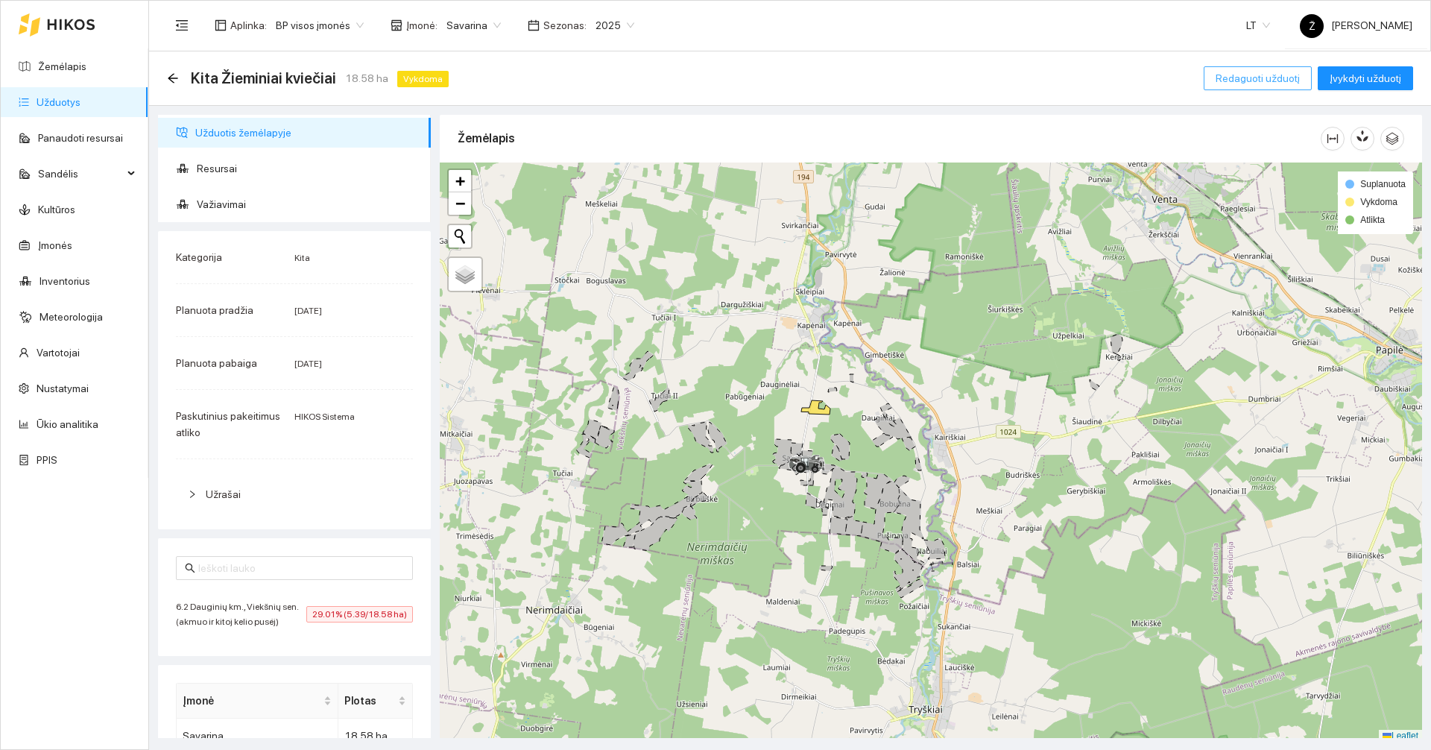
click at [1225, 81] on span "Redaguoti užduotį" at bounding box center [1257, 78] width 84 height 16
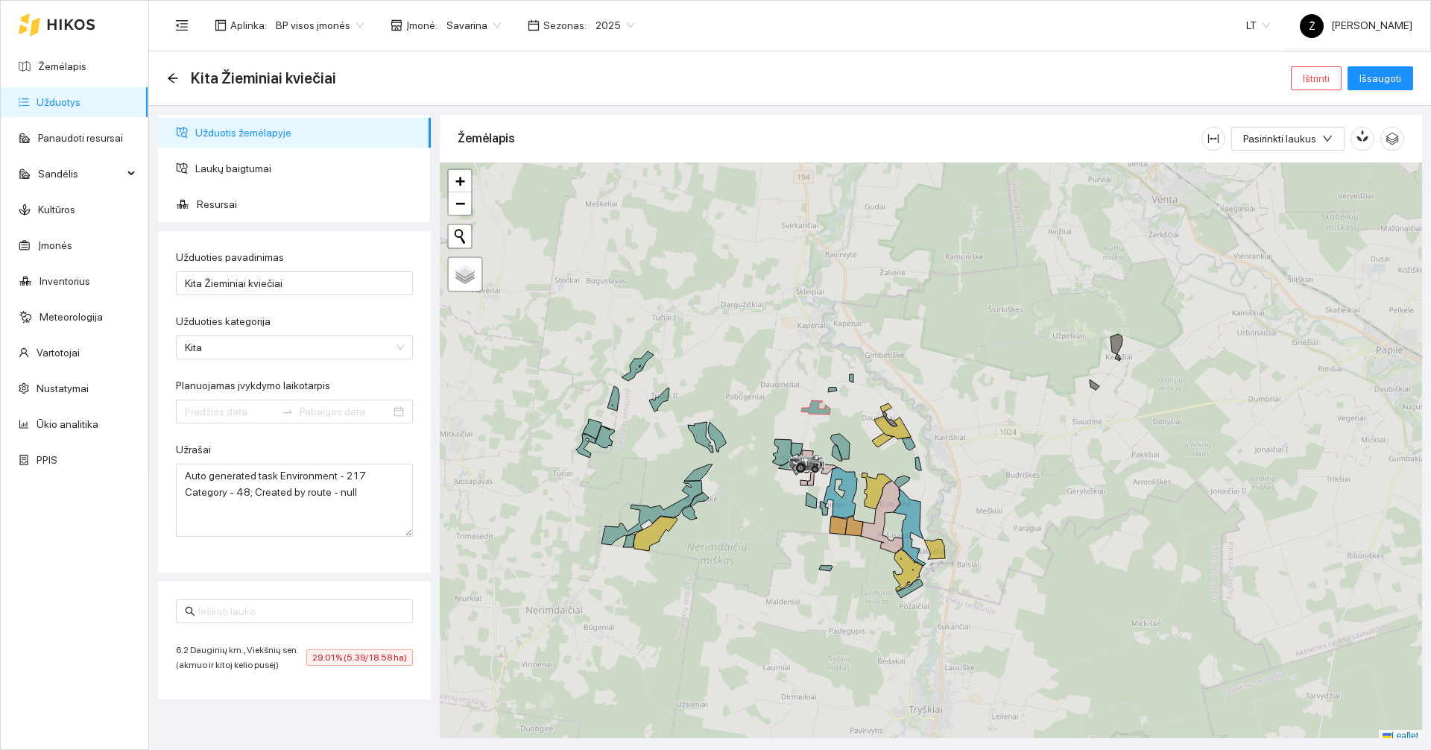
type input "[DATE]"
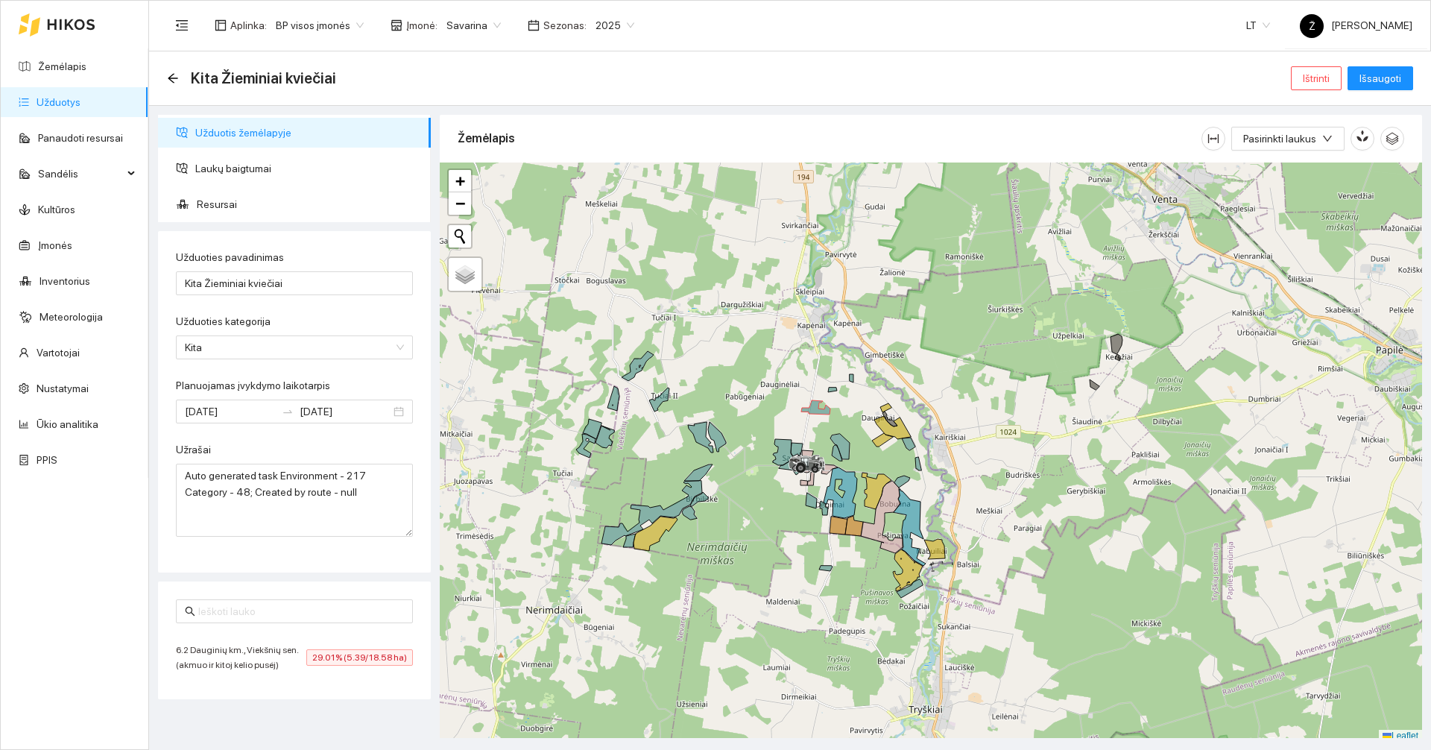
click at [466, 25] on span "Savarina" at bounding box center [473, 25] width 54 height 22
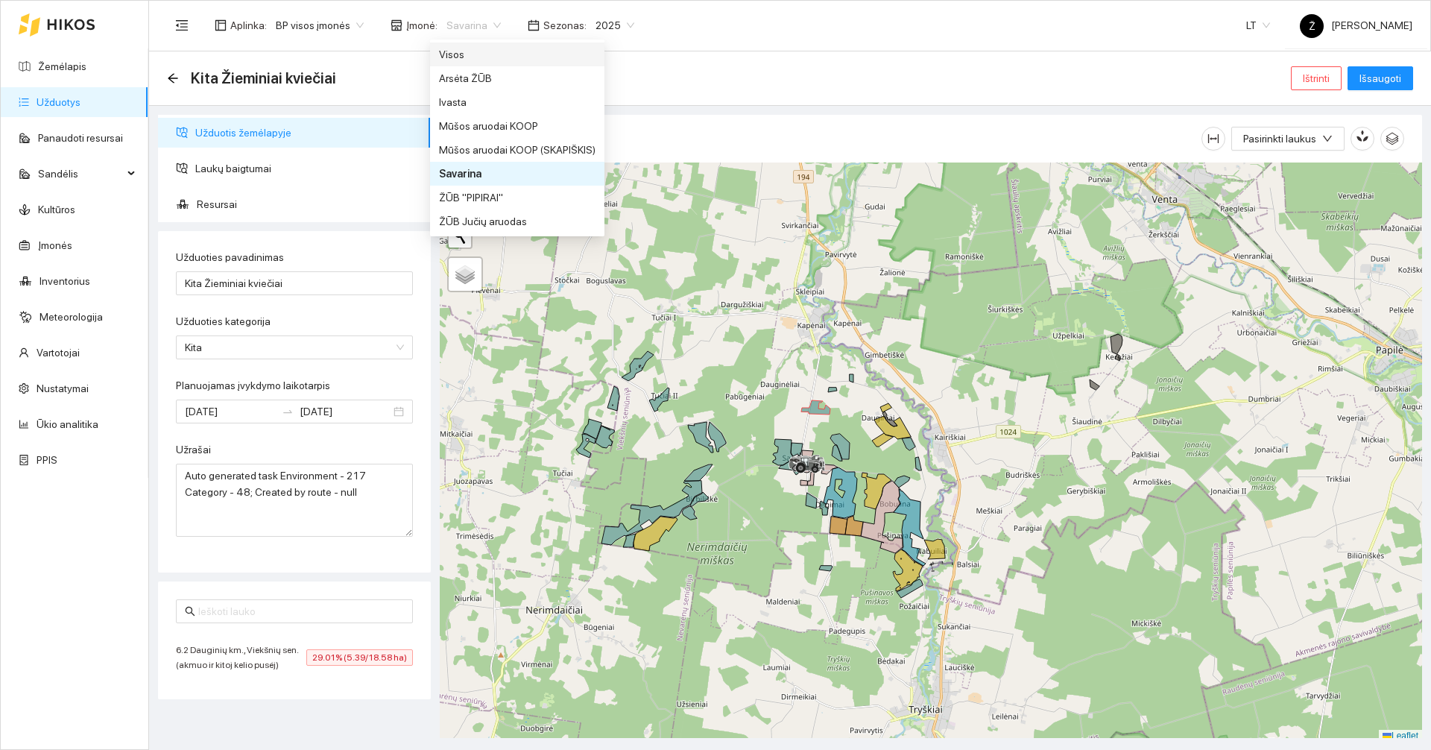
click at [462, 51] on div "Visos" at bounding box center [517, 54] width 156 height 16
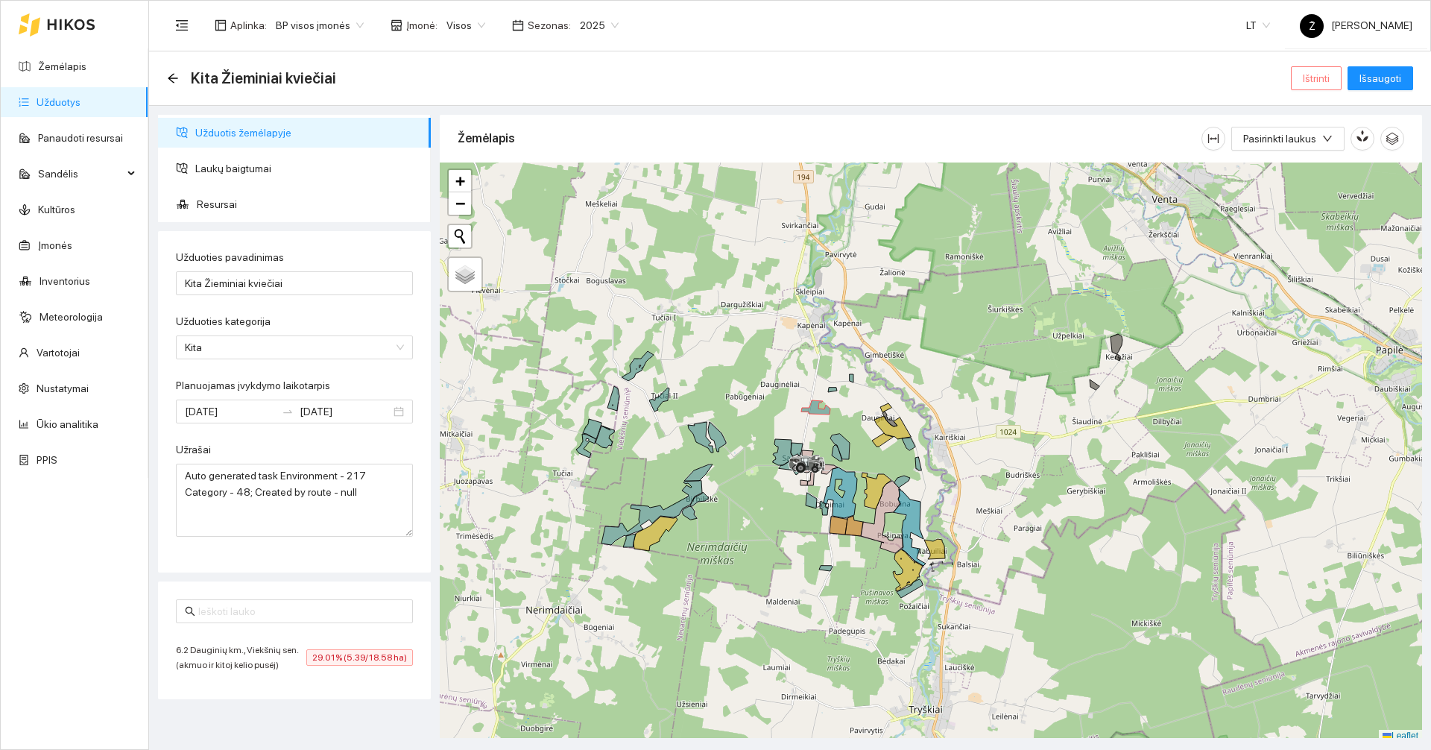
click at [1313, 81] on span "Ištrinti" at bounding box center [1315, 78] width 27 height 16
click at [1311, 151] on span "Taip" at bounding box center [1320, 150] width 19 height 16
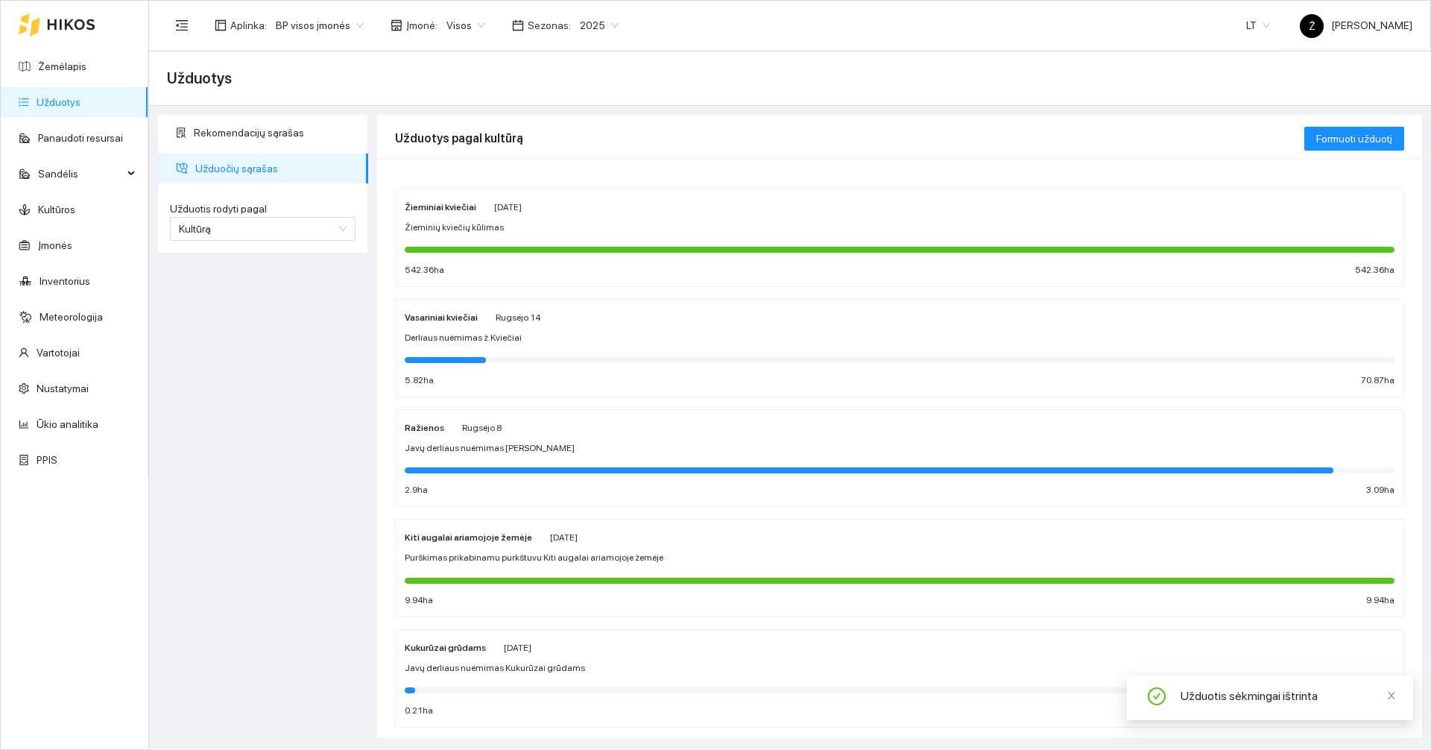
click at [472, 26] on span "Visos" at bounding box center [465, 25] width 39 height 22
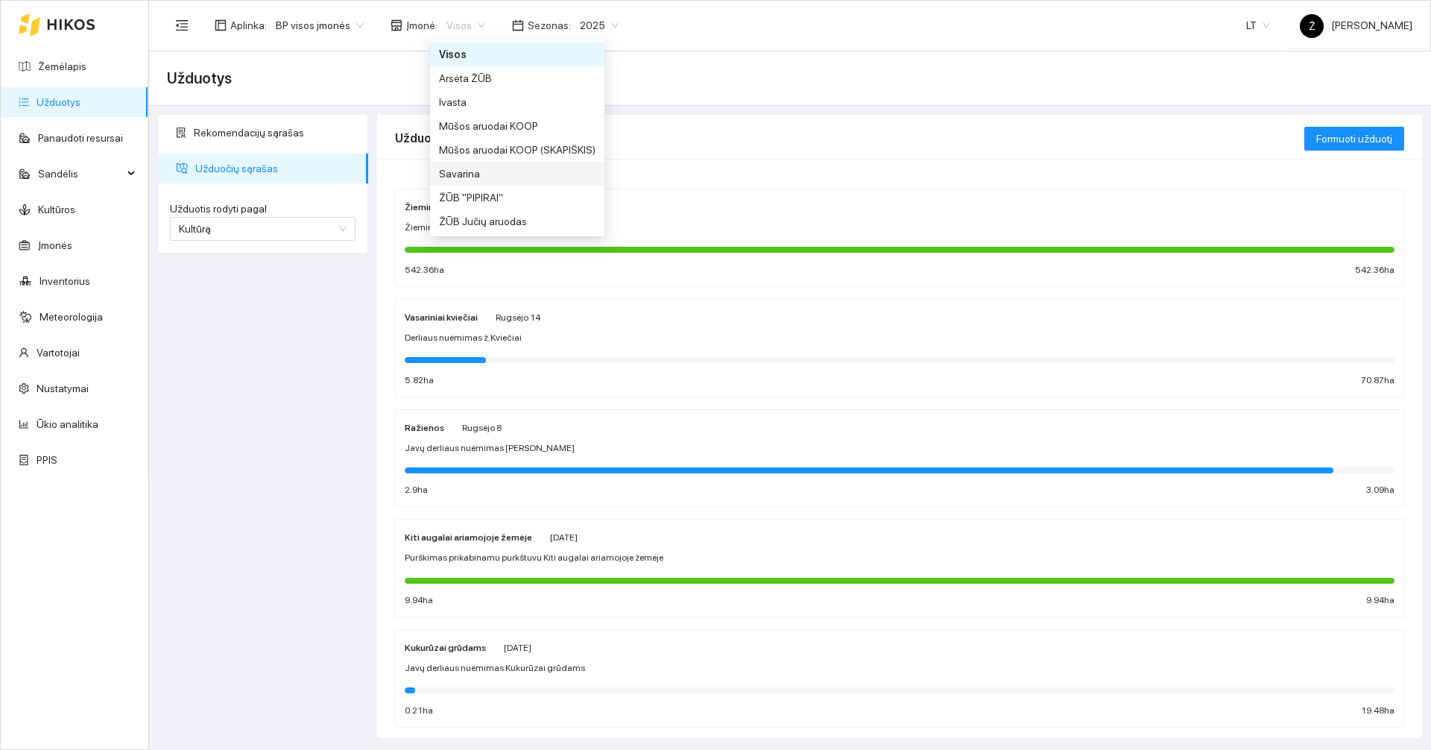
click at [454, 164] on div "Savarina" at bounding box center [517, 174] width 174 height 24
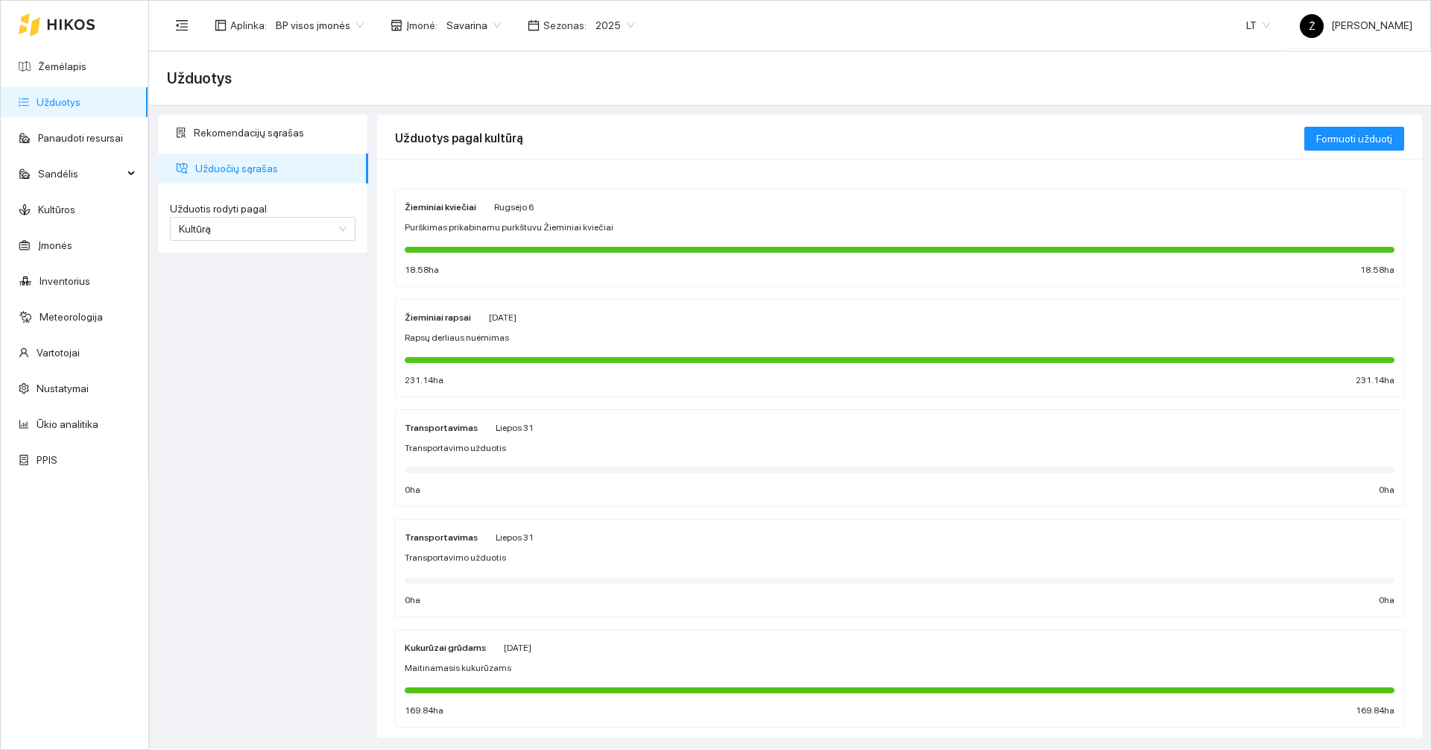
click at [591, 219] on div "Žieminiai kviečiai [PERSON_NAME][DATE] Purškimas prikabinamu purkštuvu Žieminia…" at bounding box center [900, 237] width 990 height 79
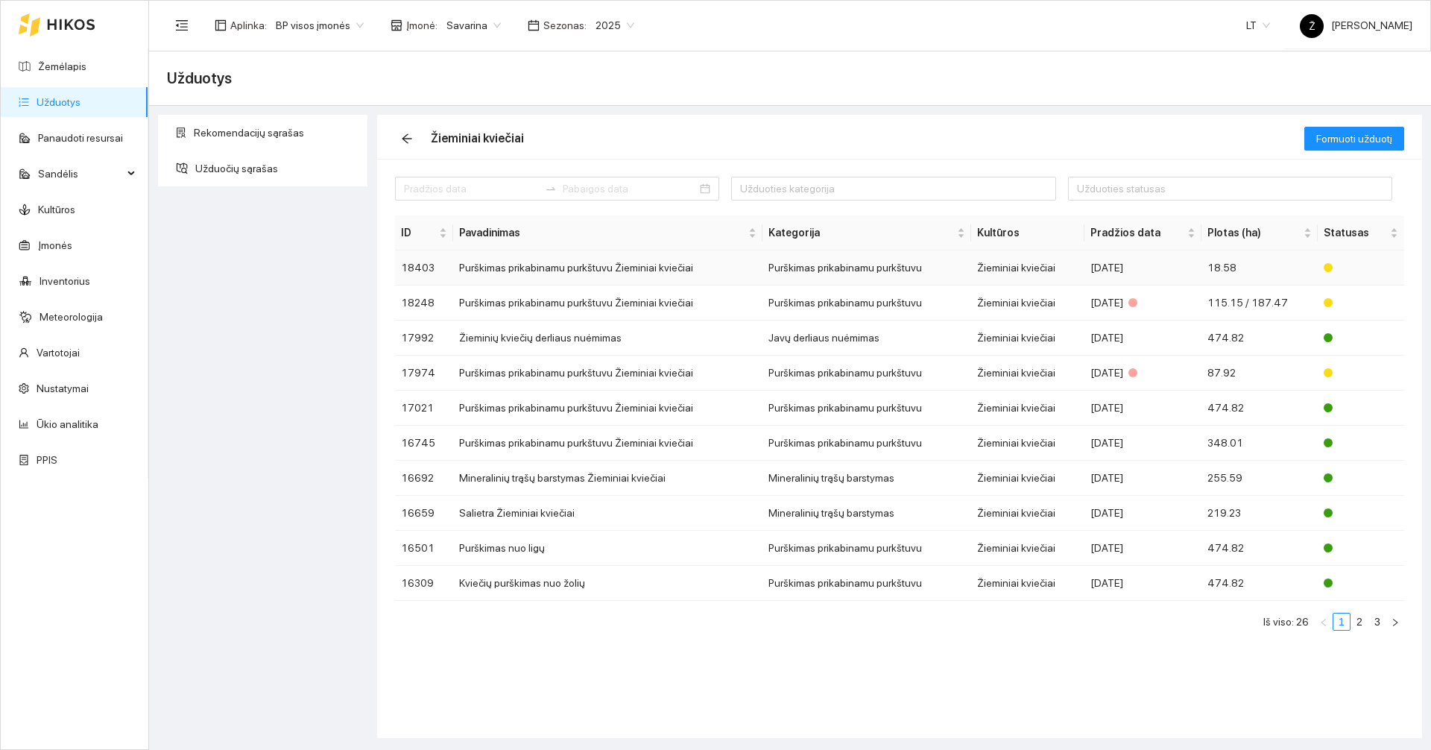
click at [550, 275] on td "Purškimas prikabinamu purkštuvu Žieminiai kviečiai" at bounding box center [607, 267] width 309 height 35
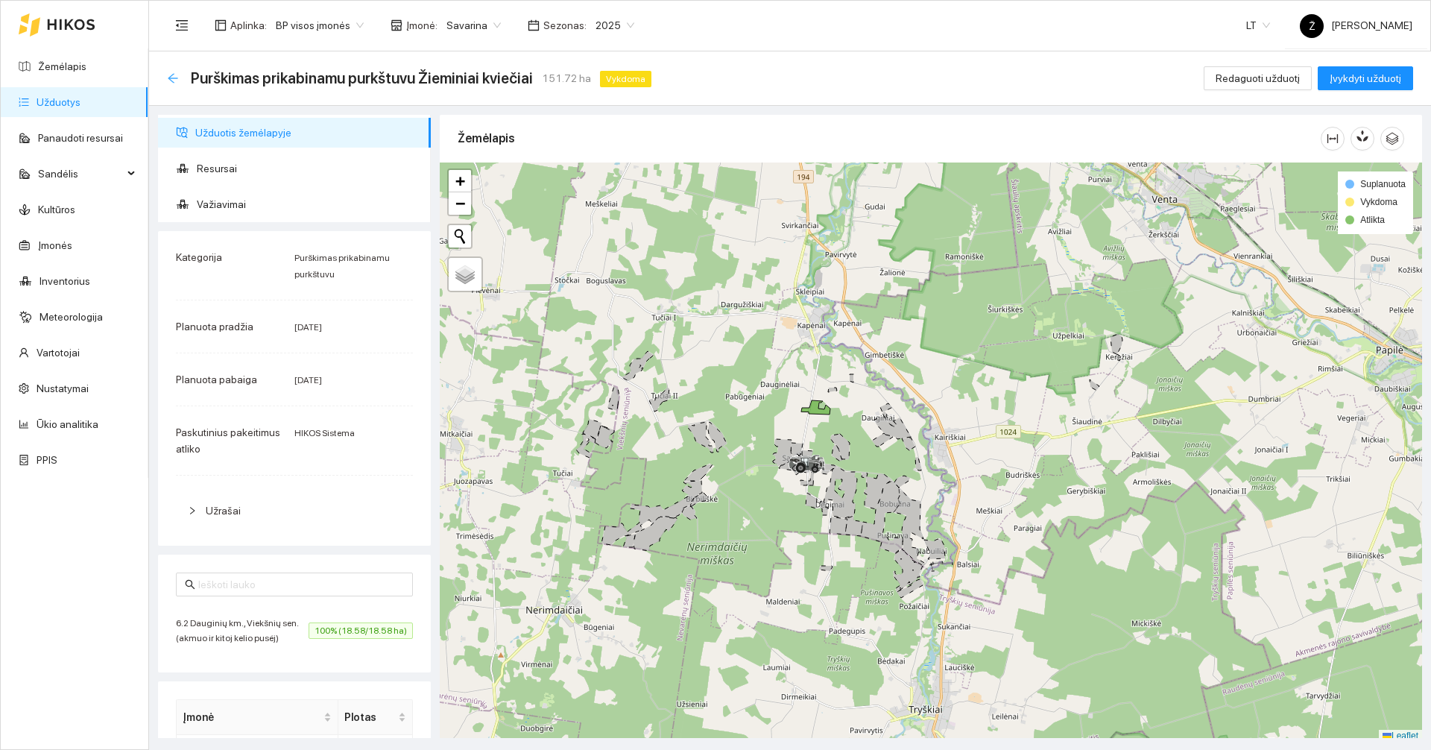
click at [176, 76] on icon "arrow-left" at bounding box center [173, 78] width 12 height 12
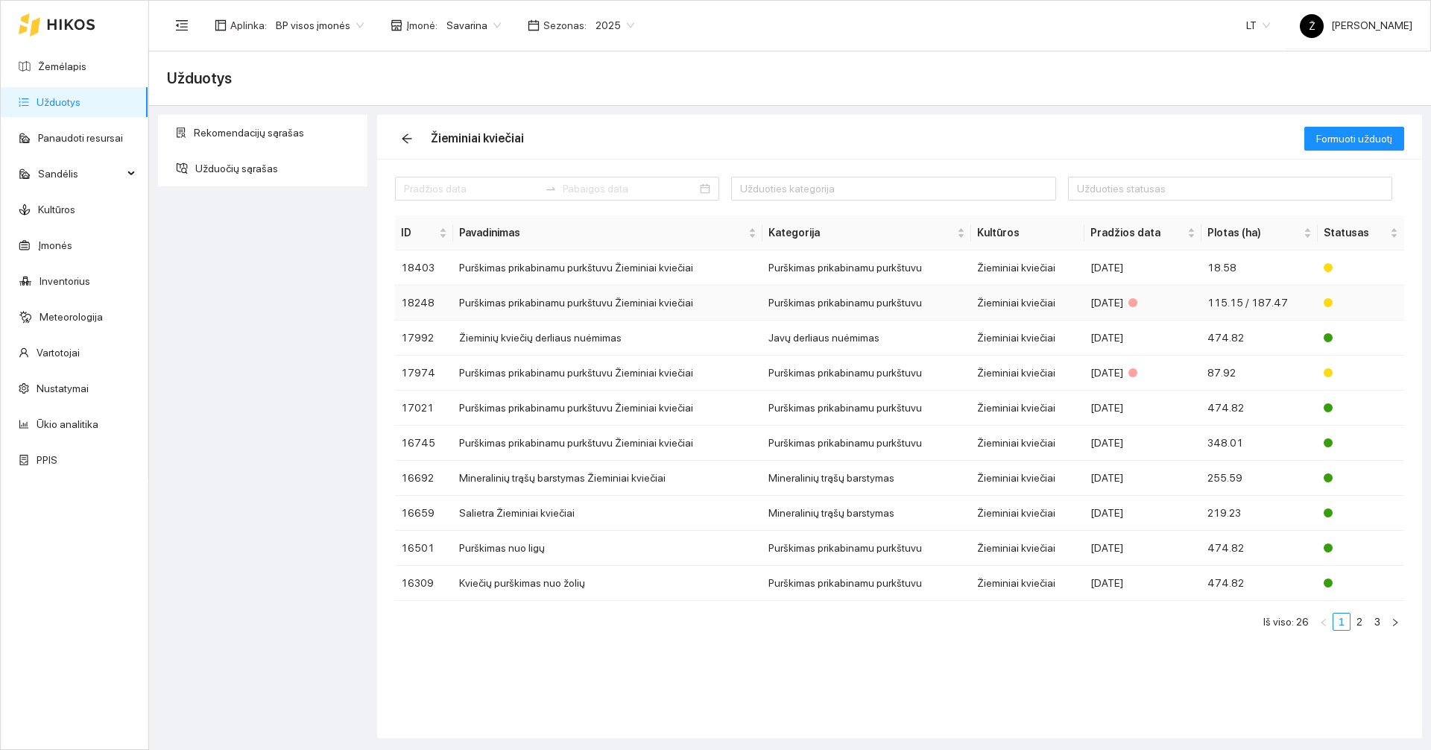
click at [592, 302] on td "Purškimas prikabinamu purkštuvu Žieminiai kviečiai" at bounding box center [607, 302] width 309 height 35
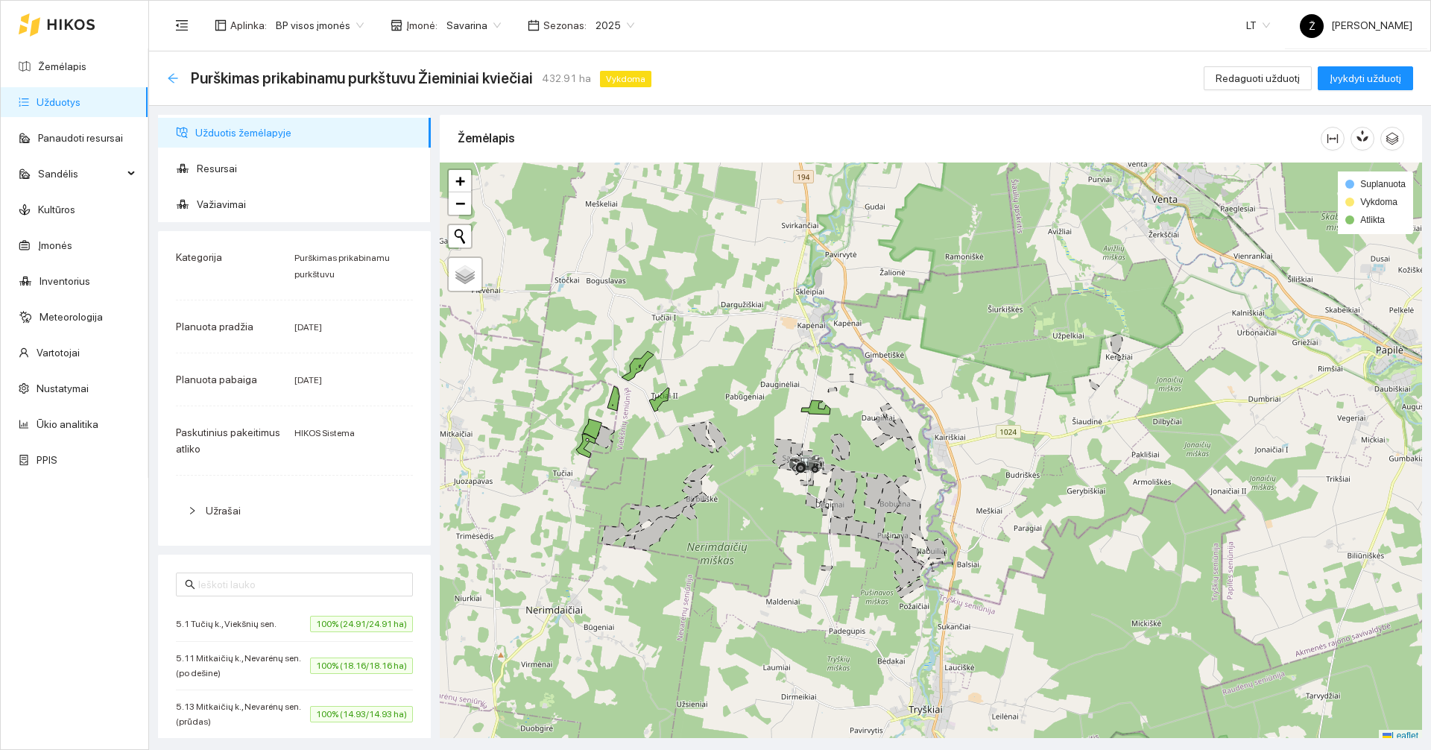
click at [173, 74] on icon "arrow-left" at bounding box center [173, 78] width 10 height 10
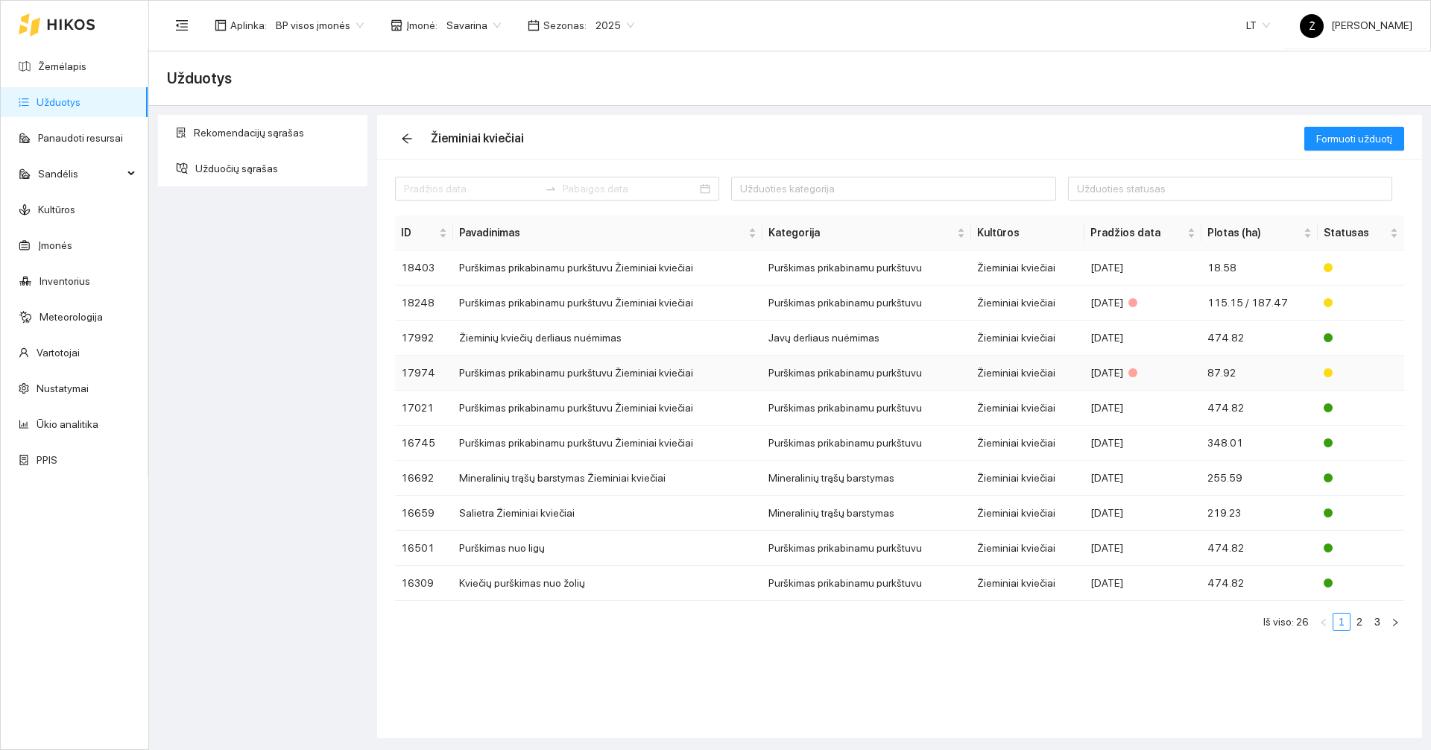
click at [640, 367] on td "Purškimas prikabinamu purkštuvu Žieminiai kviečiai" at bounding box center [607, 372] width 309 height 35
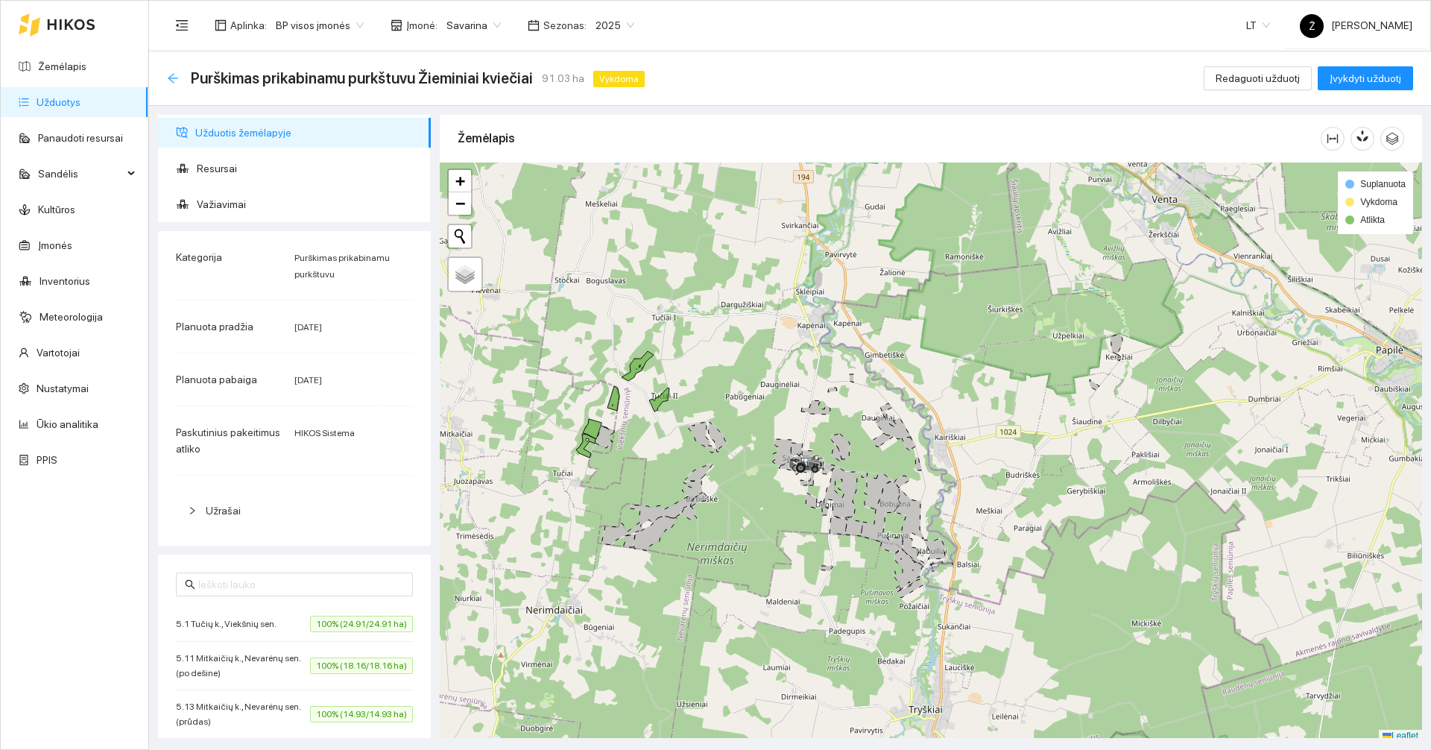
click at [174, 76] on icon "arrow-left" at bounding box center [173, 78] width 12 height 12
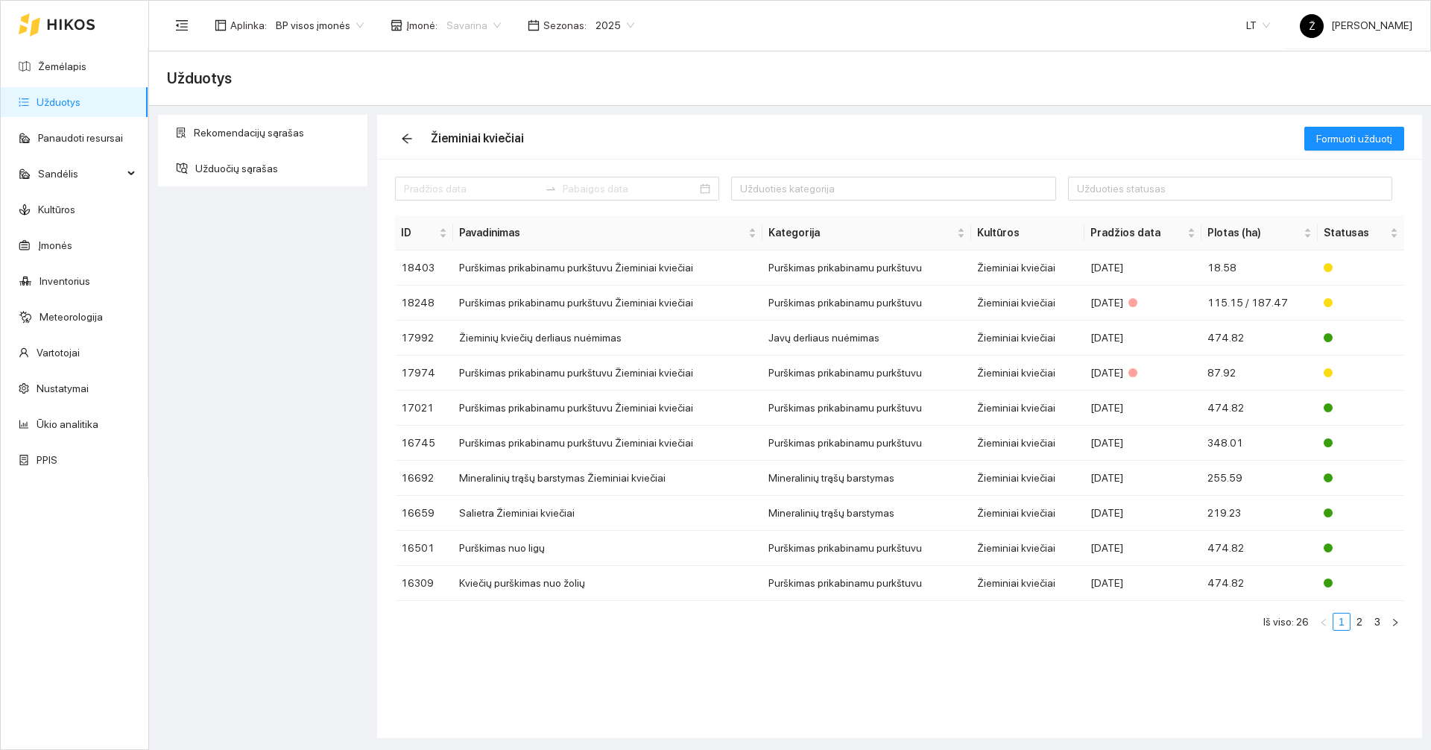
click at [467, 31] on span "Savarina" at bounding box center [473, 25] width 54 height 22
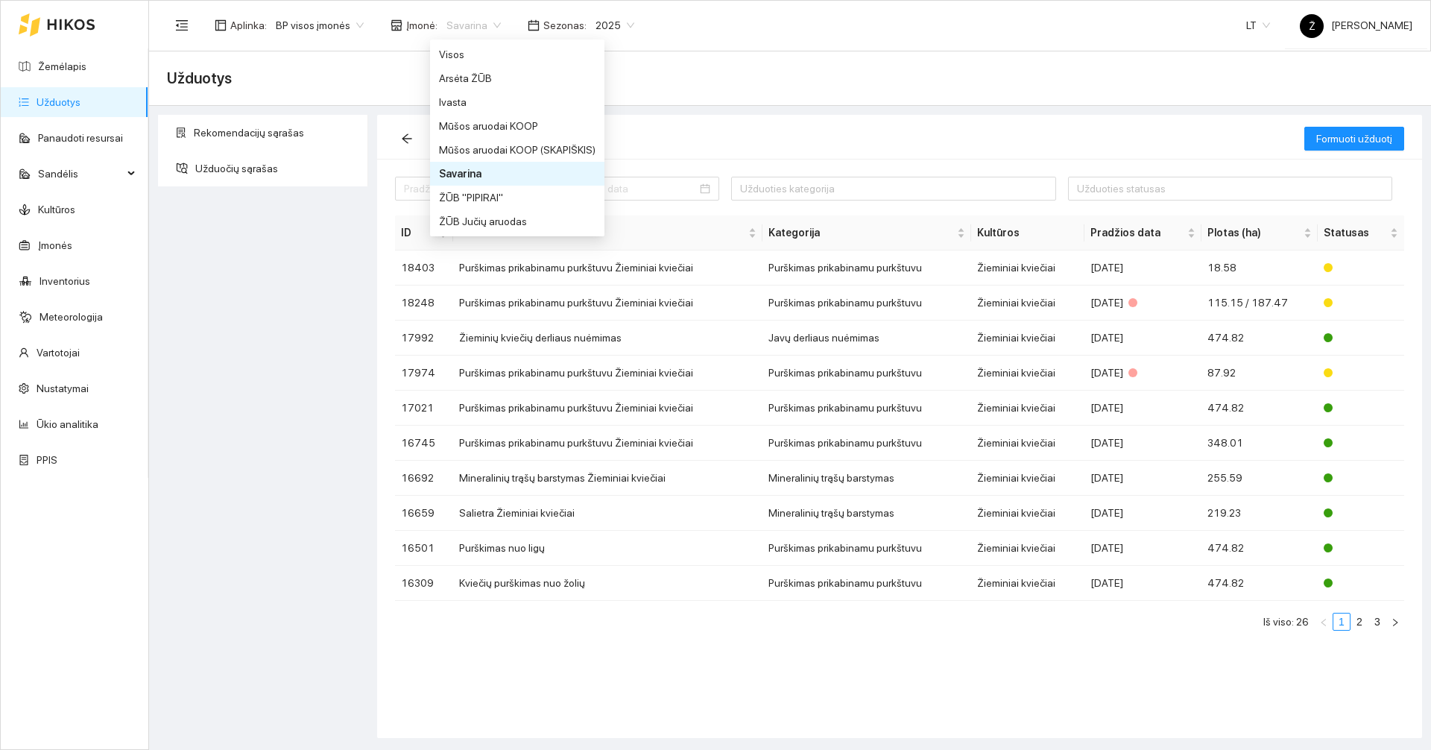
click at [467, 31] on span "Savarina" at bounding box center [473, 25] width 54 height 22
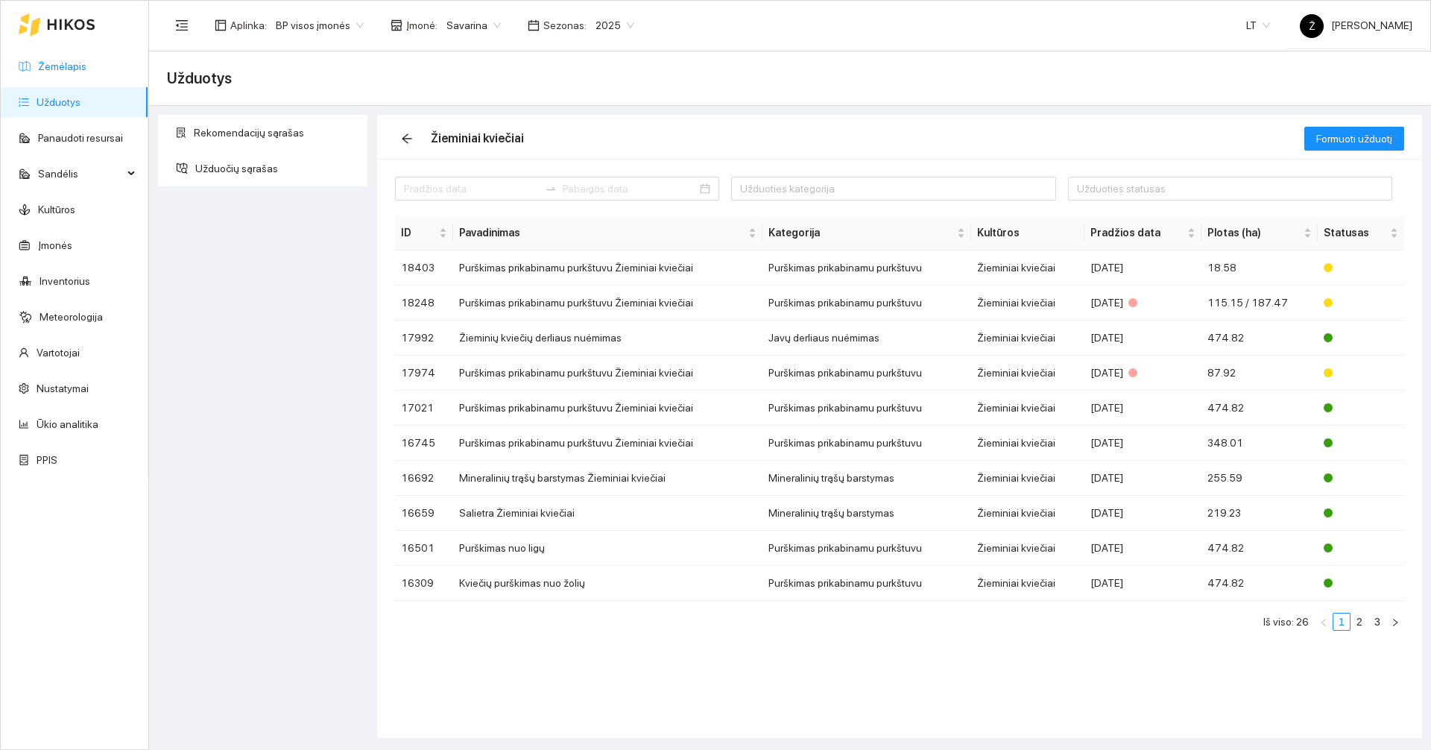
click at [86, 66] on link "Žemėlapis" at bounding box center [62, 66] width 48 height 12
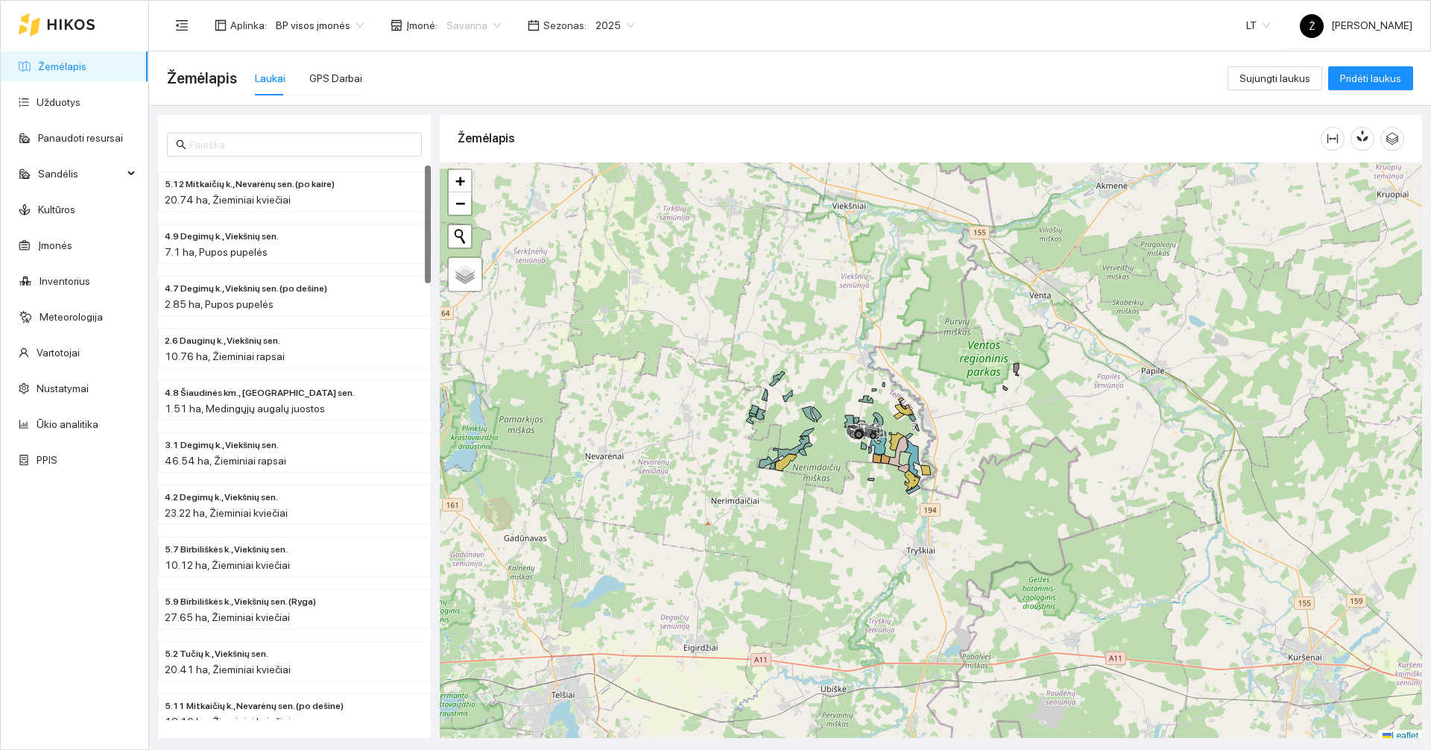
click at [471, 27] on span "Savarina" at bounding box center [473, 25] width 54 height 22
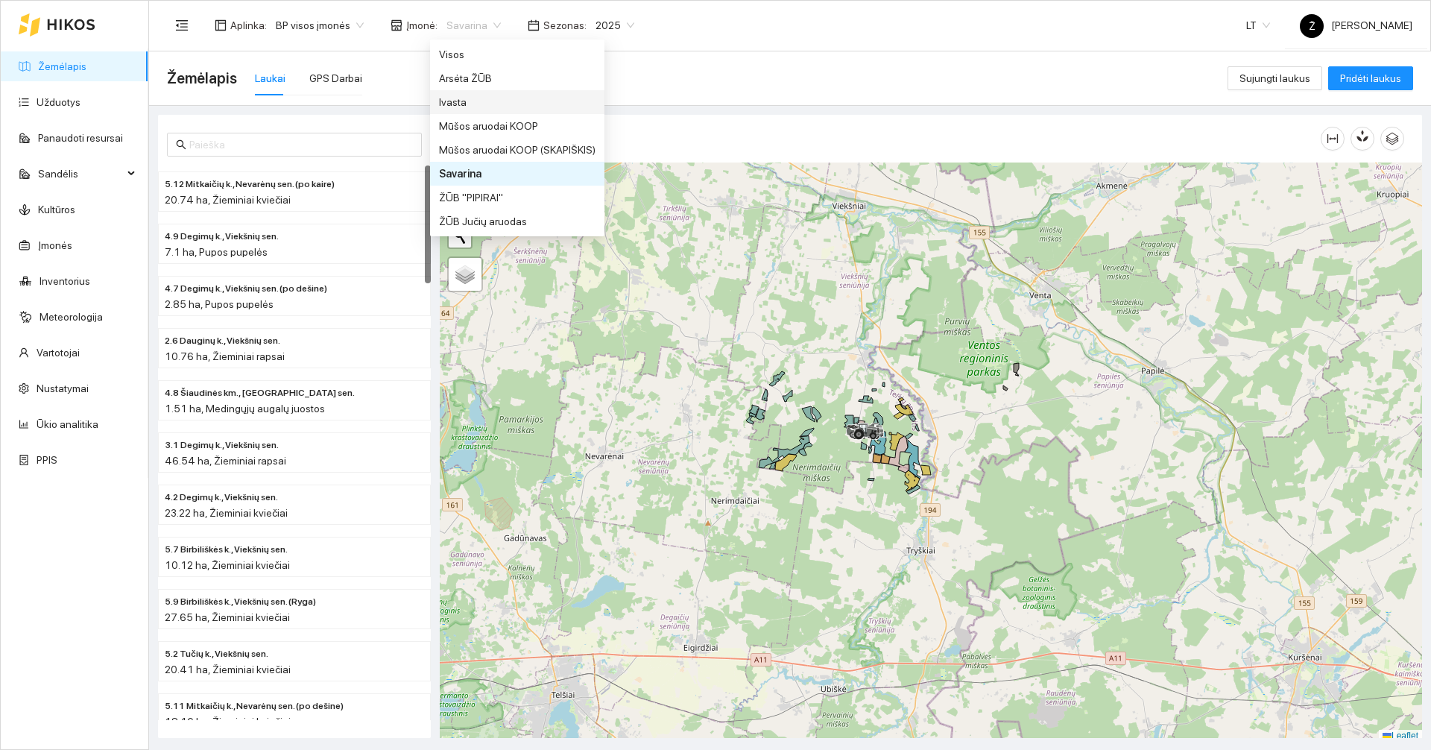
click at [478, 98] on div "Ivasta" at bounding box center [517, 102] width 156 height 16
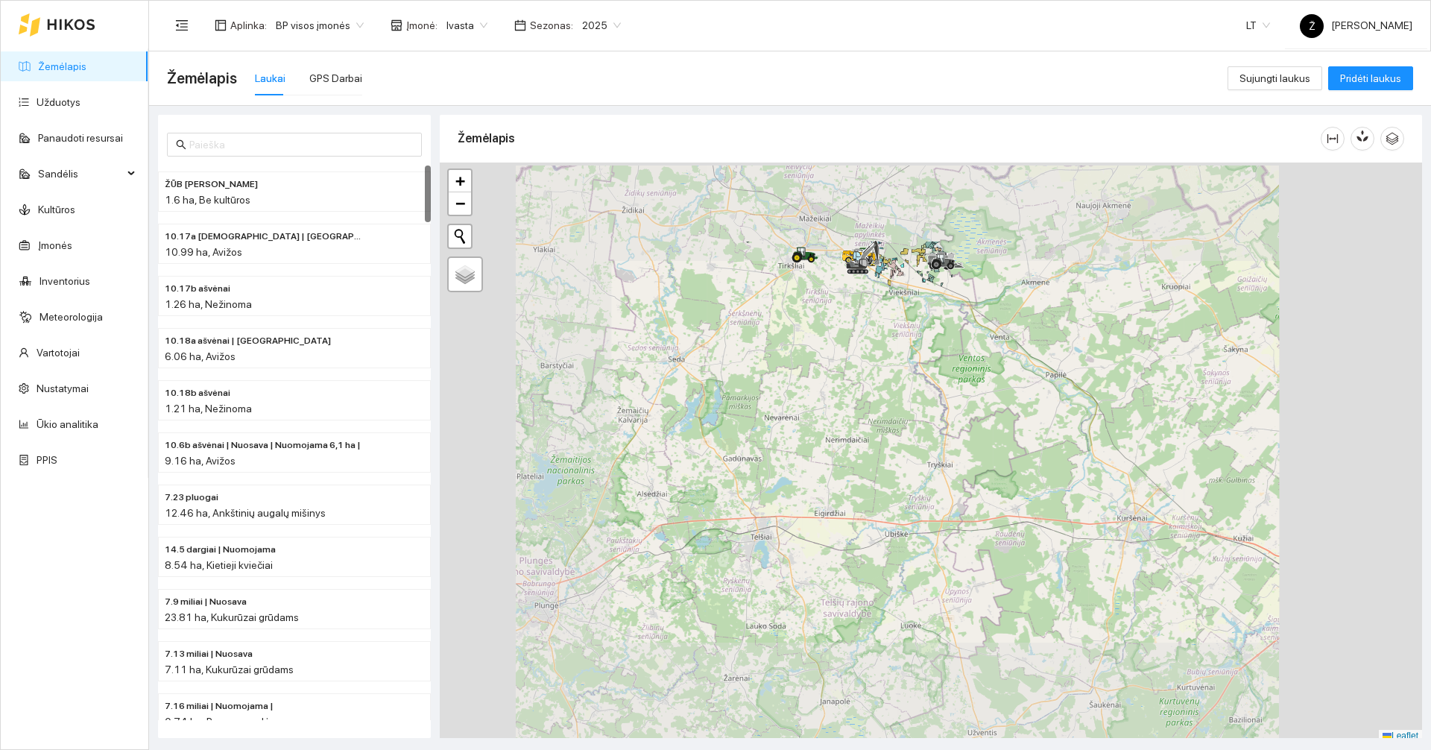
scroll to position [4, 0]
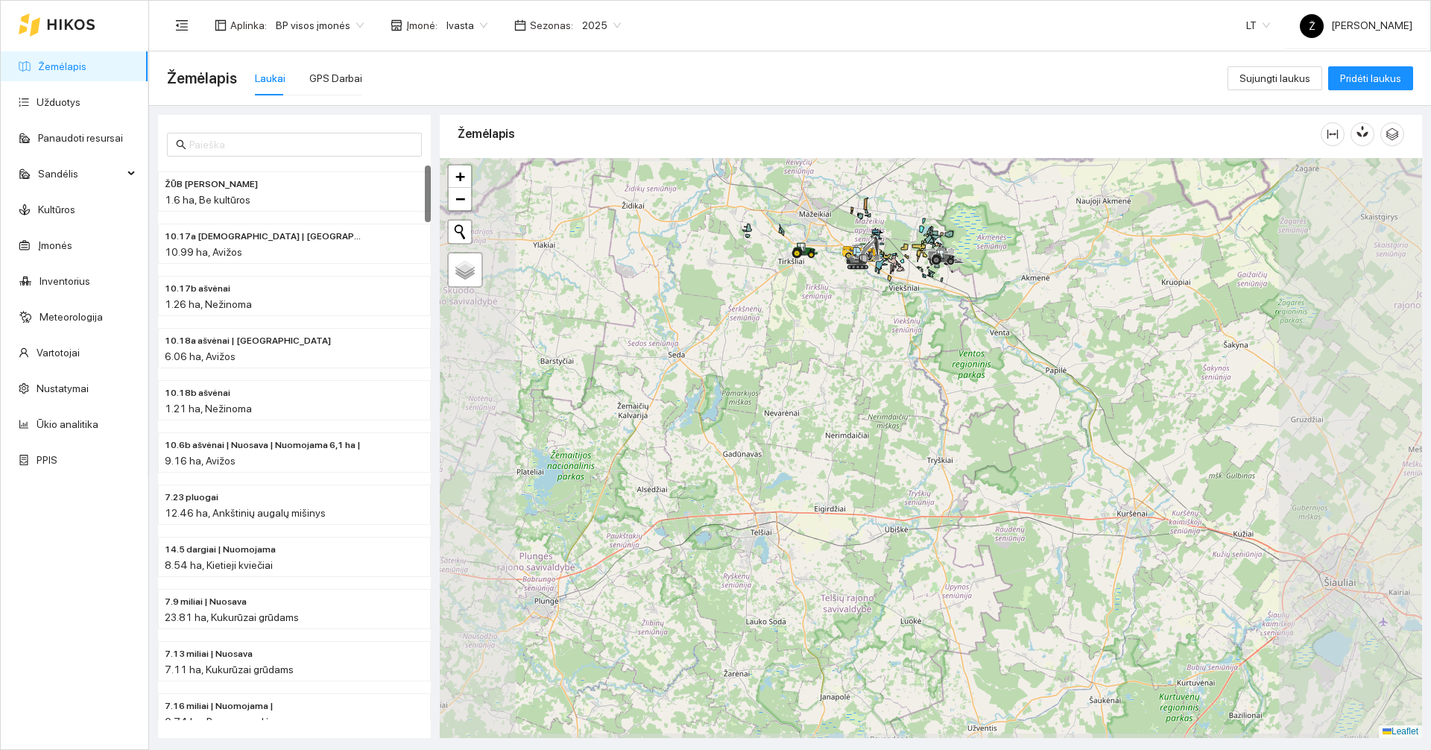
drag, startPoint x: 927, startPoint y: 319, endPoint x: 934, endPoint y: 440, distance: 120.9
click at [934, 442] on div at bounding box center [931, 448] width 982 height 580
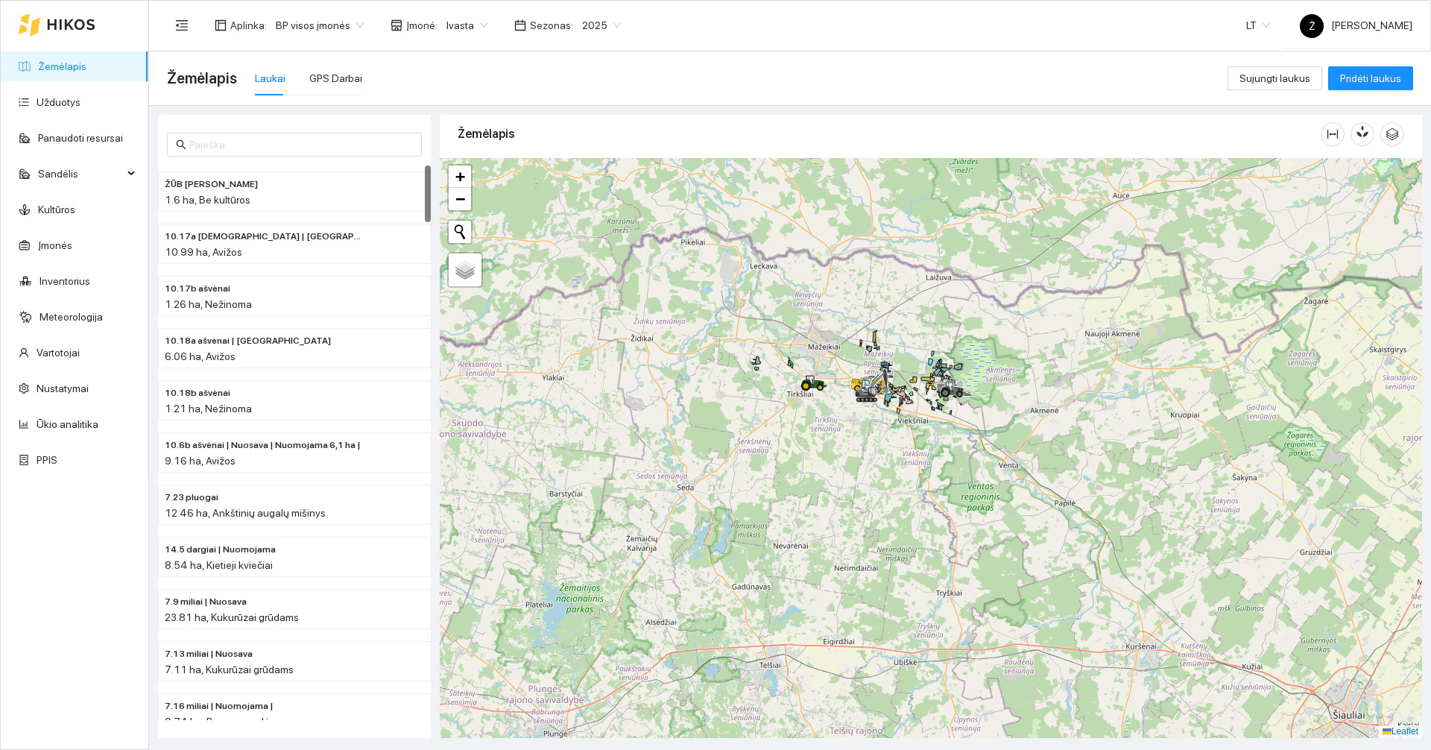
drag, startPoint x: 940, startPoint y: 495, endPoint x: 938, endPoint y: 584, distance: 89.4
click at [940, 586] on div at bounding box center [931, 448] width 982 height 580
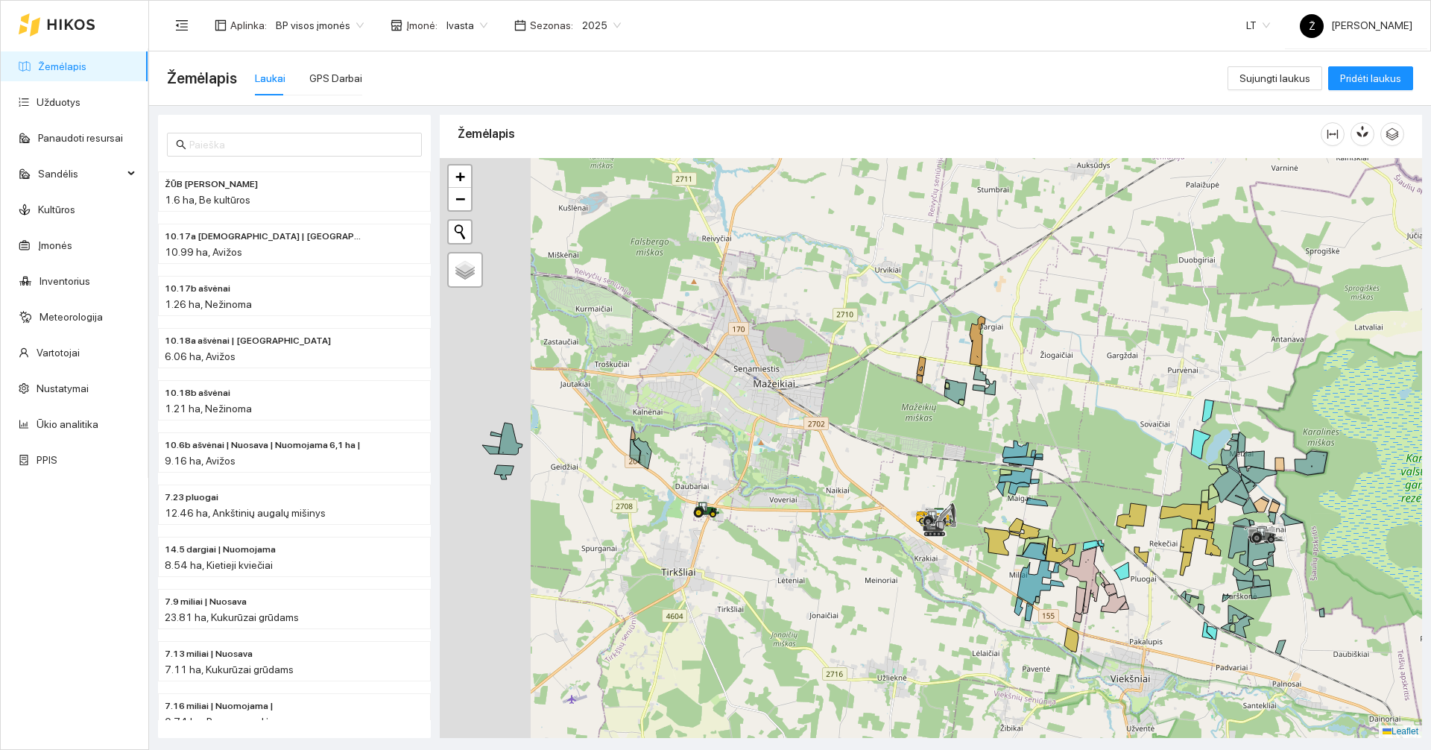
drag, startPoint x: 867, startPoint y: 443, endPoint x: 986, endPoint y: 427, distance: 120.2
click at [986, 427] on div at bounding box center [931, 448] width 982 height 580
